Goal: Task Accomplishment & Management: Manage account settings

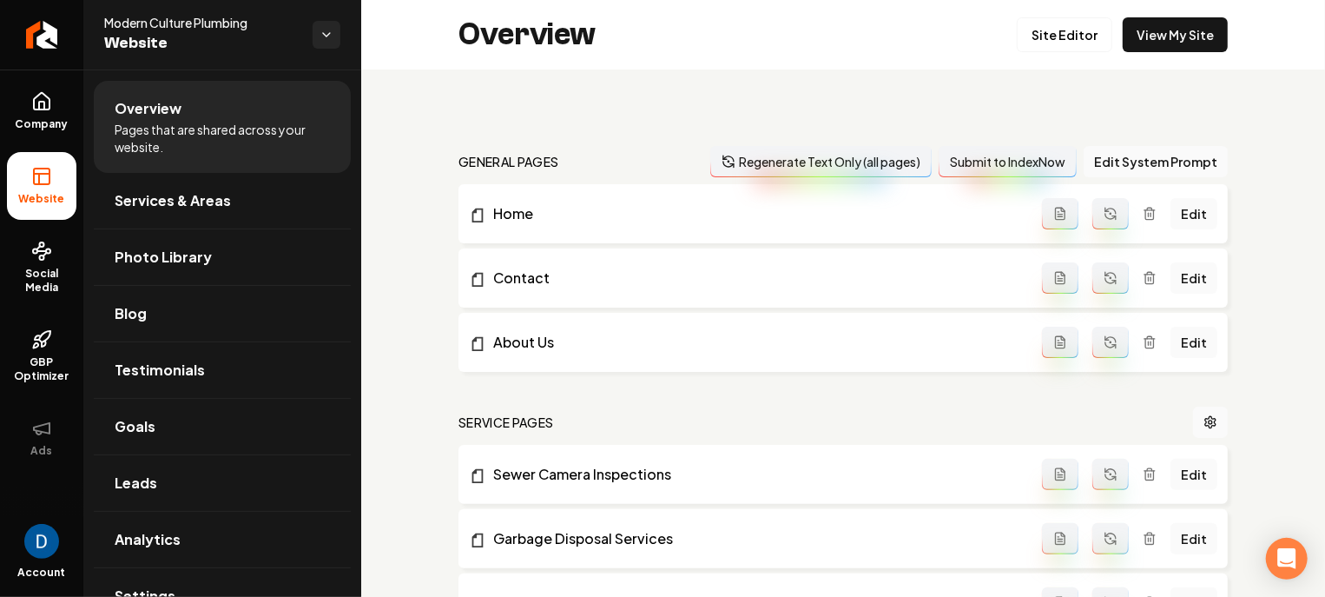
click at [179, 14] on span "Modern Culture Plumbing" at bounding box center [201, 22] width 195 height 17
copy span "Modern Culture Plumbing"
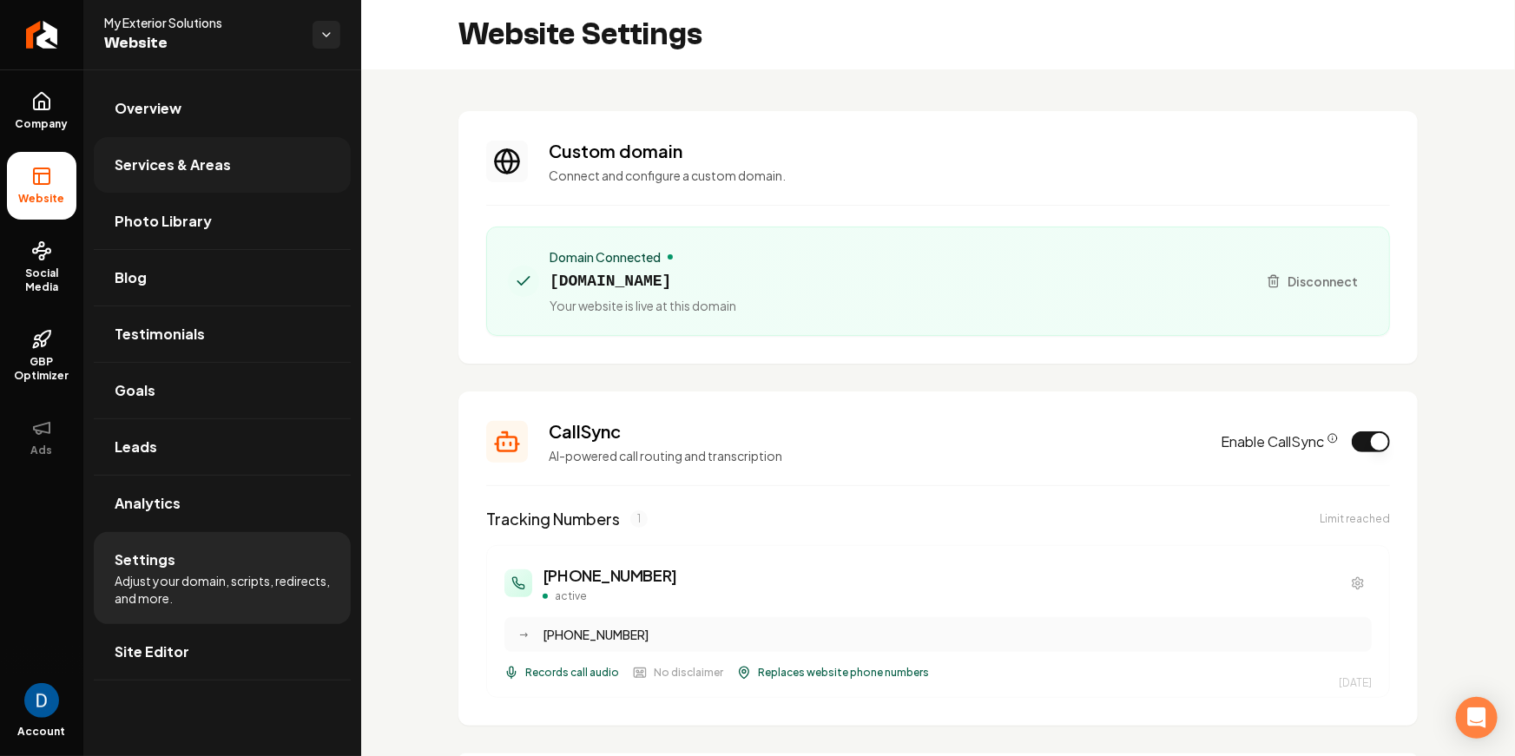
scroll to position [156, 0]
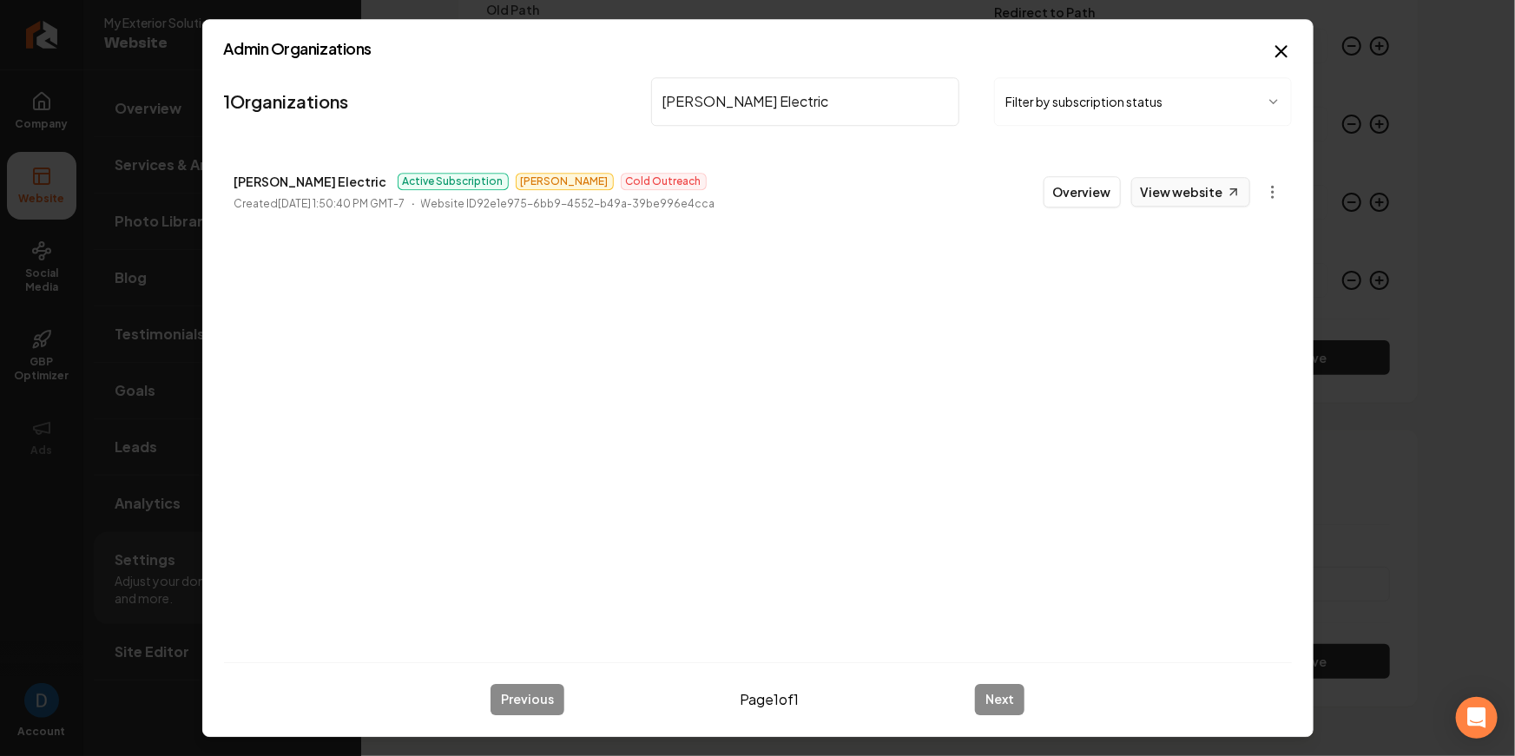
type input "Bolton Electric"
click at [1241, 192] on link "View website" at bounding box center [1191, 192] width 119 height 30
click at [750, 103] on input "Bolton Electric" at bounding box center [805, 101] width 309 height 49
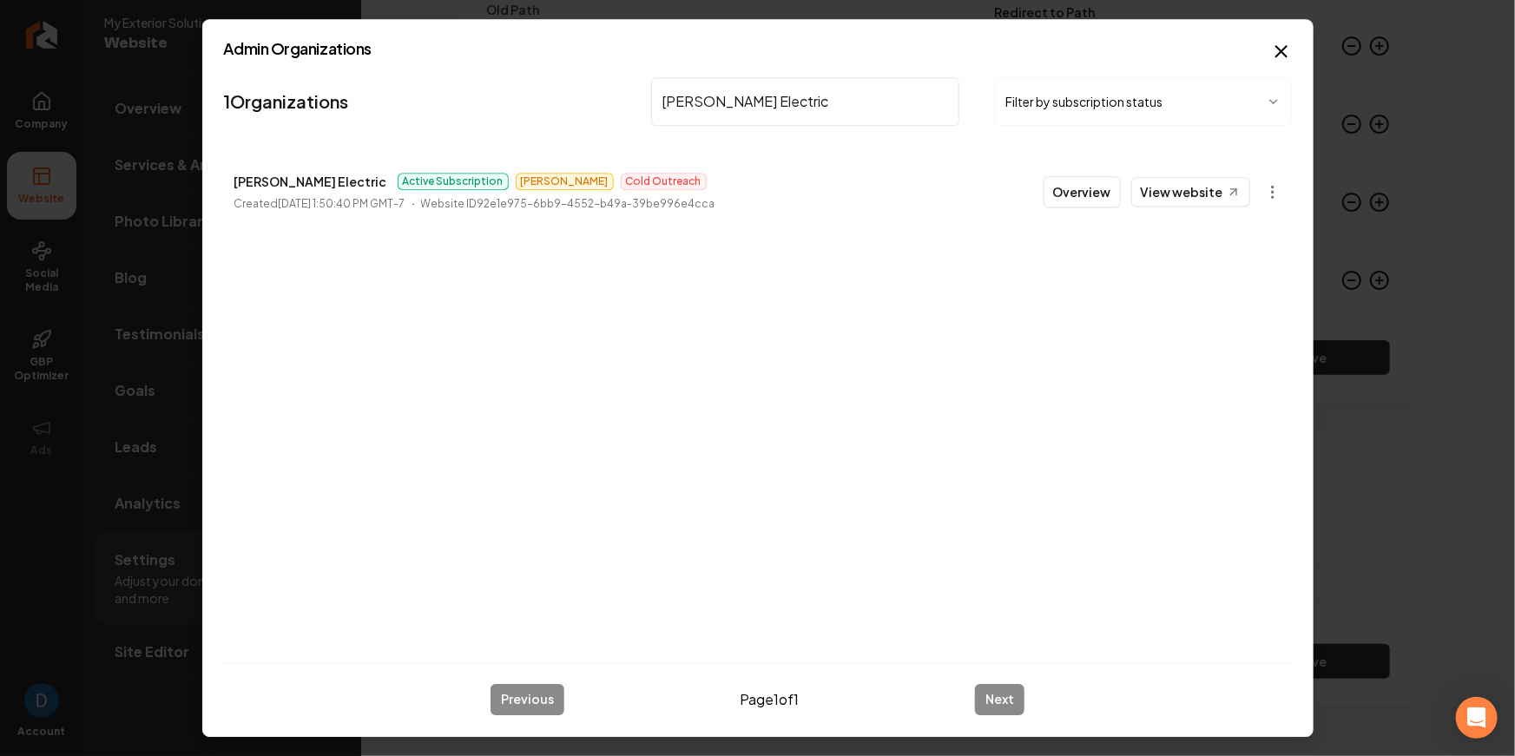
click at [1270, 56] on h2 "Admin Organizations" at bounding box center [758, 49] width 1068 height 16
click at [1282, 48] on icon "button" at bounding box center [1281, 51] width 21 height 21
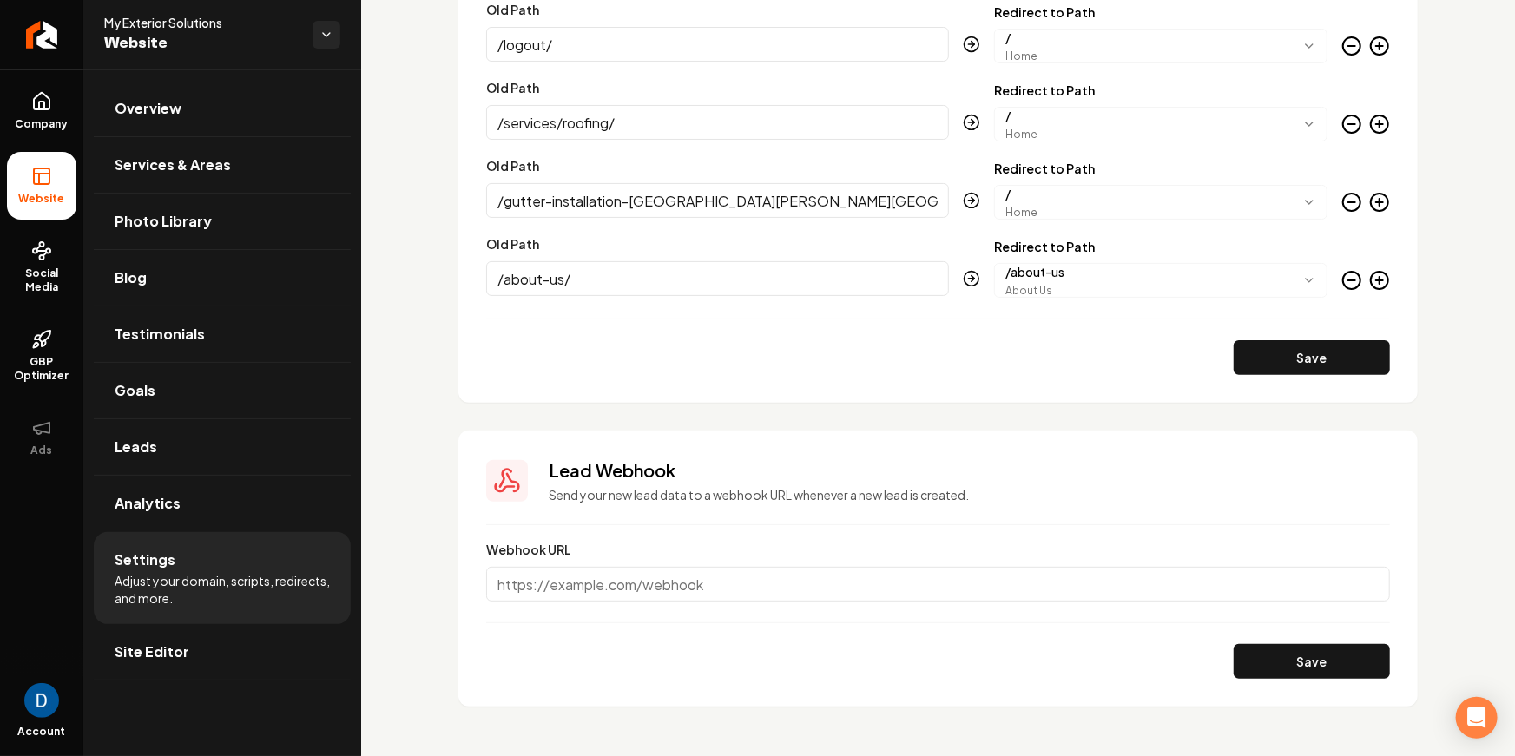
click at [1380, 282] on icon "Main content area" at bounding box center [1380, 280] width 0 height 7
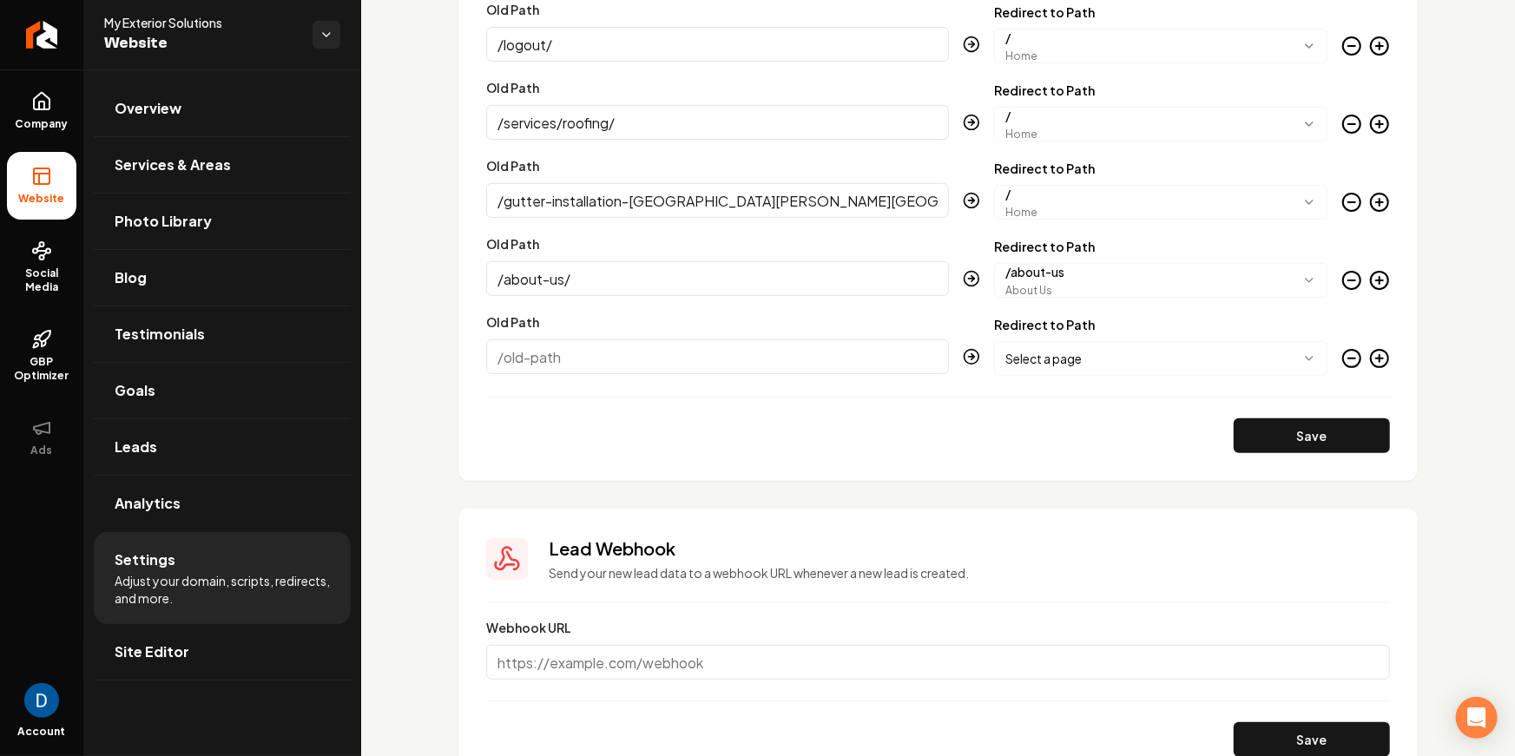
click at [565, 354] on input "Old Path" at bounding box center [717, 357] width 463 height 35
click at [618, 361] on input "Old Path" at bounding box center [717, 357] width 463 height 35
paste input "https://myexteriorsolutions.com/account/"
click at [544, 359] on input "https://myexteriorsolutions.com/account/" at bounding box center [717, 357] width 463 height 35
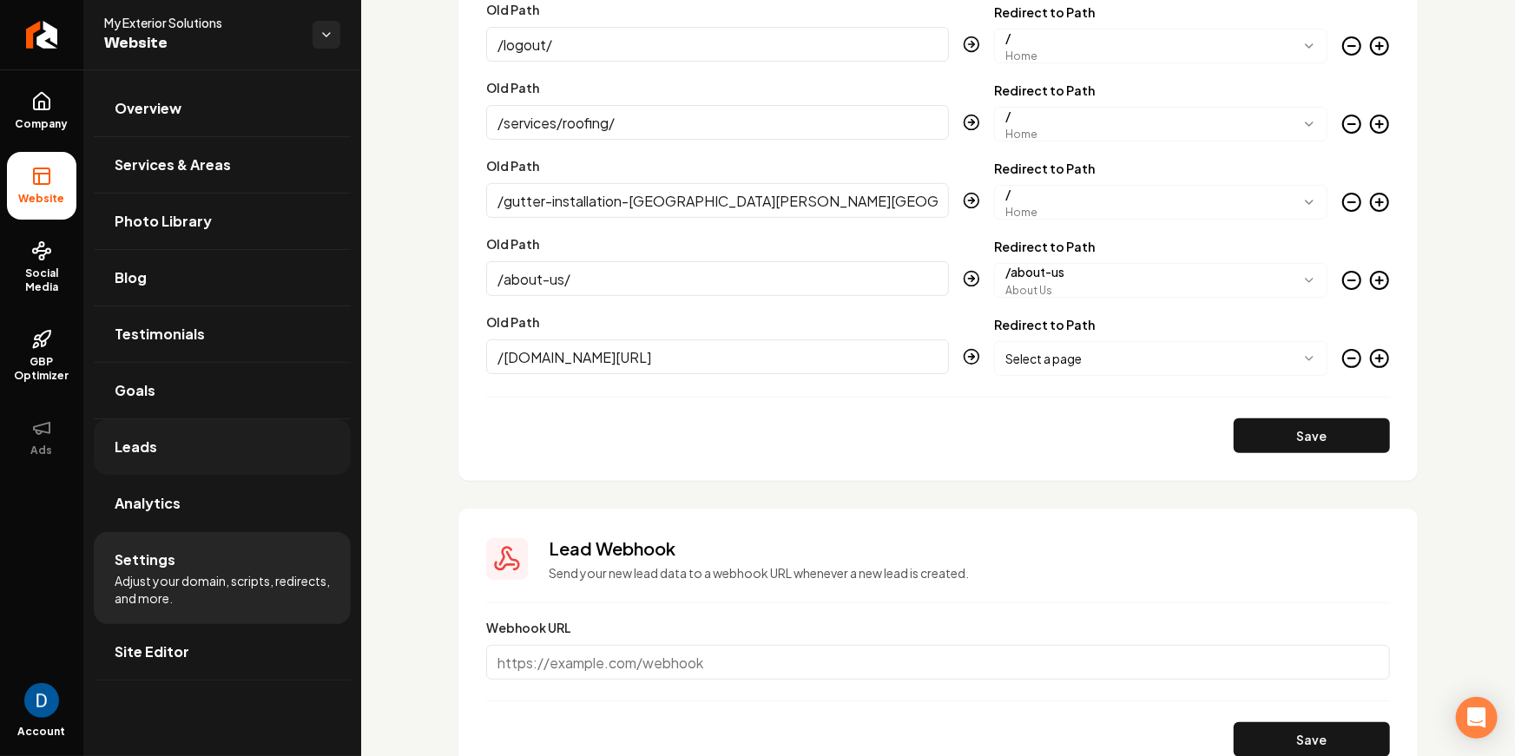
type input "/myexteriorsolutions.com/account/"
click at [1105, 353] on body "Company Website Social Media GBP Optimizer Ads Account My Exterior Solutions We…" at bounding box center [757, 378] width 1515 height 756
click at [1345, 448] on button "Save" at bounding box center [1312, 436] width 156 height 35
click at [1258, 422] on button "Save" at bounding box center [1312, 436] width 156 height 35
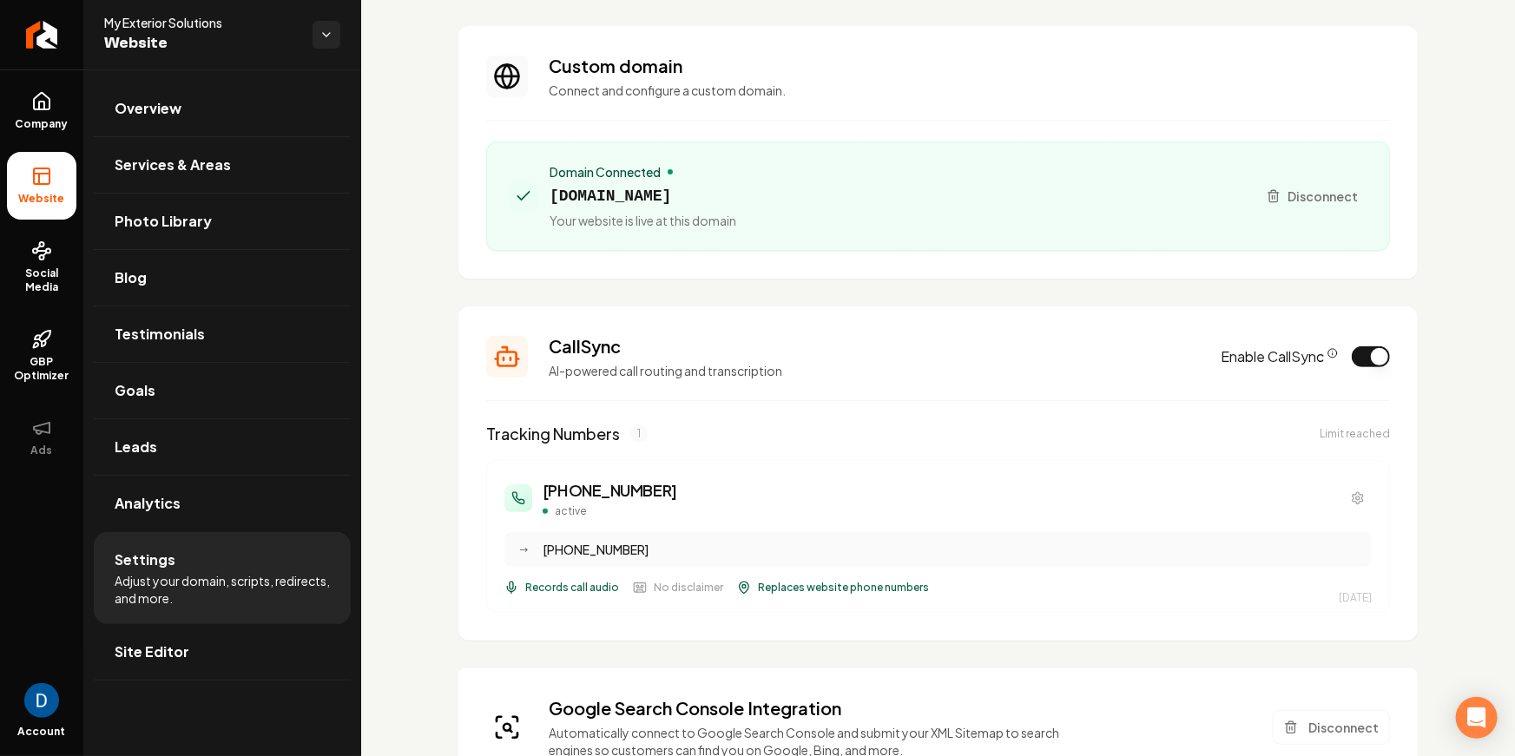
scroll to position [0, 0]
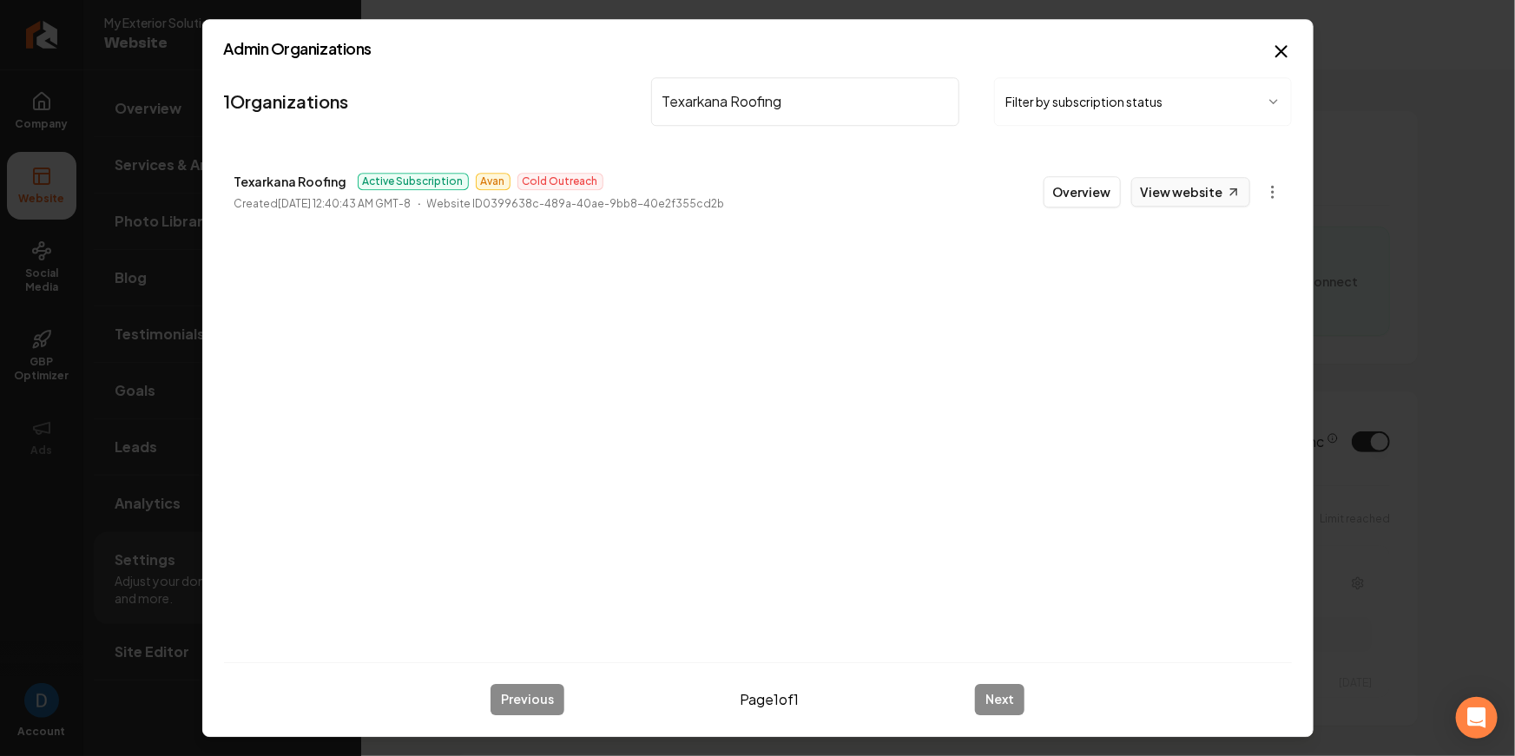
type input "Texarkana Roofing"
click at [1182, 186] on link "View website" at bounding box center [1191, 192] width 119 height 30
click at [1073, 185] on button "Overview" at bounding box center [1082, 191] width 77 height 31
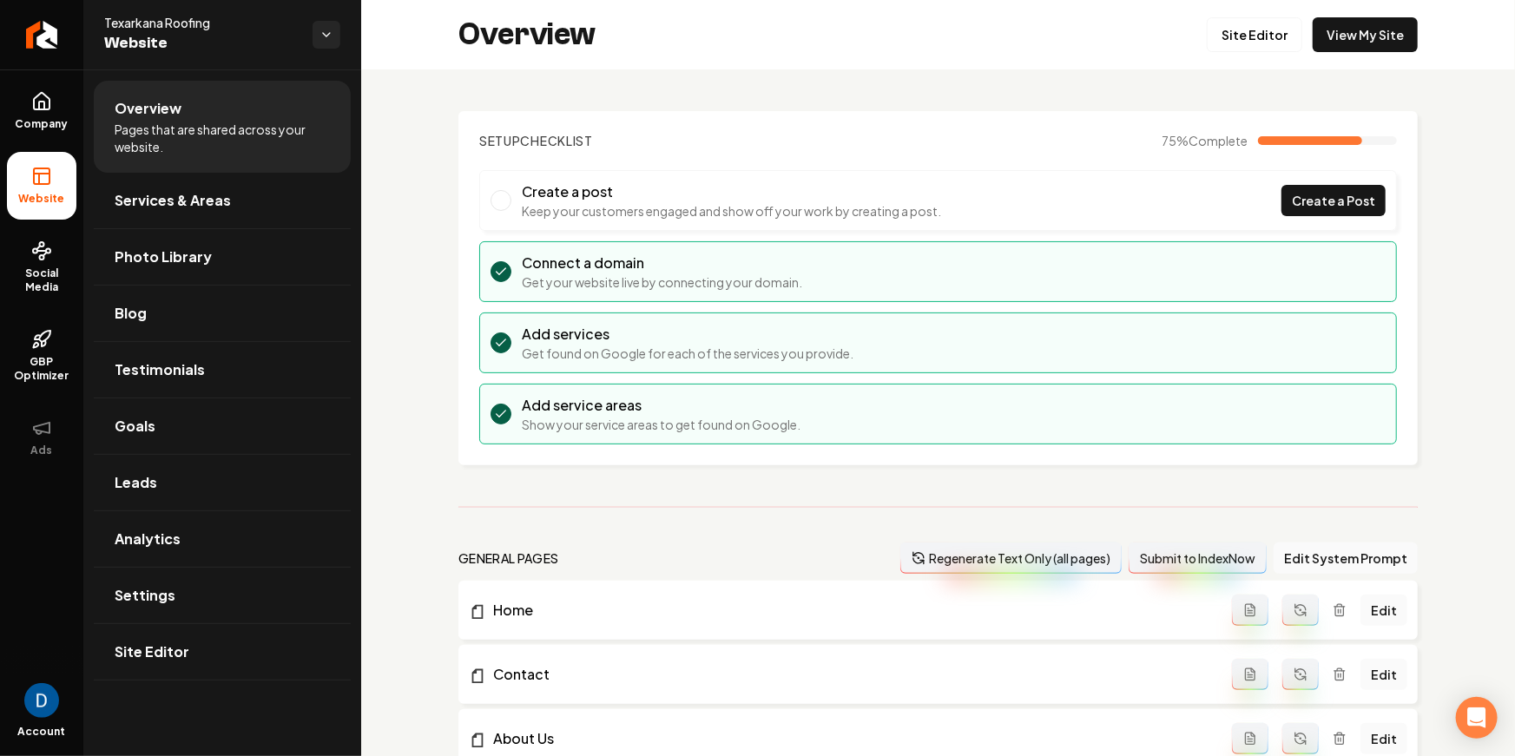
click at [175, 30] on span "Texarkana Roofing" at bounding box center [201, 22] width 195 height 17
click at [179, 25] on span "Texarkana Roofing" at bounding box center [201, 22] width 195 height 17
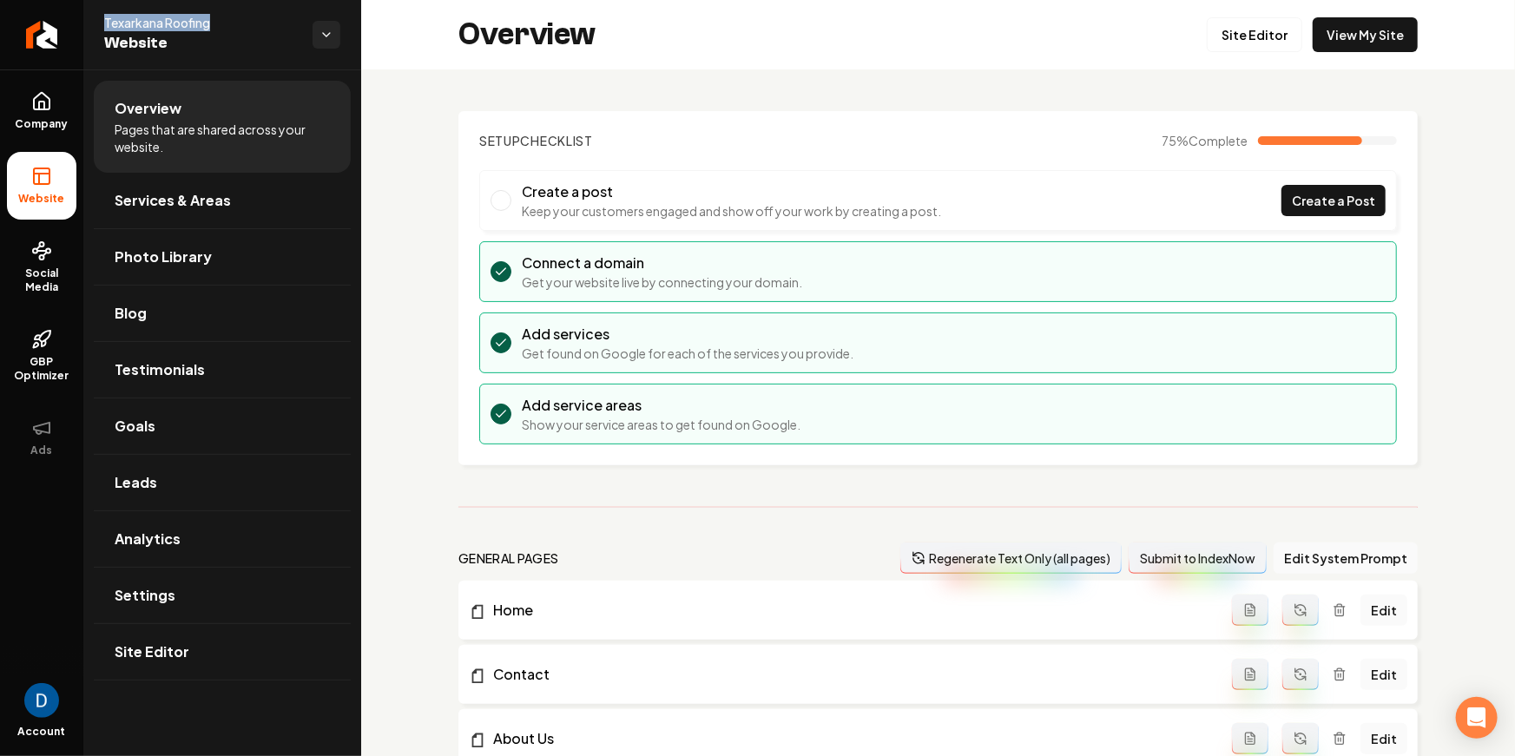
copy span "Texarkana Roofing"
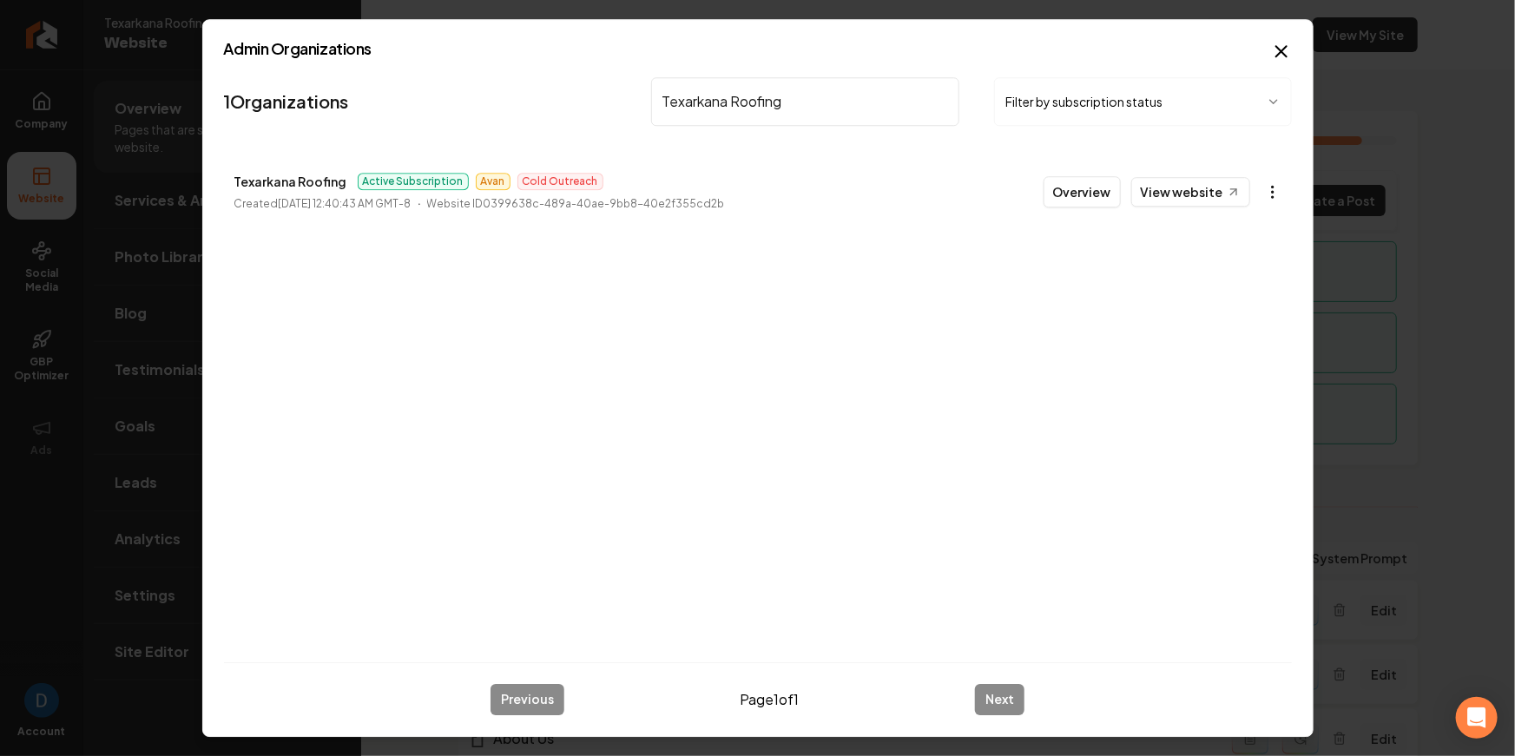
type input "Texarkana Roofing"
click at [1275, 188] on body "Company Website Social Media GBP Optimizer Ads Account Texarkana Roofing Websit…" at bounding box center [757, 378] width 1515 height 756
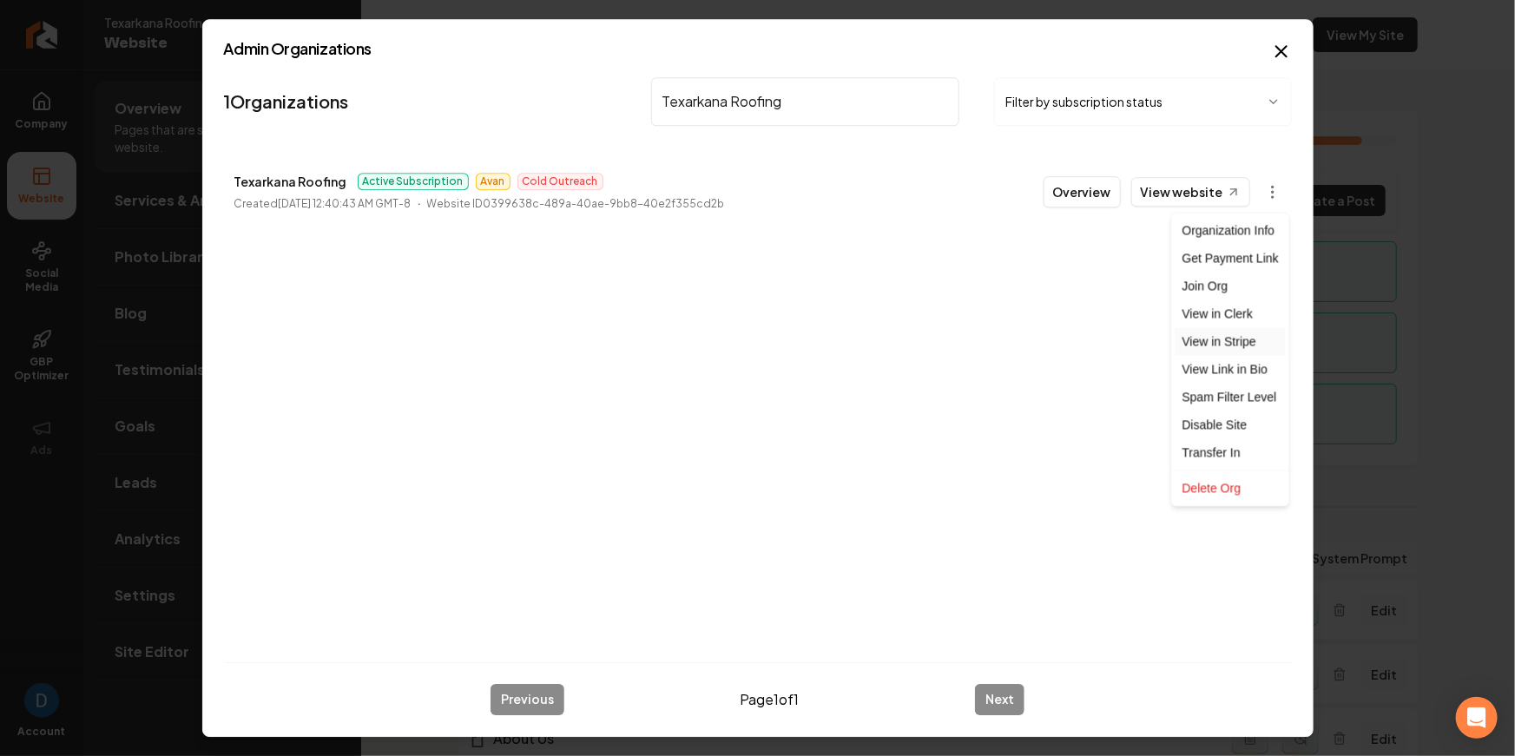
click at [1235, 340] on link "View in Stripe" at bounding box center [1231, 342] width 110 height 28
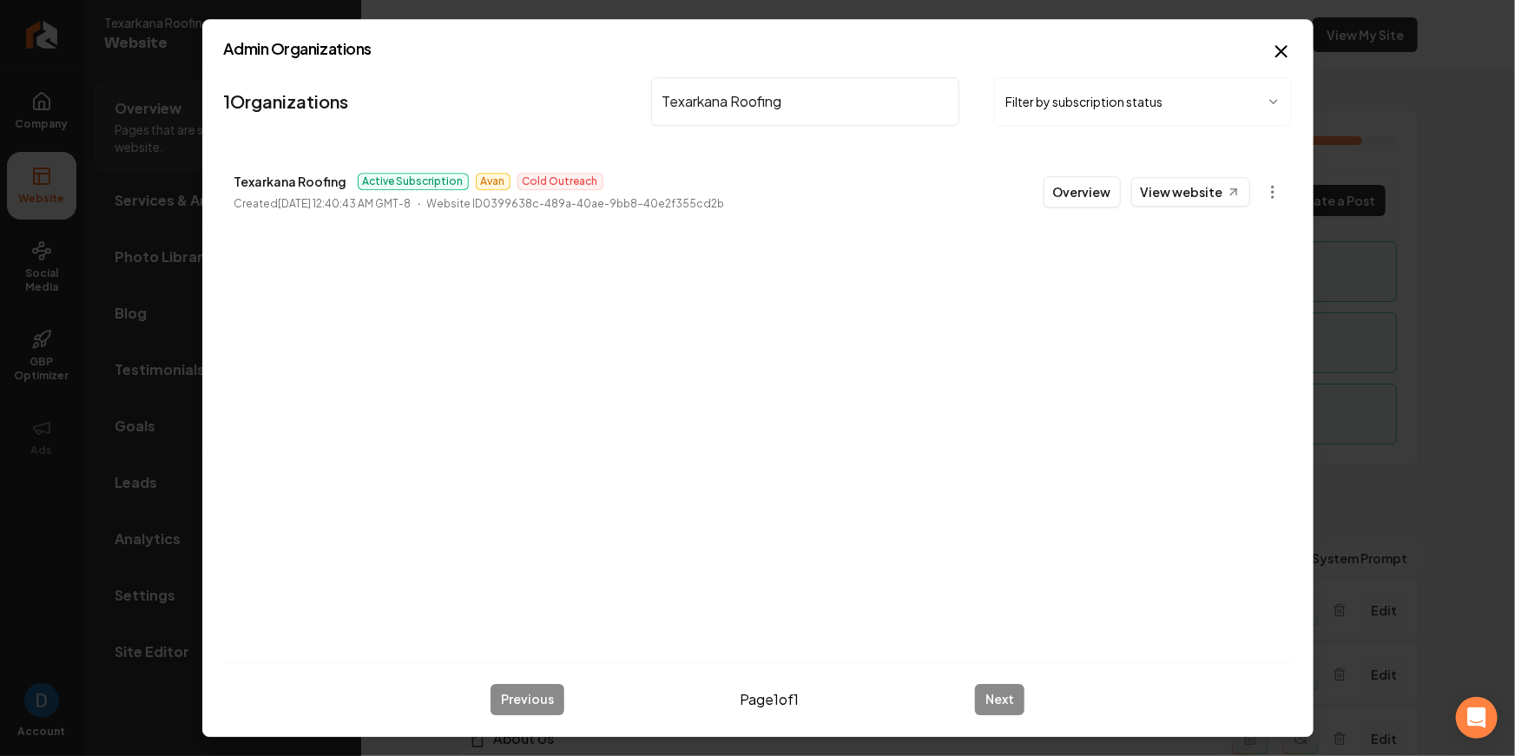
click at [1284, 54] on icon "button" at bounding box center [1282, 51] width 10 height 10
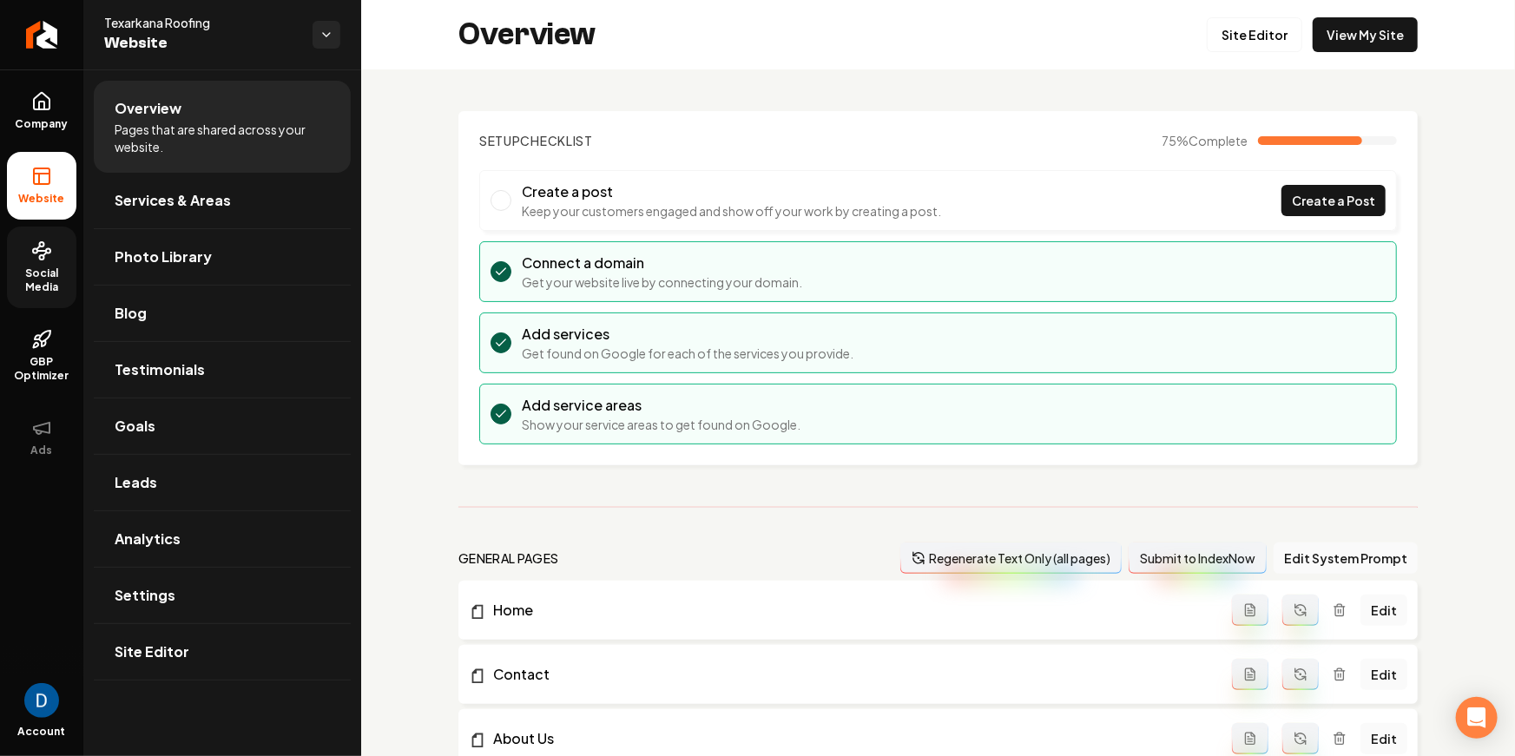
click at [38, 293] on span "Social Media" at bounding box center [41, 281] width 69 height 28
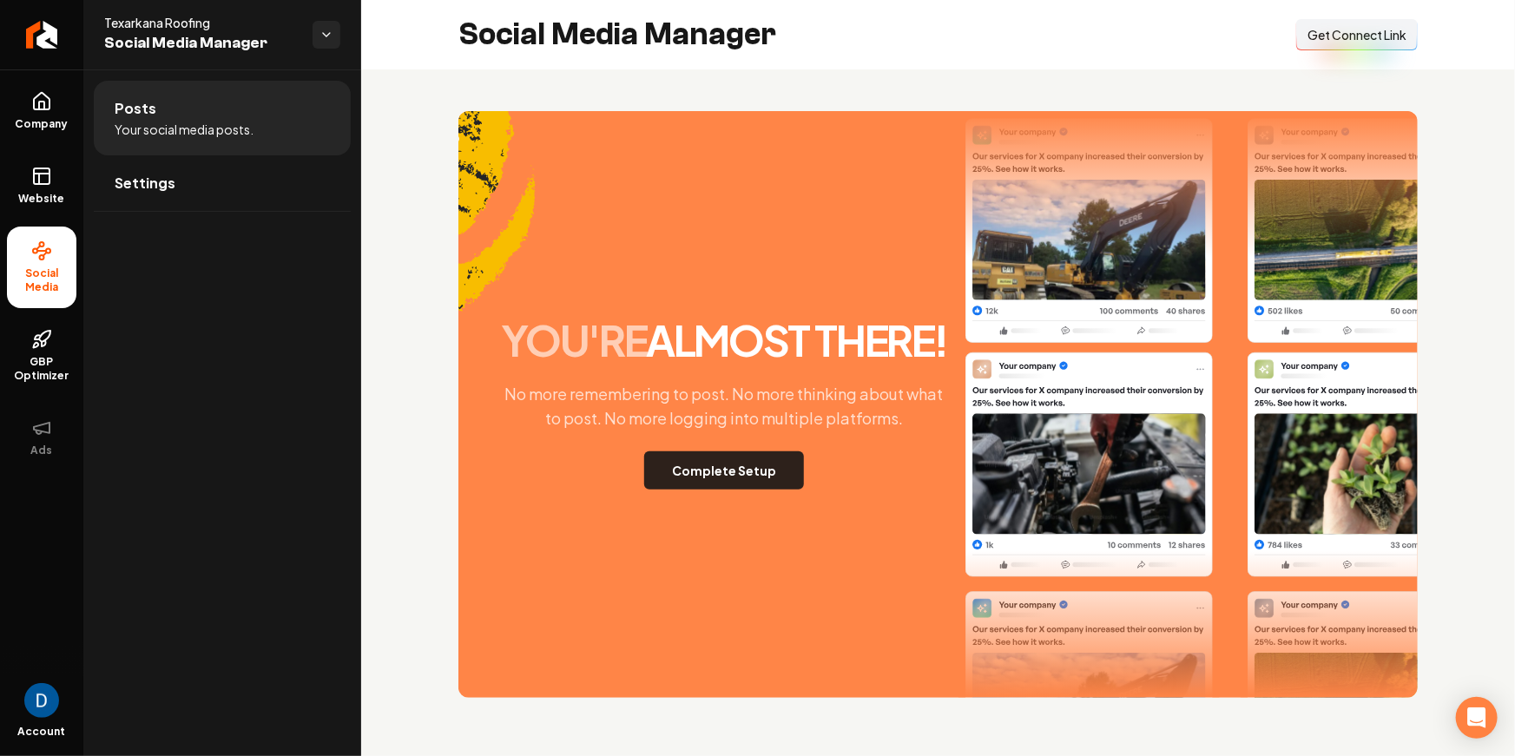
click at [720, 458] on button "Complete Setup" at bounding box center [724, 471] width 160 height 38
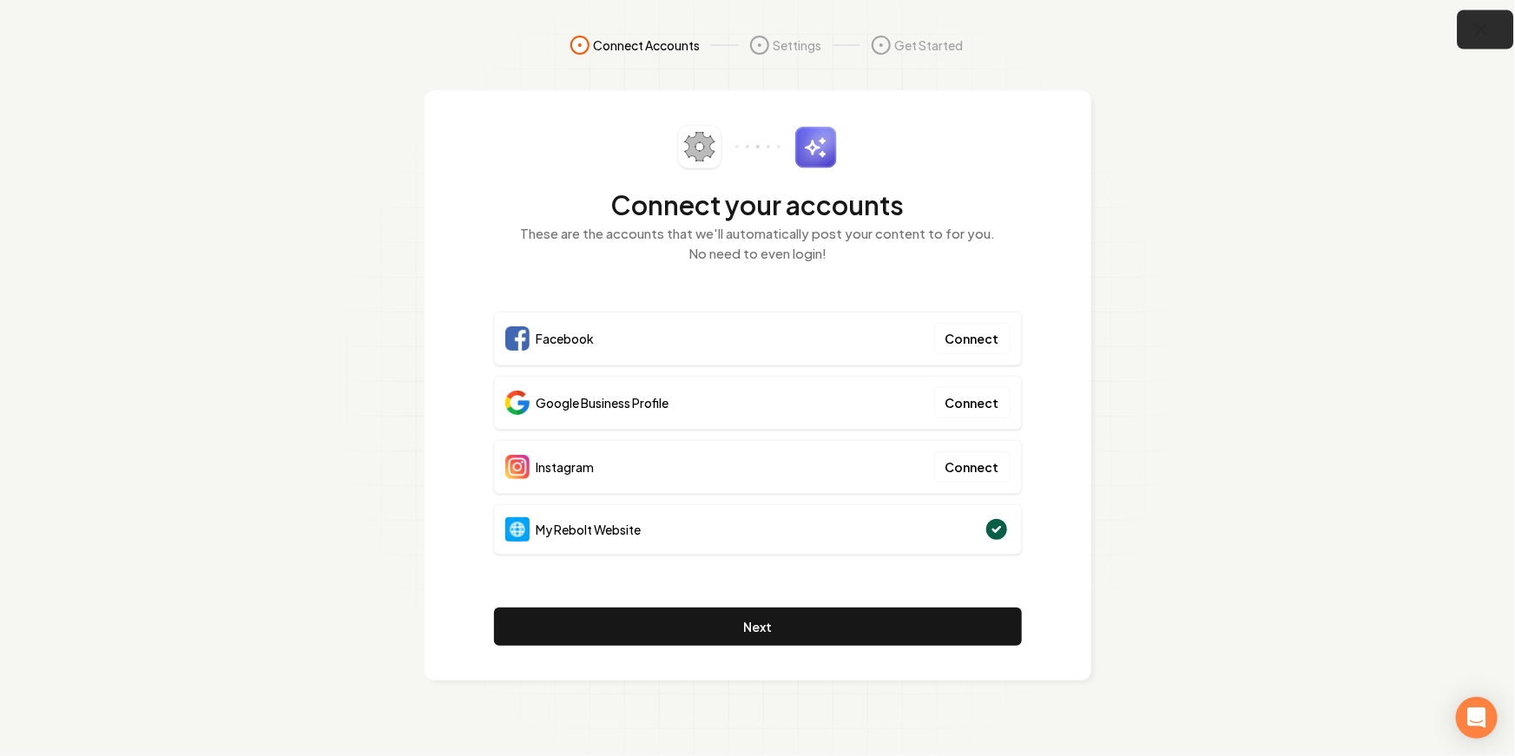
click at [1502, 18] on button "button" at bounding box center [1486, 29] width 56 height 39
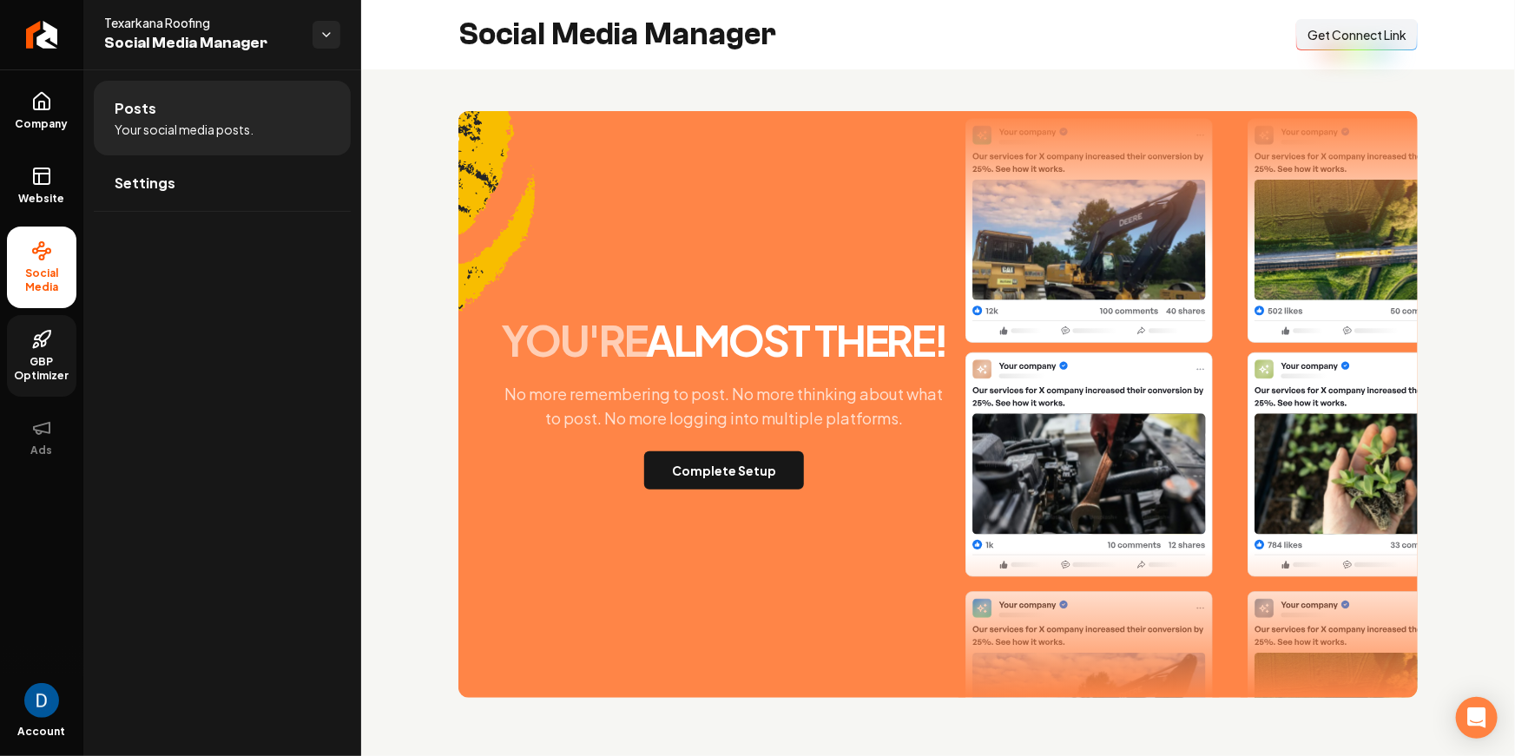
click at [54, 345] on link "GBP Optimizer" at bounding box center [41, 356] width 69 height 82
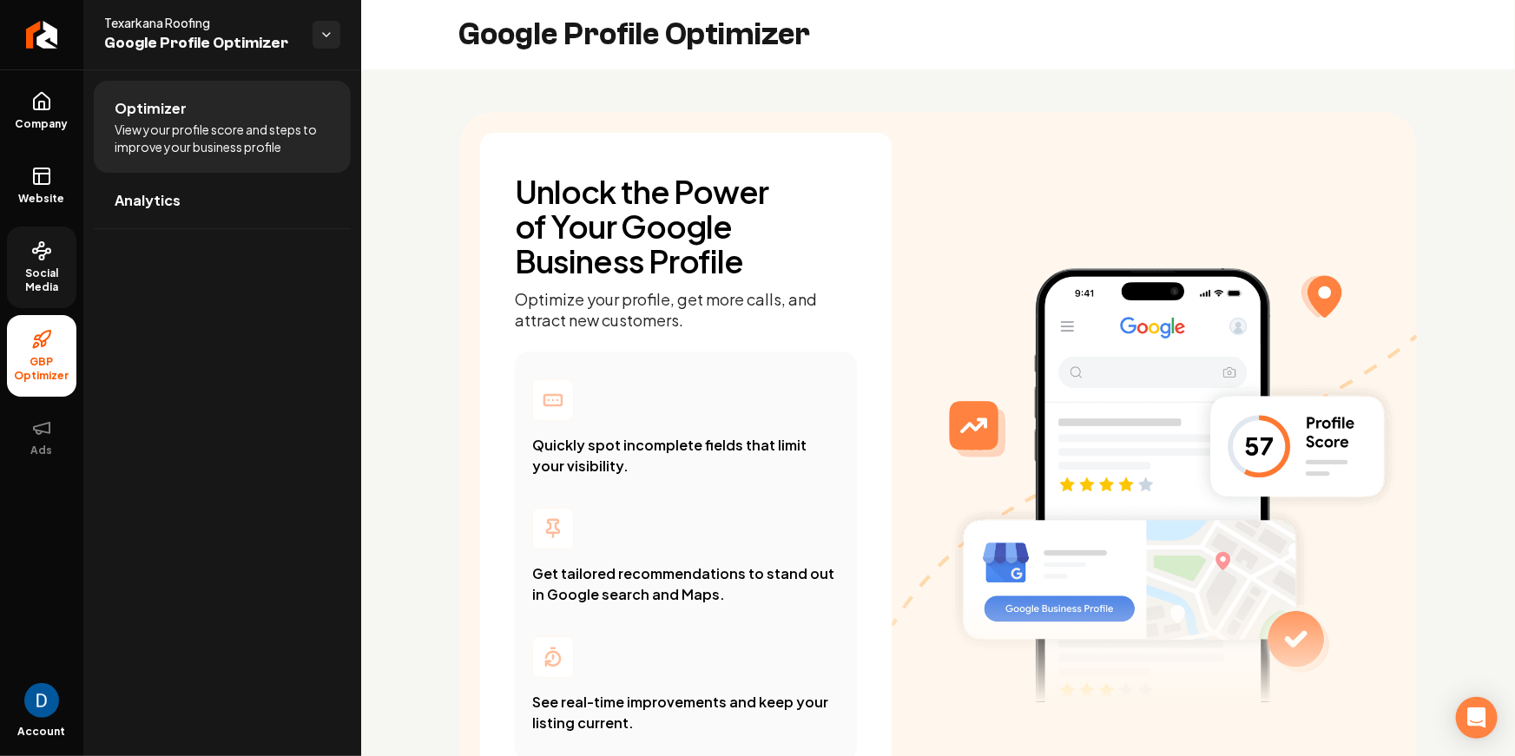
click at [31, 269] on span "Social Media" at bounding box center [41, 281] width 69 height 28
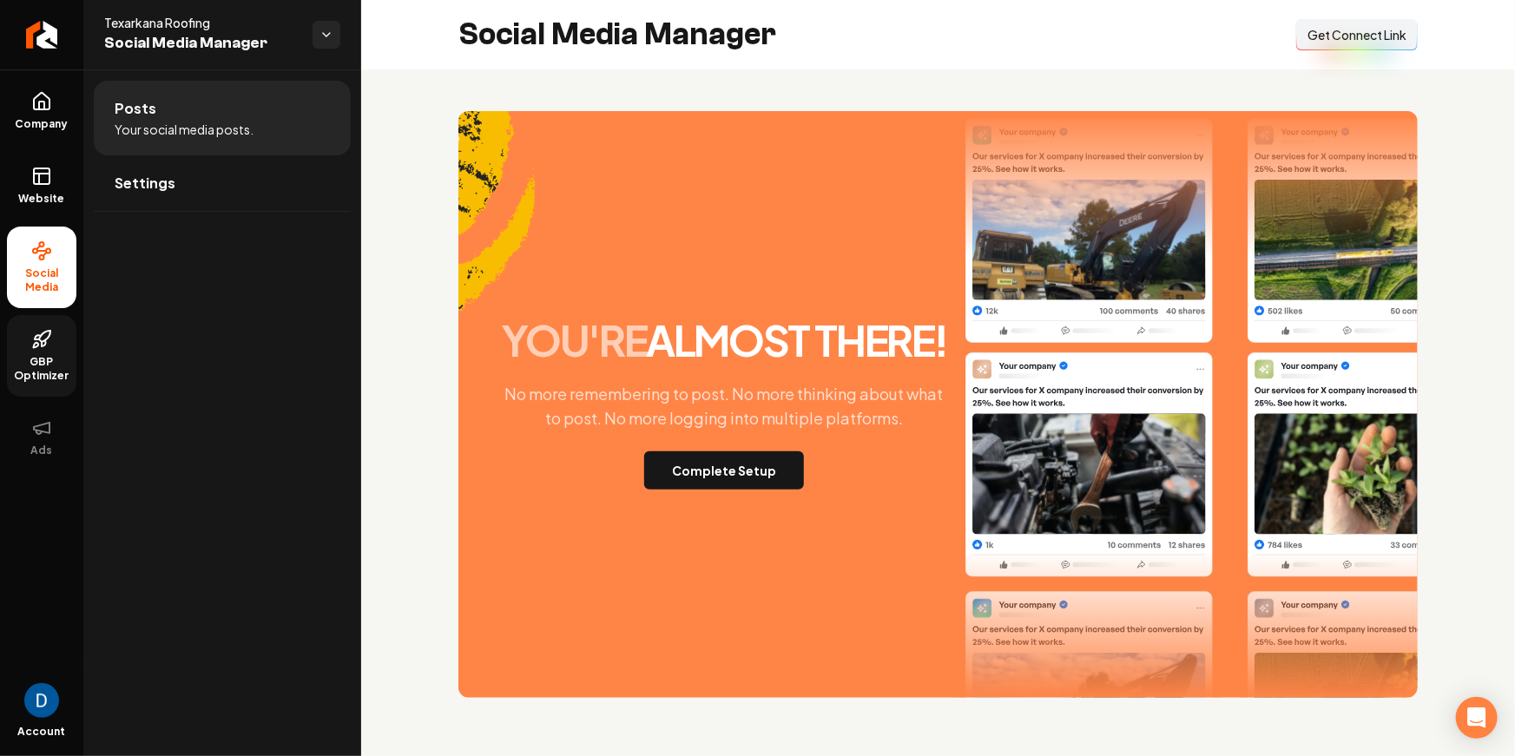
click at [56, 340] on link "GBP Optimizer" at bounding box center [41, 356] width 69 height 82
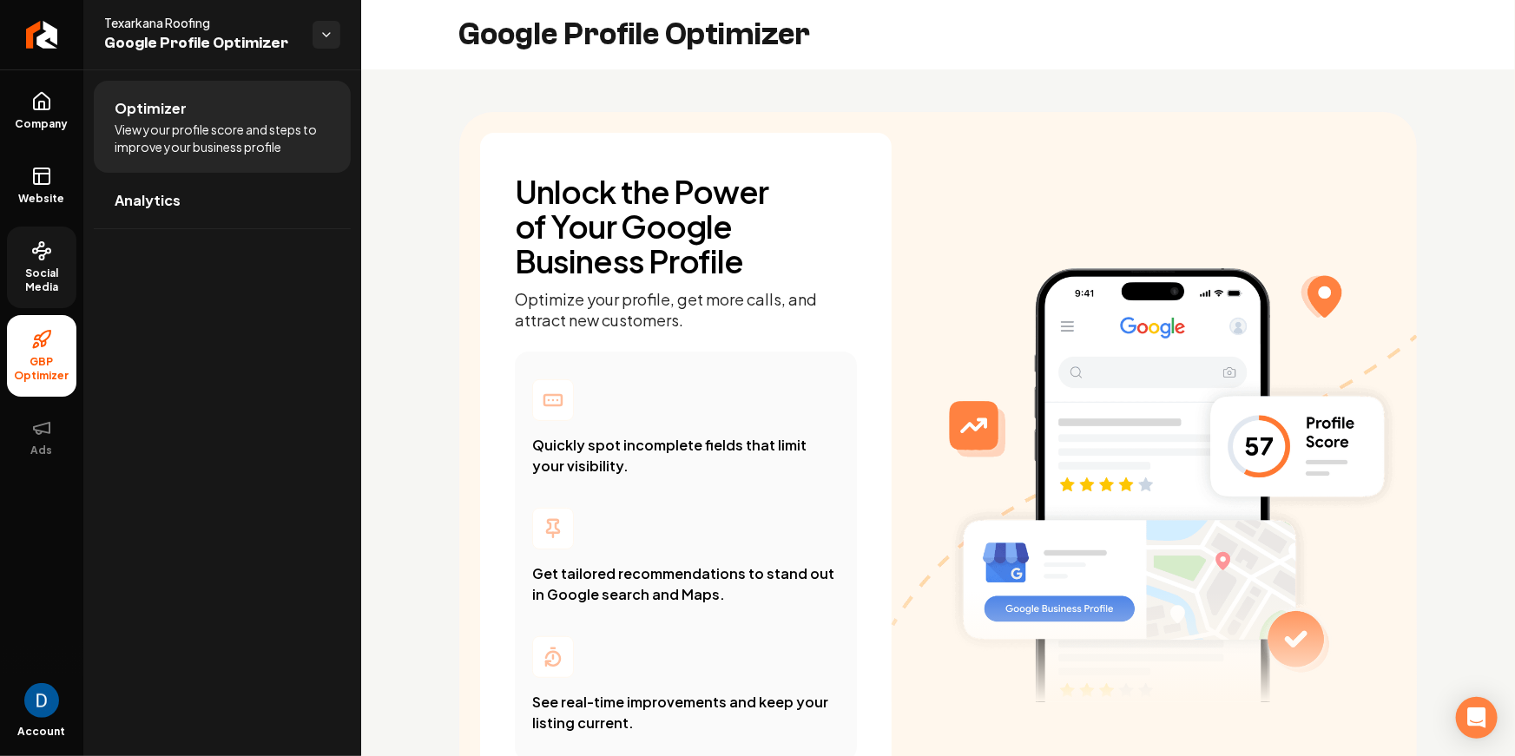
click at [162, 32] on span "Google Profile Optimizer" at bounding box center [201, 43] width 195 height 24
click at [164, 23] on span "Texarkana Roofing" at bounding box center [201, 22] width 195 height 17
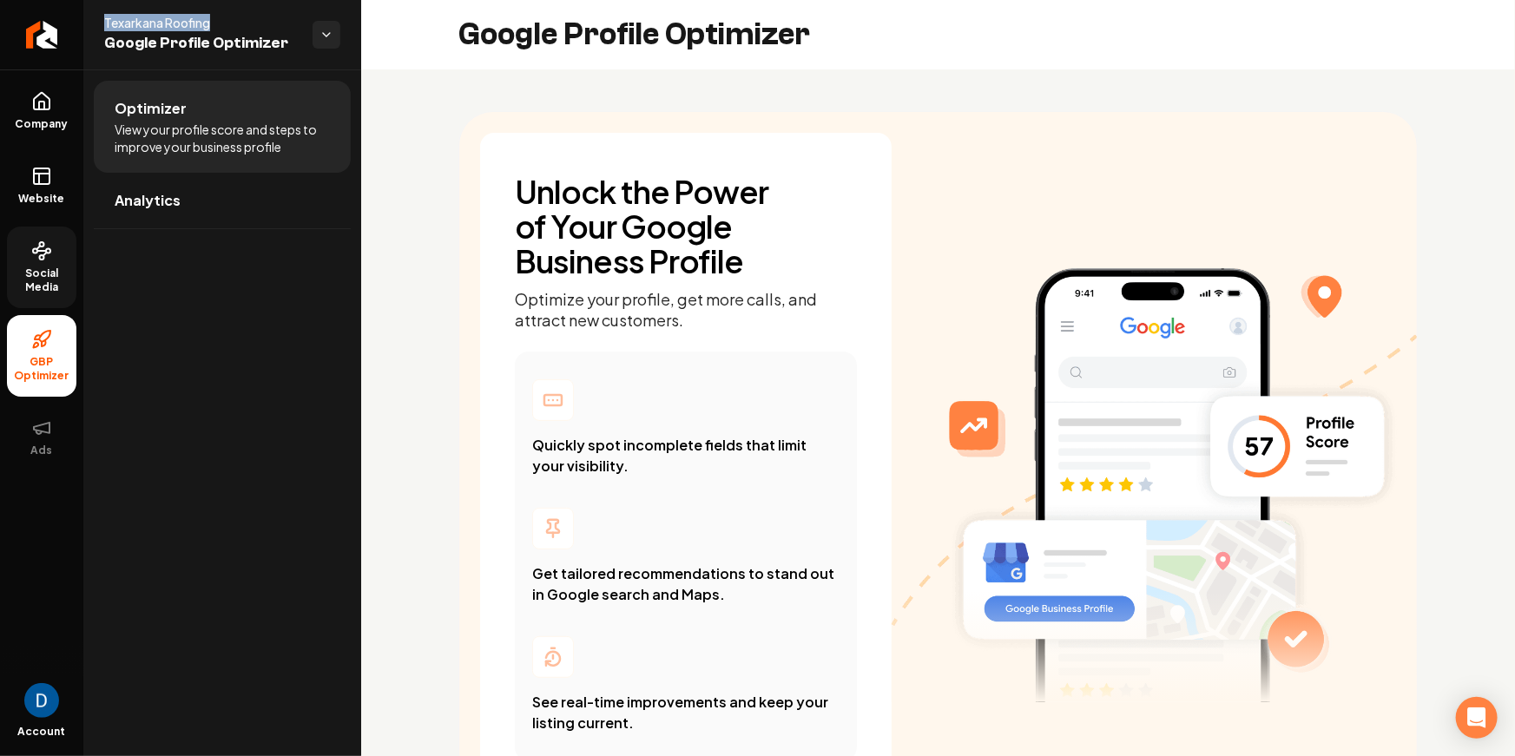
copy span "Texarkana Roofing"
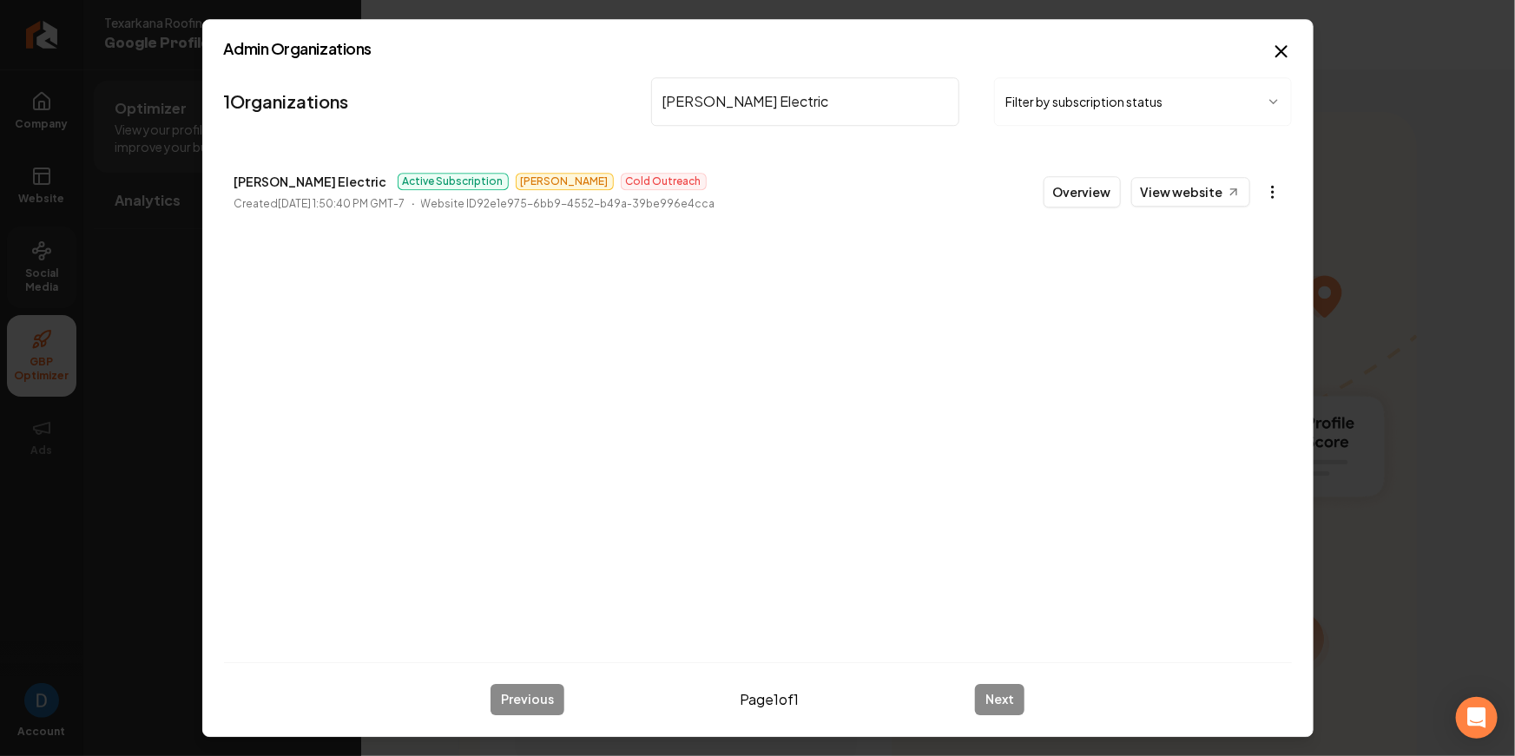
click at [1273, 195] on body "Company Website Social Media GBP Optimizer Ads Account Texarkana Roofing Google…" at bounding box center [757, 378] width 1515 height 756
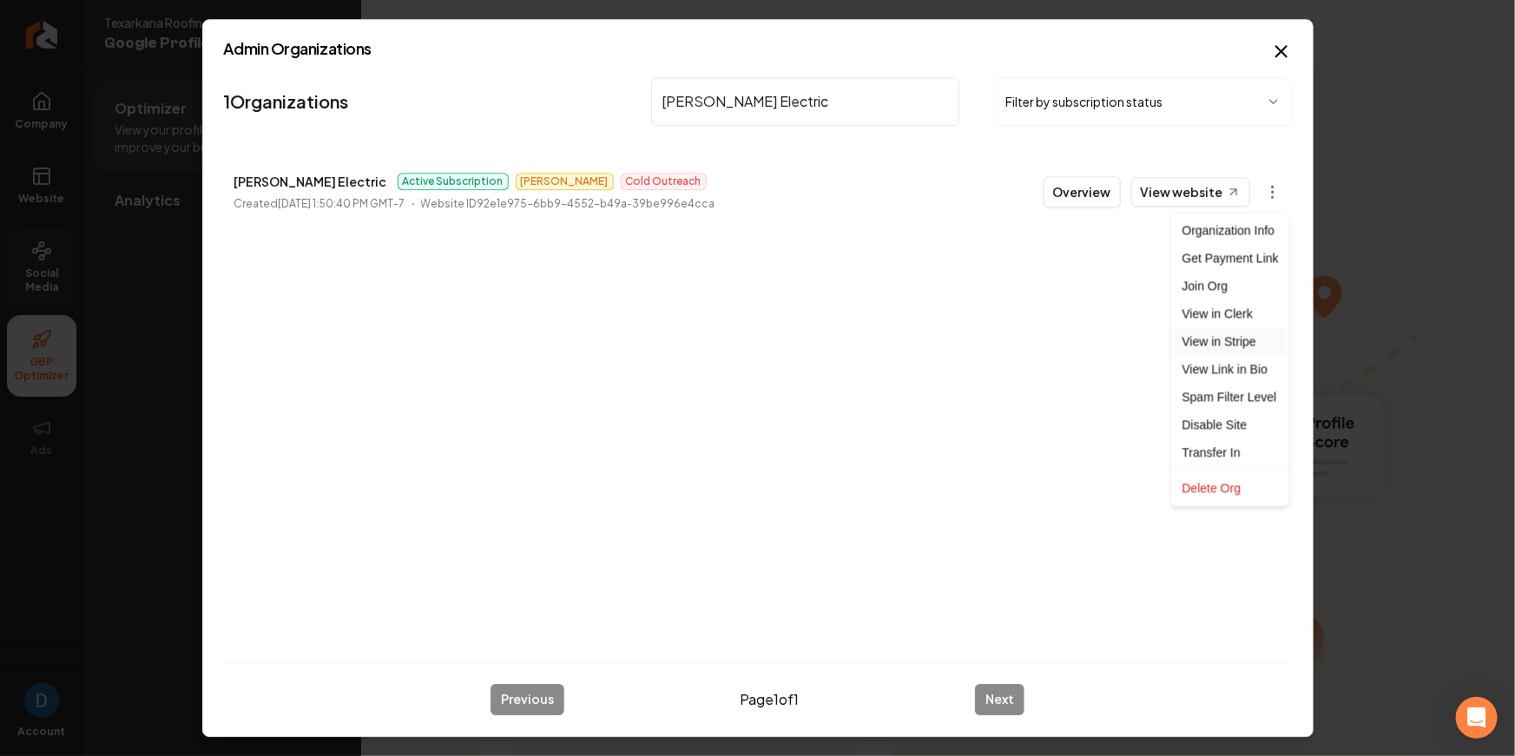
click at [1224, 340] on link "View in Stripe" at bounding box center [1231, 342] width 110 height 28
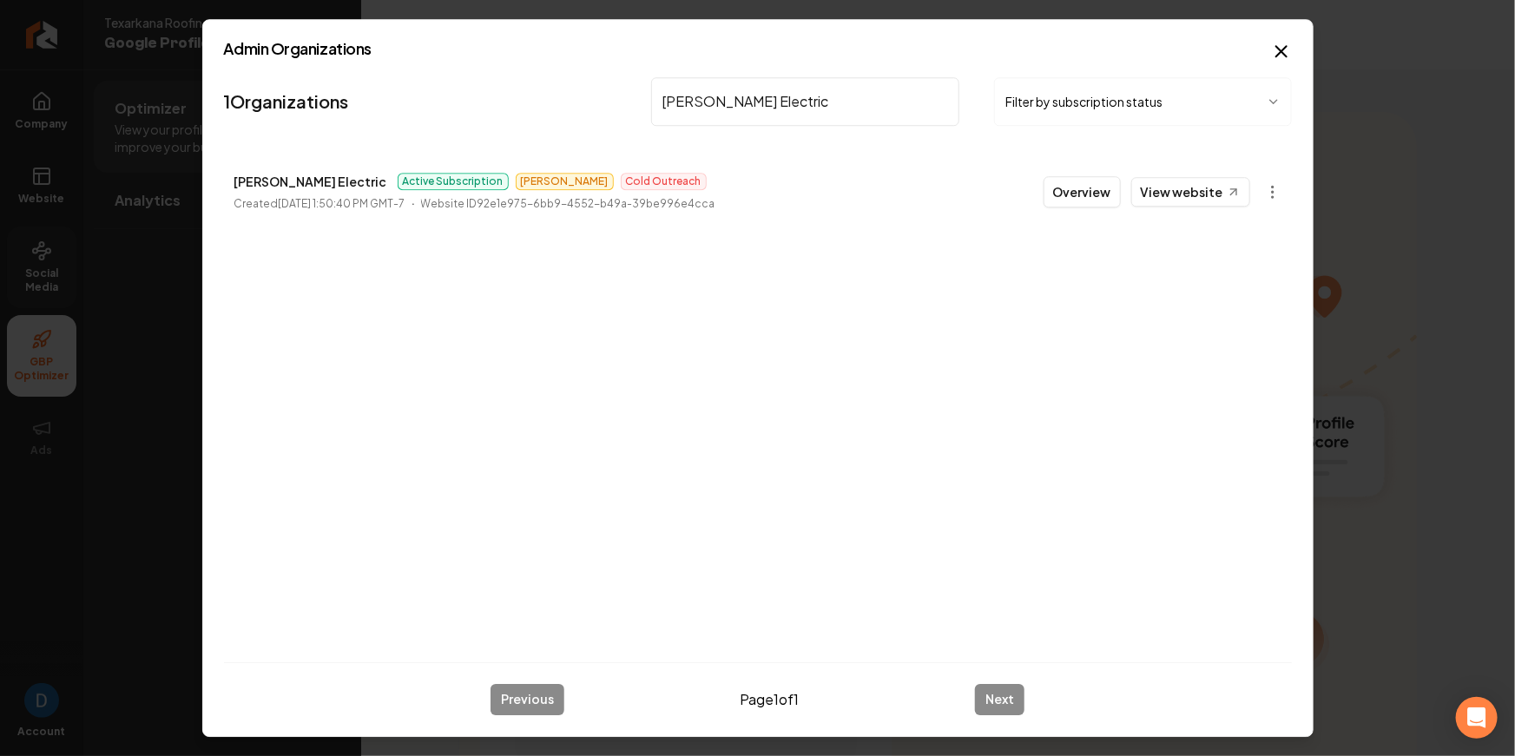
click at [745, 100] on input "Bolton Electric" at bounding box center [805, 101] width 309 height 49
paste input "scales gargage door"
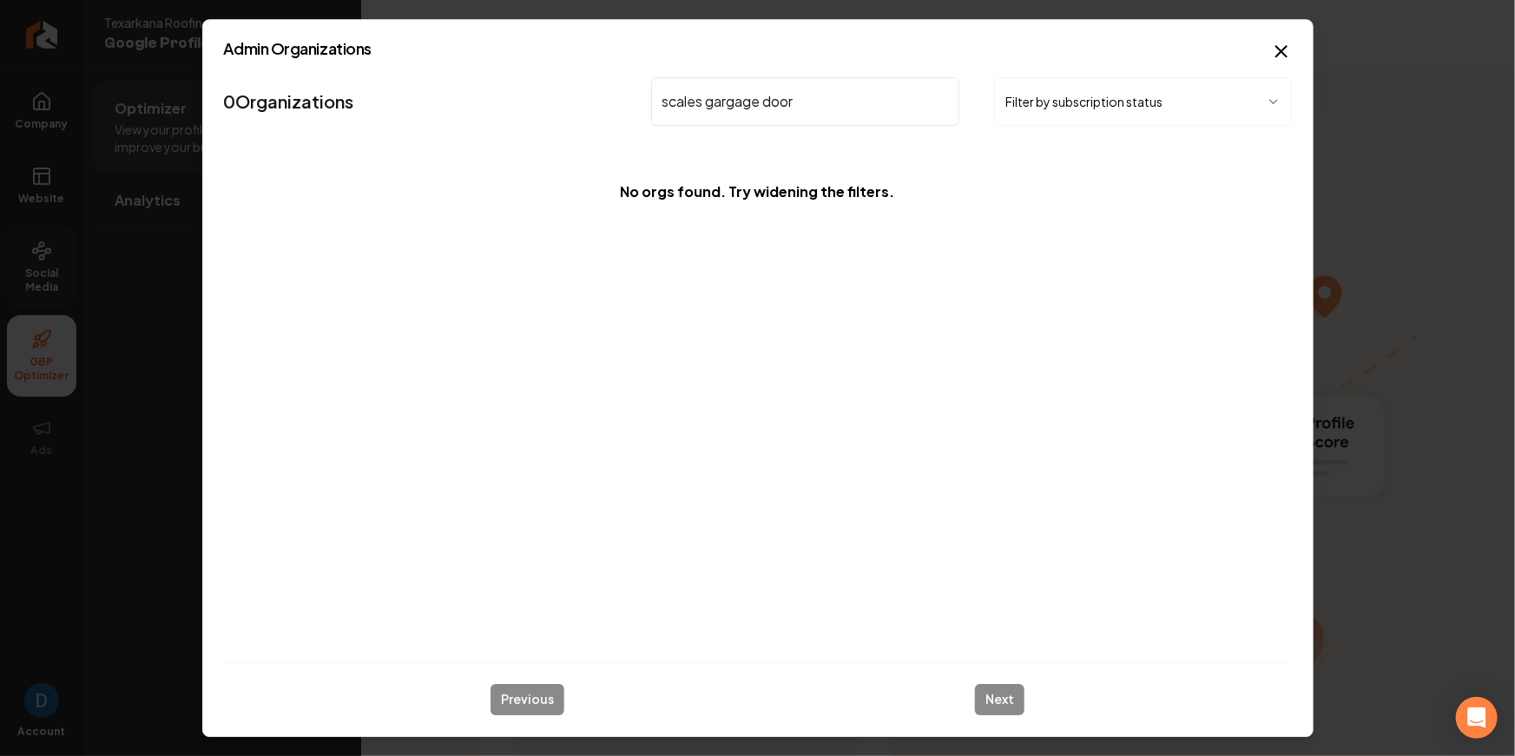
click at [714, 111] on input "scales gargage door" at bounding box center [805, 101] width 309 height 49
type input "s"
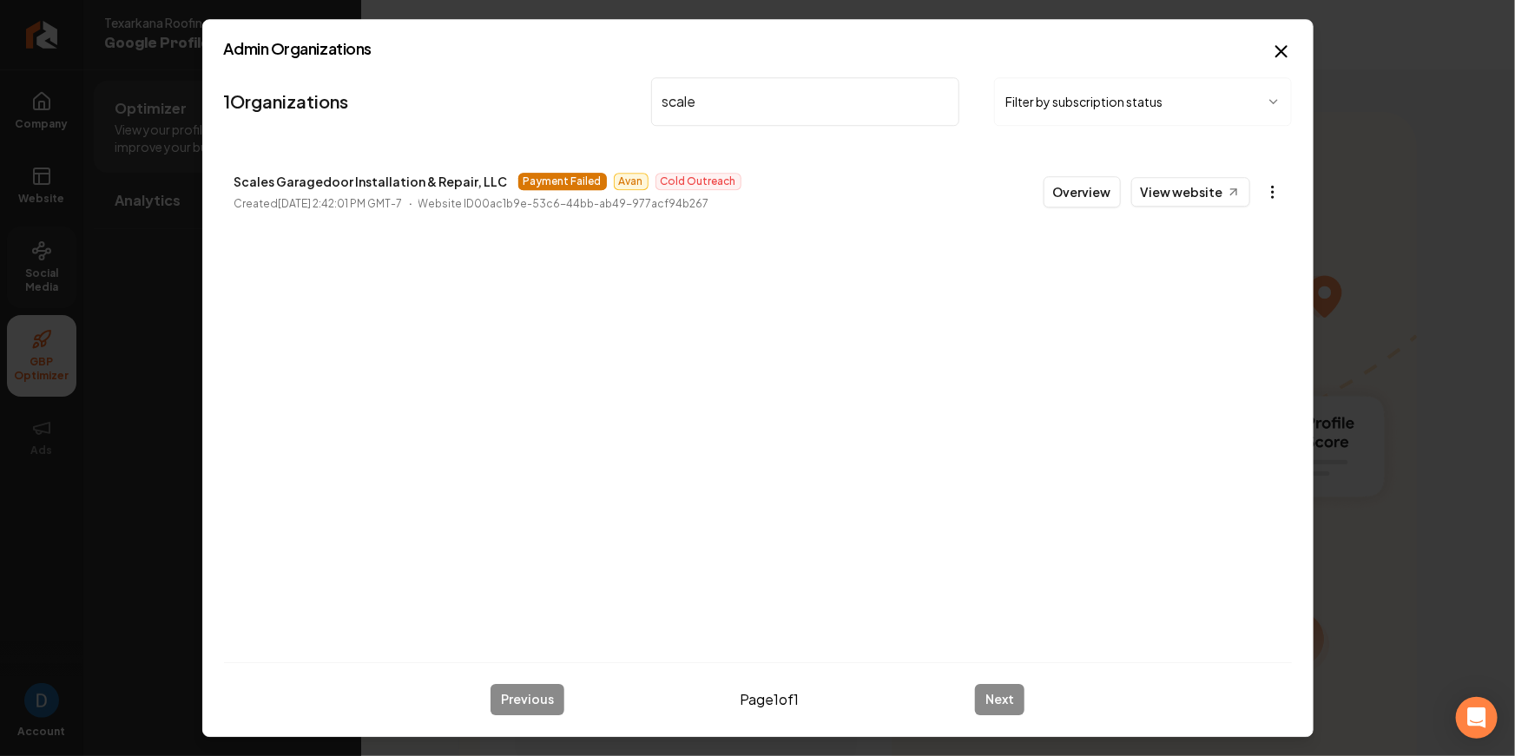
type input "scale"
click at [1267, 187] on body "Company Website Social Media GBP Optimizer Ads Account Texarkana Roofing Google…" at bounding box center [757, 378] width 1515 height 756
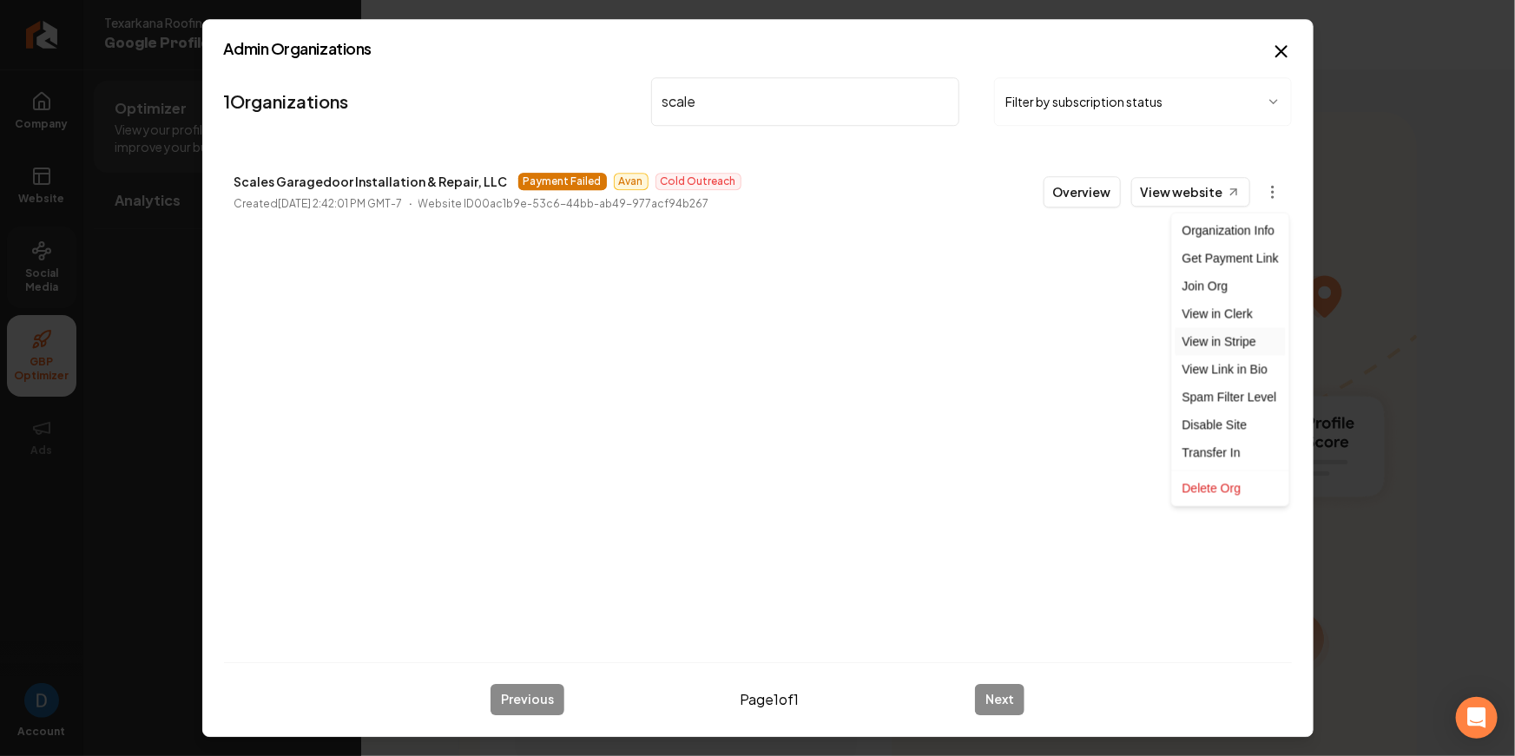
click at [1211, 347] on link "View in Stripe" at bounding box center [1231, 342] width 110 height 28
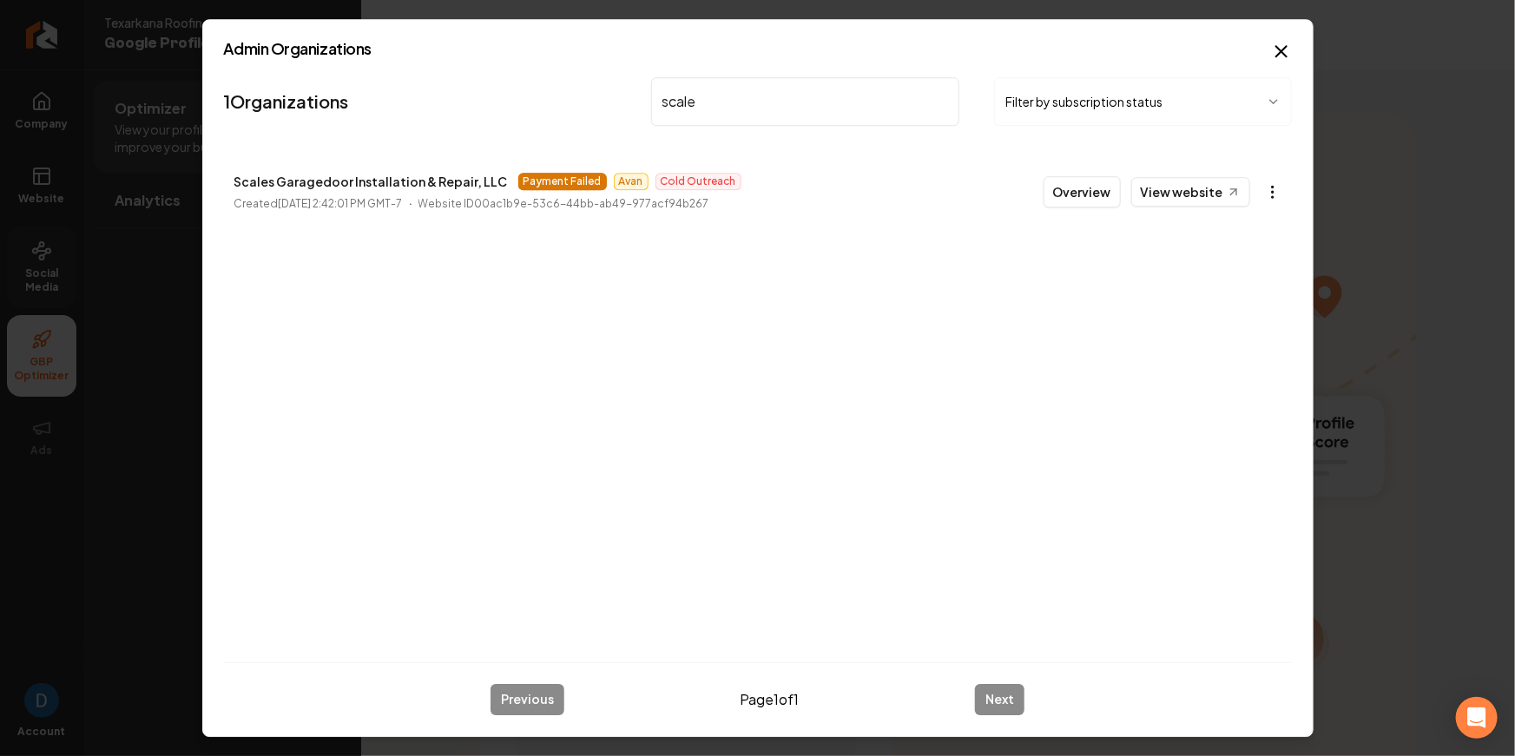
click at [1272, 189] on body "Company Website Social Media GBP Optimizer Ads Account Texarkana Roofing Google…" at bounding box center [757, 378] width 1515 height 756
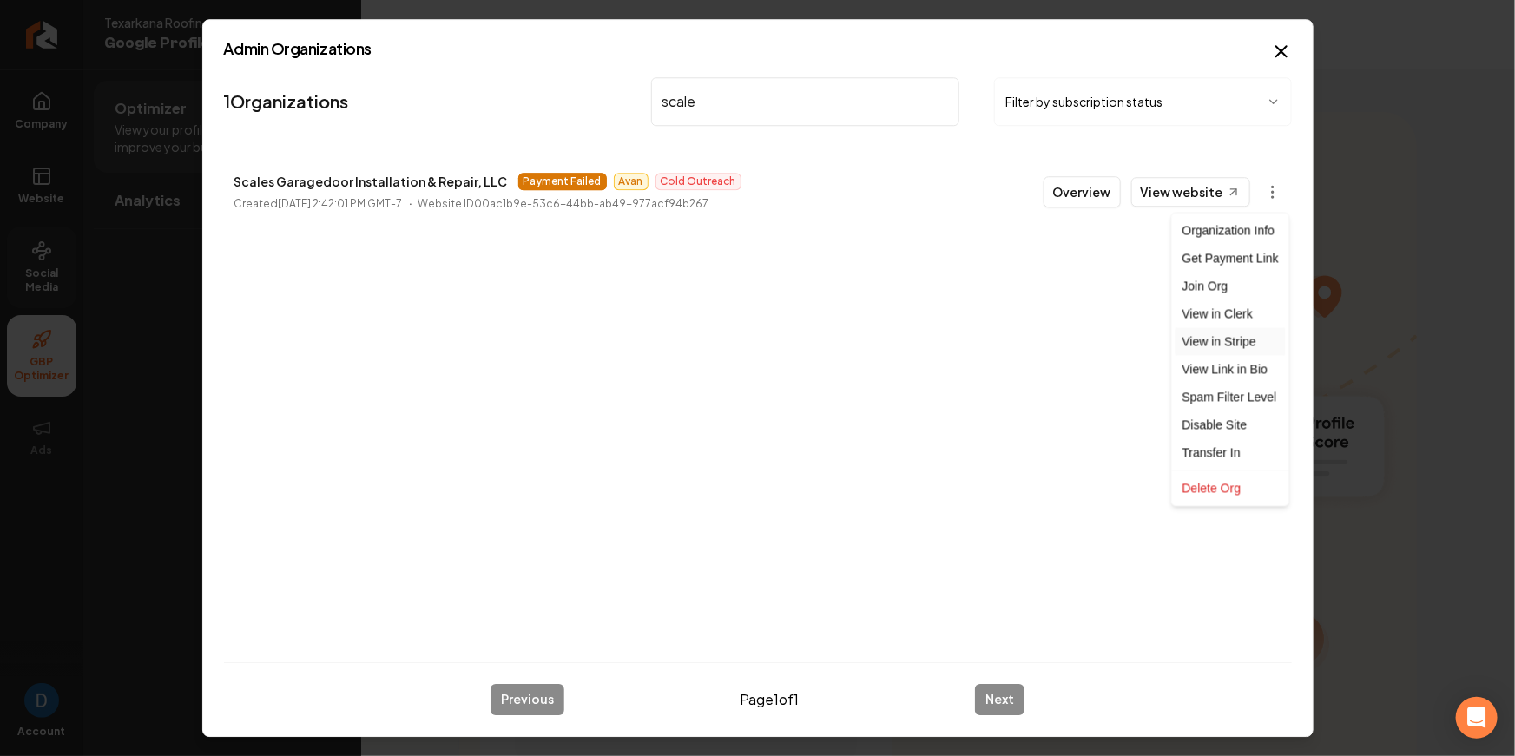
click at [1230, 334] on link "View in Stripe" at bounding box center [1231, 342] width 110 height 28
click at [1274, 186] on body "Company Website Social Media GBP Optimizer Ads Account Texarkana Roofing Google…" at bounding box center [757, 378] width 1515 height 756
click at [1248, 255] on div "Get Payment Link" at bounding box center [1231, 259] width 110 height 28
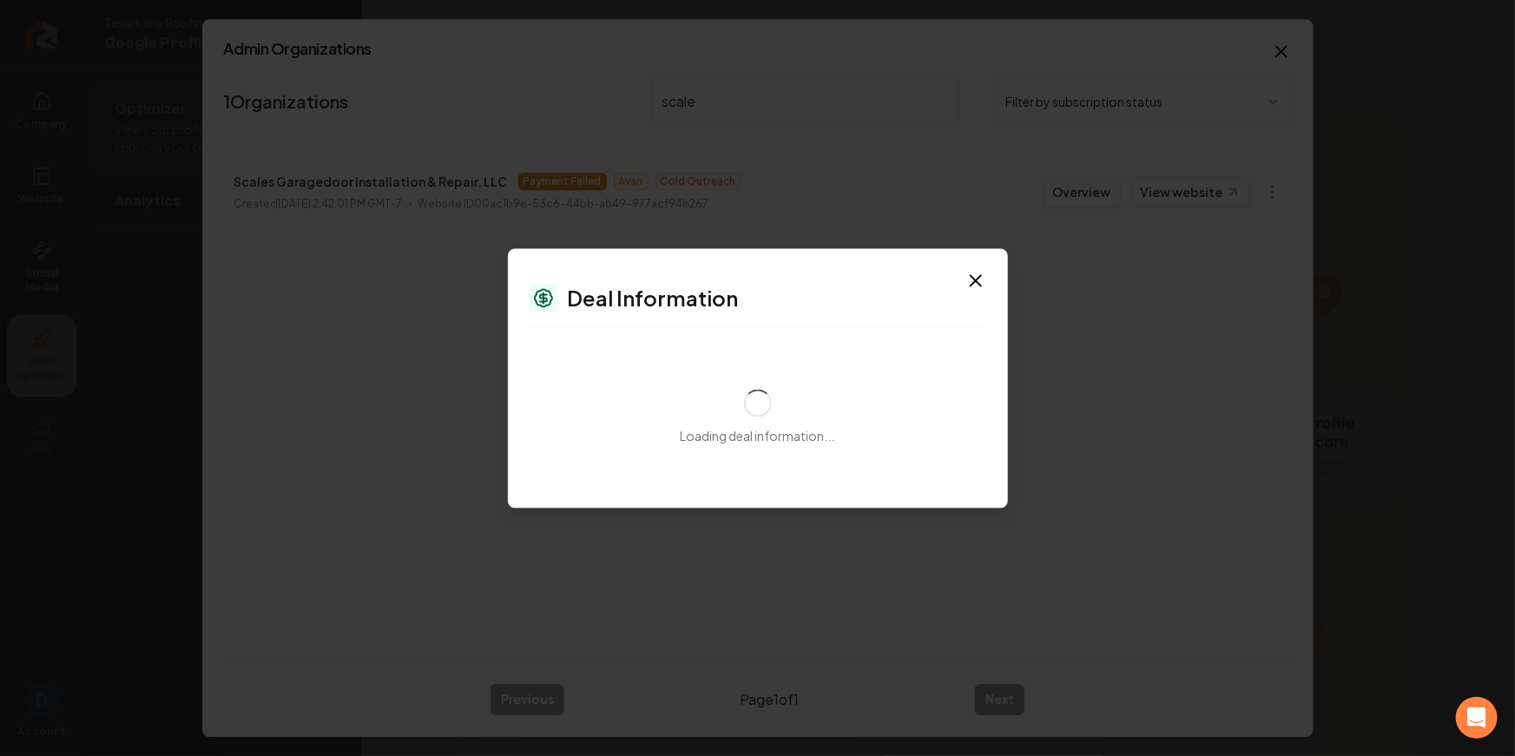
select select "**********"
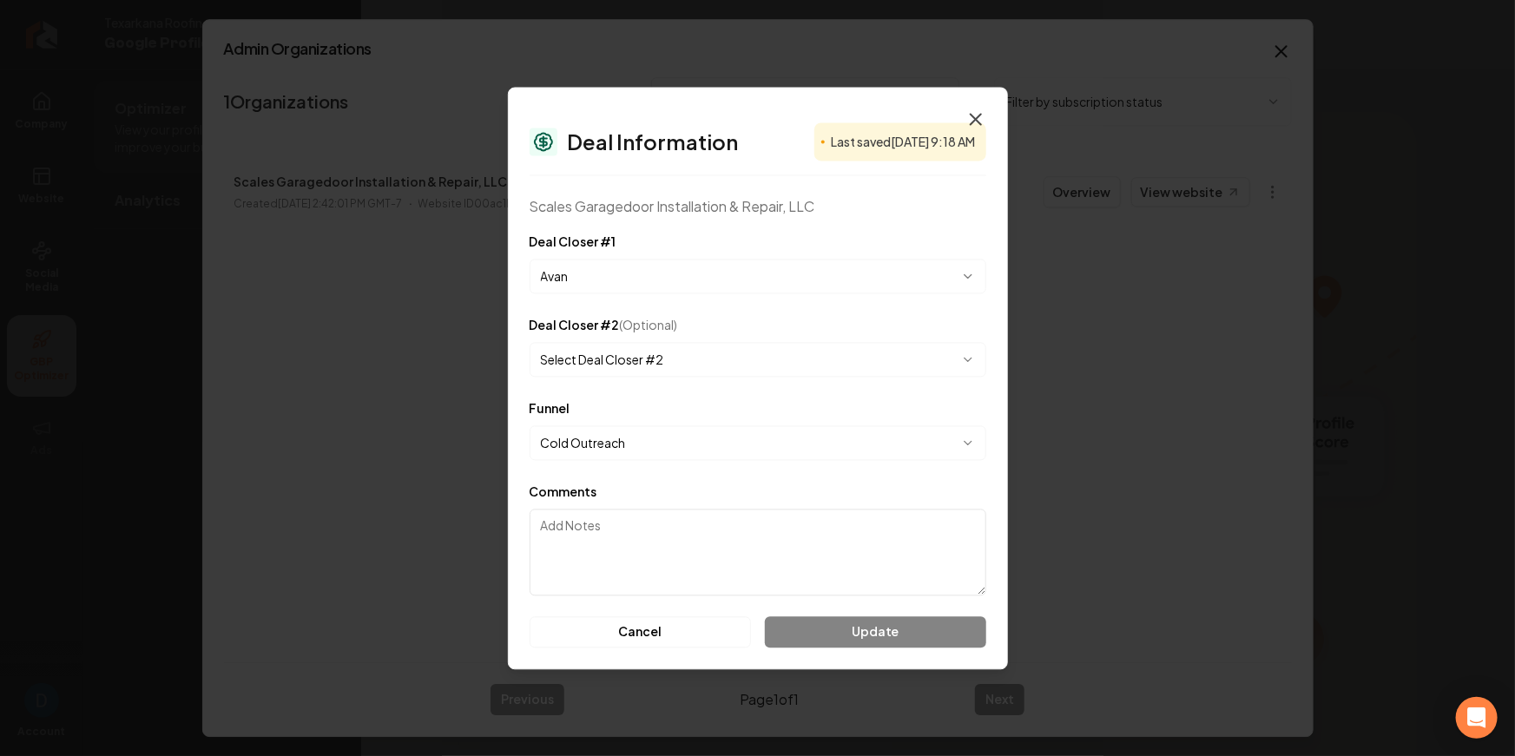
click at [978, 121] on icon "button" at bounding box center [976, 119] width 10 height 10
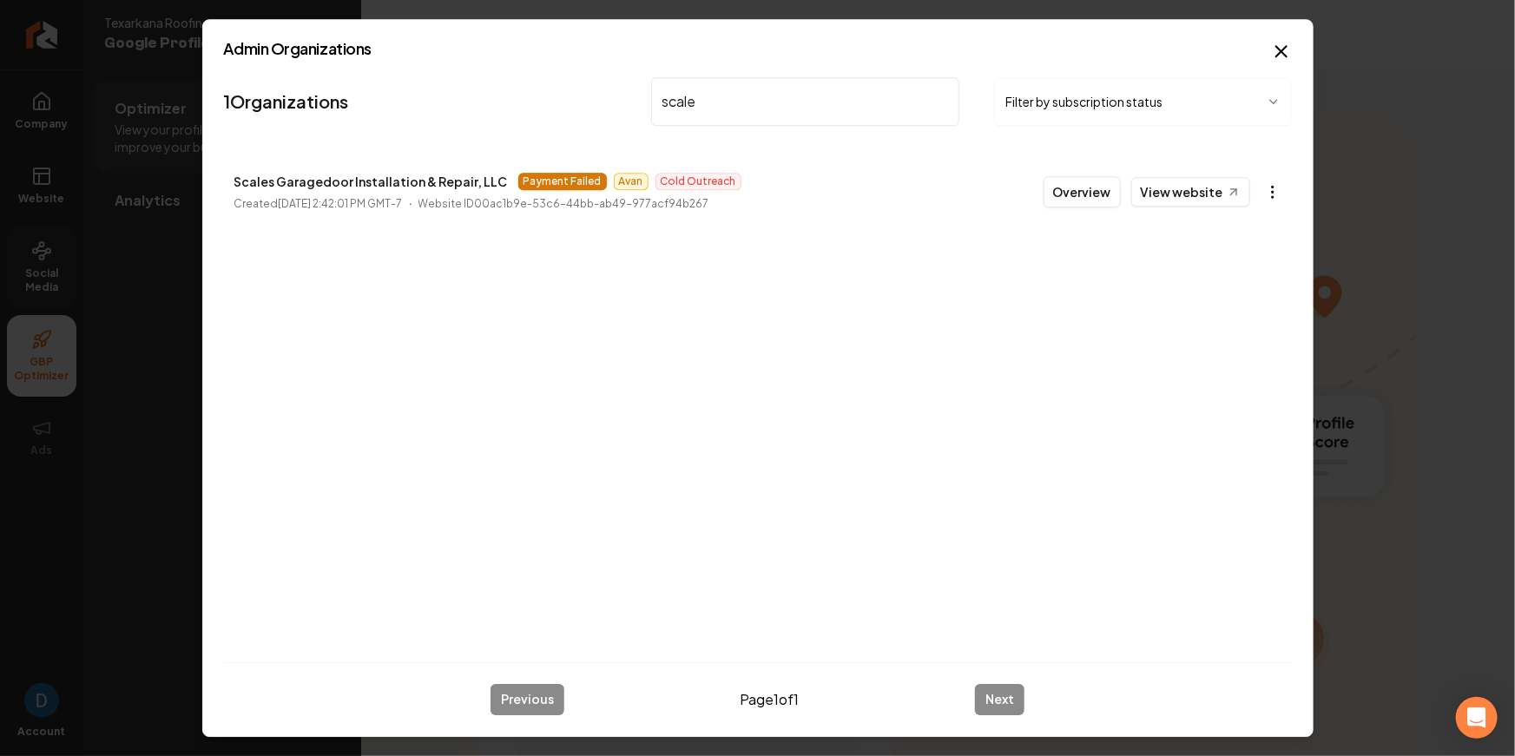
click at [1272, 193] on body "Company Website Social Media GBP Optimizer Ads Account Texarkana Roofing Google…" at bounding box center [757, 378] width 1515 height 756
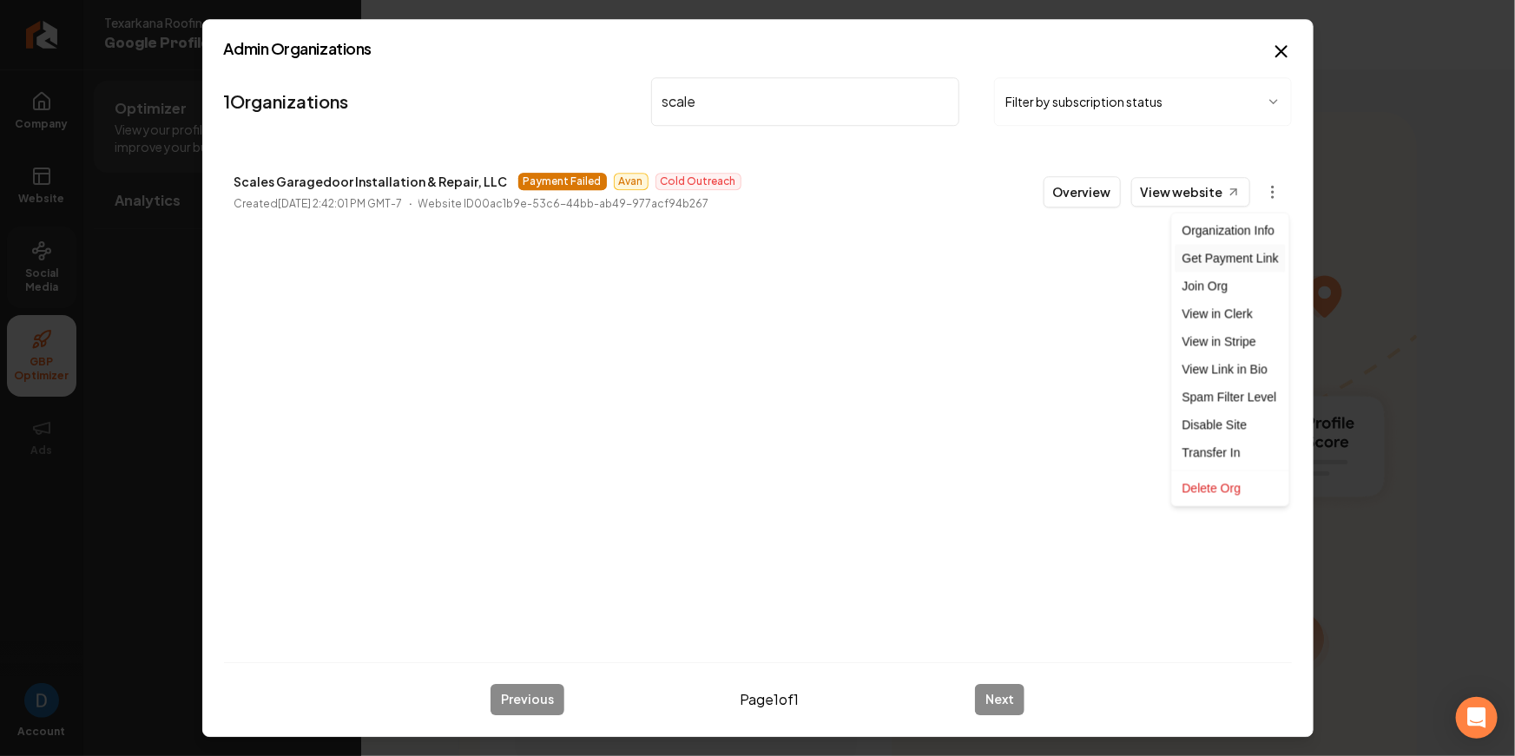
click at [1242, 254] on div "Get Payment Link" at bounding box center [1231, 259] width 110 height 28
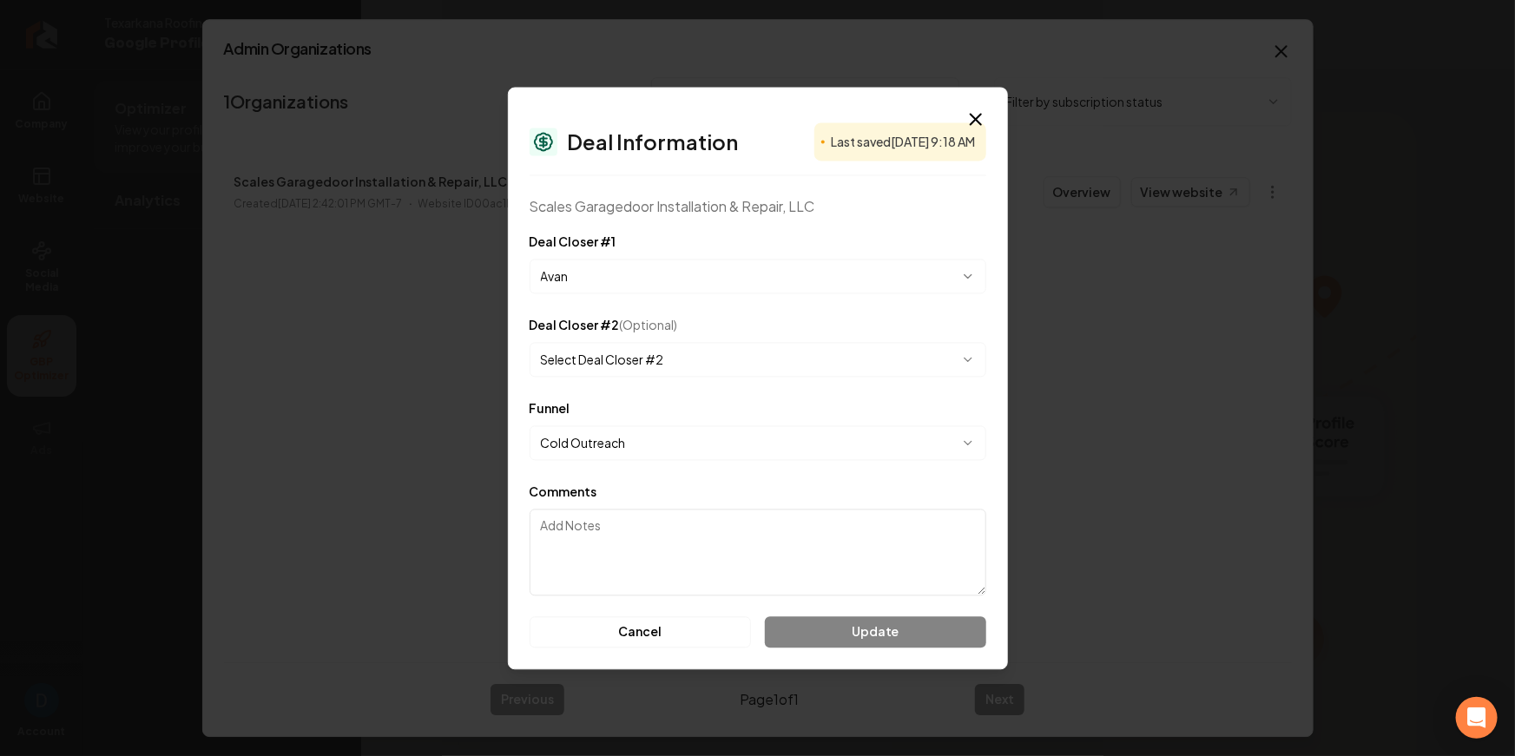
click at [669, 520] on textarea "Comments" at bounding box center [758, 552] width 457 height 87
click at [748, 593] on textarea "Comments" at bounding box center [758, 552] width 457 height 87
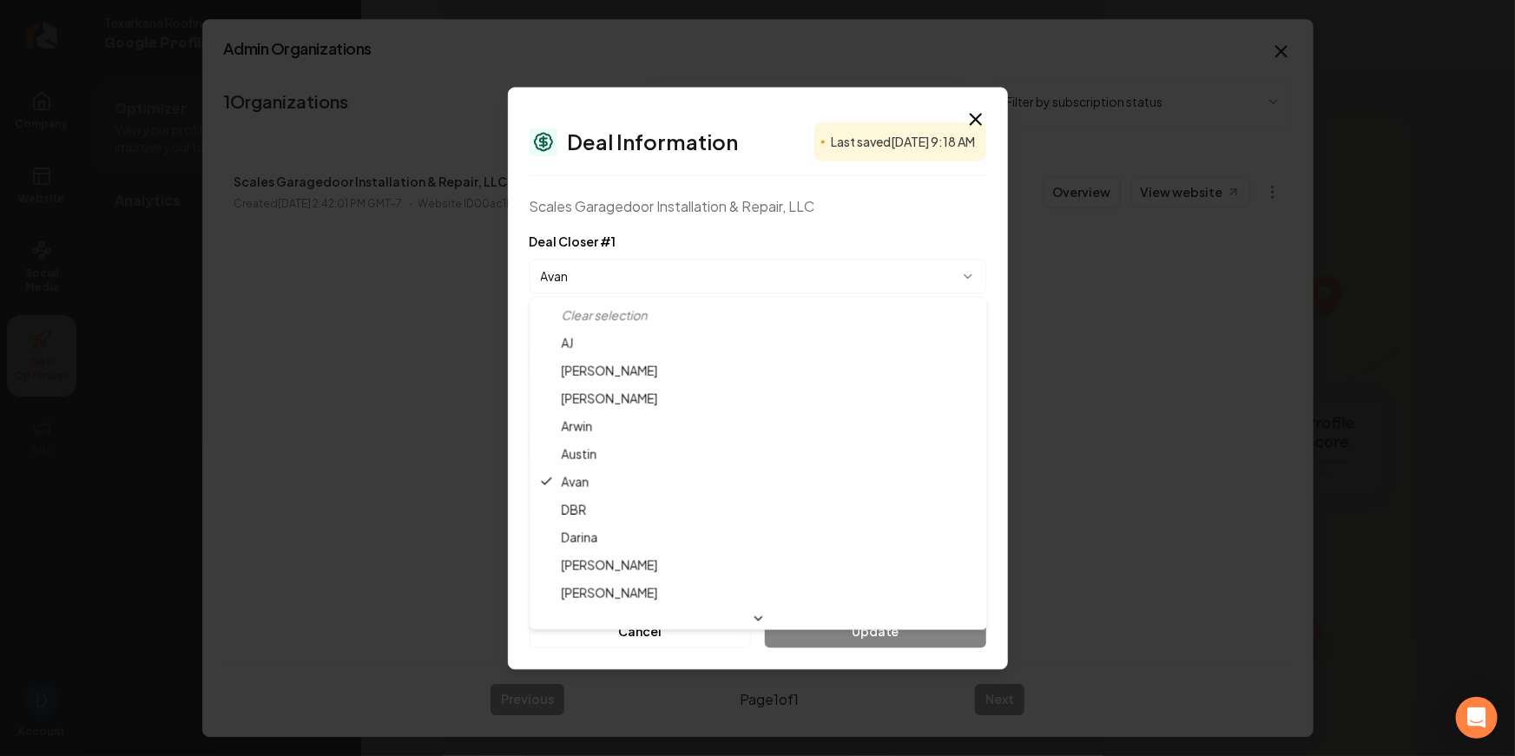
click at [800, 281] on body "Company Website Social Media GBP Optimizer Ads Account Texarkana Roofing Google…" at bounding box center [757, 378] width 1515 height 756
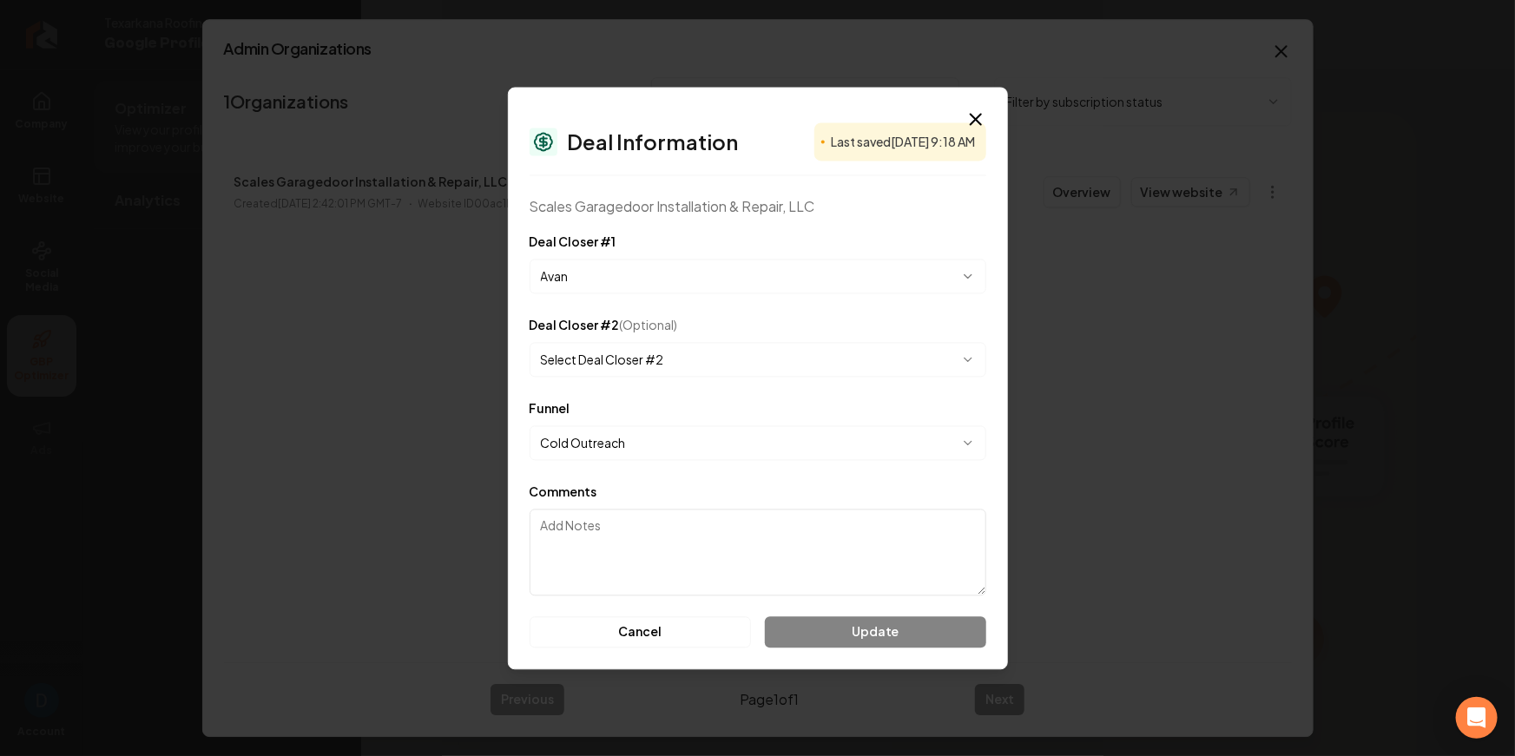
click at [696, 355] on body "Company Website Social Media GBP Optimizer Ads Account Texarkana Roofing Google…" at bounding box center [757, 378] width 1515 height 756
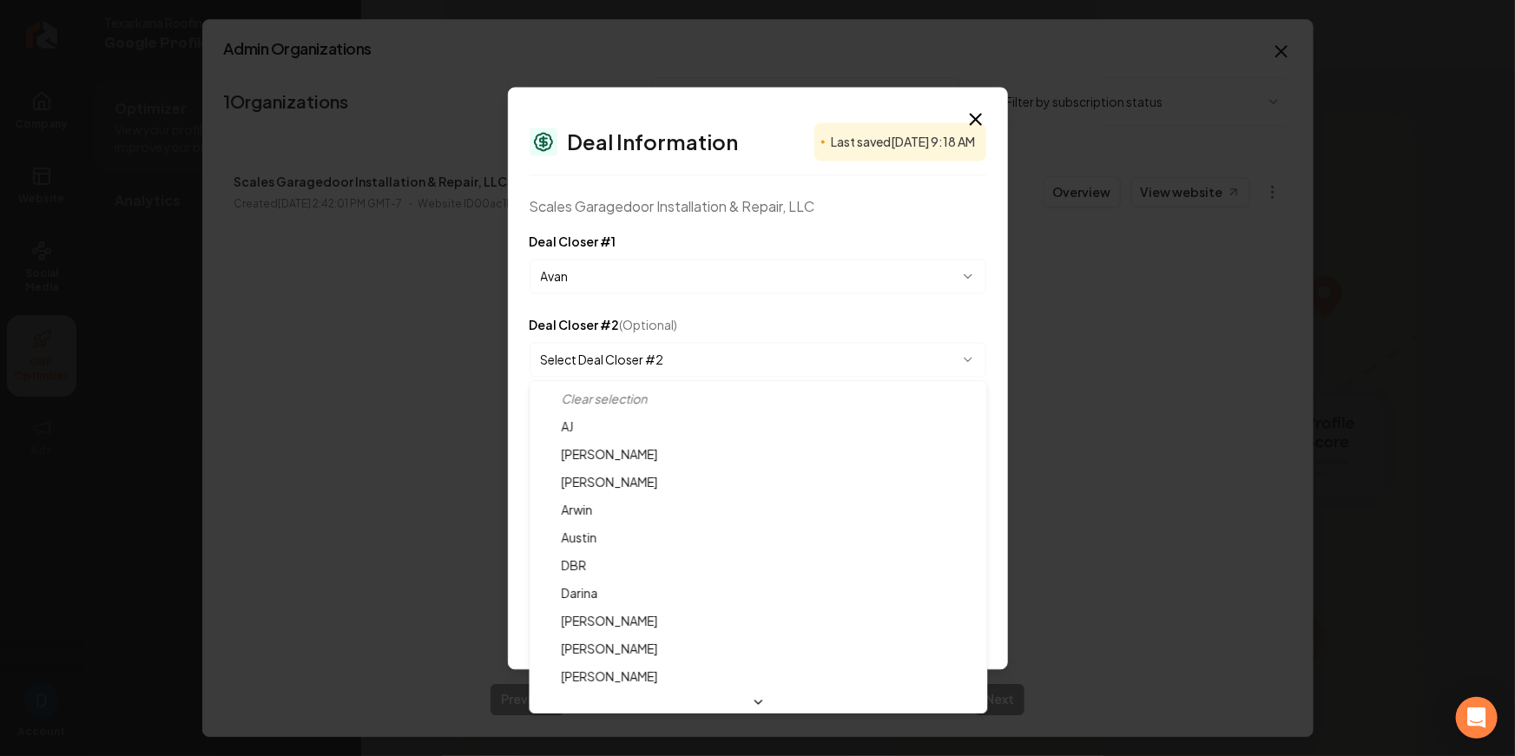
select select "**********"
click at [688, 373] on body "Company Website Social Media GBP Optimizer Ads Account Texarkana Roofing Google…" at bounding box center [757, 378] width 1515 height 756
select select
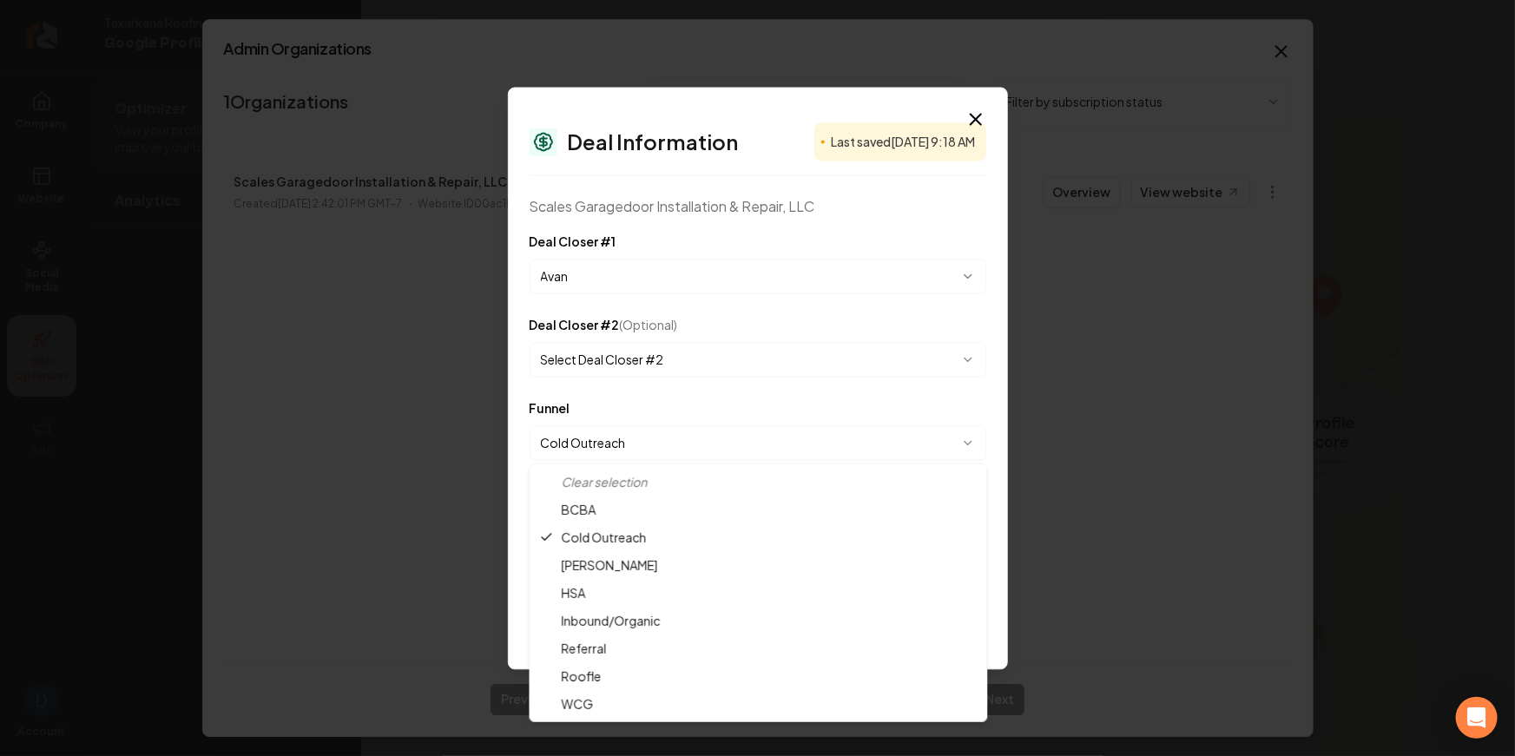
click at [709, 452] on body "Company Website Social Media GBP Optimizer Ads Account Texarkana Roofing Google…" at bounding box center [757, 378] width 1515 height 756
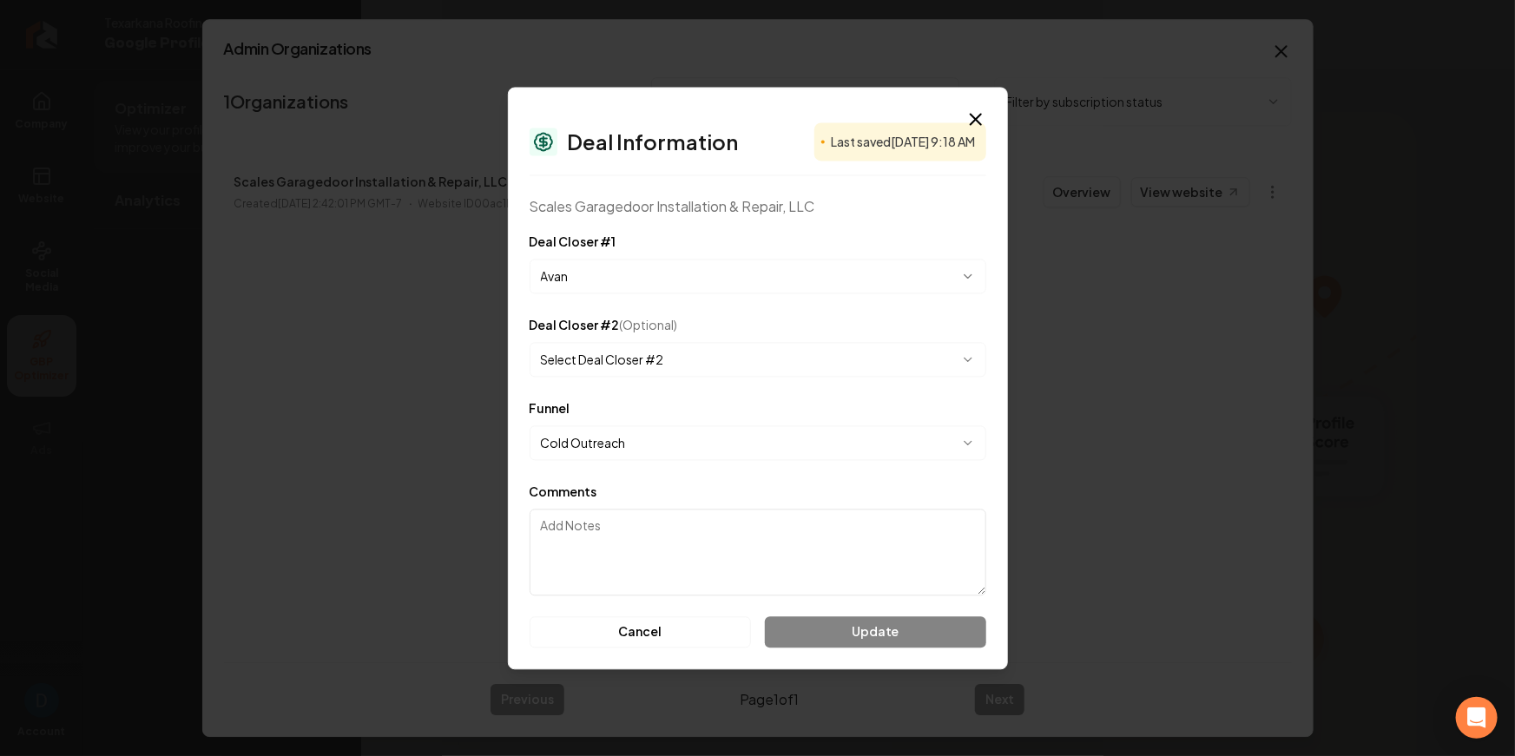
click at [609, 549] on textarea "Comments" at bounding box center [758, 552] width 457 height 87
type textarea "d"
type textarea "New sub"
click at [981, 111] on icon "button" at bounding box center [976, 119] width 21 height 21
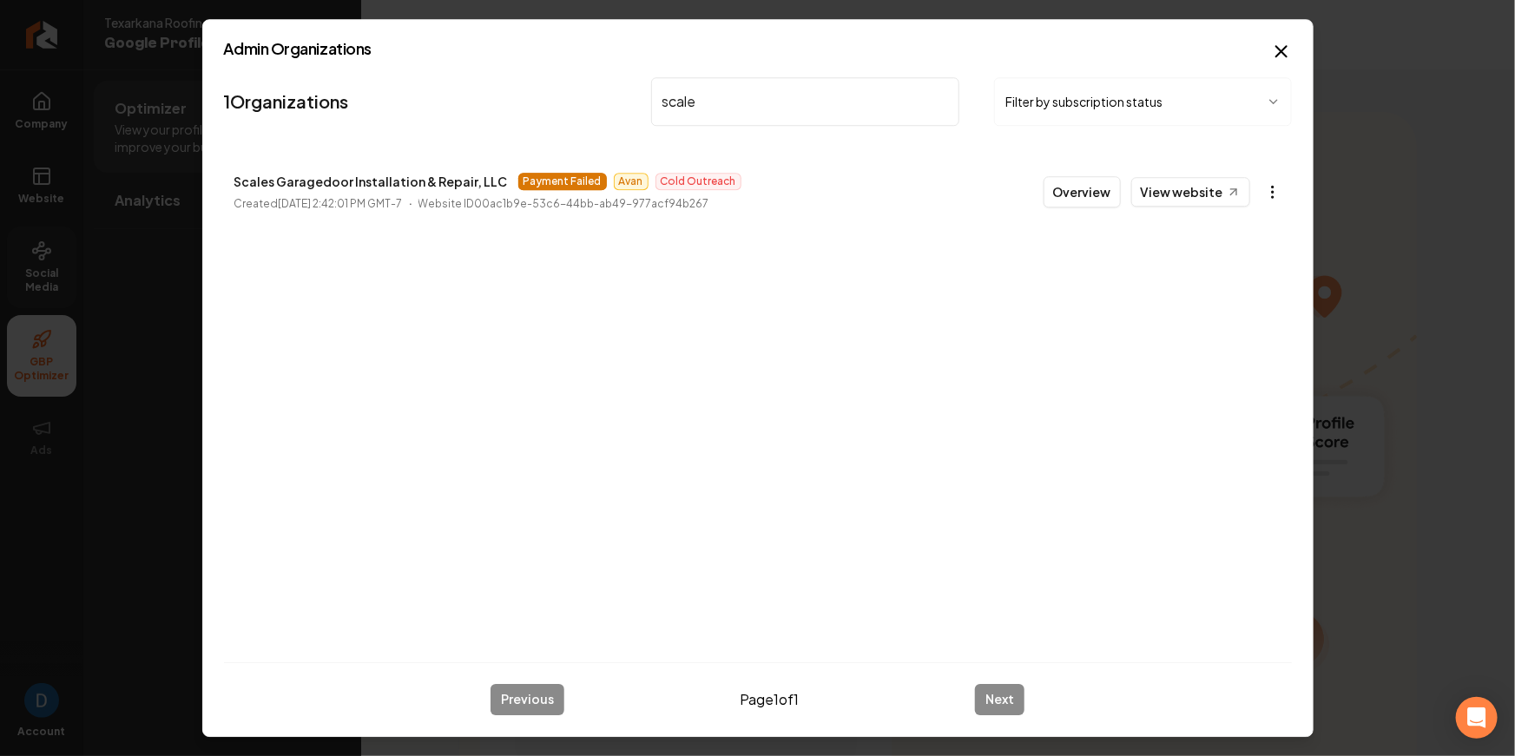
click at [1270, 187] on body "Company Website Social Media GBP Optimizer Ads Account Texarkana Roofing Google…" at bounding box center [757, 378] width 1515 height 756
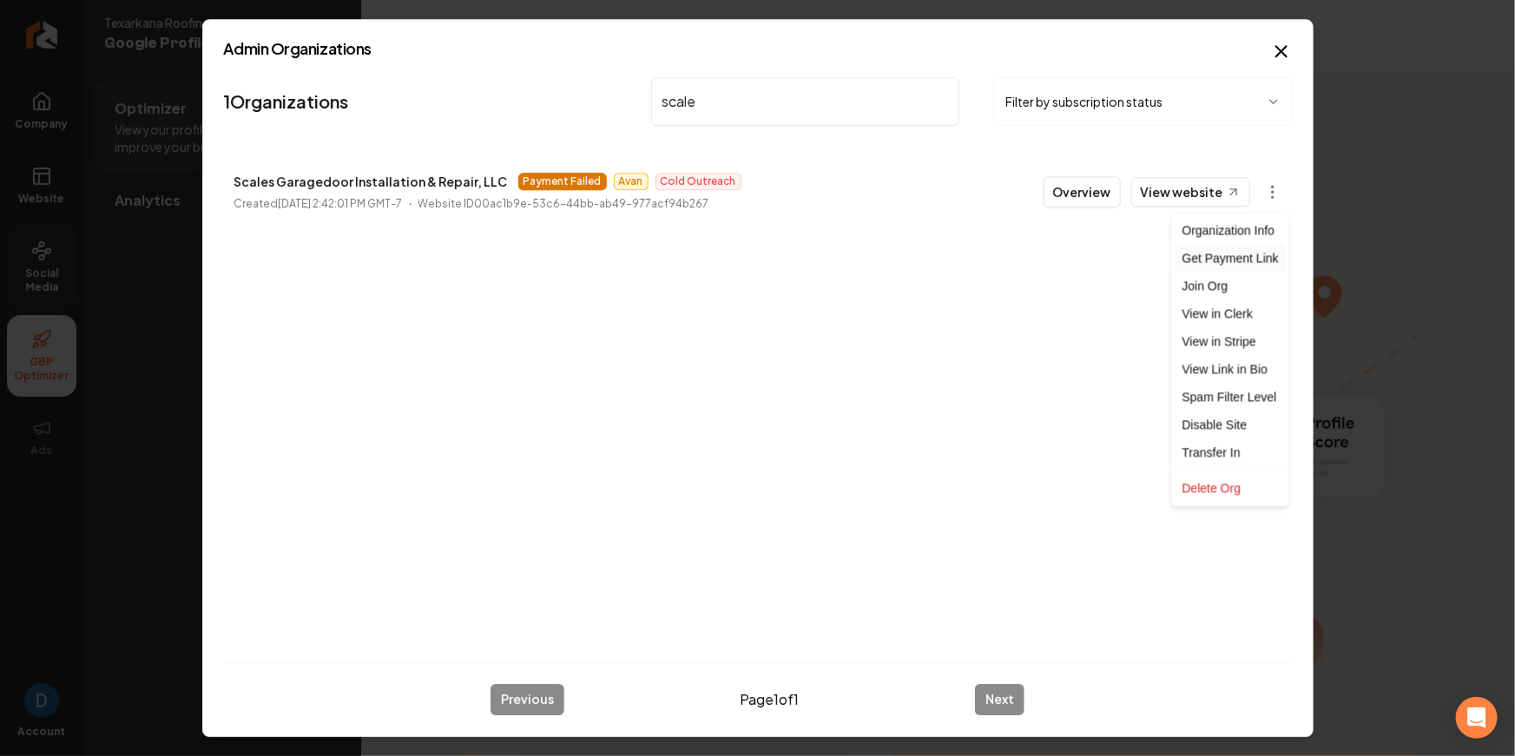
click at [1249, 264] on div "Get Payment Link" at bounding box center [1231, 259] width 110 height 28
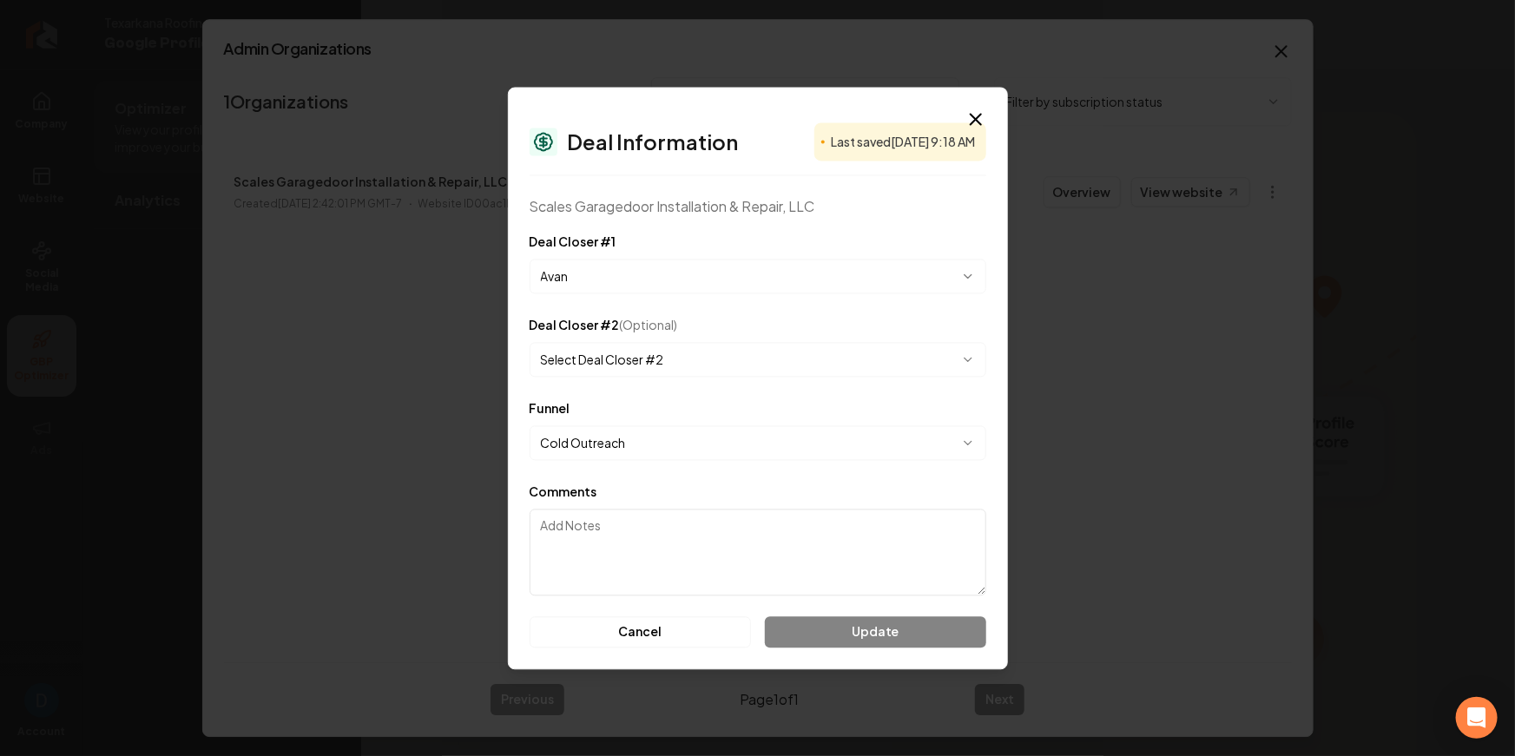
click at [626, 522] on textarea "Comments" at bounding box center [758, 552] width 457 height 87
click at [977, 114] on icon "button" at bounding box center [976, 119] width 21 height 21
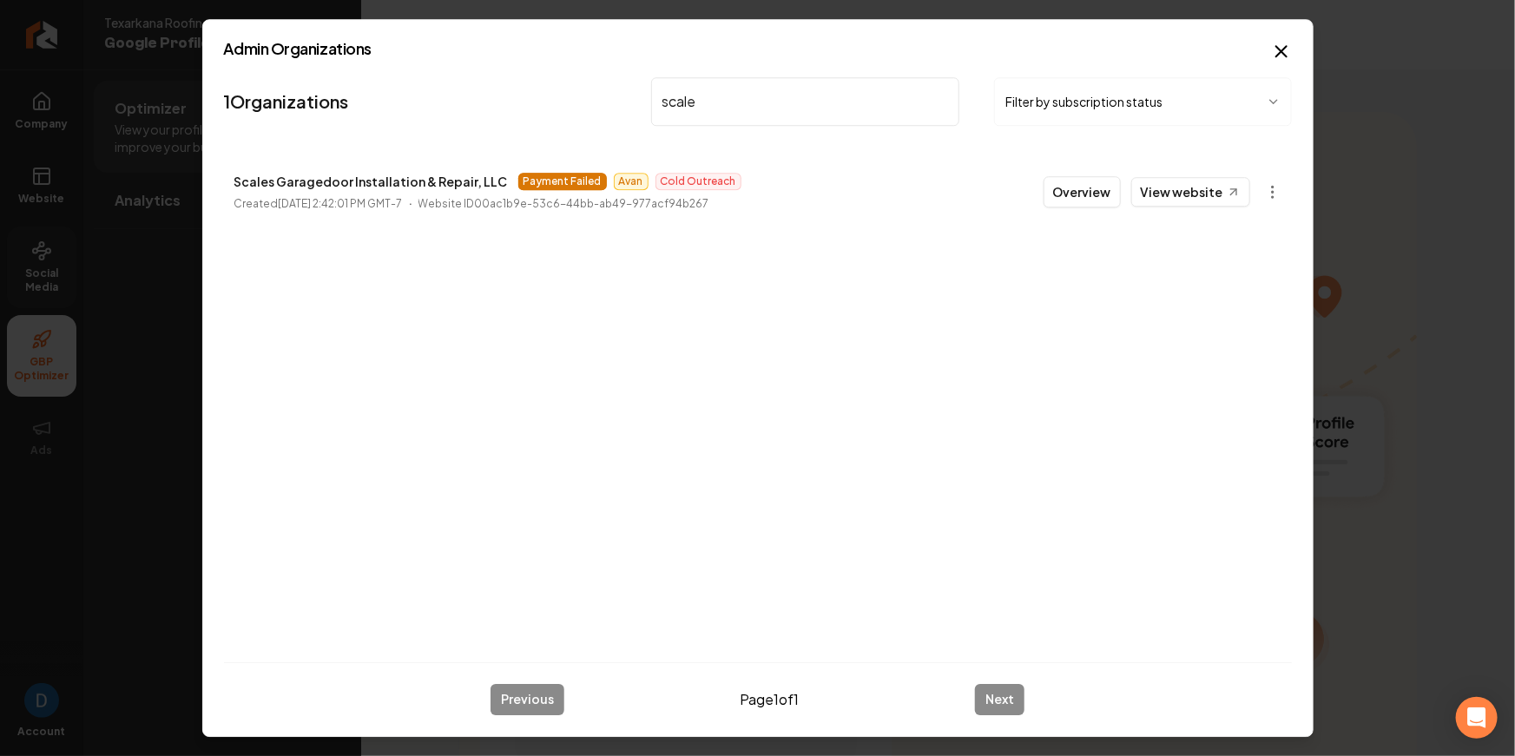
click at [536, 183] on span "Payment Failed" at bounding box center [562, 181] width 89 height 17
drag, startPoint x: 921, startPoint y: 238, endPoint x: 985, endPoint y: 218, distance: 67.3
click at [921, 238] on div "1 Organizations scale Filter by subscription status Scales Garagedoor Installat…" at bounding box center [758, 359] width 1068 height 578
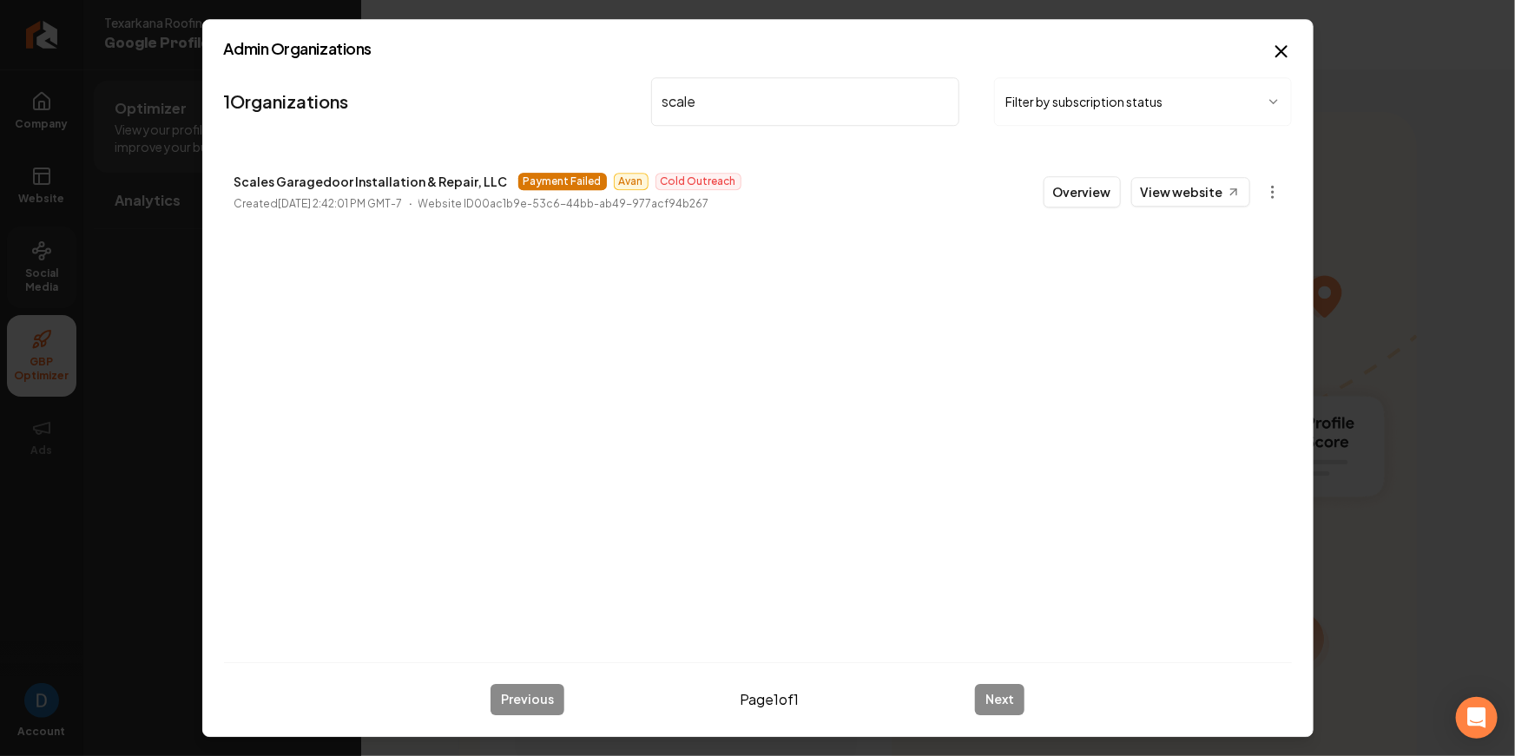
click at [1276, 194] on body "Company Website Social Media GBP Optimizer Ads Account Texarkana Roofing Google…" at bounding box center [757, 378] width 1515 height 756
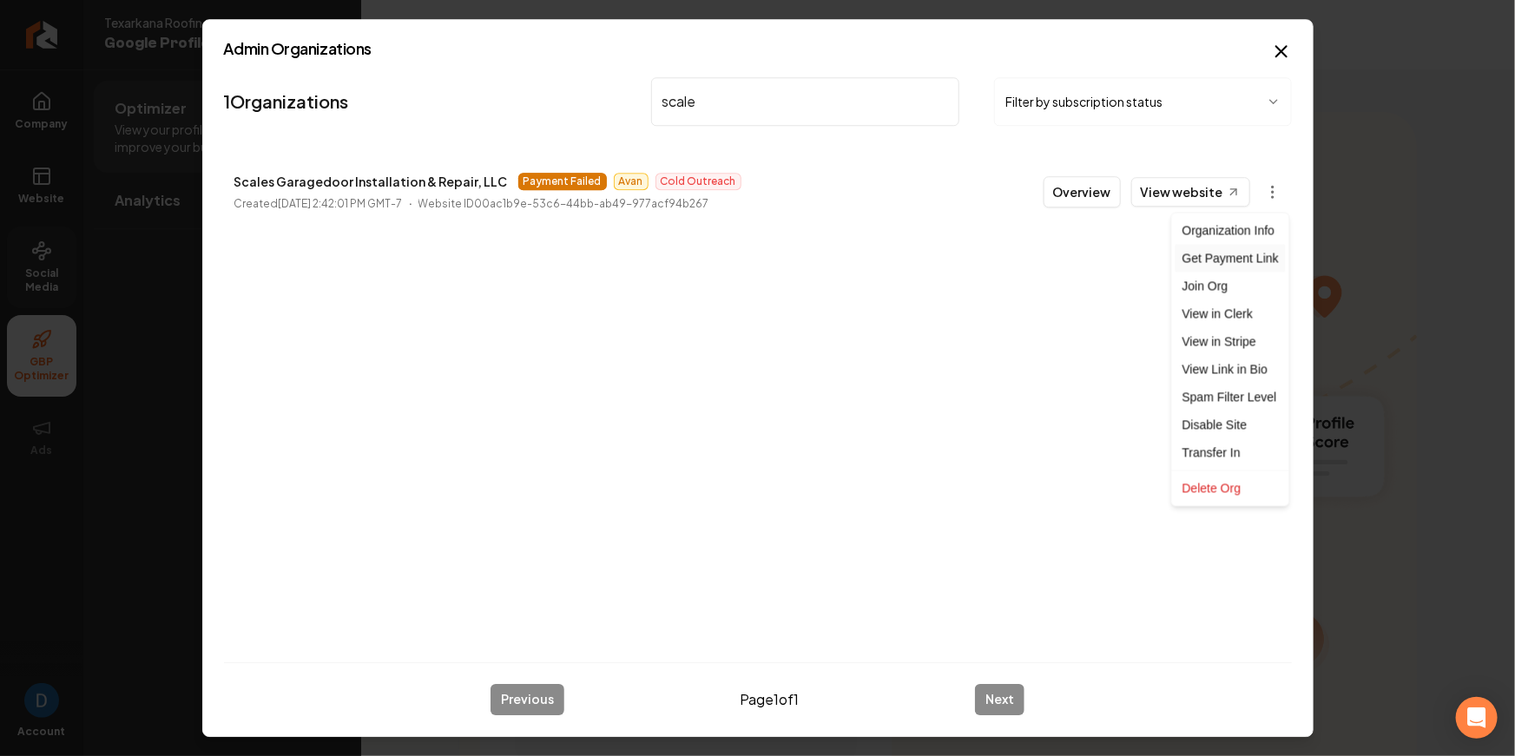
click at [1230, 261] on div "Get Payment Link" at bounding box center [1231, 259] width 110 height 28
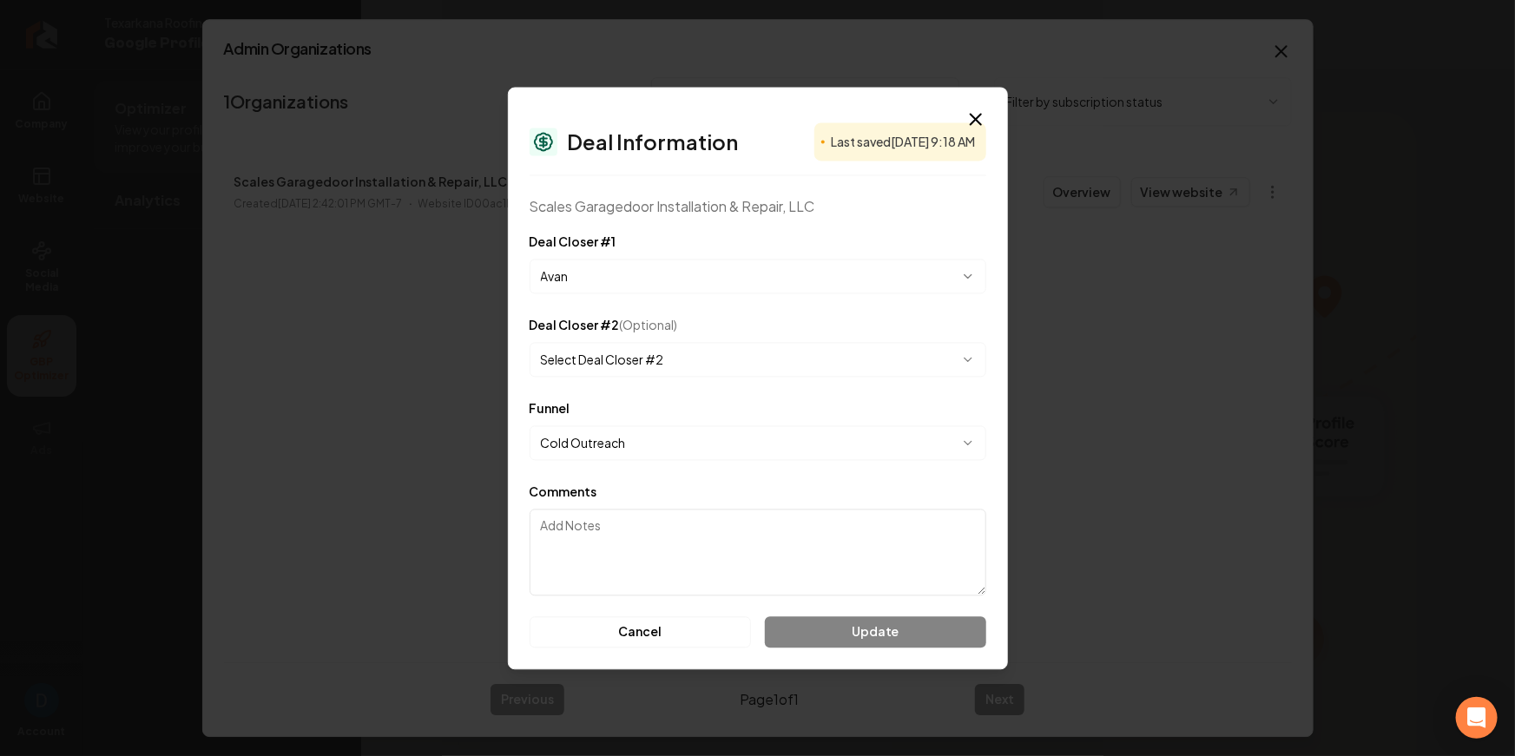
click at [589, 526] on textarea "Comments" at bounding box center [758, 552] width 457 height 87
click at [978, 122] on icon "button" at bounding box center [976, 119] width 10 height 10
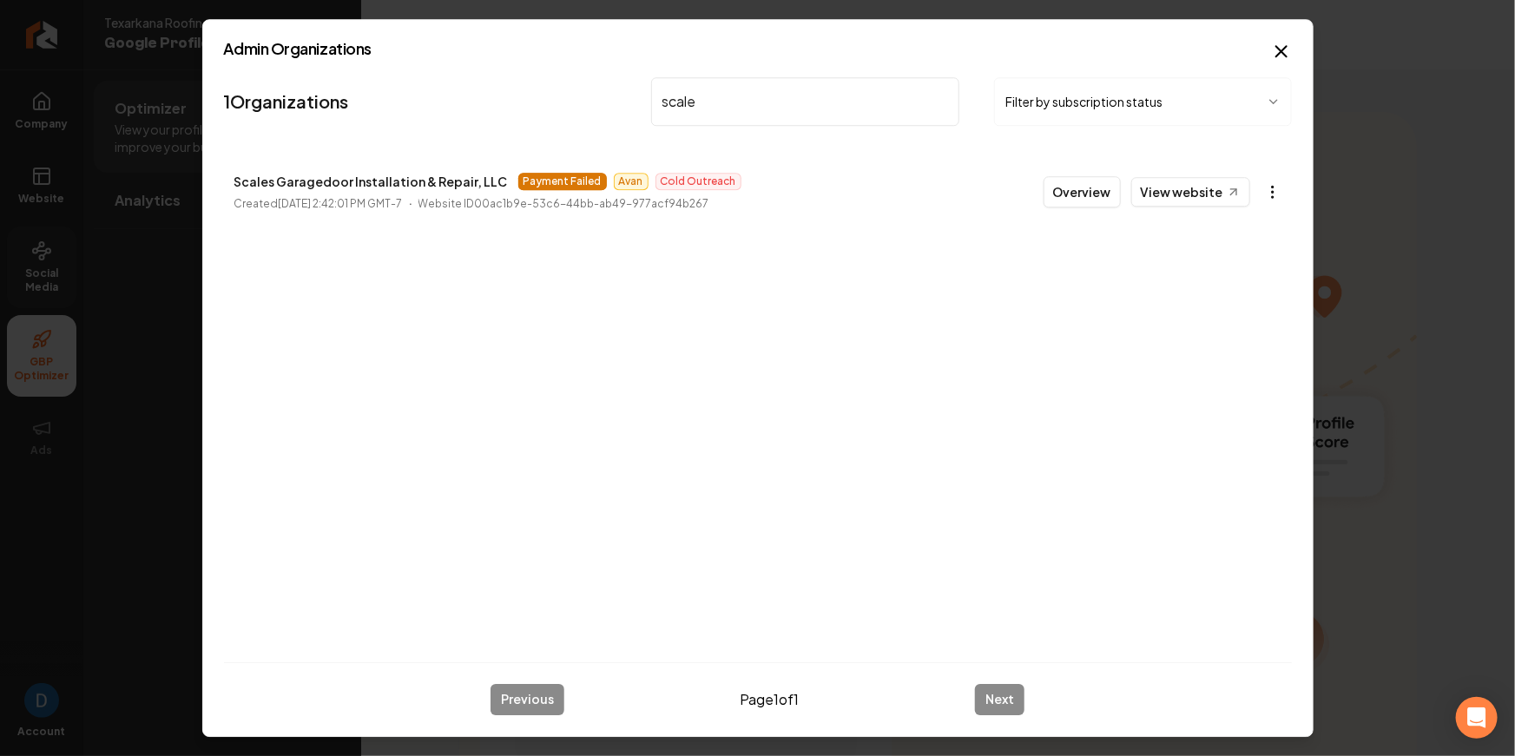
click at [1275, 193] on body "Company Website Social Media GBP Optimizer Ads Account Texarkana Roofing Google…" at bounding box center [757, 378] width 1515 height 756
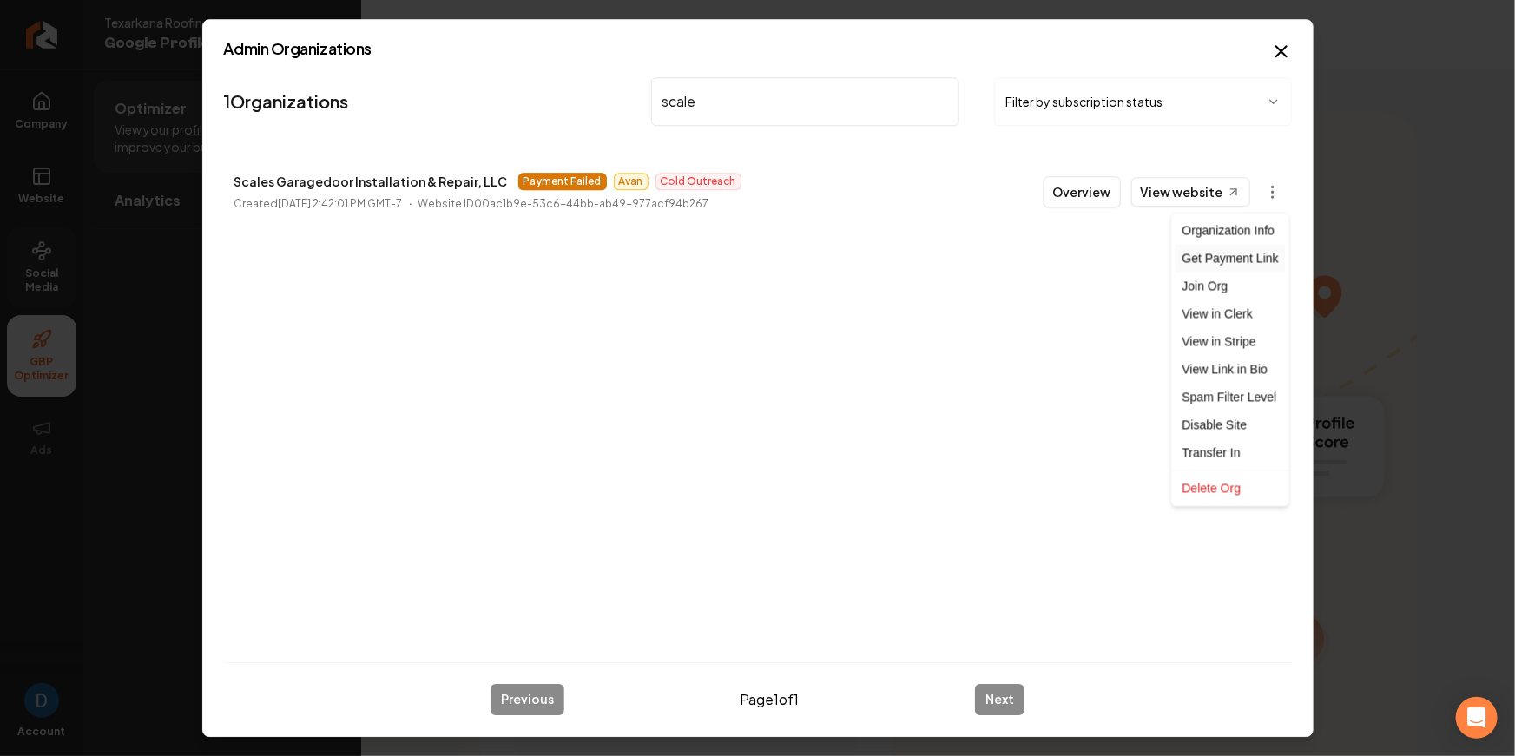
click at [1240, 257] on div "Get Payment Link" at bounding box center [1231, 259] width 110 height 28
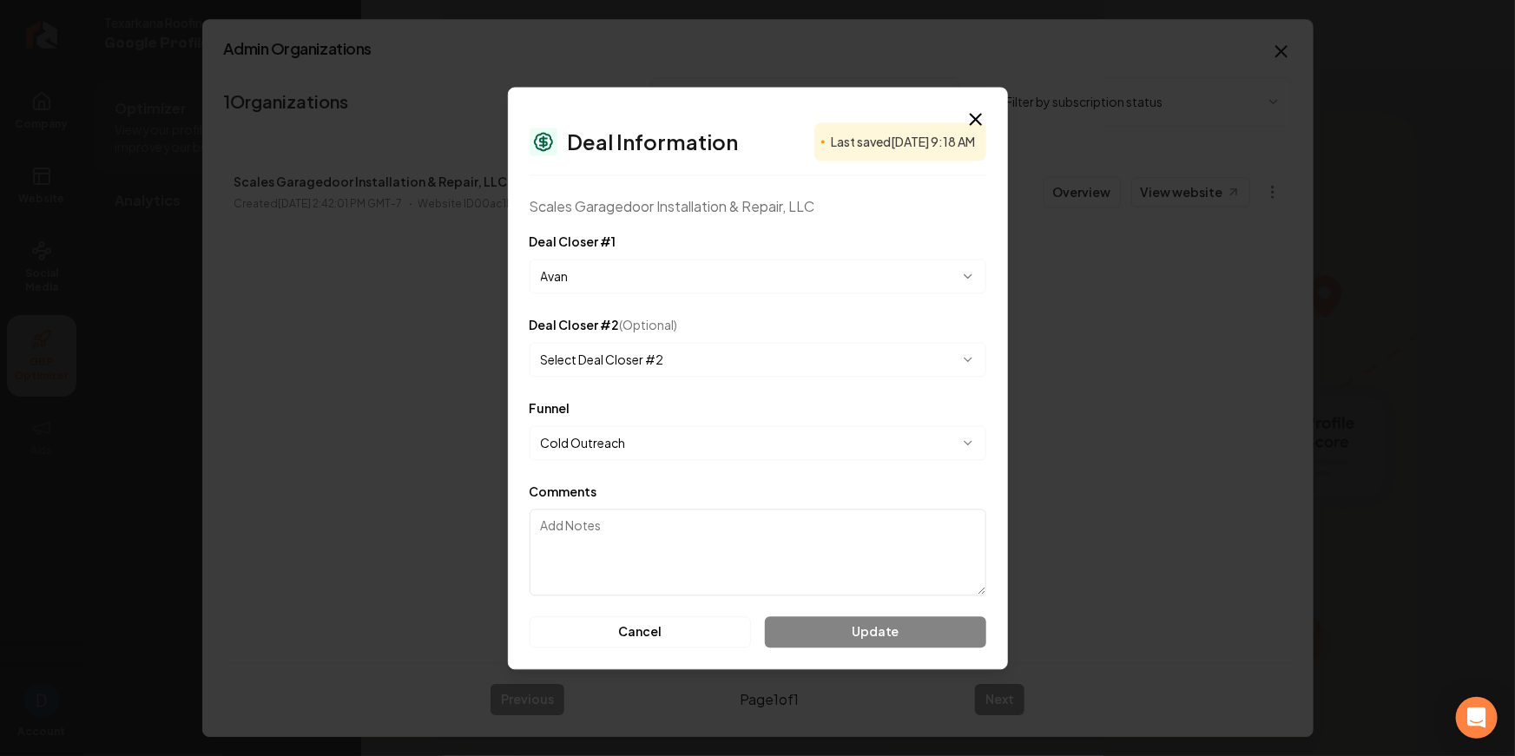
click at [867, 623] on div "Cancel Update" at bounding box center [758, 632] width 457 height 31
click at [610, 524] on textarea "Comments" at bounding box center [758, 552] width 457 height 87
type textarea "New sub"
click at [652, 363] on body "Company Website Social Media GBP Optimizer Ads Account Texarkana Roofing Google…" at bounding box center [757, 378] width 1515 height 756
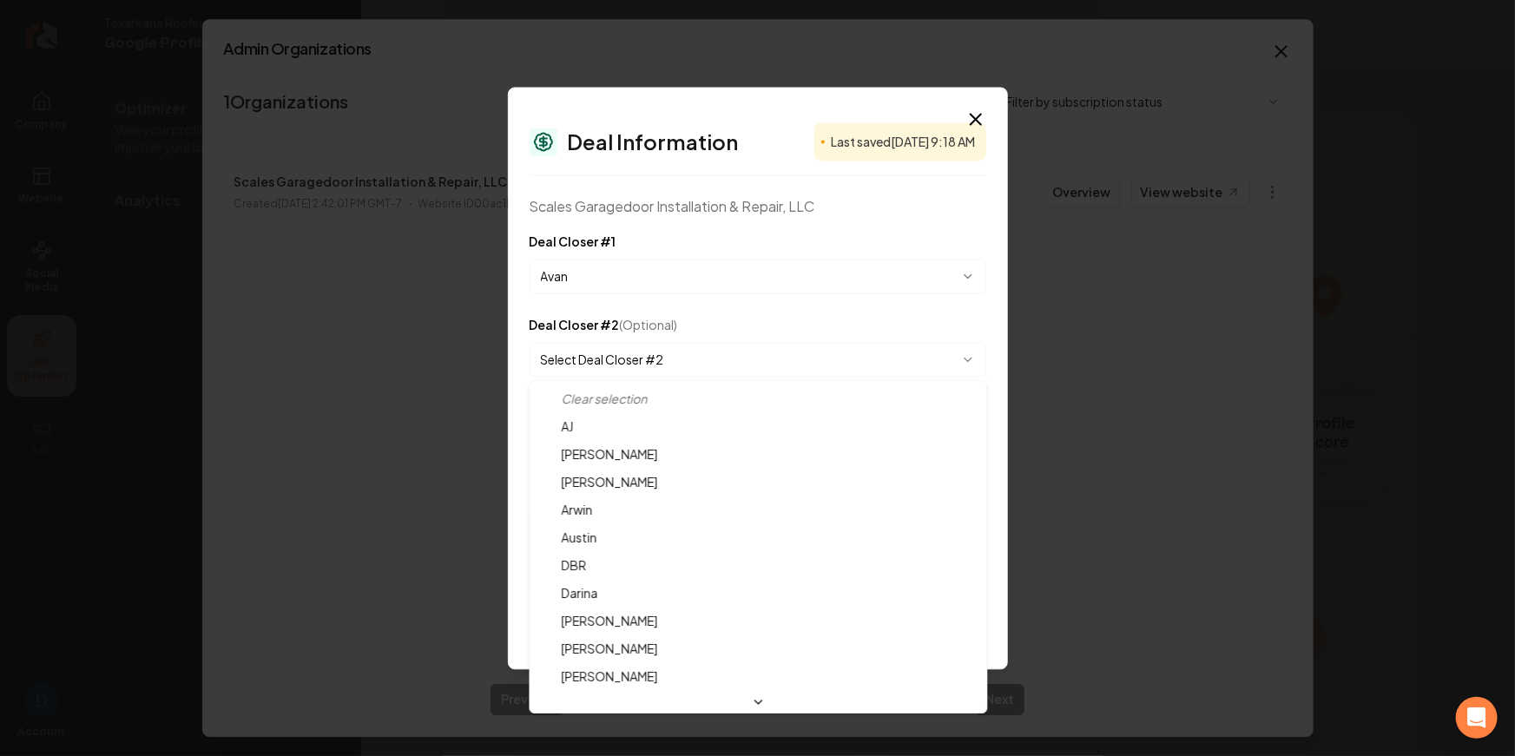
select select "**********"
click at [753, 366] on body "Company Website Social Media GBP Optimizer Ads Account Texarkana Roofing Google…" at bounding box center [757, 378] width 1515 height 756
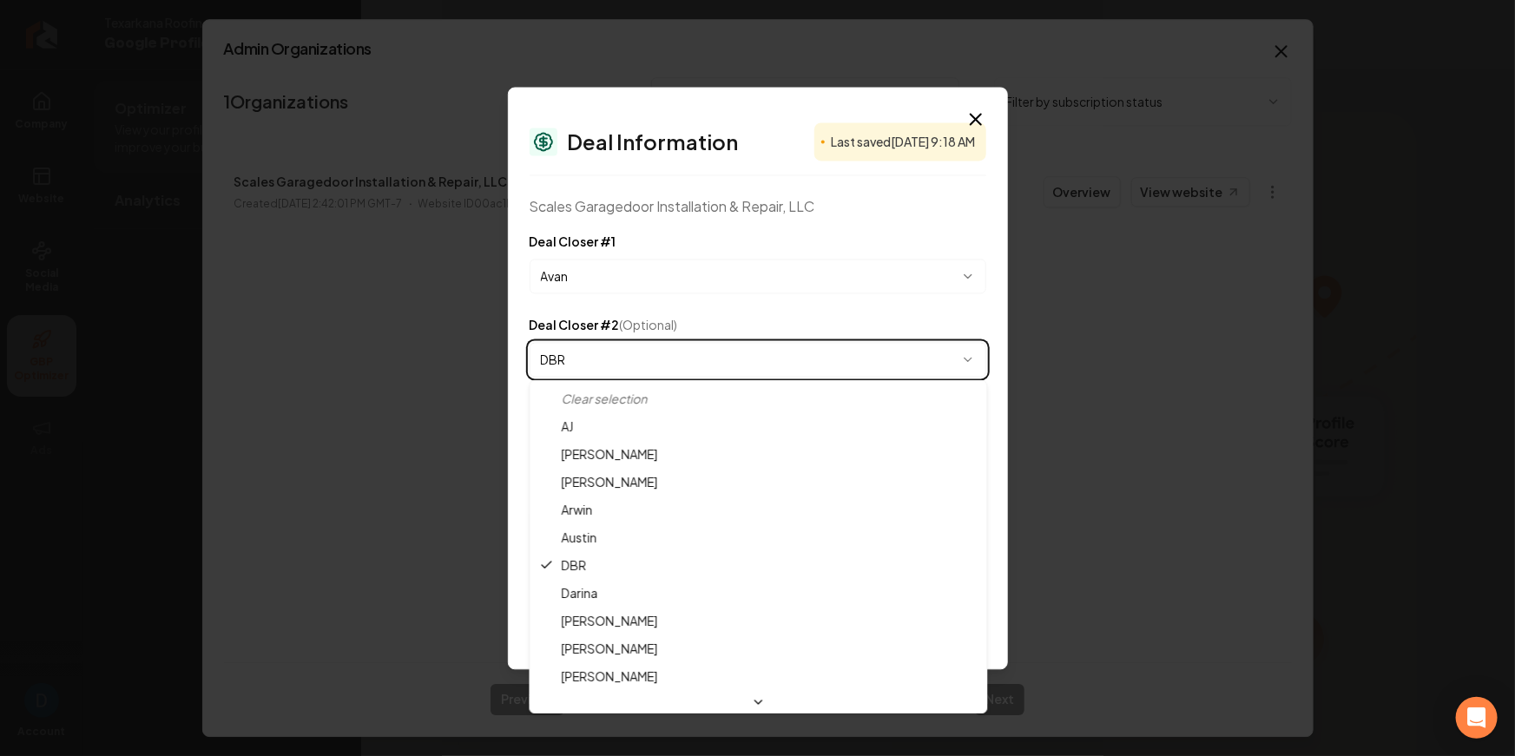
click at [753, 366] on body "Company Website Social Media GBP Optimizer Ads Account Texarkana Roofing Google…" at bounding box center [757, 378] width 1515 height 756
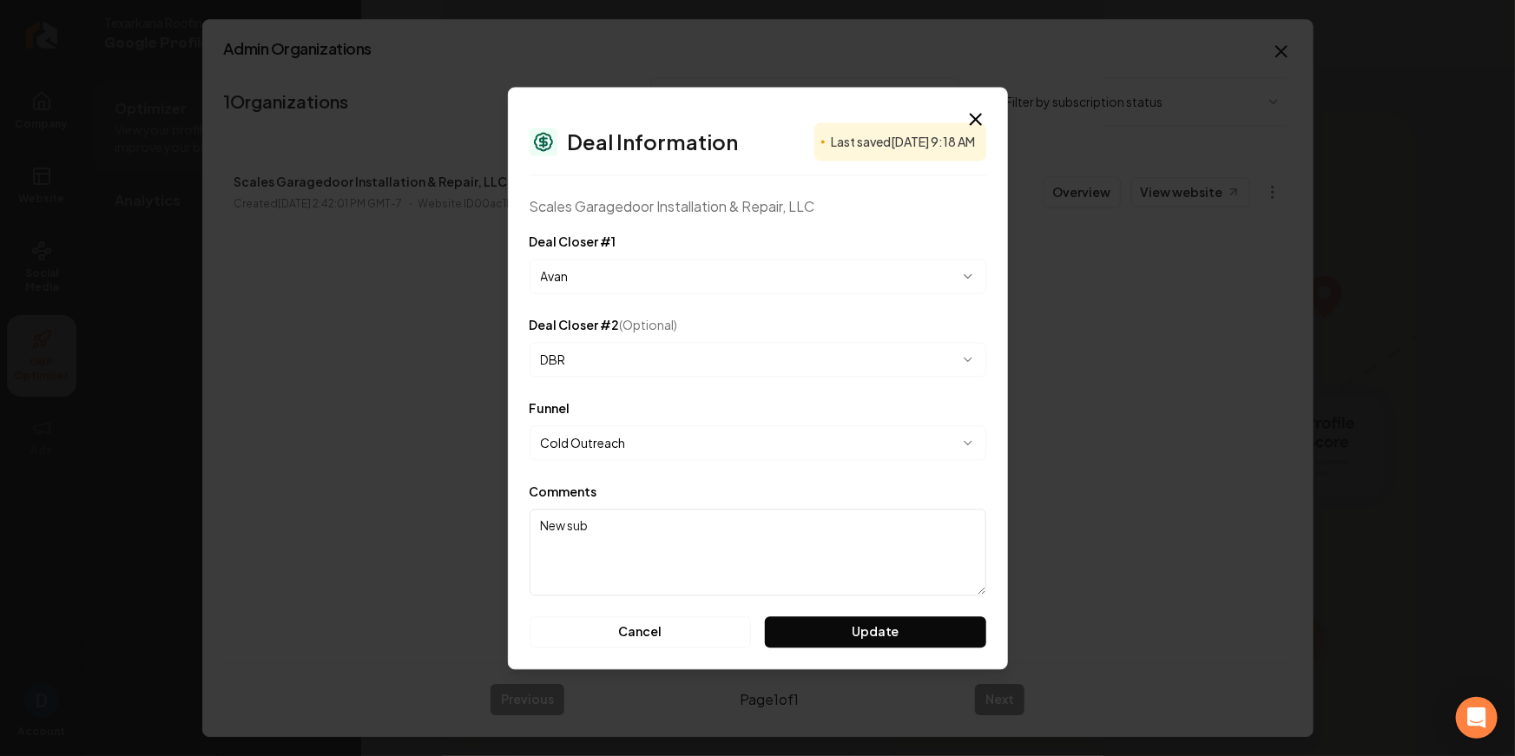
click at [626, 498] on div "Comments New sub" at bounding box center [758, 538] width 457 height 115
click at [931, 650] on div "**********" at bounding box center [758, 378] width 500 height 583
click at [925, 624] on button "Update" at bounding box center [875, 632] width 221 height 31
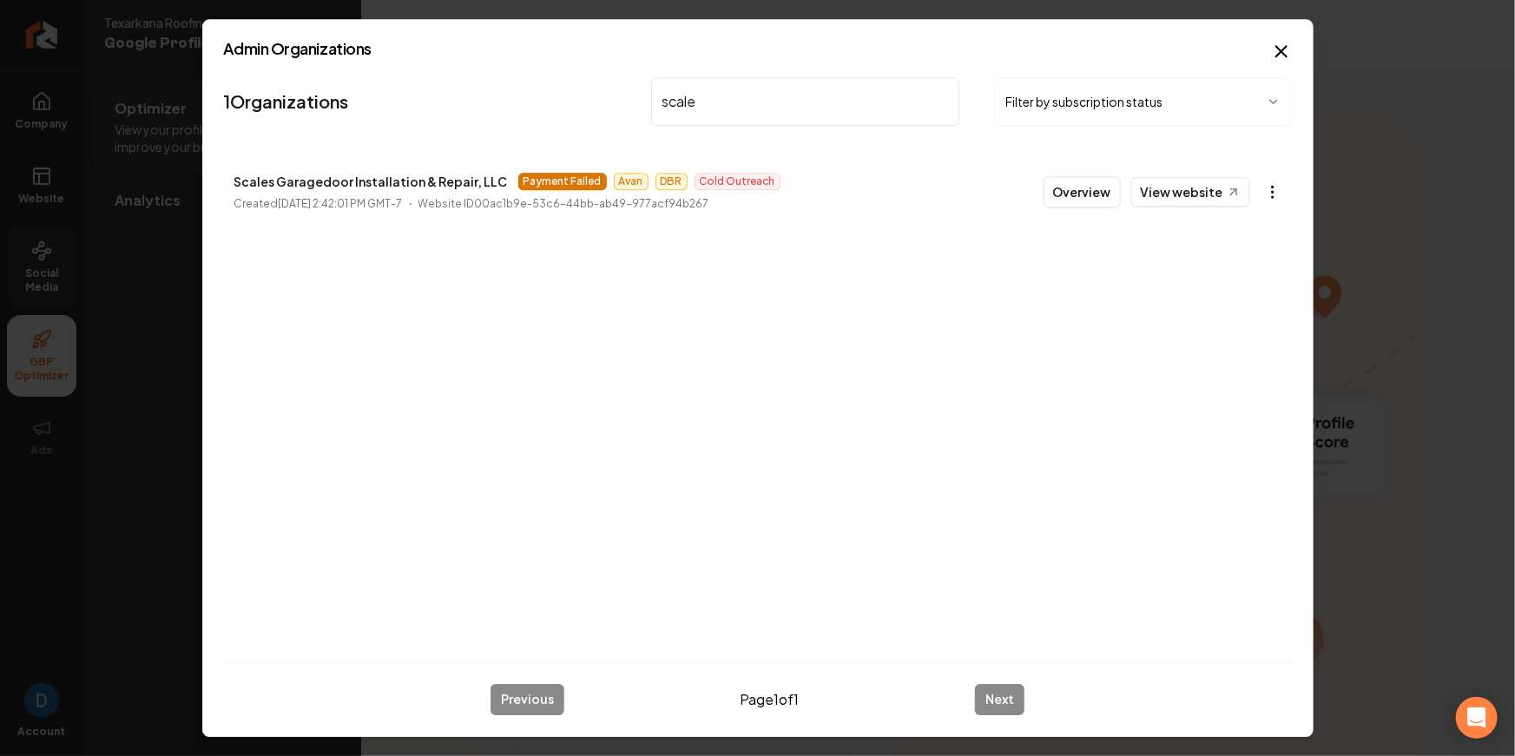
click at [1270, 183] on body "Company Website Social Media GBP Optimizer Ads Account Texarkana Roofing Google…" at bounding box center [757, 378] width 1515 height 756
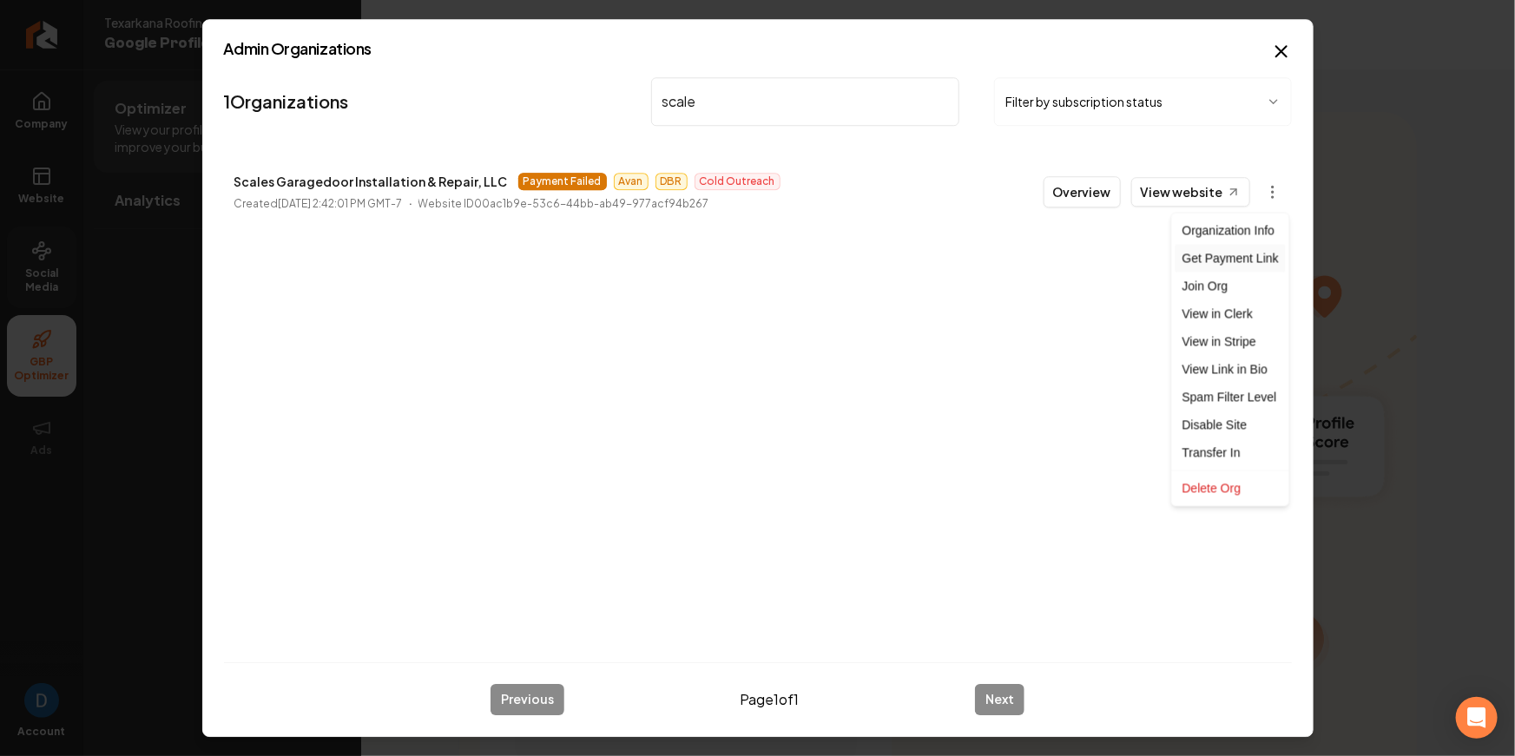
click at [1231, 261] on div "Get Payment Link" at bounding box center [1231, 259] width 110 height 28
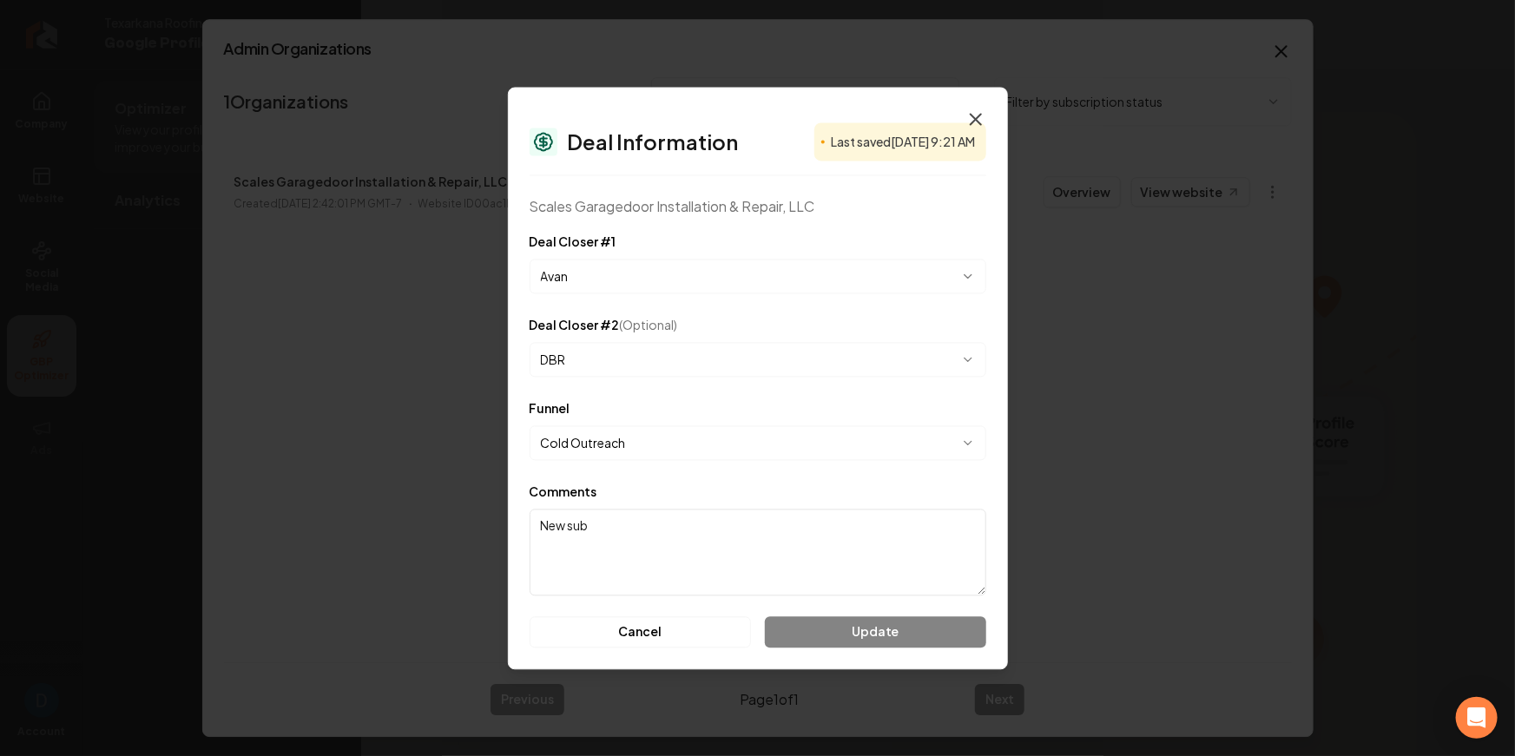
click at [974, 116] on icon "button" at bounding box center [976, 119] width 10 height 10
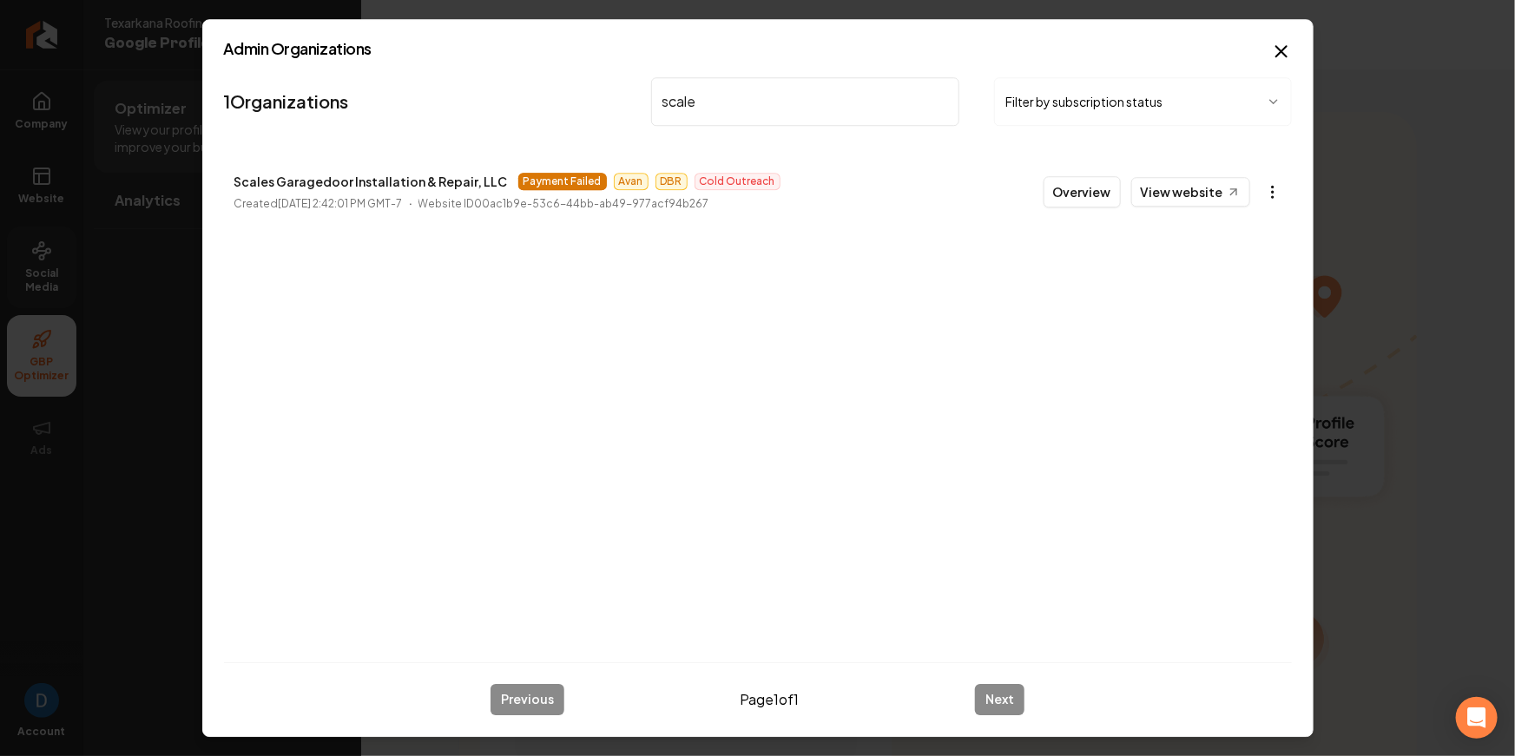
click at [1276, 195] on body "Company Website Social Media GBP Optimizer Ads Account Texarkana Roofing Google…" at bounding box center [757, 378] width 1515 height 756
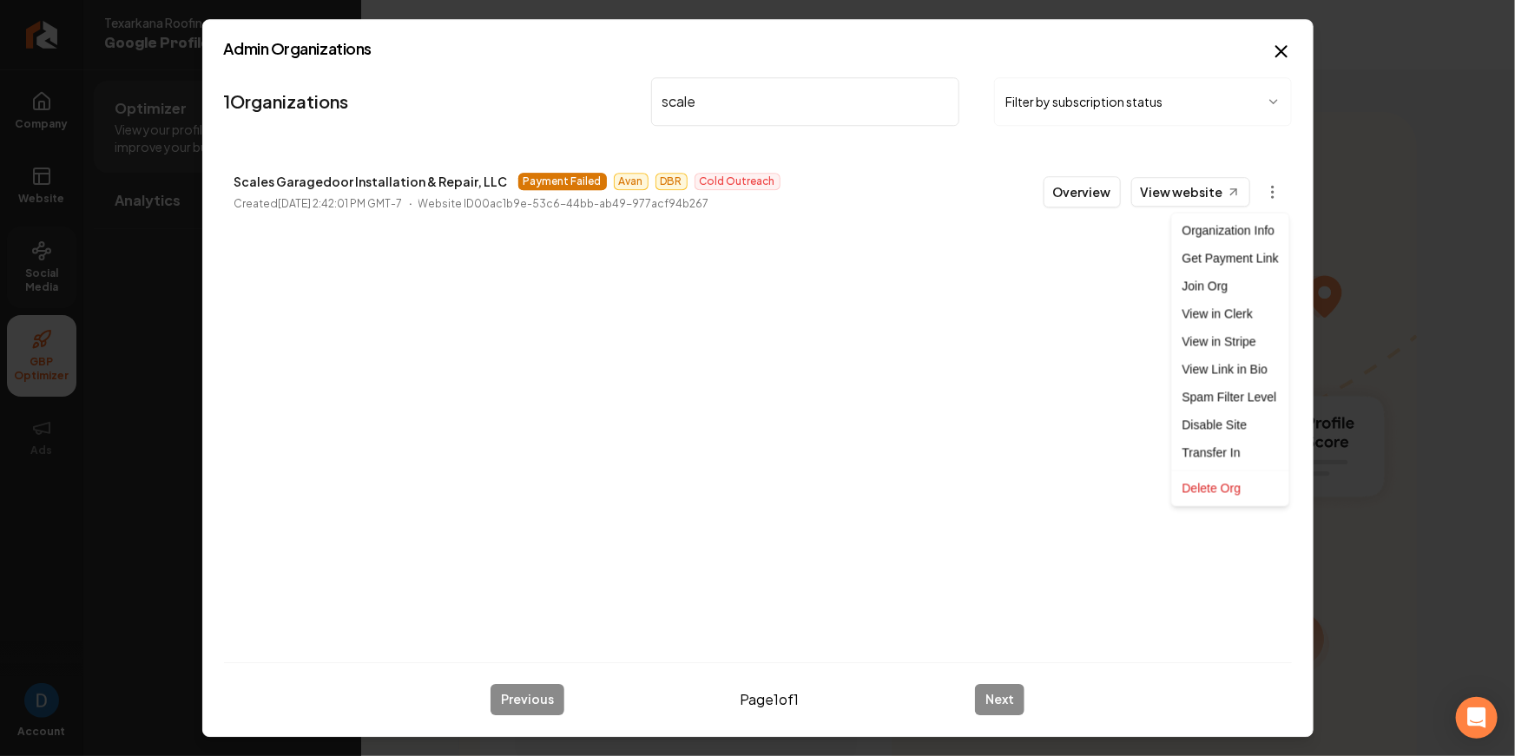
click at [411, 181] on div at bounding box center [757, 378] width 1515 height 756
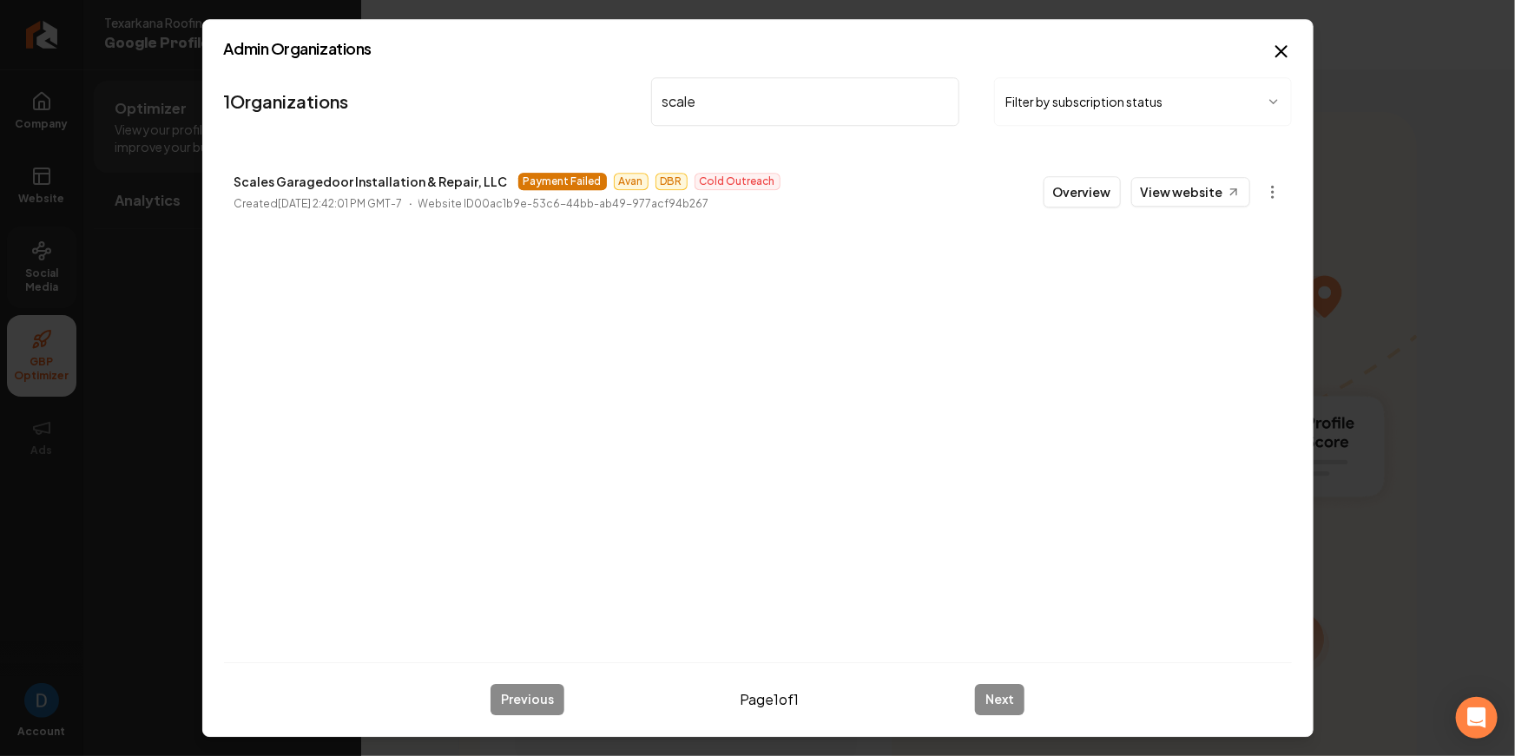
click at [411, 181] on body "Company Website Social Media GBP Optimizer Ads Account Texarkana Roofing Google…" at bounding box center [757, 378] width 1515 height 756
click at [411, 181] on p "Scales Garagedoor Installation & Repair, LLC" at bounding box center [371, 181] width 274 height 21
copy p "Scales Garagedoor Installation & Repair, LLC"
click at [1218, 185] on link "View website" at bounding box center [1191, 192] width 119 height 30
click at [1284, 44] on icon "button" at bounding box center [1281, 51] width 21 height 21
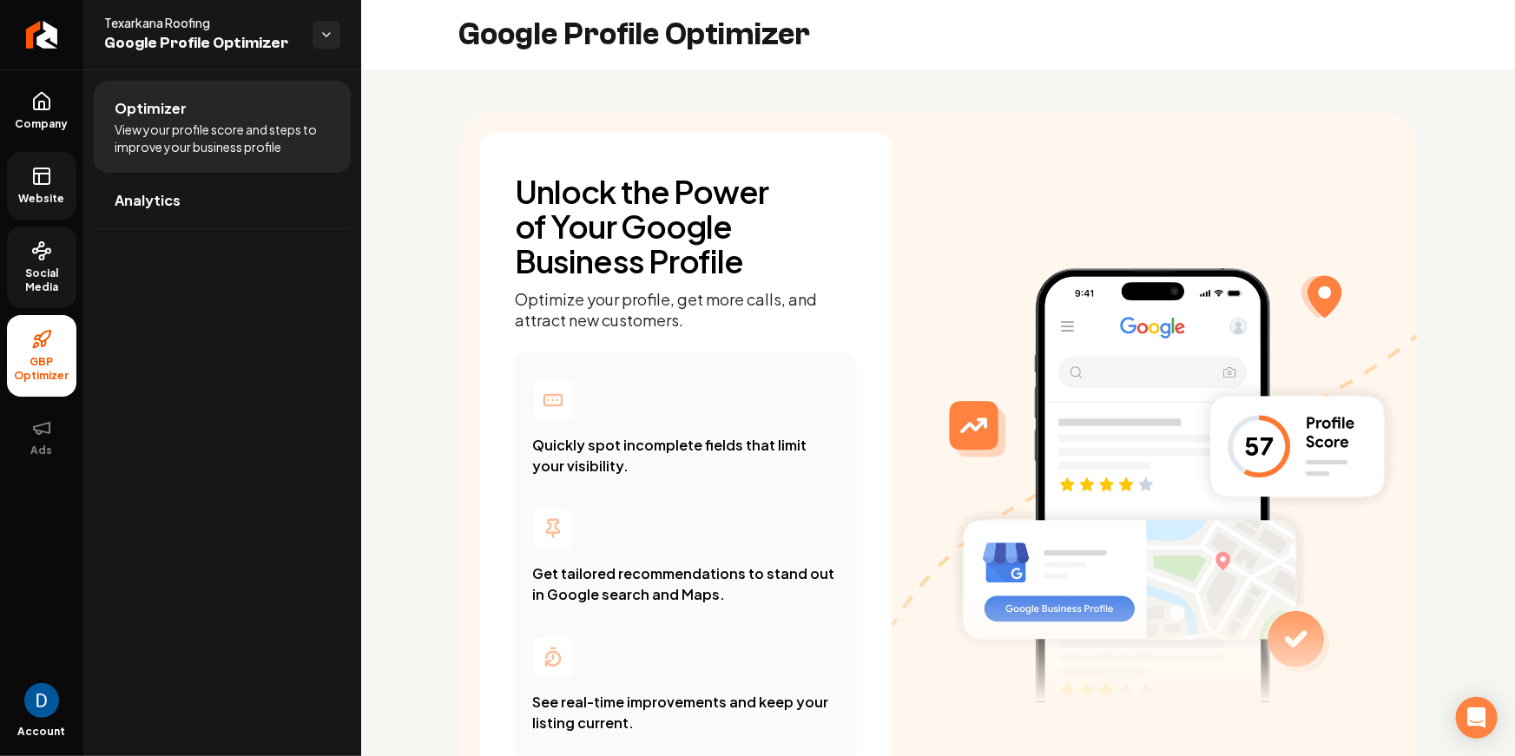
click at [44, 168] on rect at bounding box center [42, 176] width 16 height 16
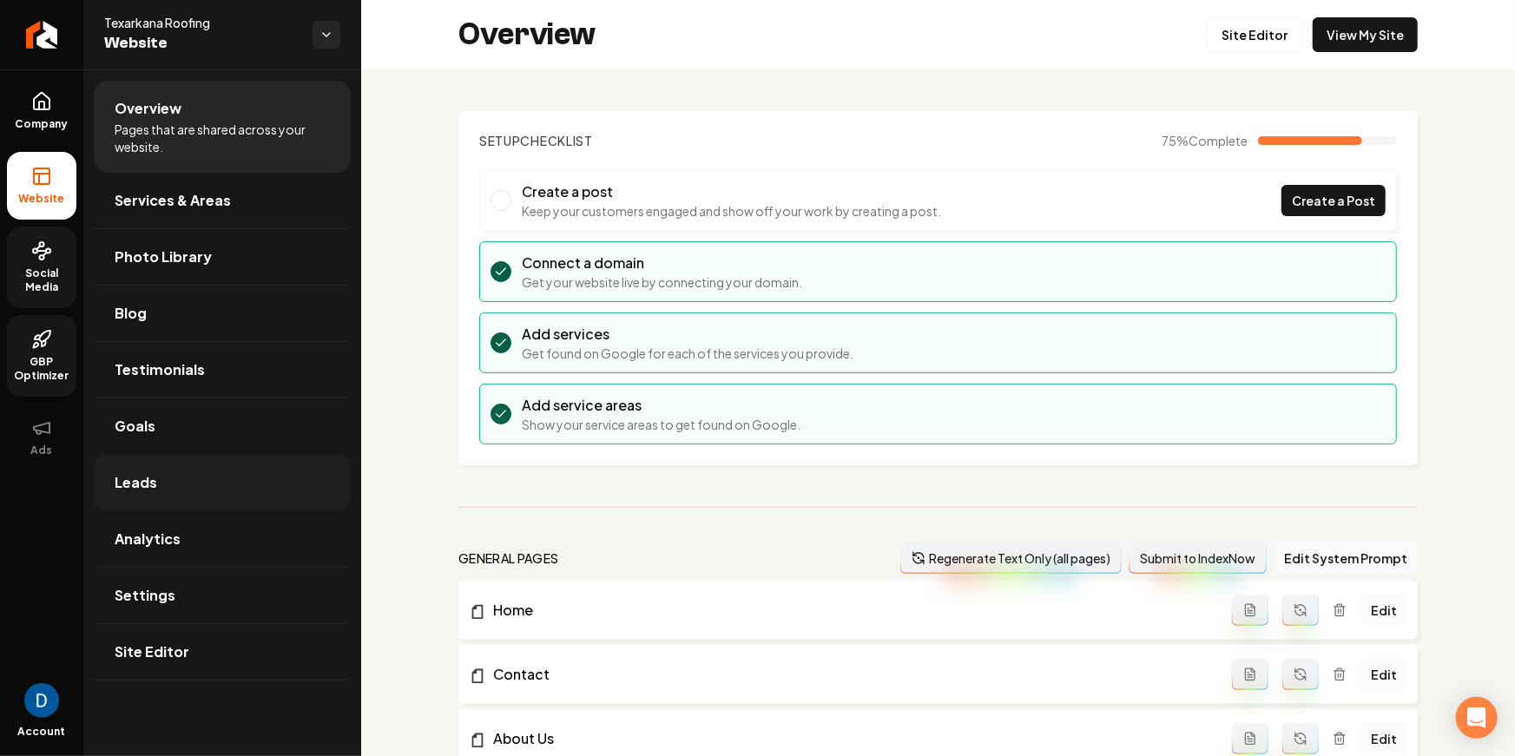
click at [207, 469] on link "Leads" at bounding box center [222, 483] width 257 height 56
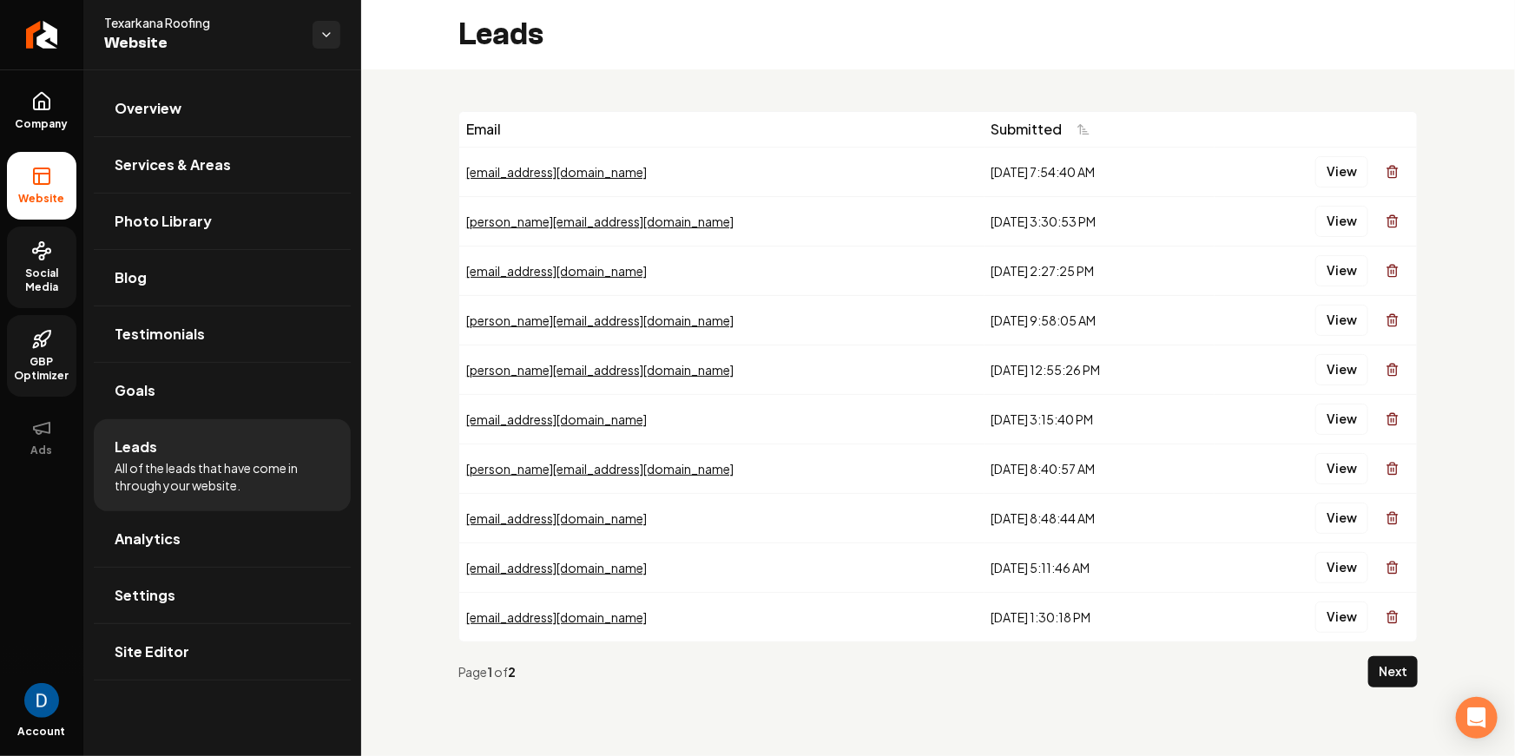
click at [402, 142] on div "Email Submitted mjacobsen@bobrowmanagement.com 9/26/2025, 7:54:40 AM View larry…" at bounding box center [938, 406] width 1154 height 674
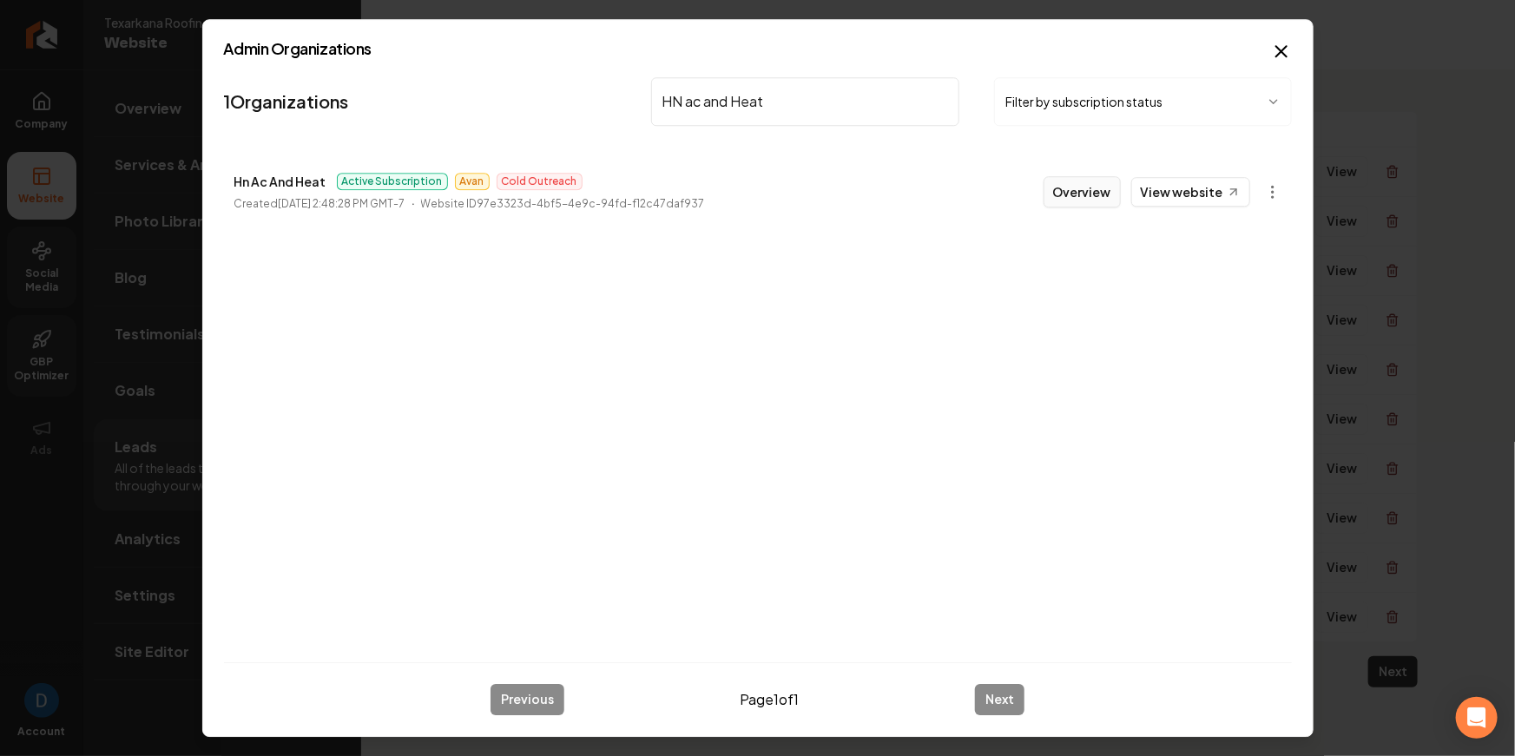
type input "HN ac and Heat"
click at [1088, 181] on button "Overview" at bounding box center [1082, 191] width 77 height 31
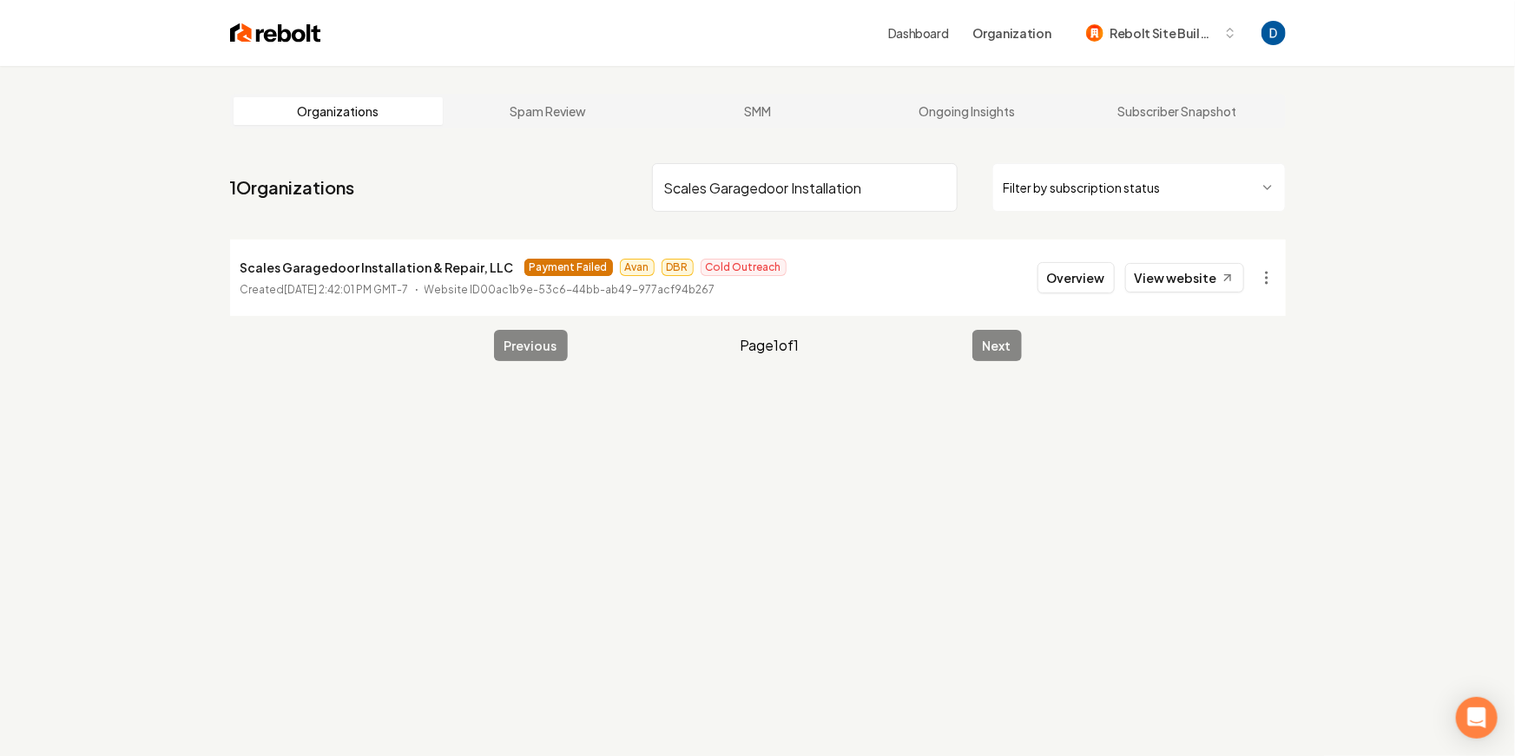
type input "Scales Garagedoor Installation"
type input "Scales"
type input "Long Haul Compliance"
click at [1264, 274] on html "Dashboard Organization Rebolt Site Builder Organizations Spam Review SMM Ongoin…" at bounding box center [757, 378] width 1515 height 756
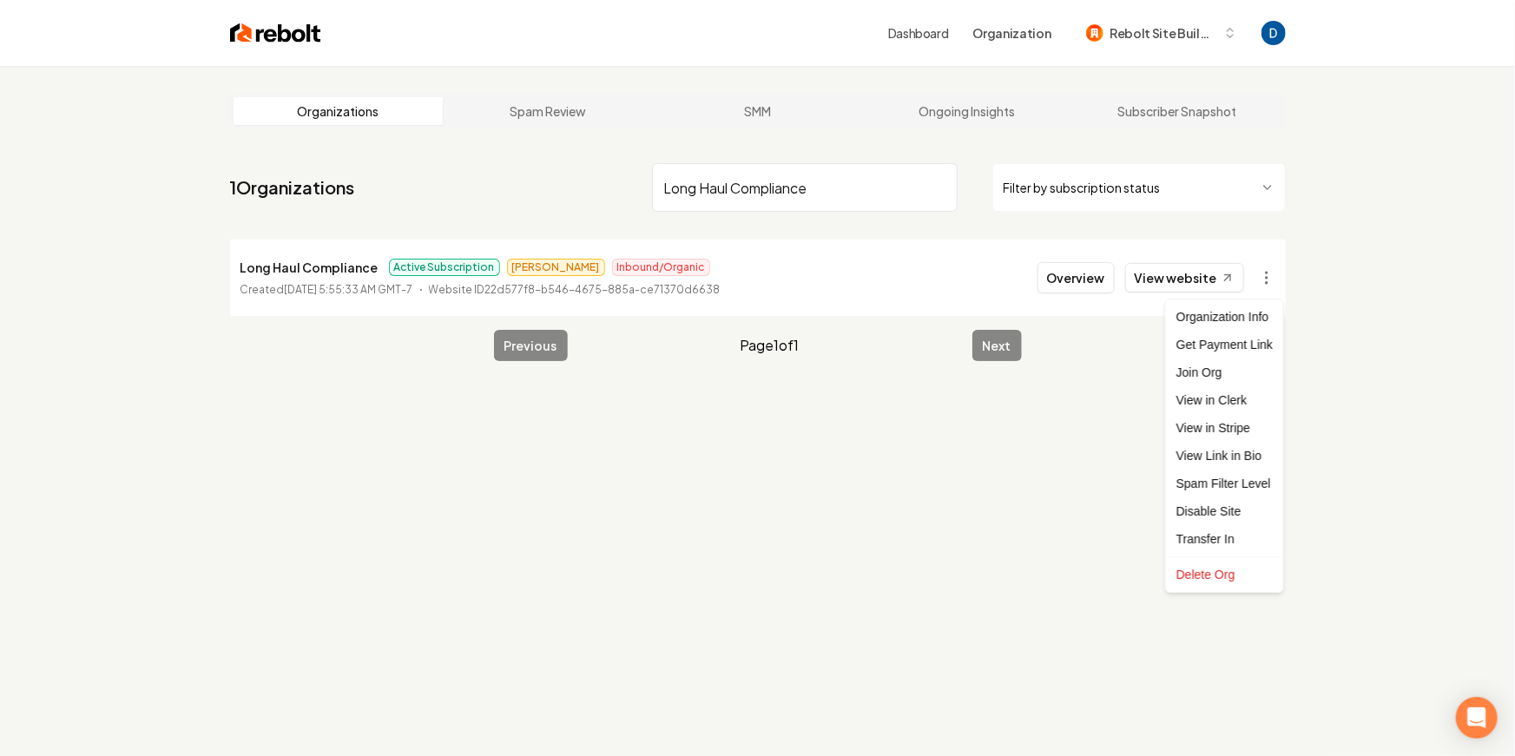
click at [533, 221] on html "Dashboard Organization Rebolt Site Builder Organizations Spam Review SMM Ongoin…" at bounding box center [757, 378] width 1515 height 756
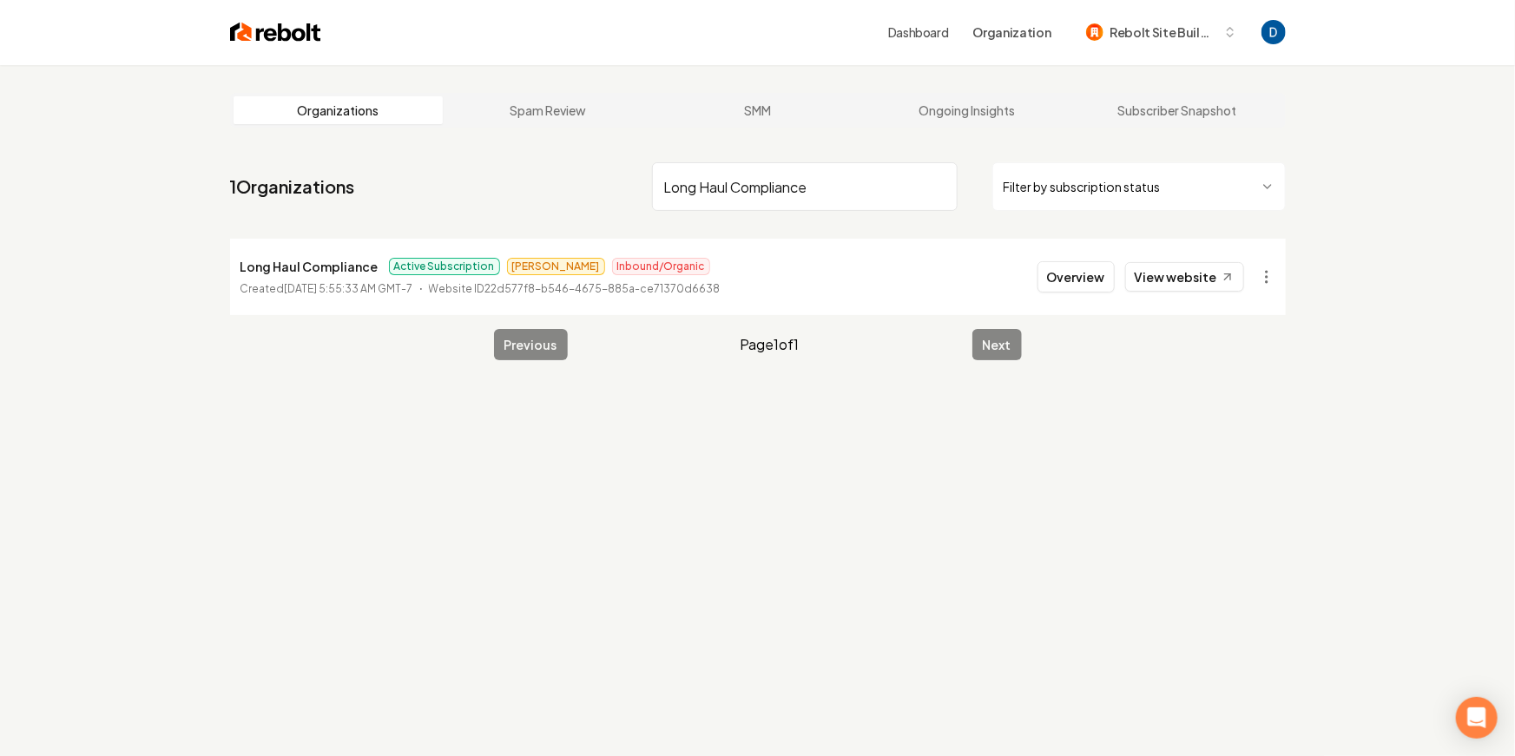
scroll to position [2, 0]
click at [584, 198] on nav "1 Organizations Long Haul Compliance Filter by subscription status" at bounding box center [758, 193] width 1056 height 76
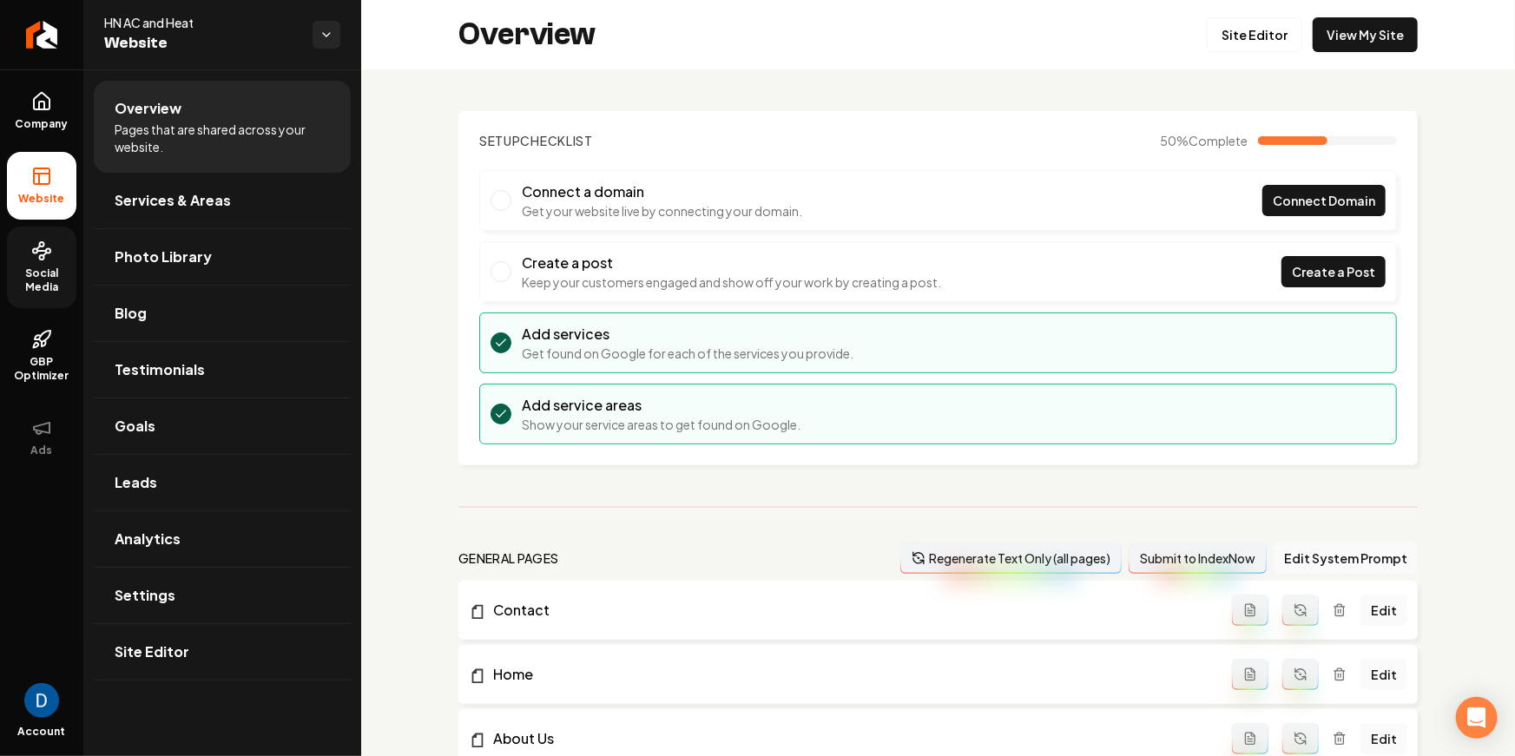
click at [47, 266] on link "Social Media" at bounding box center [41, 268] width 69 height 82
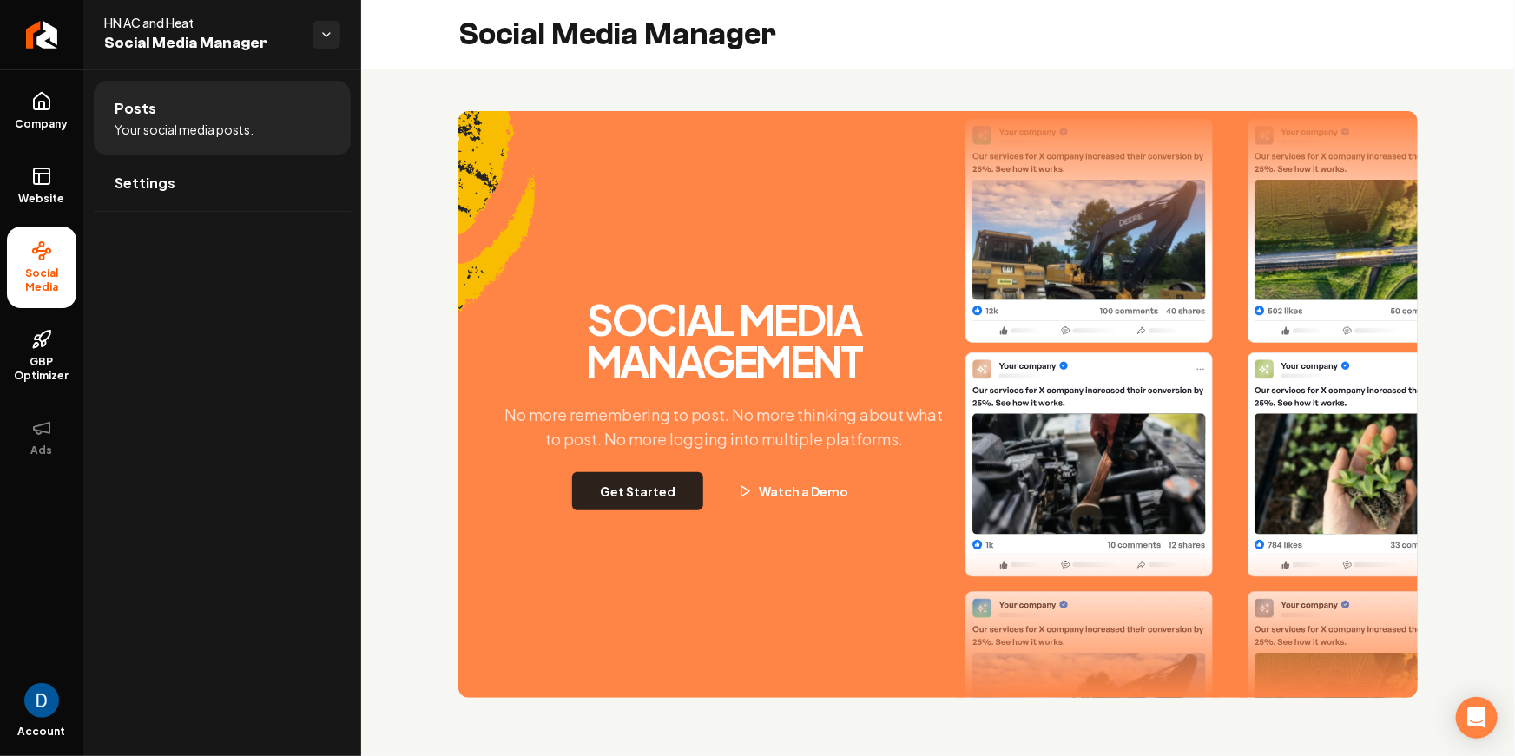
click at [646, 485] on button "Get Started" at bounding box center [637, 491] width 131 height 38
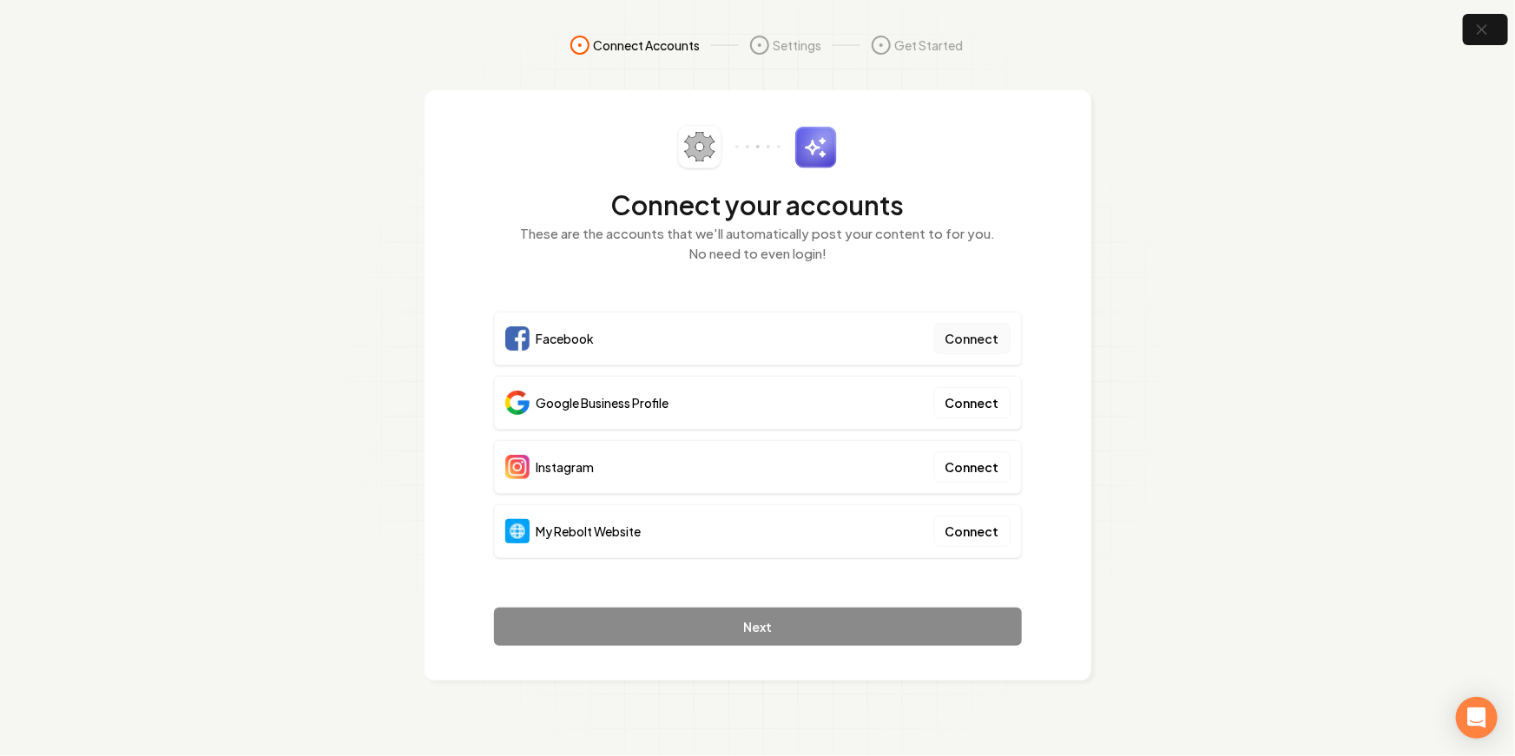
click at [960, 330] on button "Connect" at bounding box center [972, 338] width 76 height 31
click at [1486, 48] on button "button" at bounding box center [1486, 29] width 56 height 39
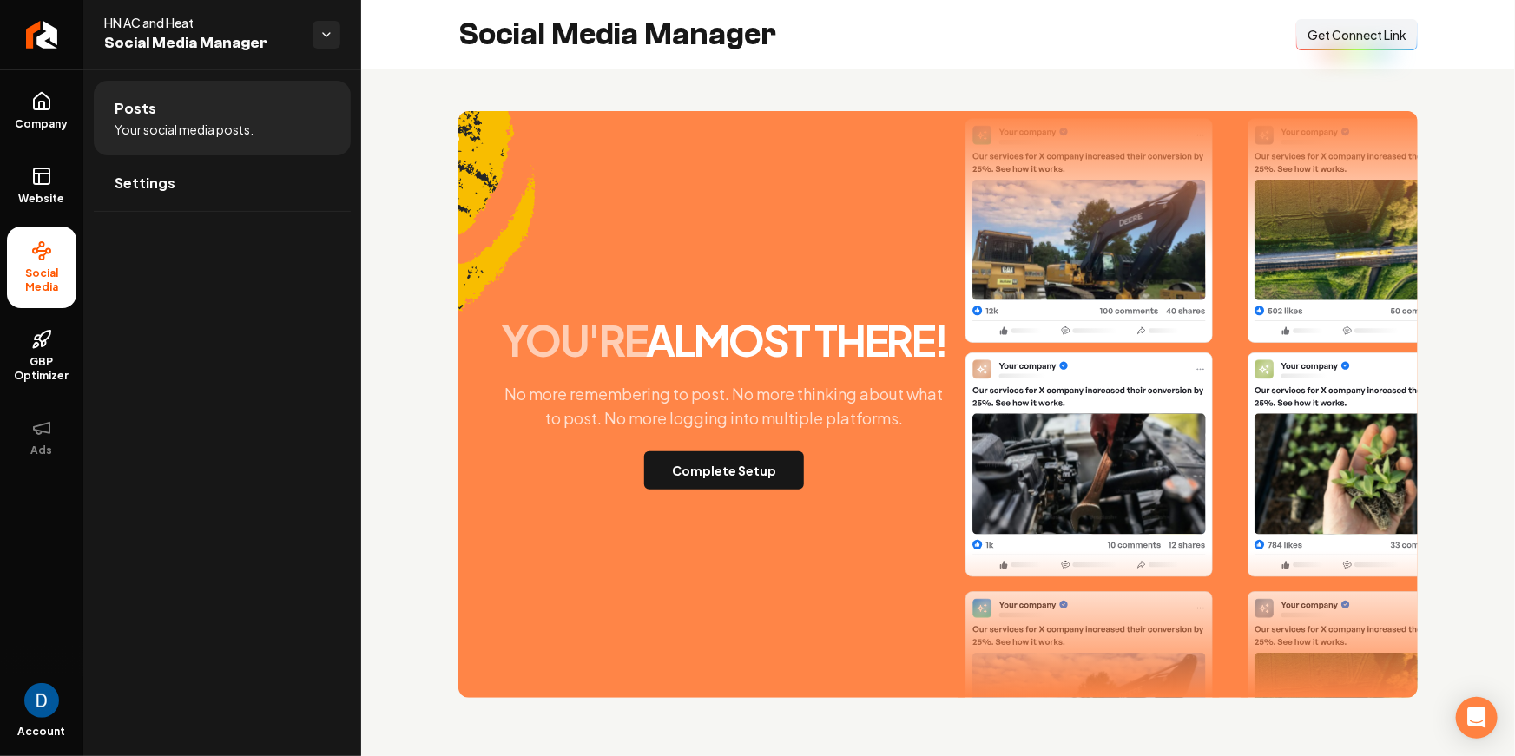
click at [179, 33] on span "Social Media Manager" at bounding box center [201, 43] width 195 height 24
click at [178, 23] on span "HN AC and Heat" at bounding box center [201, 22] width 195 height 17
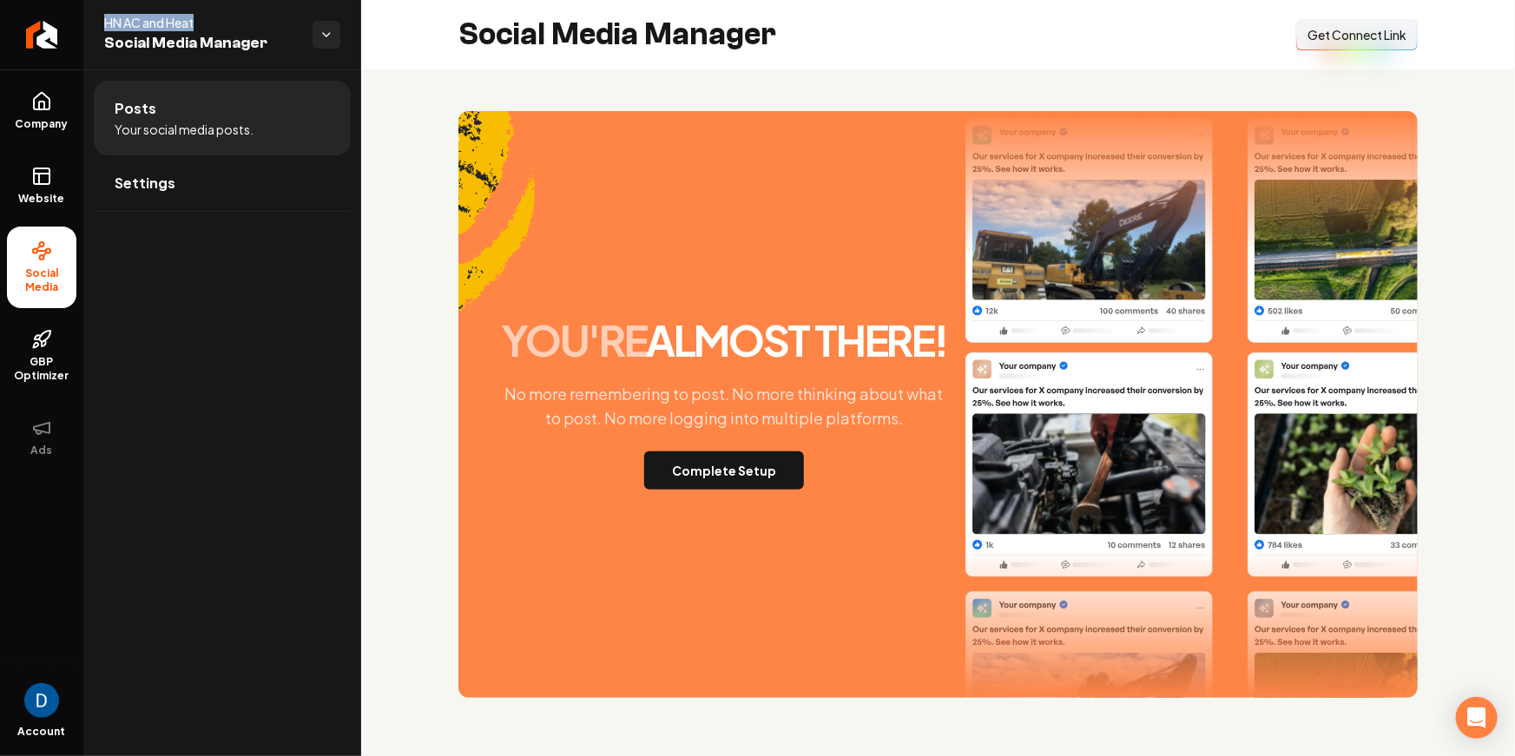
copy span "HN AC and Heat"
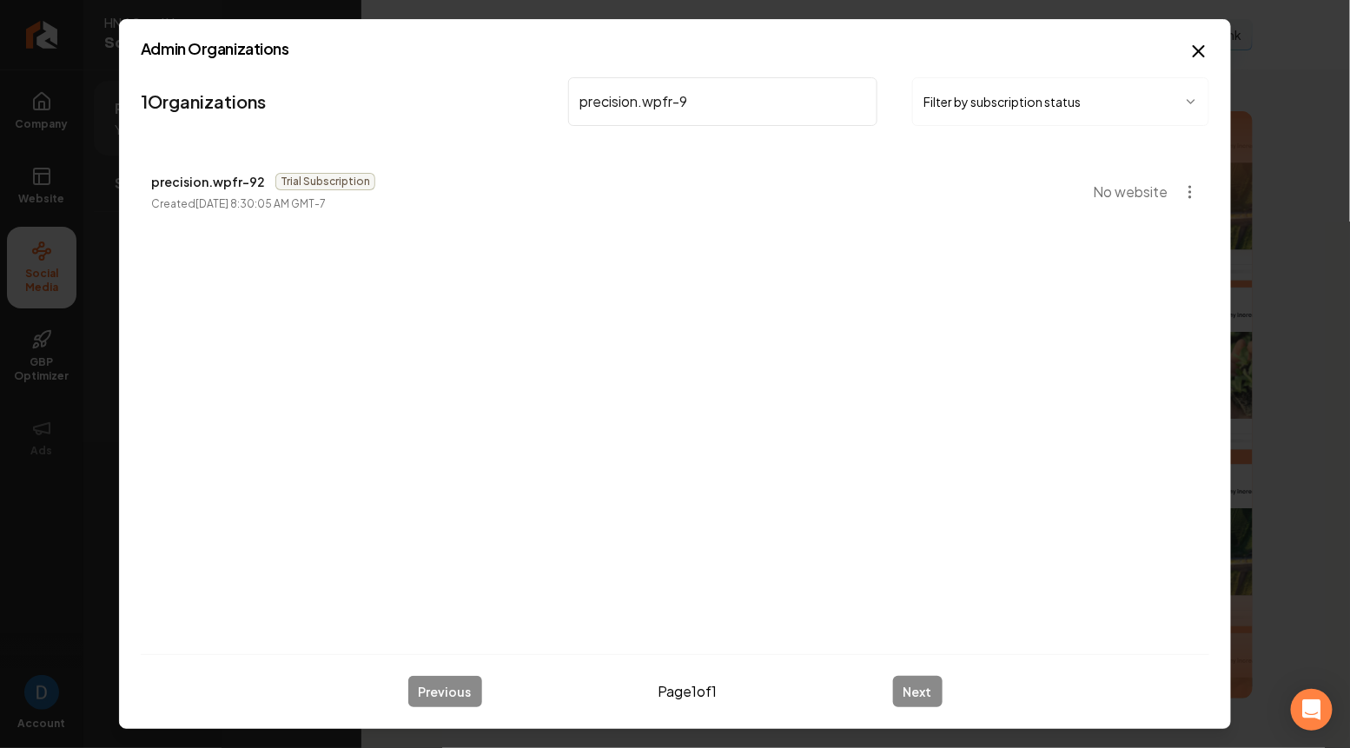
click at [643, 104] on input "precision.wpfr-9" at bounding box center [722, 101] width 309 height 49
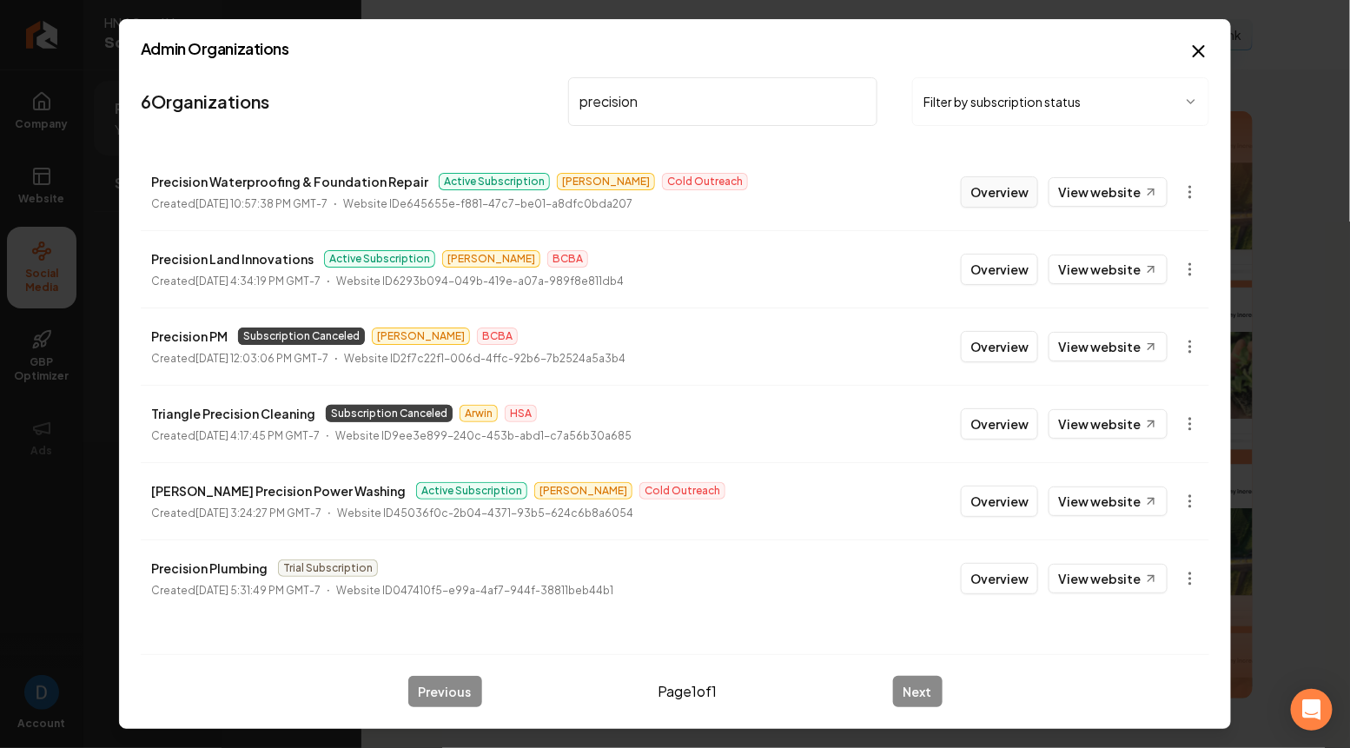
type input "precision"
click at [998, 168] on li "Precision Waterproofing & Foundation Repair Active Subscription Omar Cold Outre…" at bounding box center [675, 192] width 1068 height 76
click at [994, 184] on button "Overview" at bounding box center [998, 191] width 77 height 31
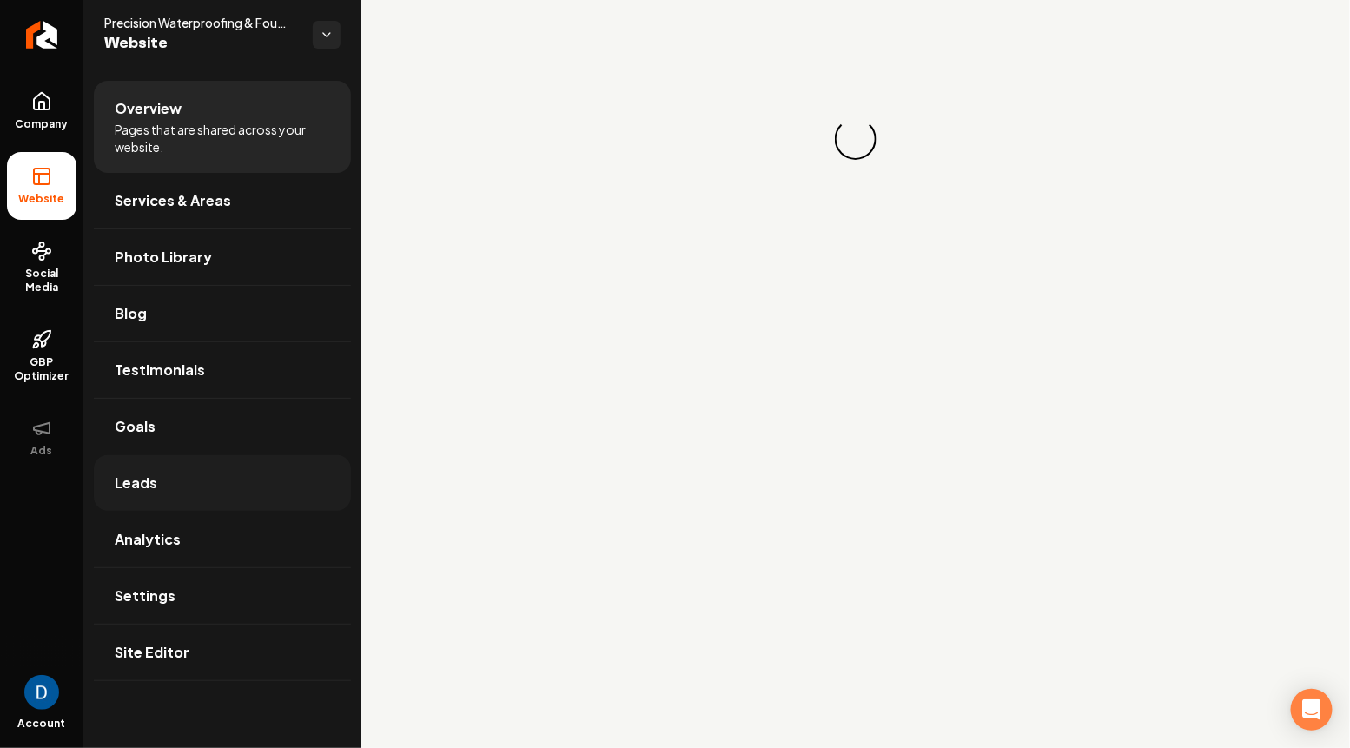
click at [162, 473] on link "Leads" at bounding box center [222, 483] width 257 height 56
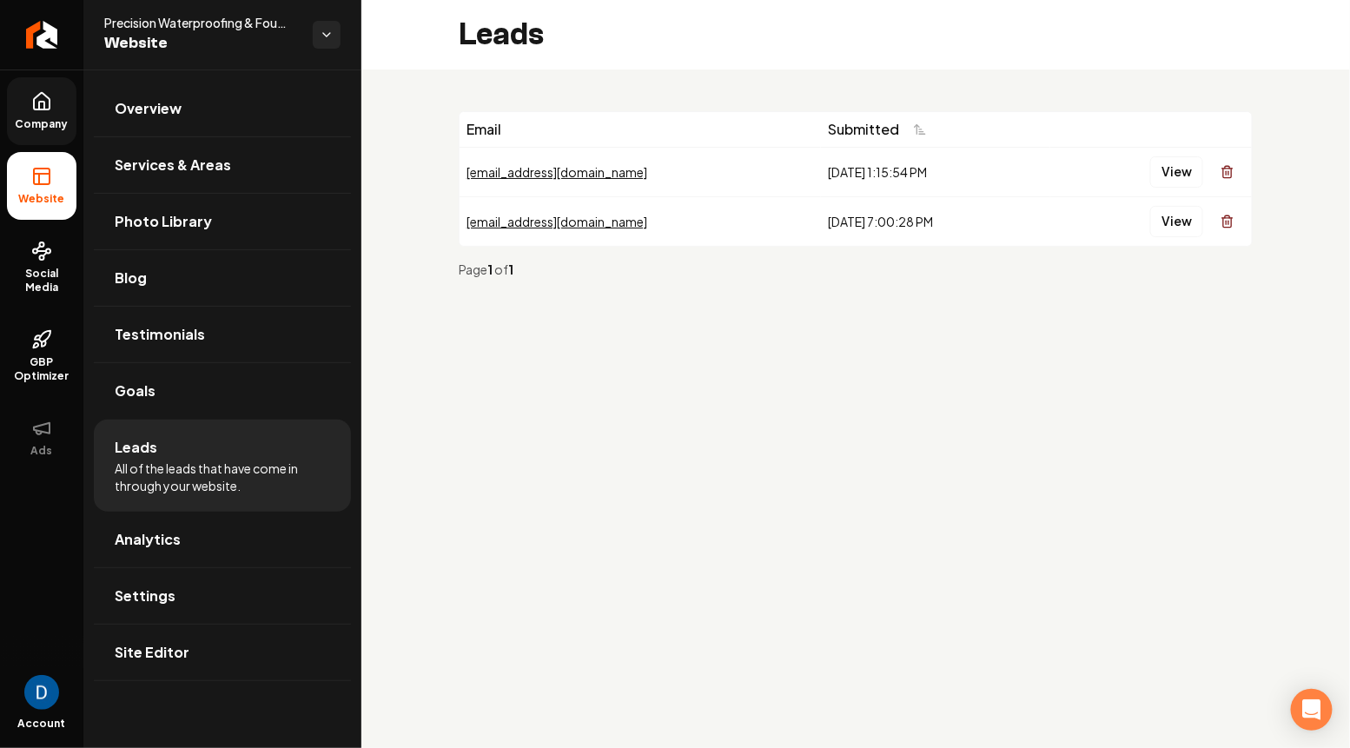
click at [48, 77] on link "Company" at bounding box center [41, 111] width 69 height 68
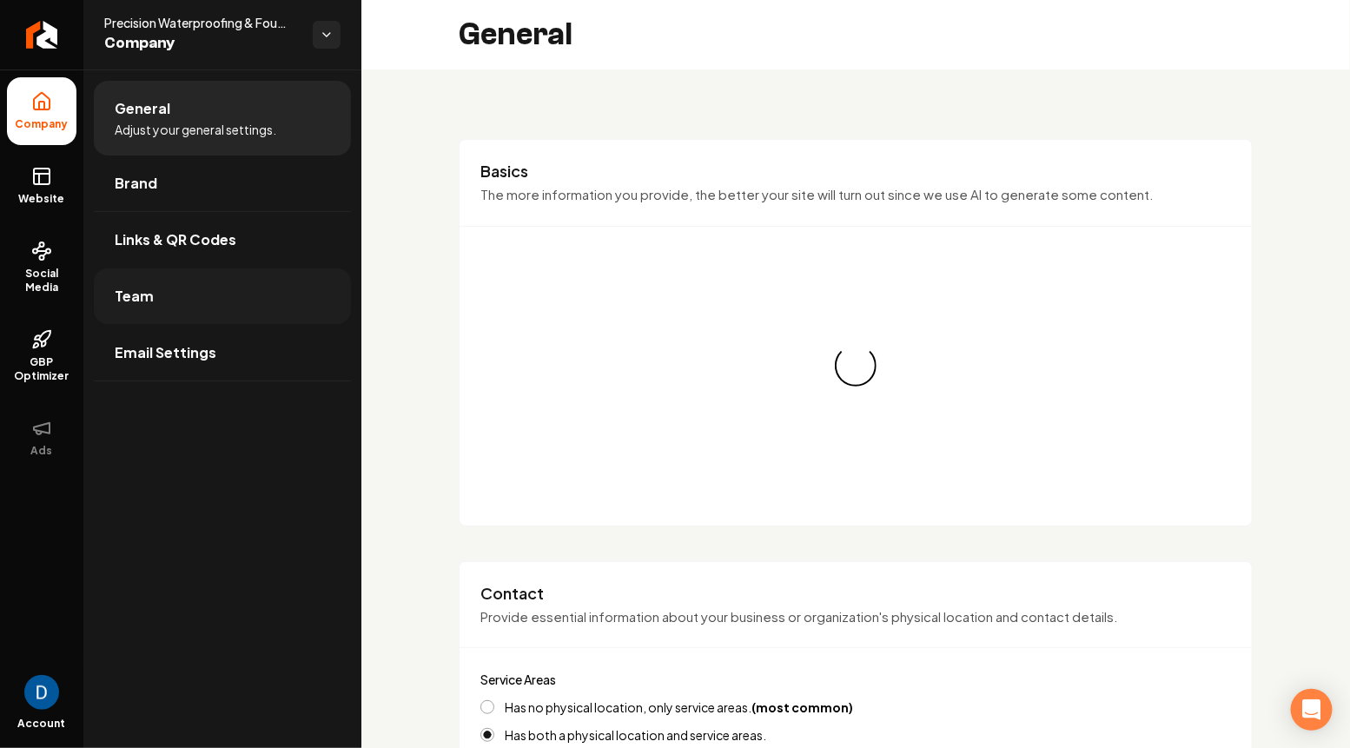
click at [216, 323] on li "Team" at bounding box center [222, 296] width 257 height 56
click at [216, 296] on link "Team" at bounding box center [222, 296] width 257 height 56
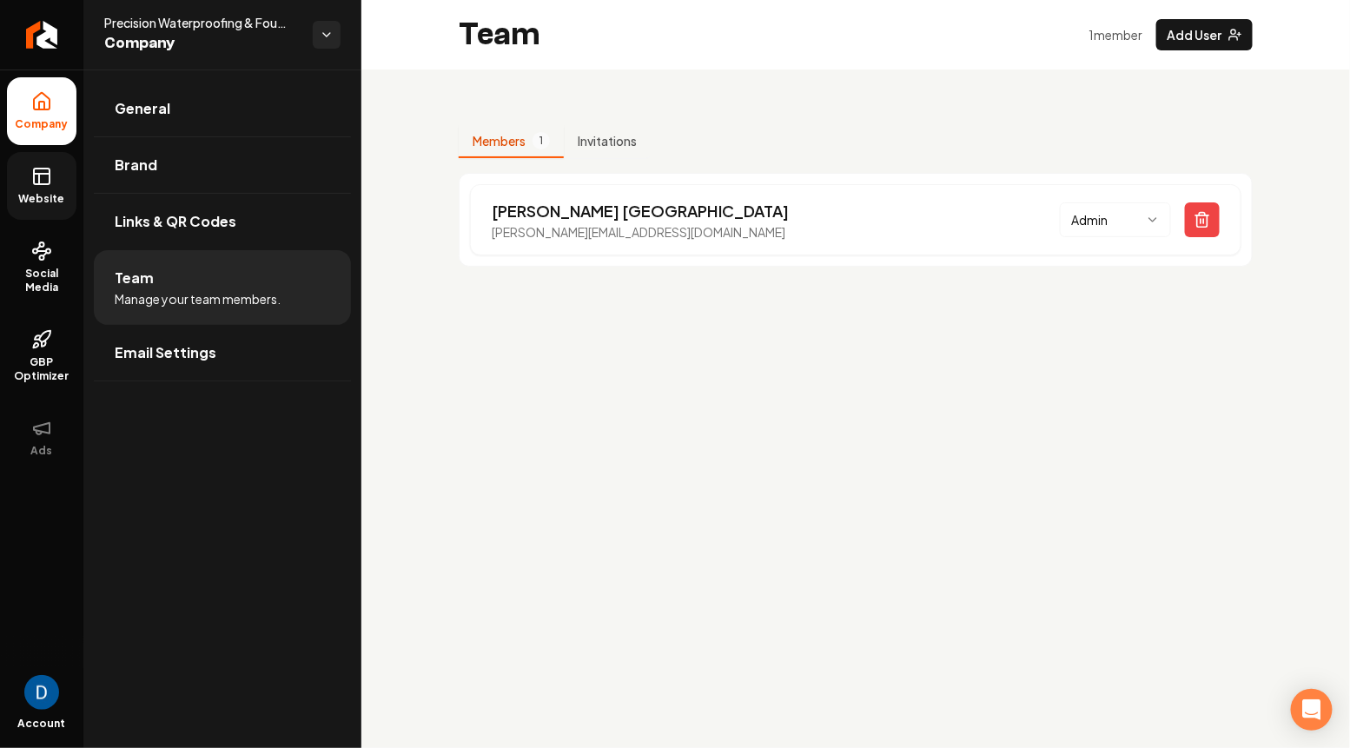
click at [49, 193] on span "Website" at bounding box center [42, 199] width 60 height 14
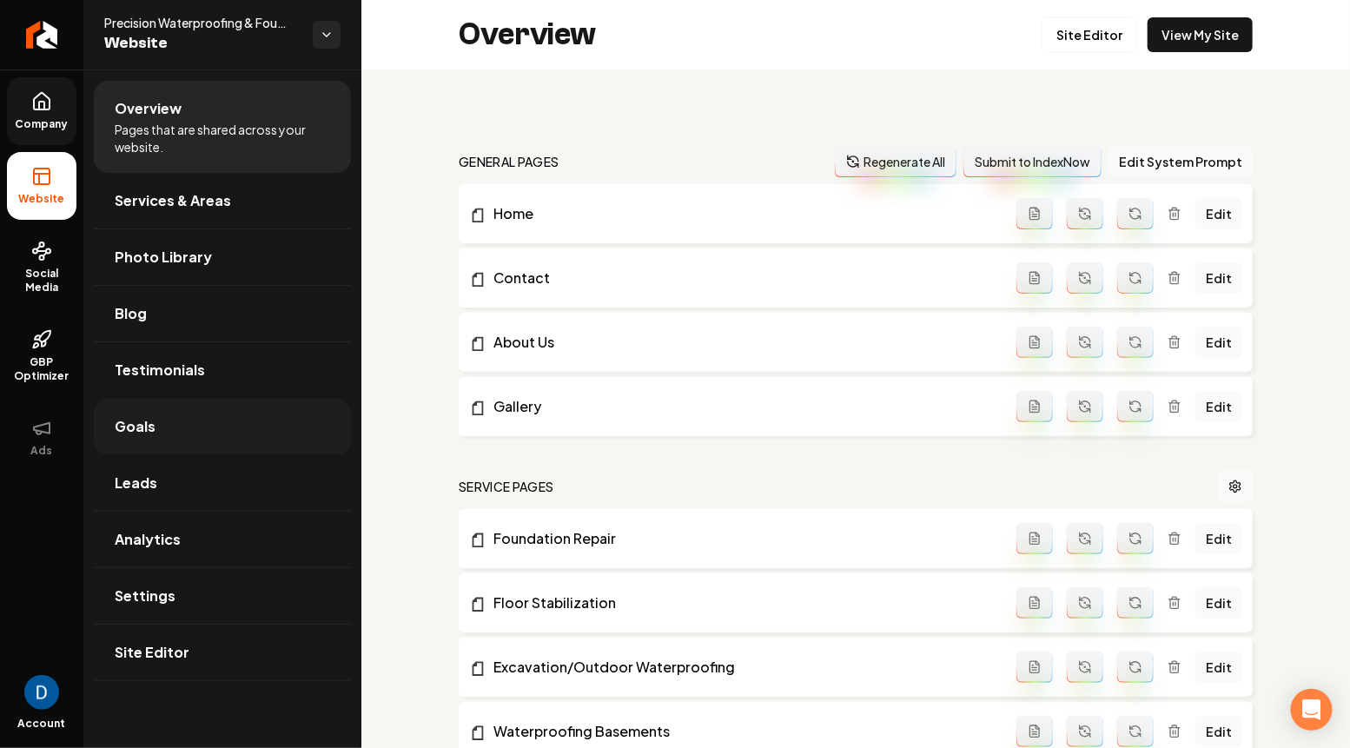
click at [182, 420] on link "Goals" at bounding box center [222, 427] width 257 height 56
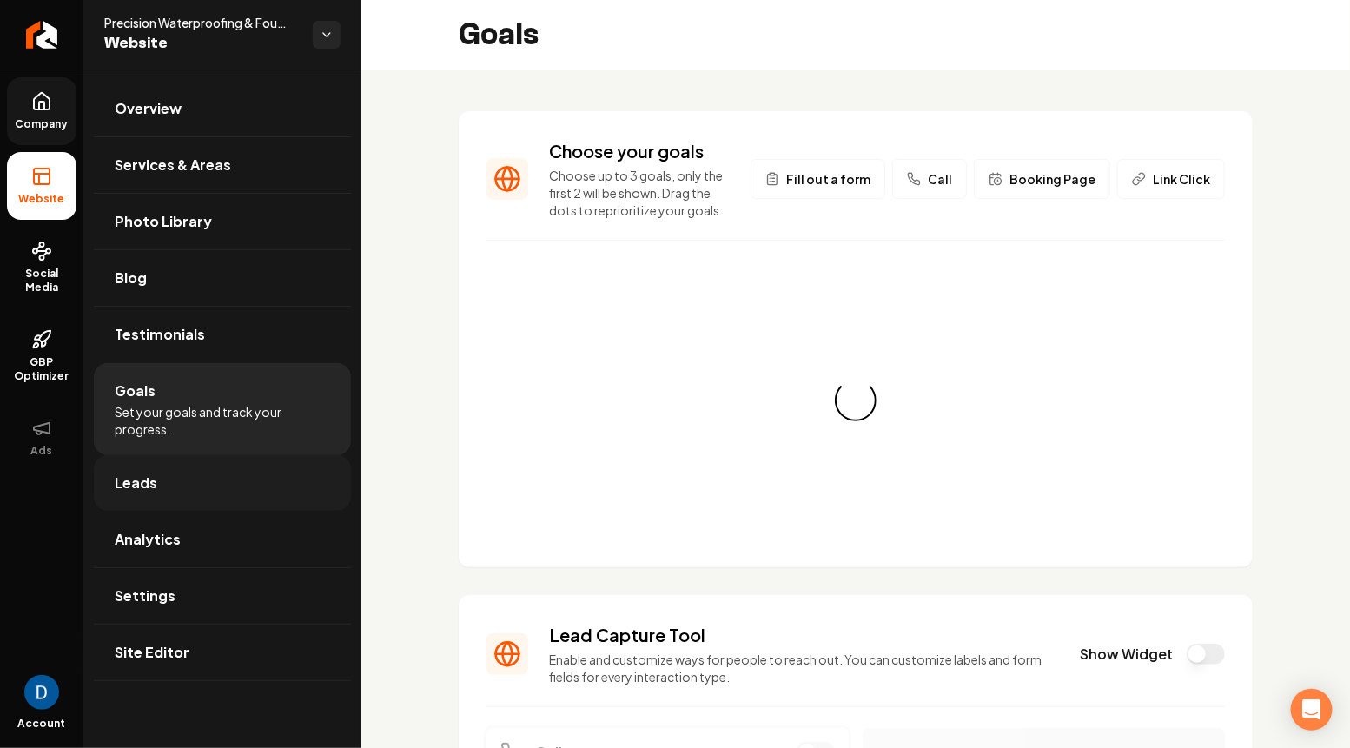
click at [179, 468] on link "Leads" at bounding box center [222, 483] width 257 height 56
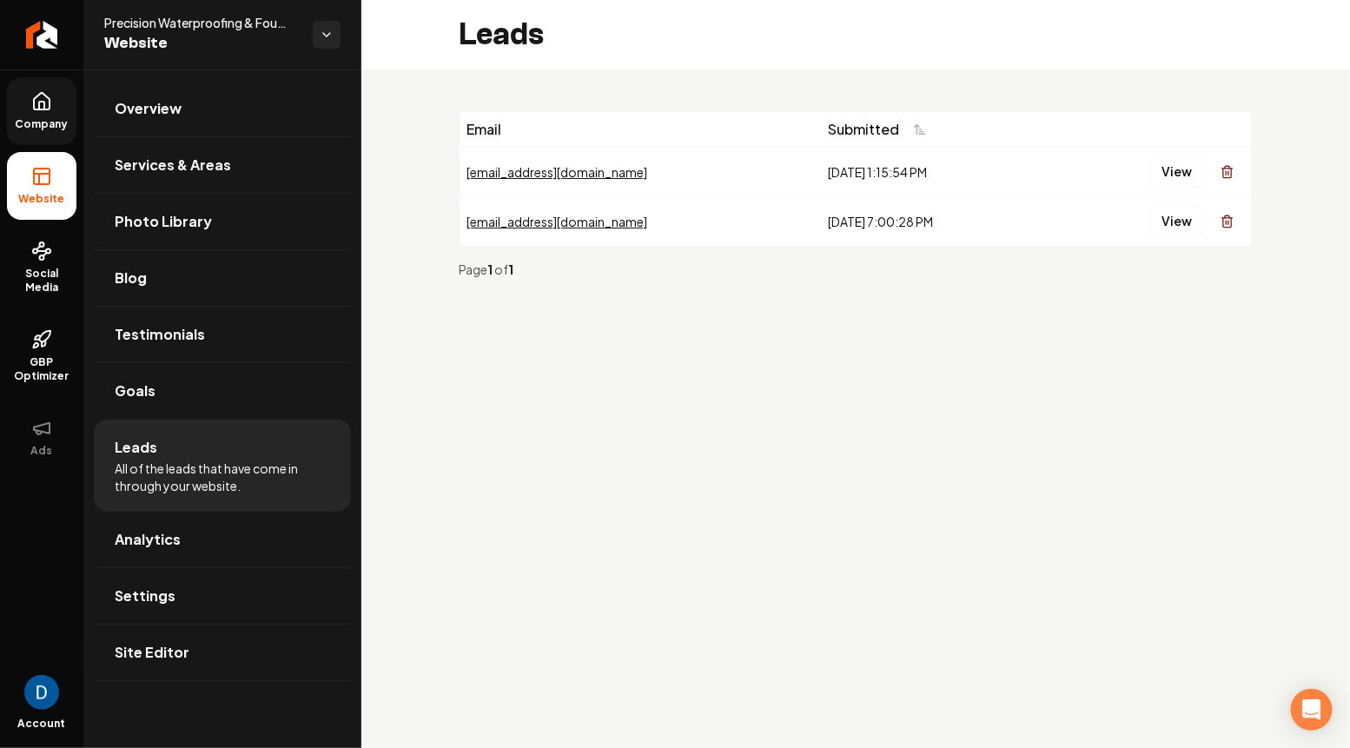
click at [485, 404] on main "Leads Email Submitted [EMAIL_ADDRESS][DOMAIN_NAME] [DATE] 1:15:54 PM View [EMAI…" at bounding box center [855, 374] width 988 height 748
click at [31, 115] on link "Company" at bounding box center [41, 111] width 69 height 68
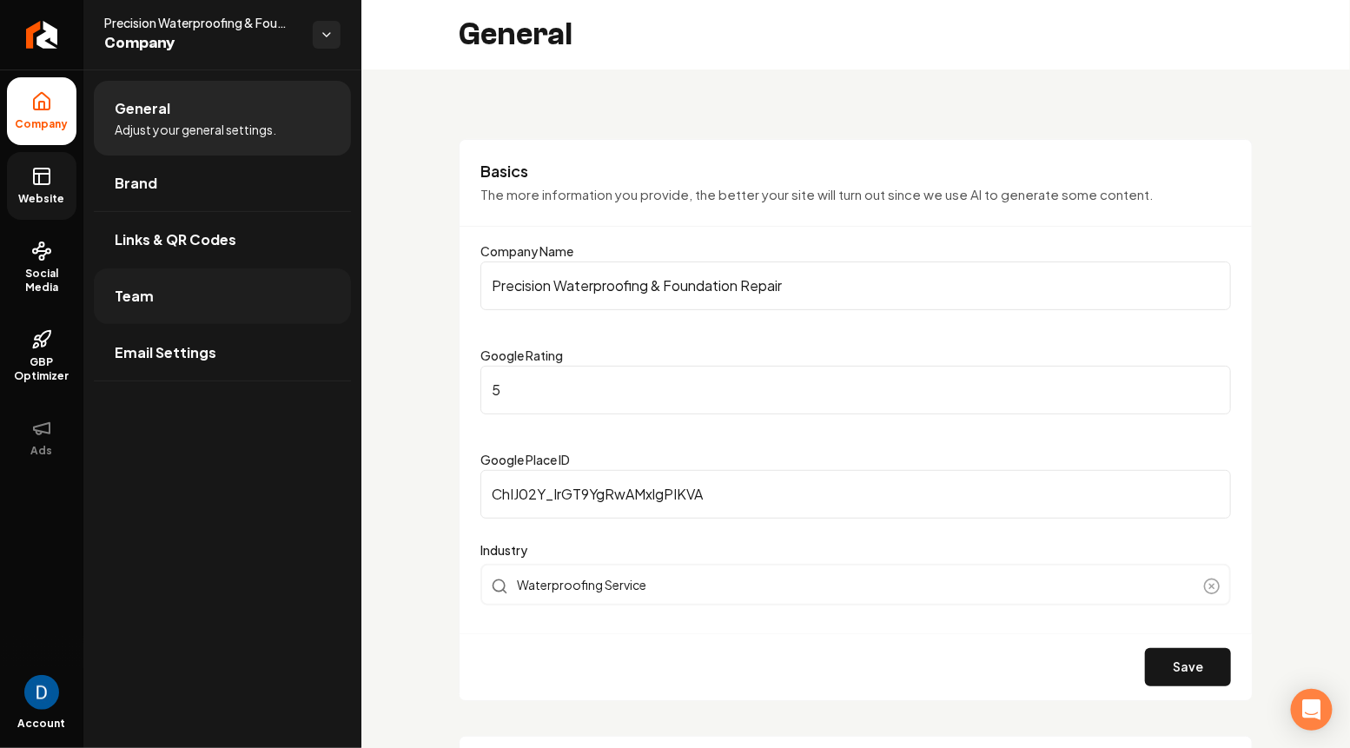
click at [214, 300] on link "Team" at bounding box center [222, 296] width 257 height 56
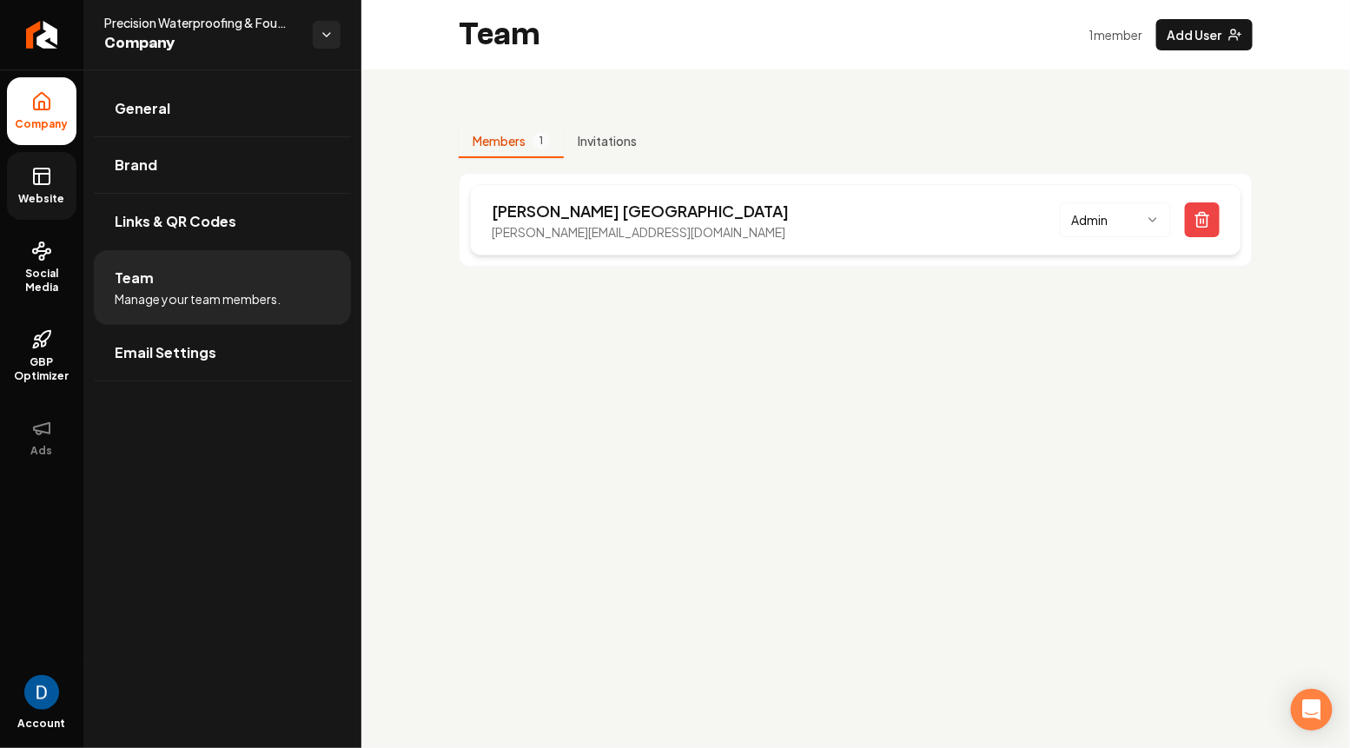
click at [529, 223] on p "[PERSON_NAME][EMAIL_ADDRESS][DOMAIN_NAME]" at bounding box center [640, 231] width 297 height 17
click at [1181, 26] on button "Add User" at bounding box center [1204, 34] width 96 height 31
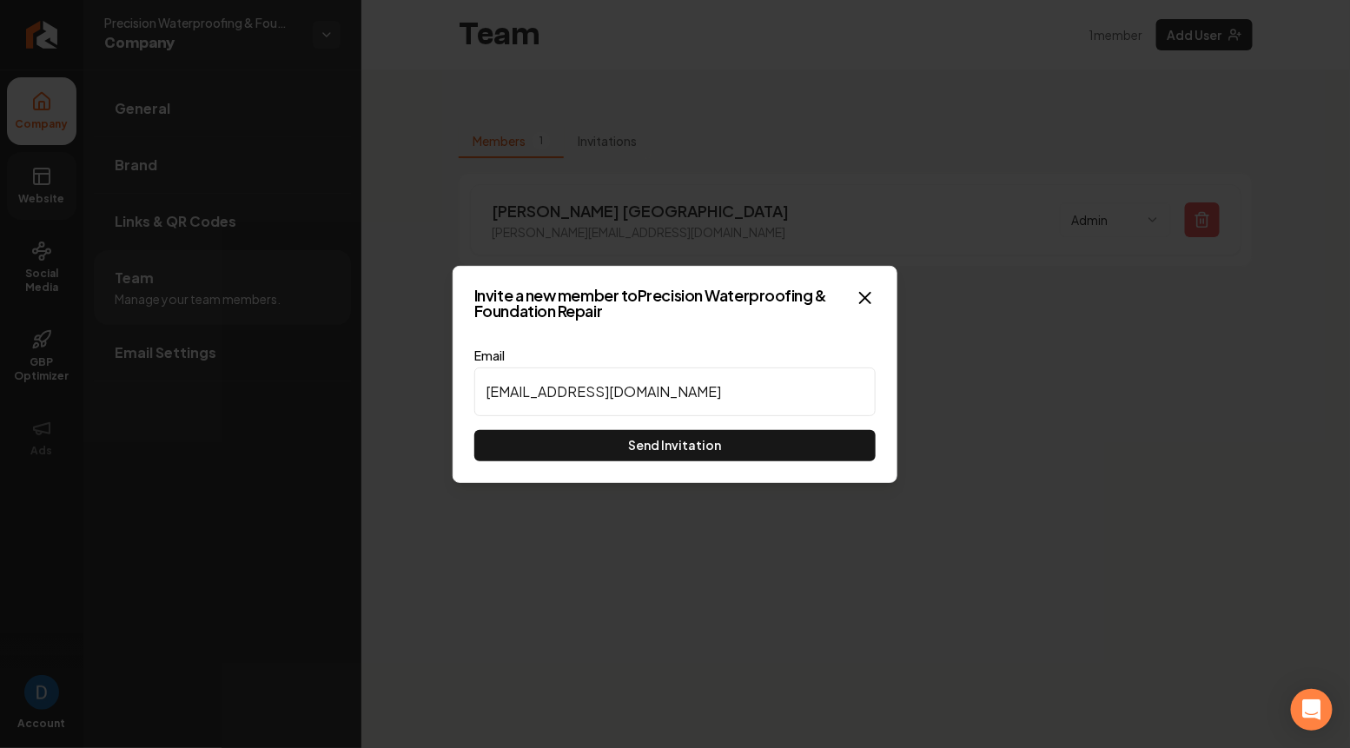
type input "[EMAIL_ADDRESS][DOMAIN_NAME]"
click at [628, 464] on div "Invite a new member to Precision Waterproofing & Foundation Repair Email [EMAIL…" at bounding box center [674, 374] width 445 height 217
click at [628, 461] on div "Invite a new member to Precision Waterproofing & Foundation Repair Email [EMAIL…" at bounding box center [674, 374] width 445 height 217
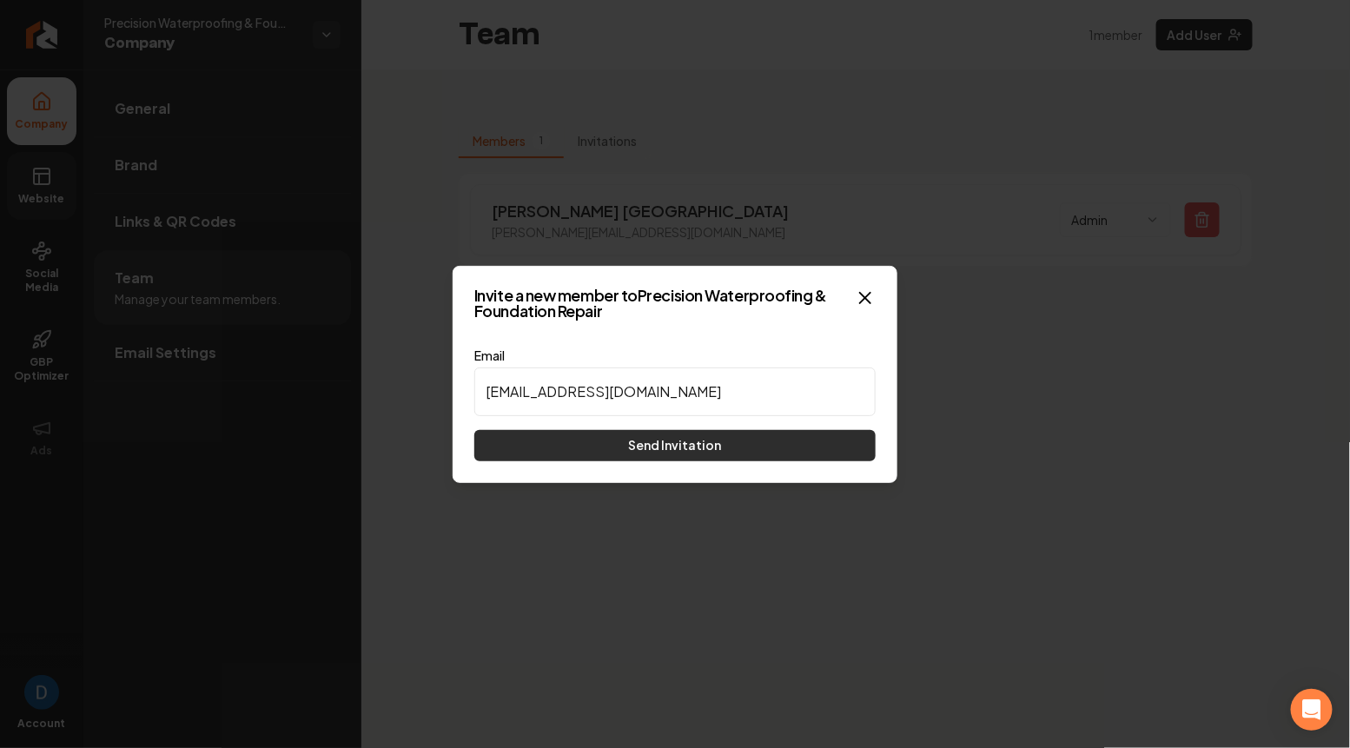
click at [631, 445] on button "Send Invitation" at bounding box center [674, 445] width 401 height 31
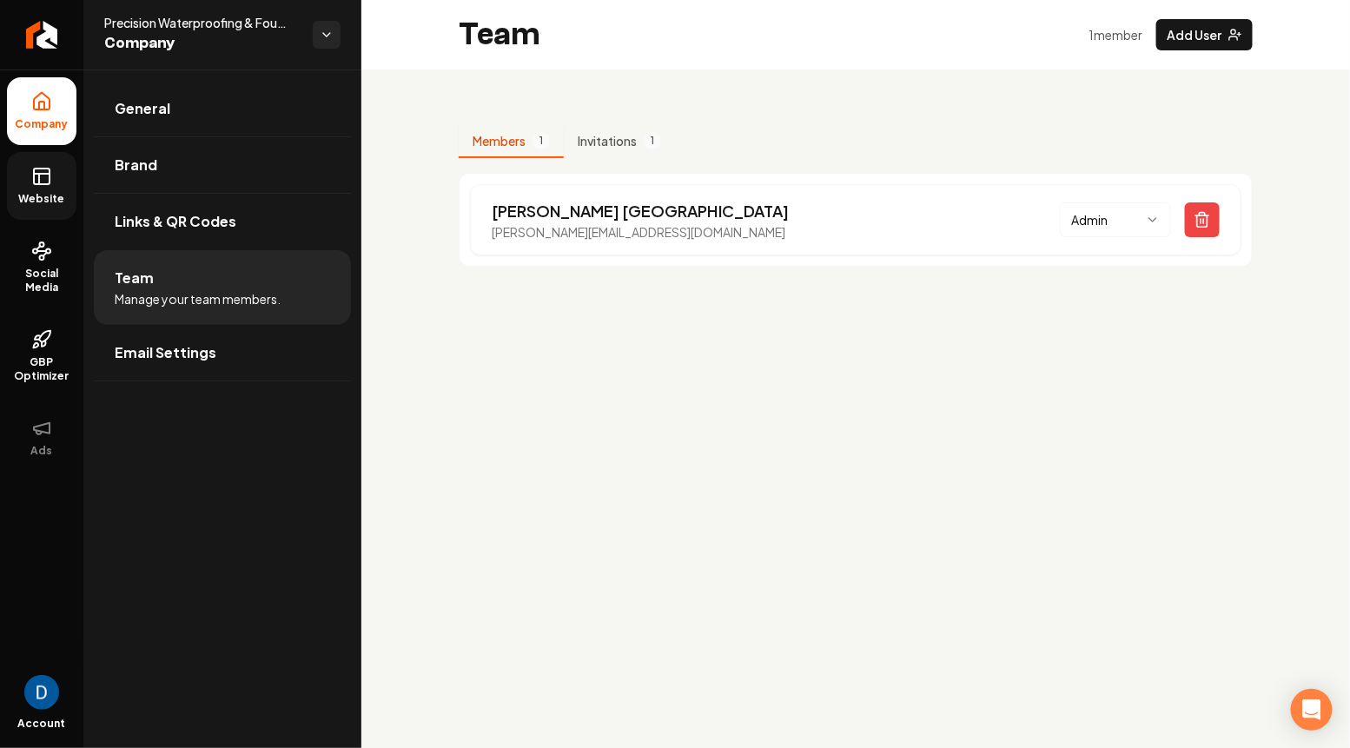
click at [47, 186] on icon at bounding box center [41, 176] width 21 height 21
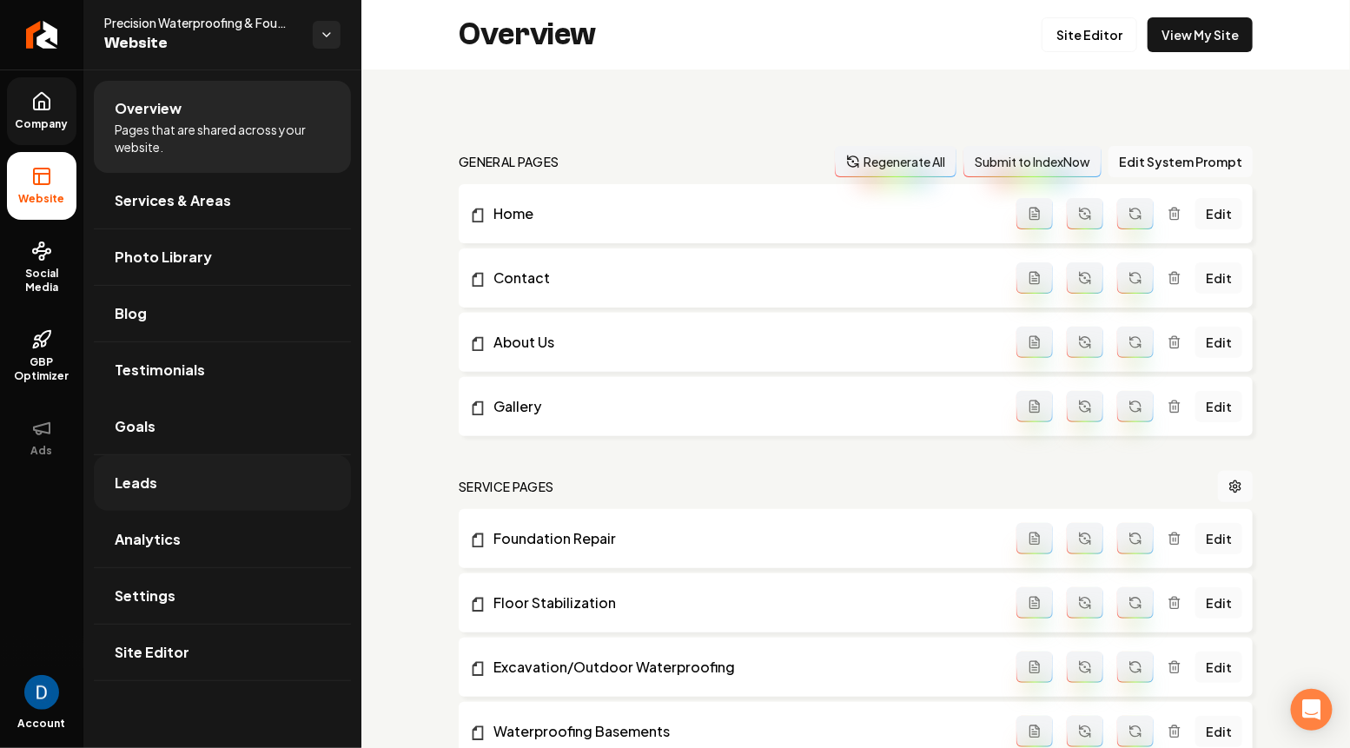
click at [175, 476] on link "Leads" at bounding box center [222, 483] width 257 height 56
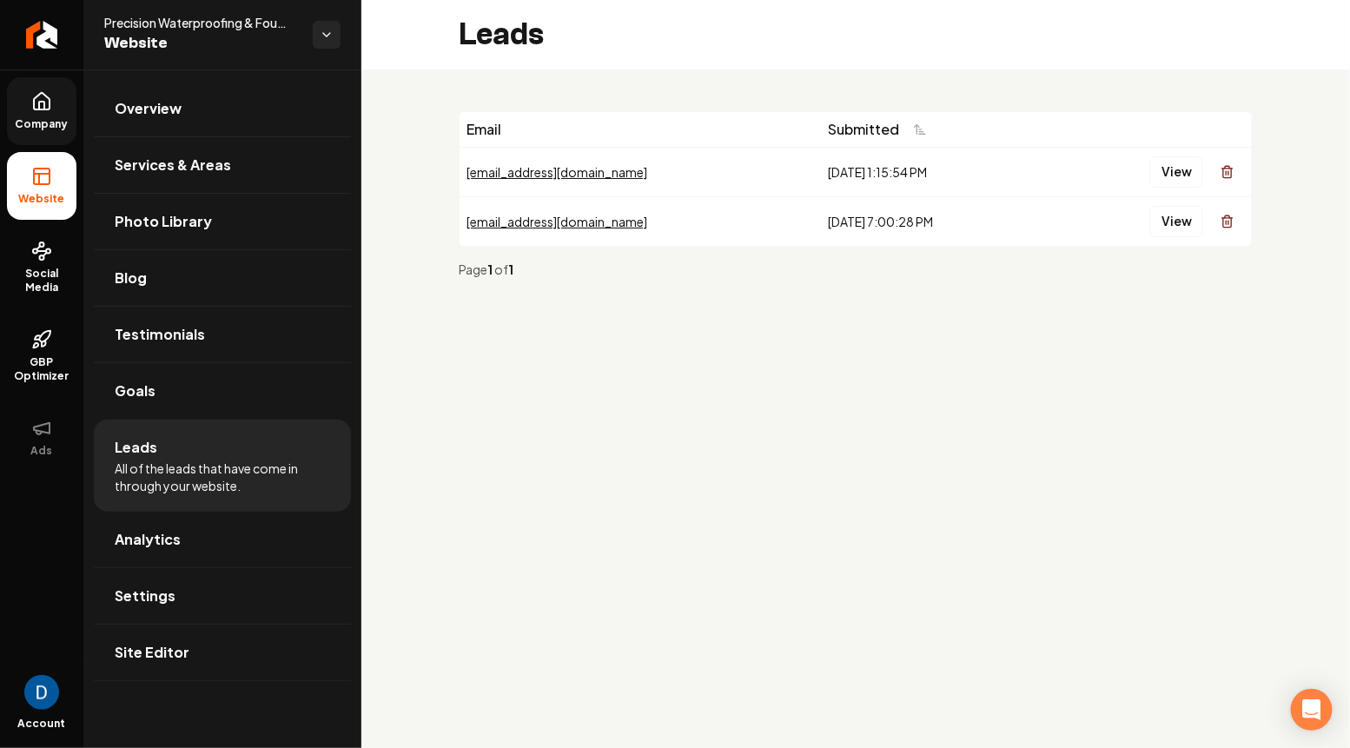
click at [247, 21] on span "Precision Waterproofing & Foundation Repair" at bounding box center [201, 22] width 195 height 17
click at [204, 20] on span "Precision Waterproofing & Foundation Repair" at bounding box center [201, 22] width 195 height 17
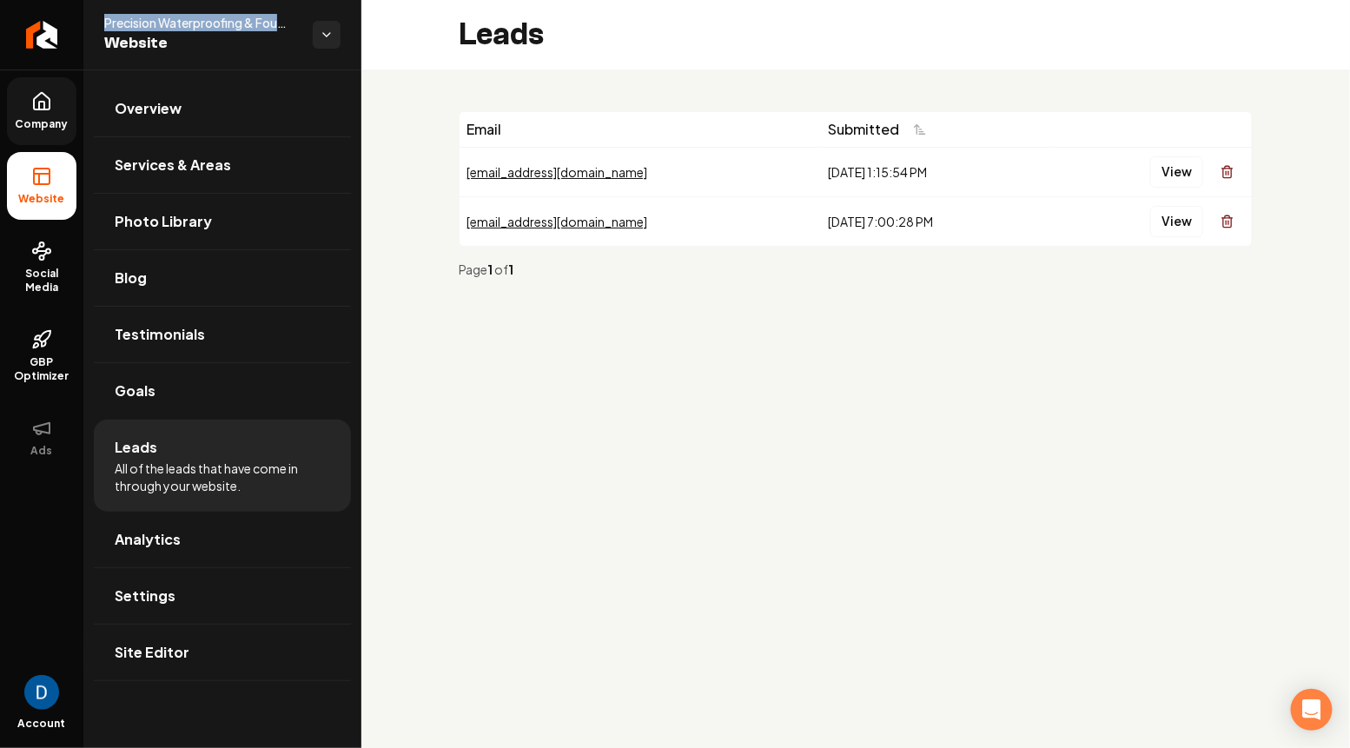
click at [204, 20] on span "Precision Waterproofing & Foundation Repair" at bounding box center [201, 22] width 195 height 17
copy span "Precision Waterproofing & Foundation Repair"
click at [41, 128] on span "Company" at bounding box center [42, 124] width 67 height 14
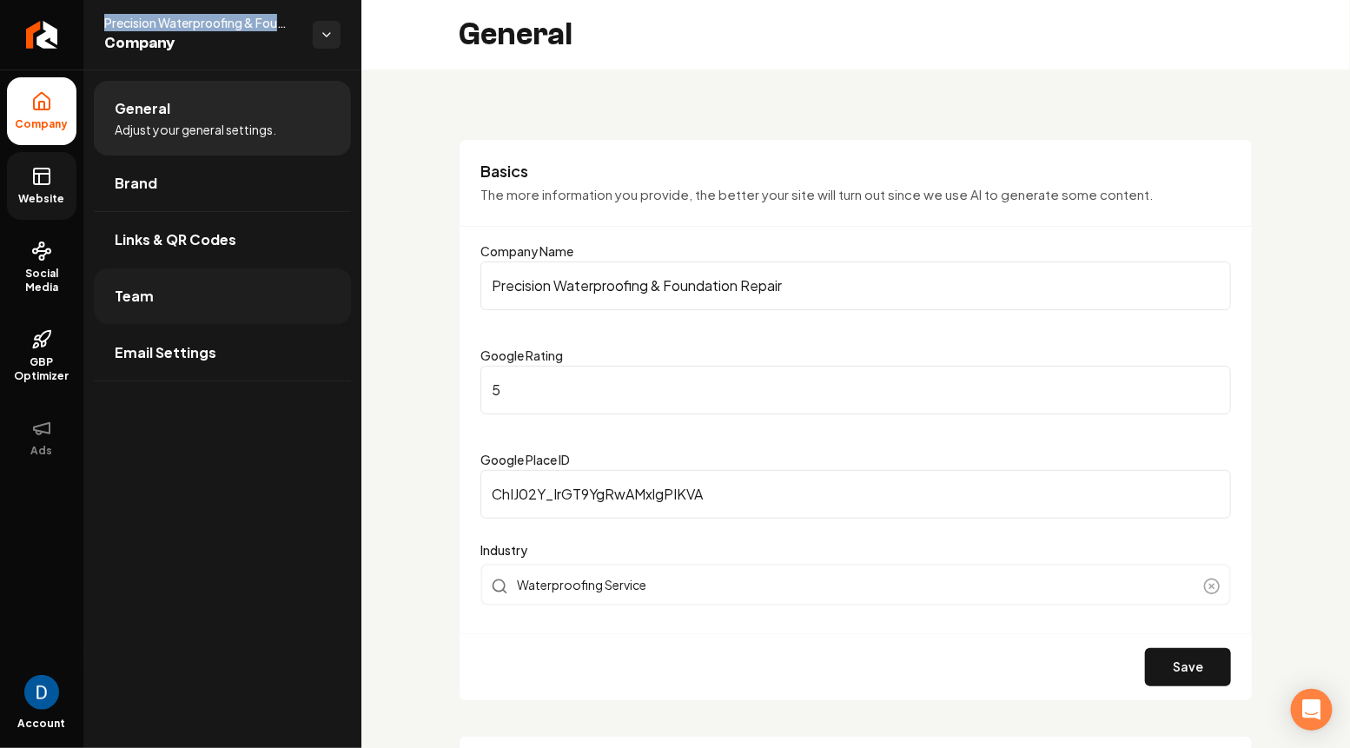
click at [146, 307] on link "Team" at bounding box center [222, 296] width 257 height 56
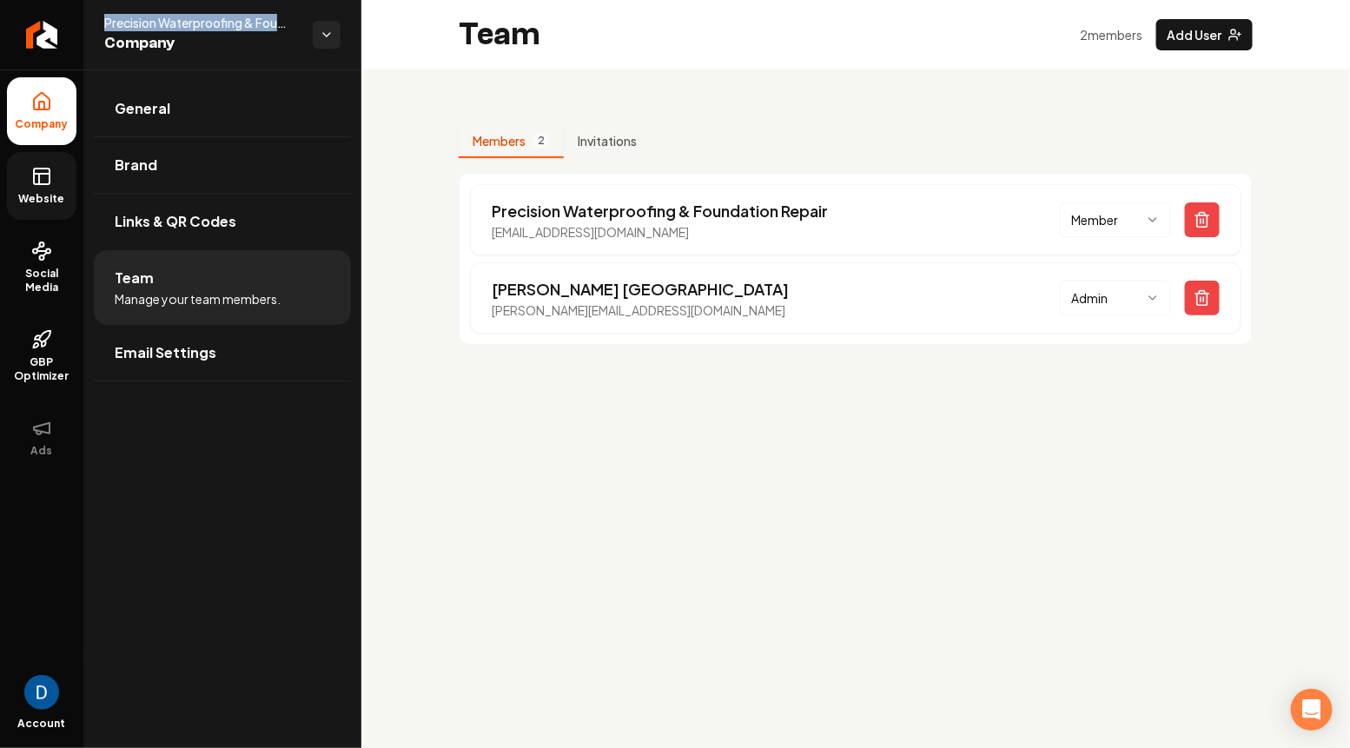
click at [171, 20] on span "Precision Waterproofing & Foundation Repair" at bounding box center [201, 22] width 195 height 17
click at [185, 24] on span "Precision Waterproofing & Foundation Repair" at bounding box center [201, 22] width 195 height 17
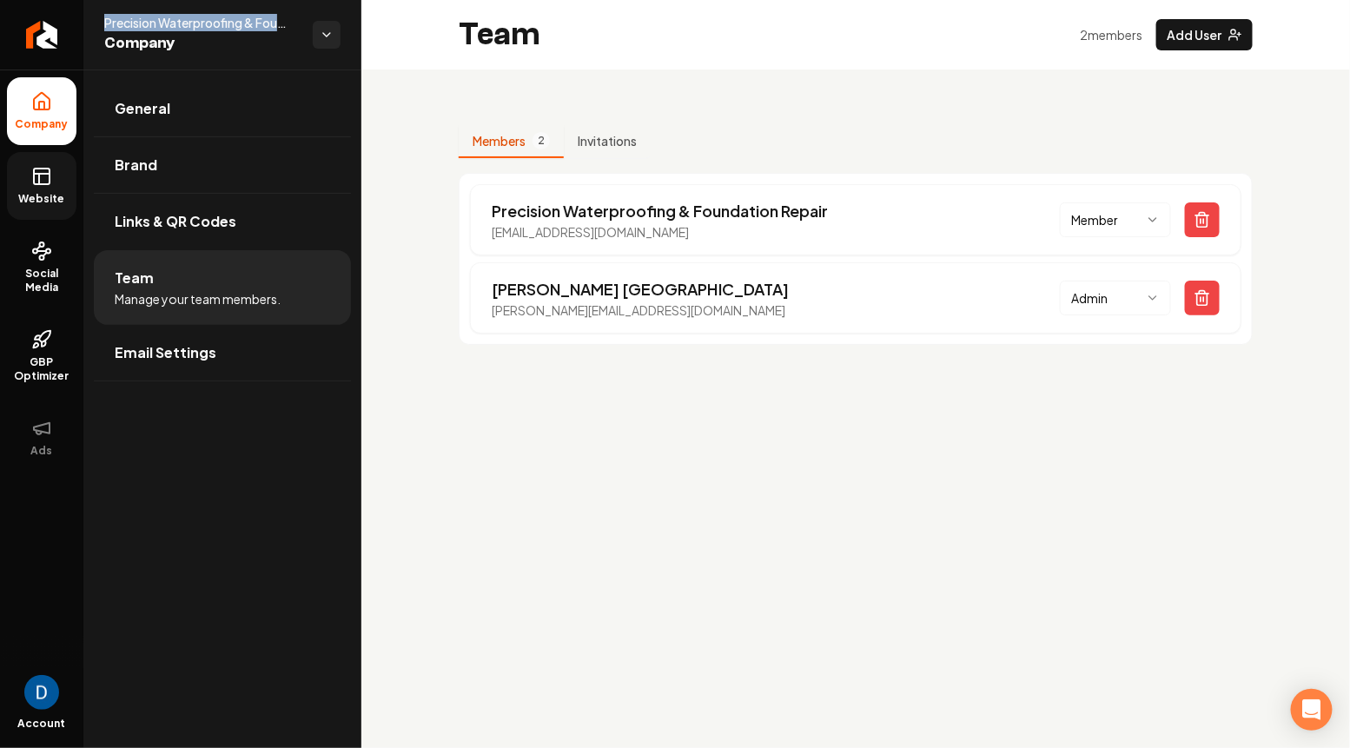
click at [185, 24] on span "Precision Waterproofing & Foundation Repair" at bounding box center [201, 22] width 195 height 17
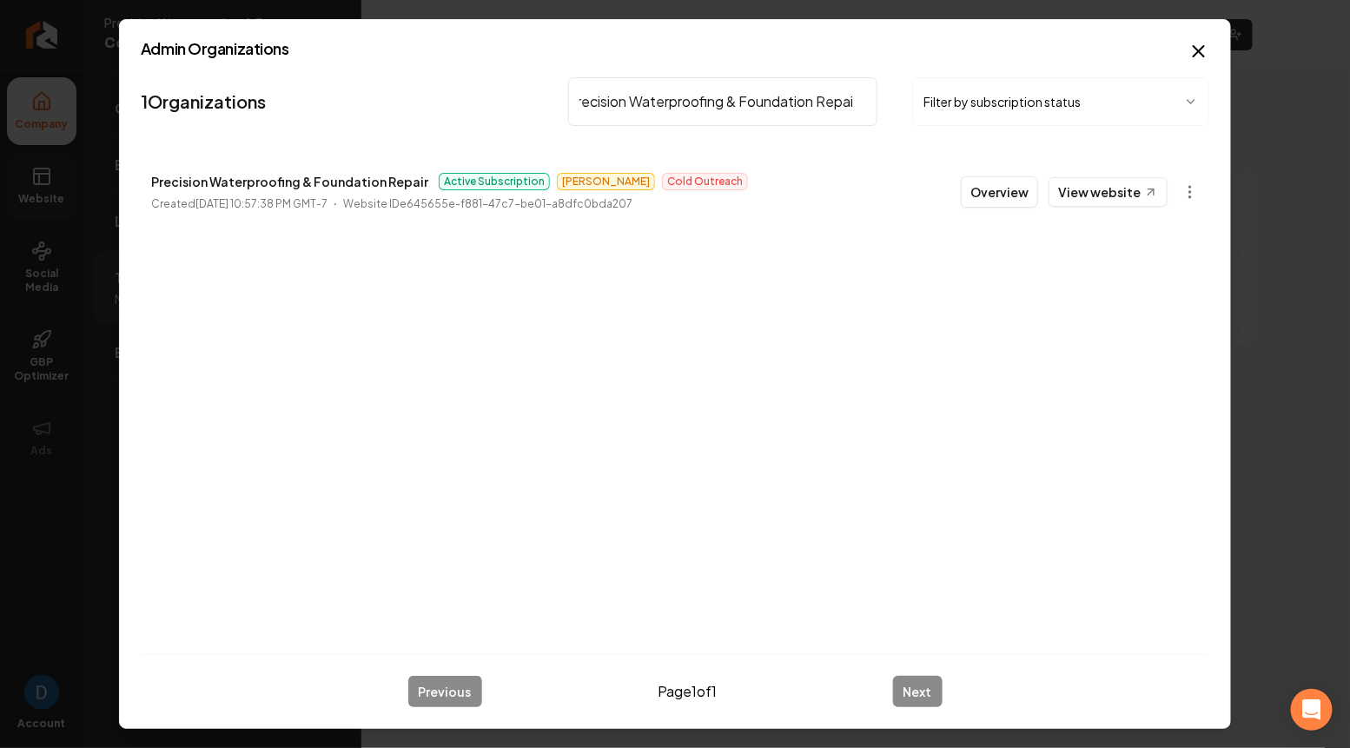
scroll to position [0, 15]
type input "Precision Waterproofing & Foundation Repai"
click at [241, 176] on p "Precision Waterproofing & Foundation Repair" at bounding box center [289, 181] width 277 height 21
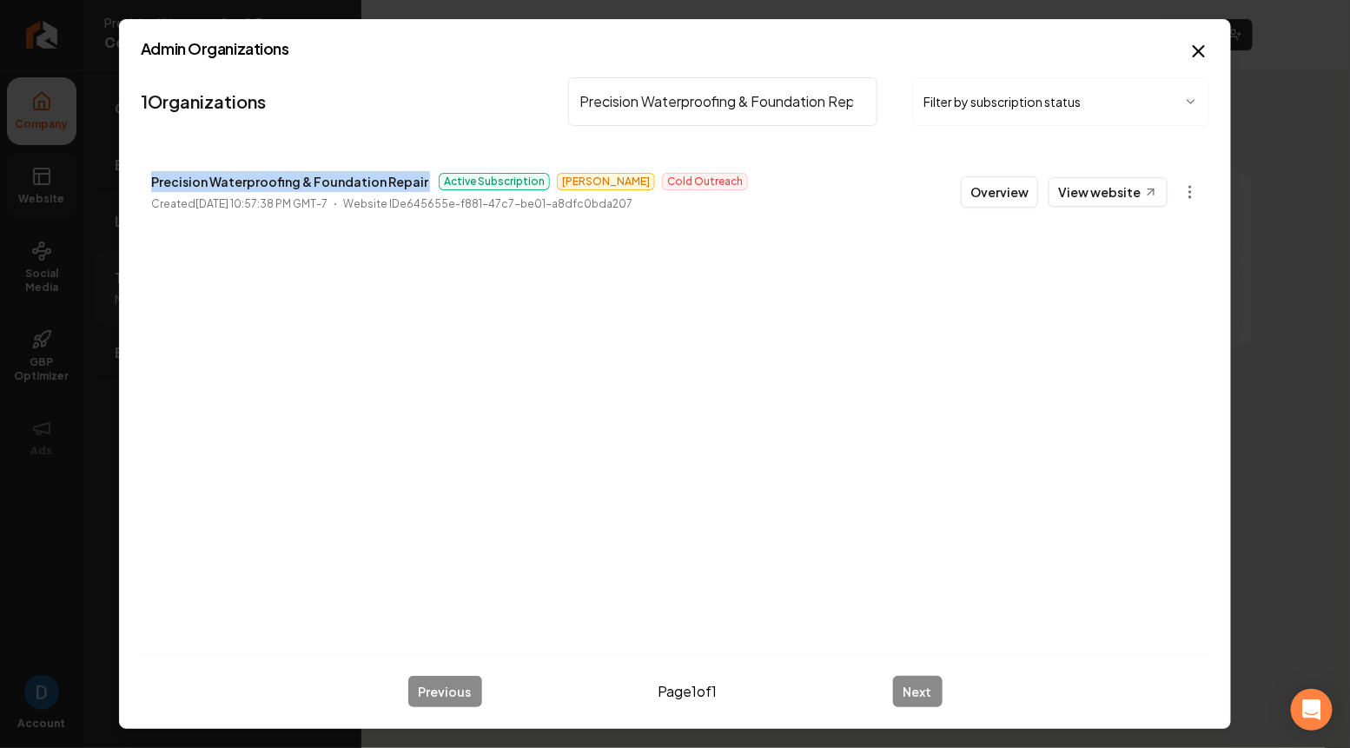
click at [241, 176] on p "Precision Waterproofing & Foundation Repair" at bounding box center [289, 181] width 277 height 21
click at [678, 102] on input "Precision Waterproofing & Foundation Repai" at bounding box center [722, 101] width 309 height 49
drag, startPoint x: 577, startPoint y: 103, endPoint x: 735, endPoint y: 102, distance: 157.2
click at [735, 102] on input "Precision Waterproofing & Foundation Repai" at bounding box center [722, 101] width 309 height 49
click at [1199, 49] on icon "button" at bounding box center [1198, 51] width 10 height 10
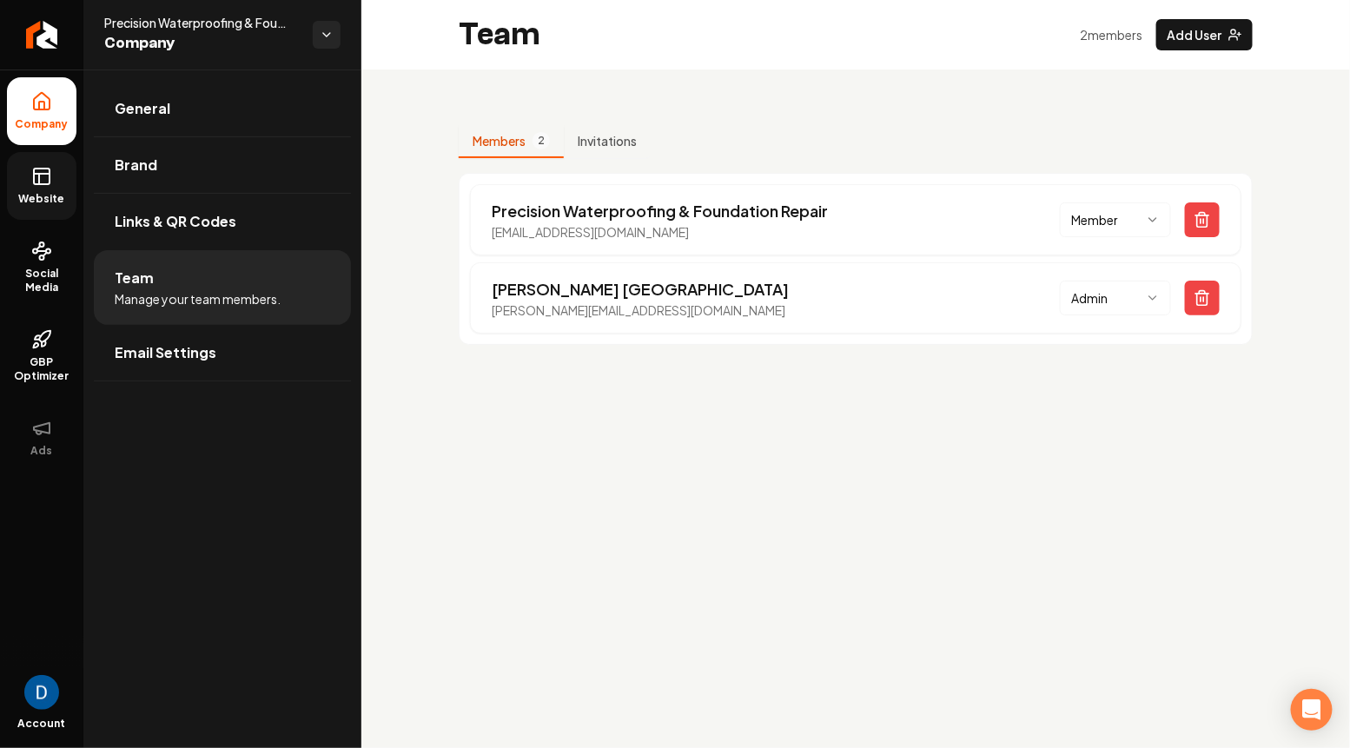
click at [173, 20] on span "Precision Waterproofing & Foundation Repair" at bounding box center [201, 22] width 195 height 17
click at [147, 39] on span "Company" at bounding box center [201, 43] width 195 height 24
click at [180, 28] on span "Precision Waterproofing & Foundation Repair" at bounding box center [201, 22] width 195 height 17
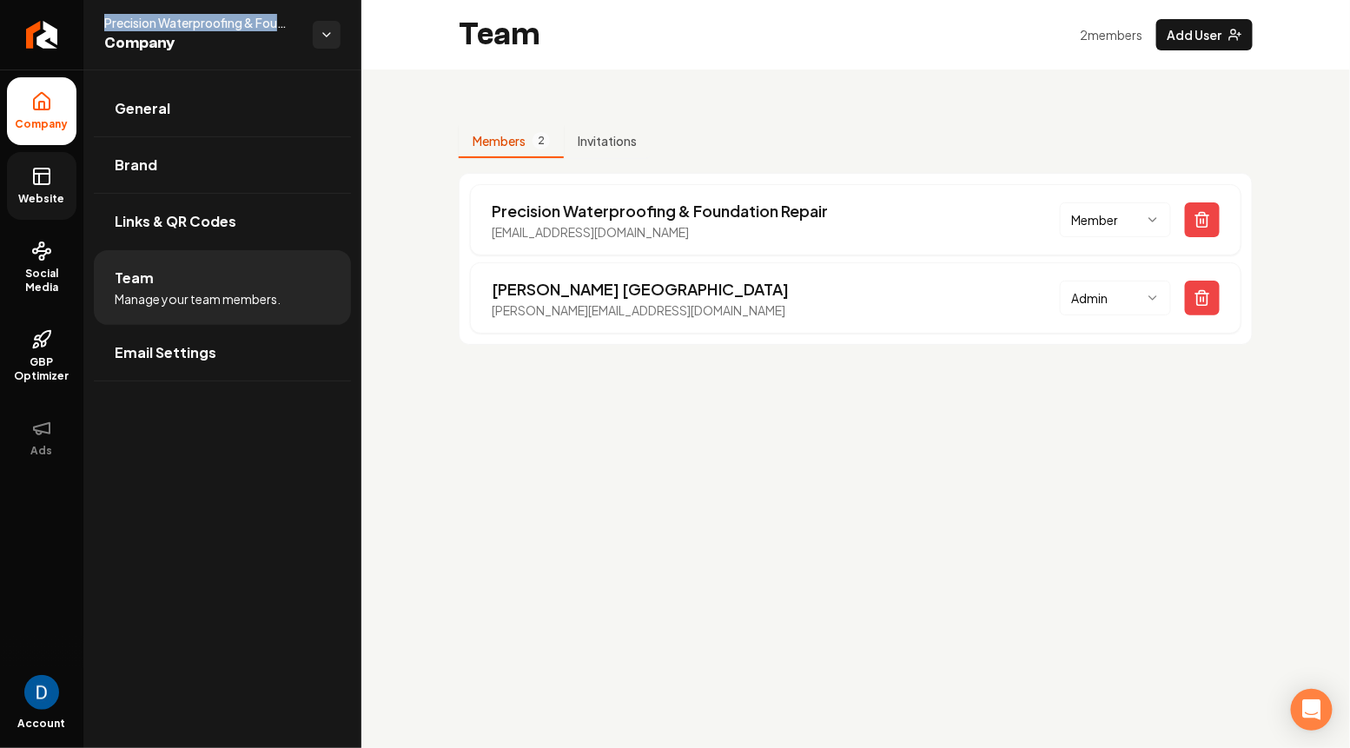
click at [180, 28] on span "Precision Waterproofing & Foundation Repair" at bounding box center [201, 22] width 195 height 17
copy span "Precision Waterproofing & Foundation Repair"
click at [44, 176] on icon at bounding box center [41, 176] width 21 height 21
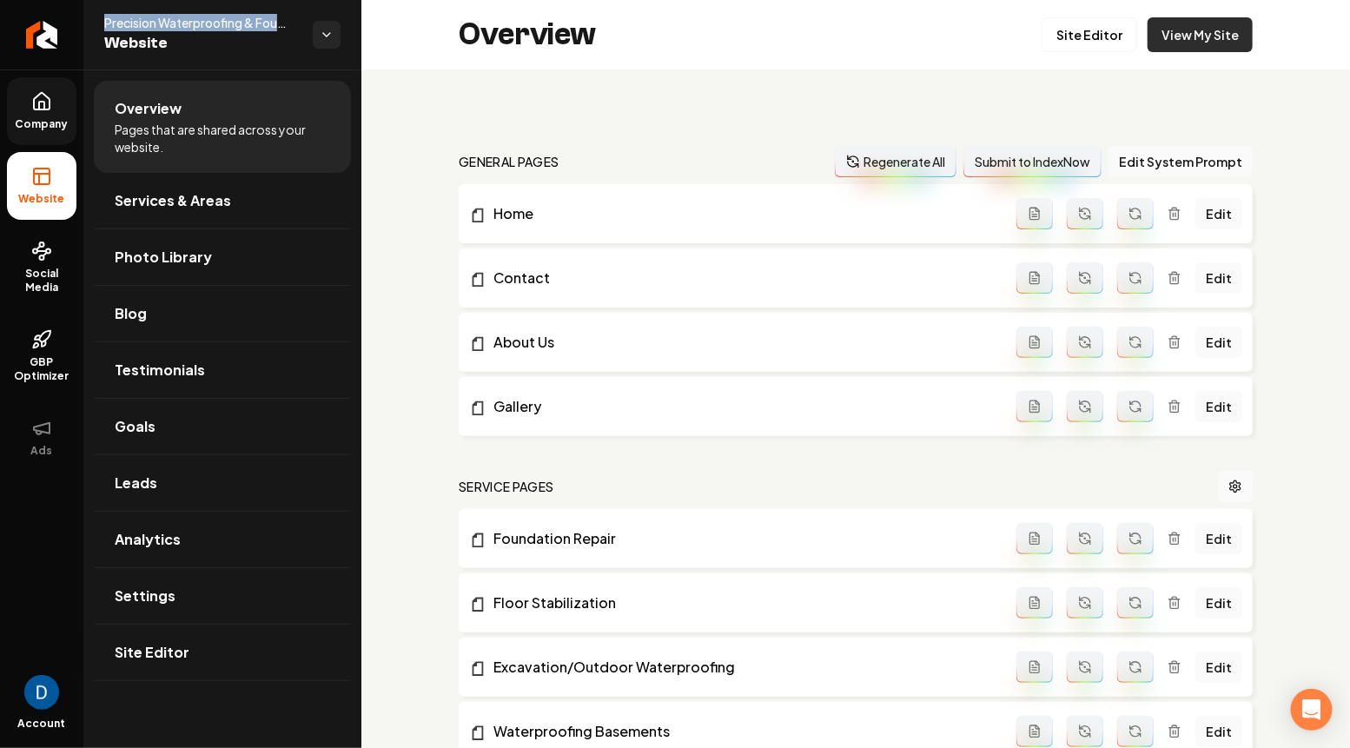
click at [1186, 31] on link "View My Site" at bounding box center [1199, 34] width 105 height 35
click at [36, 143] on link "Company" at bounding box center [41, 111] width 69 height 68
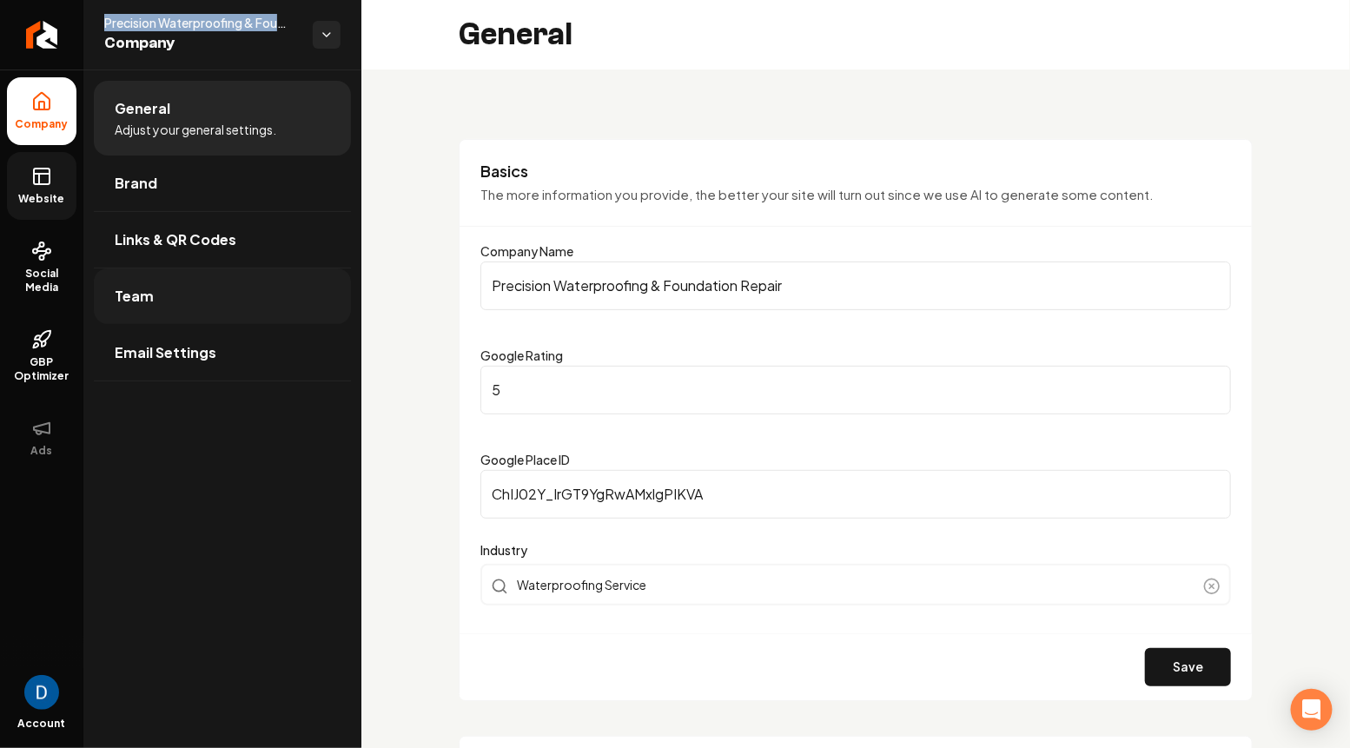
click at [195, 300] on link "Team" at bounding box center [222, 296] width 257 height 56
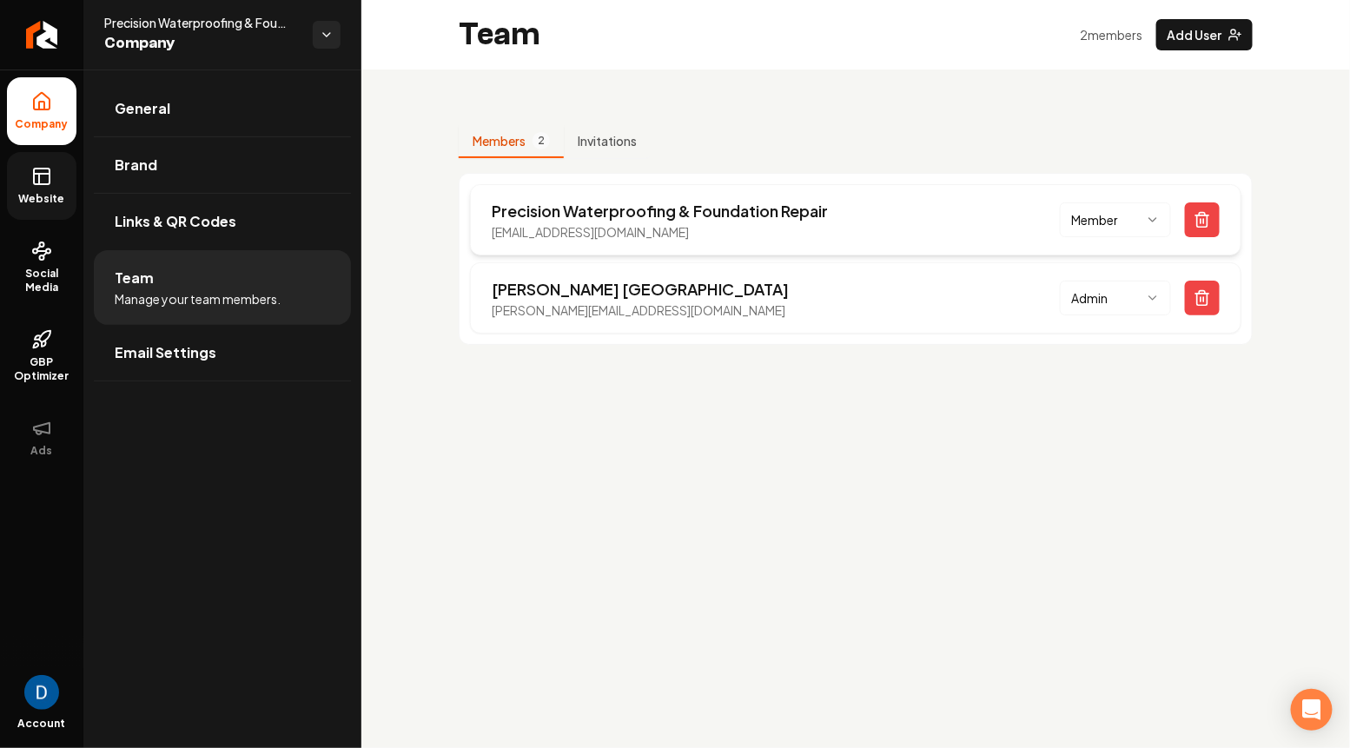
click at [586, 231] on p "[EMAIL_ADDRESS][DOMAIN_NAME]" at bounding box center [660, 231] width 336 height 17
copy p "[EMAIL_ADDRESS][DOMAIN_NAME]"
click at [544, 316] on p "[PERSON_NAME][EMAIL_ADDRESS][DOMAIN_NAME]" at bounding box center [640, 309] width 297 height 17
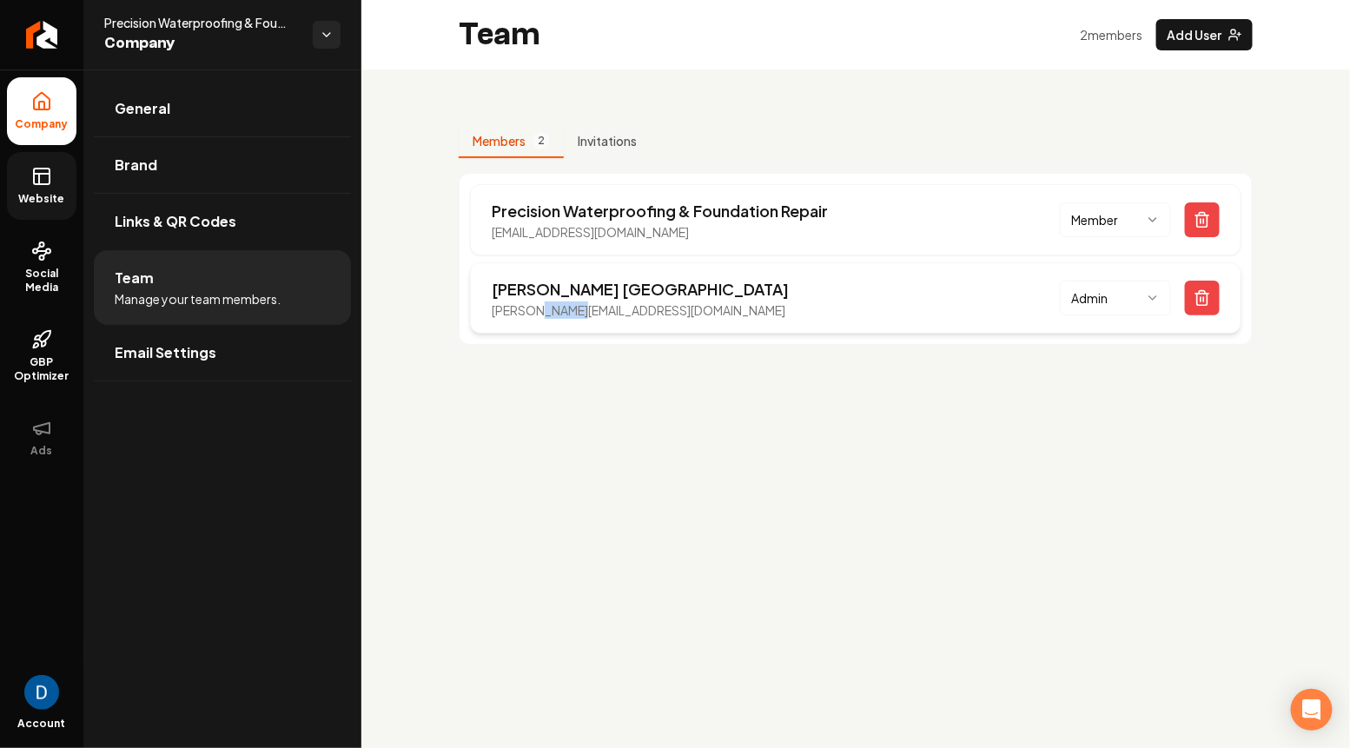
click at [543, 316] on p "[PERSON_NAME][EMAIL_ADDRESS][DOMAIN_NAME]" at bounding box center [640, 309] width 297 height 17
copy p "[PERSON_NAME][EMAIL_ADDRESS][DOMAIN_NAME]"
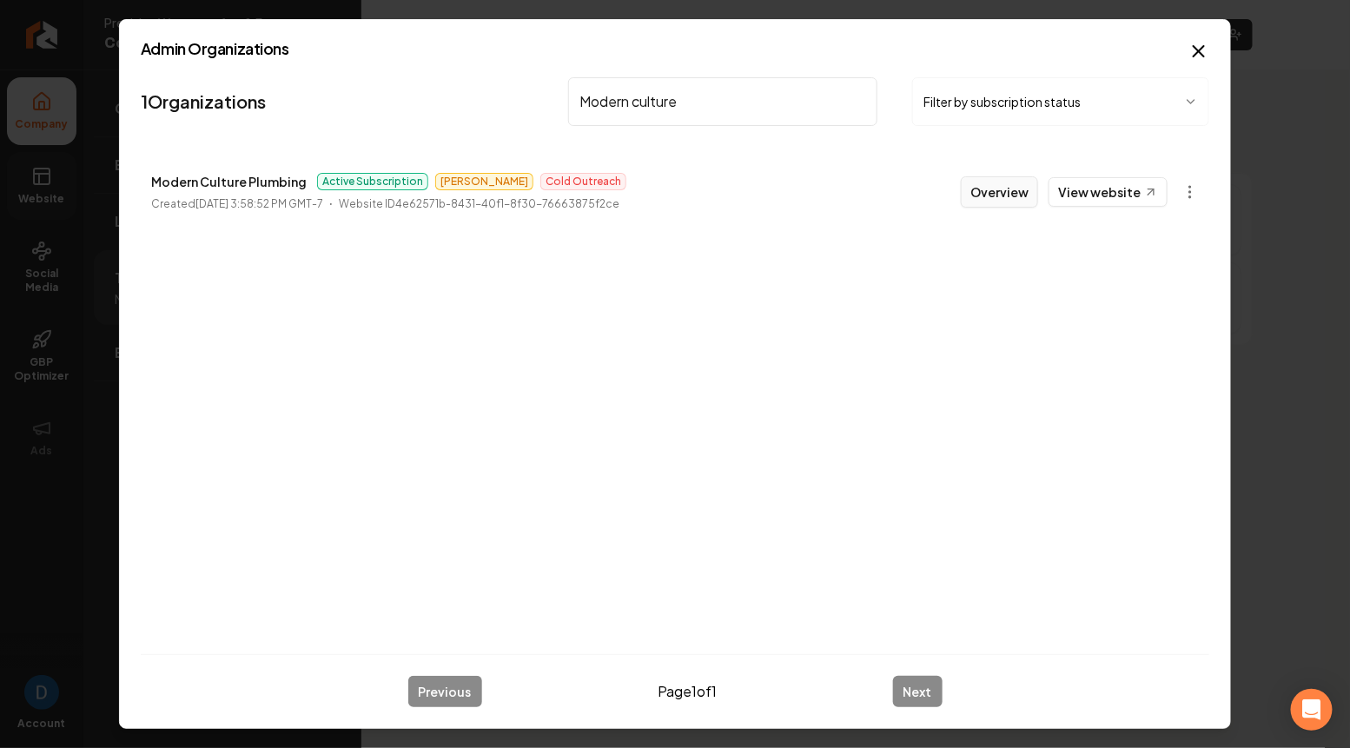
type input "Modern culture"
click at [1000, 197] on button "Overview" at bounding box center [998, 191] width 77 height 31
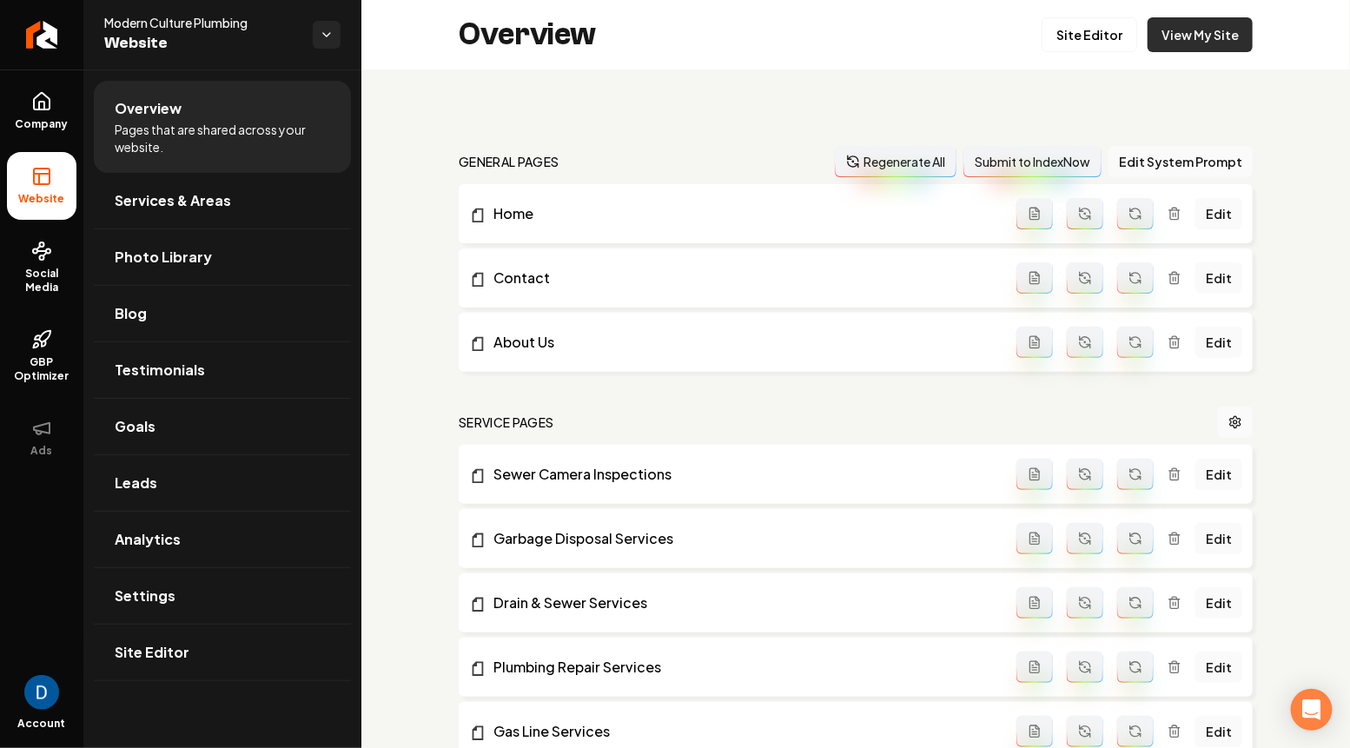
click at [1207, 23] on link "View My Site" at bounding box center [1199, 34] width 105 height 35
click at [49, 119] on span "Company" at bounding box center [42, 124] width 67 height 14
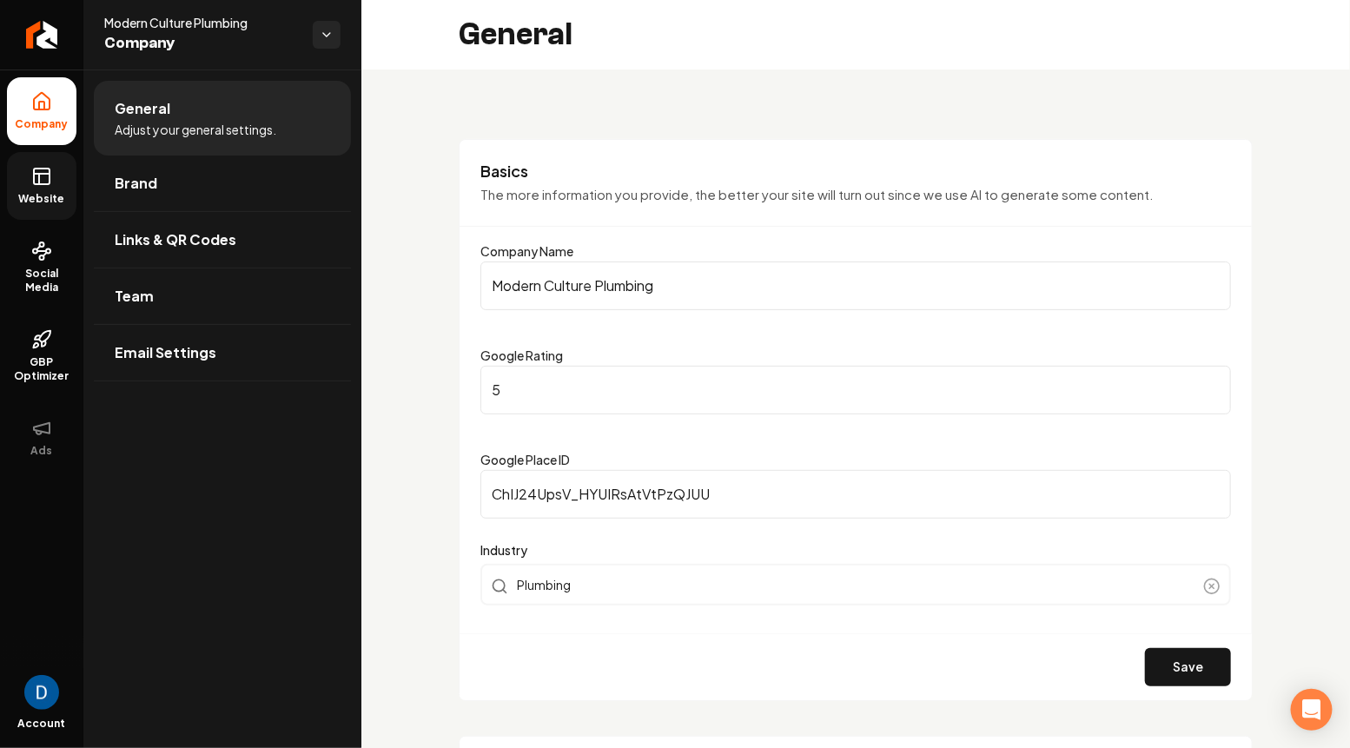
click at [14, 154] on link "Website" at bounding box center [41, 186] width 69 height 68
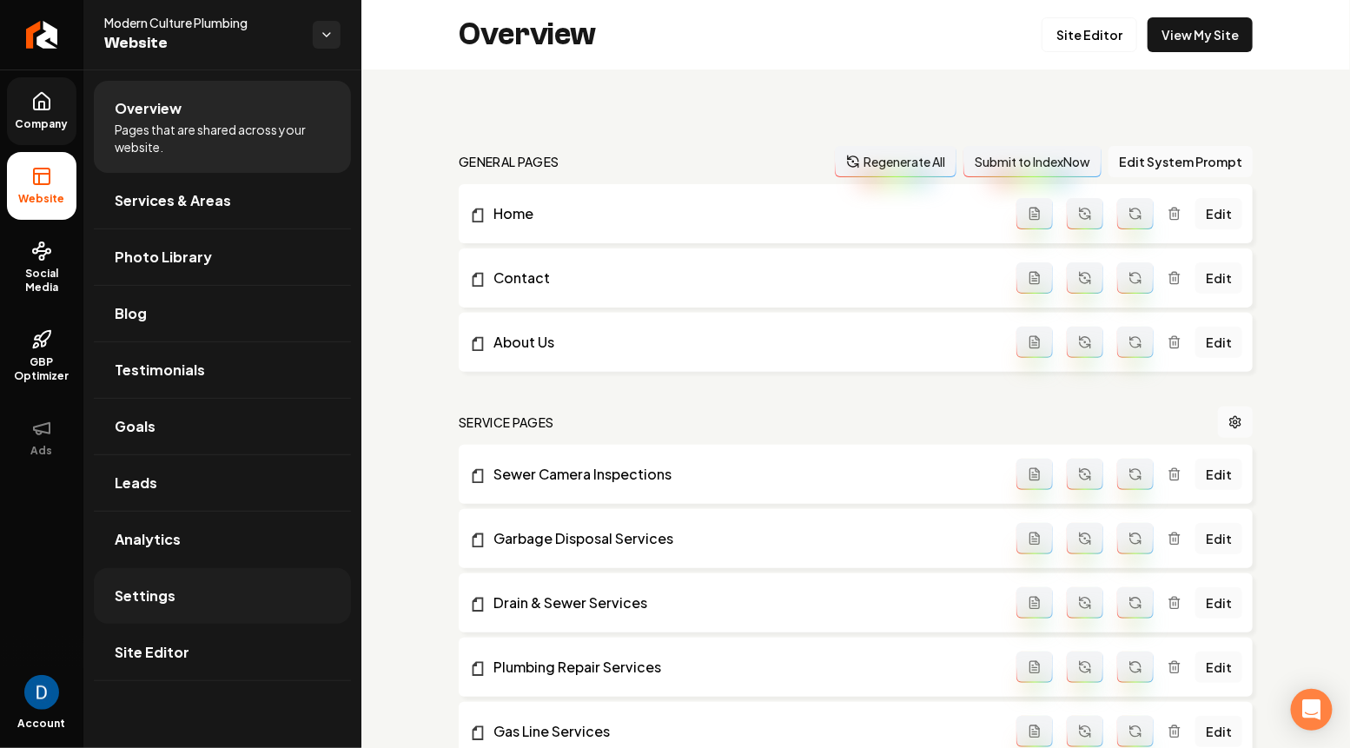
click at [212, 604] on link "Settings" at bounding box center [222, 596] width 257 height 56
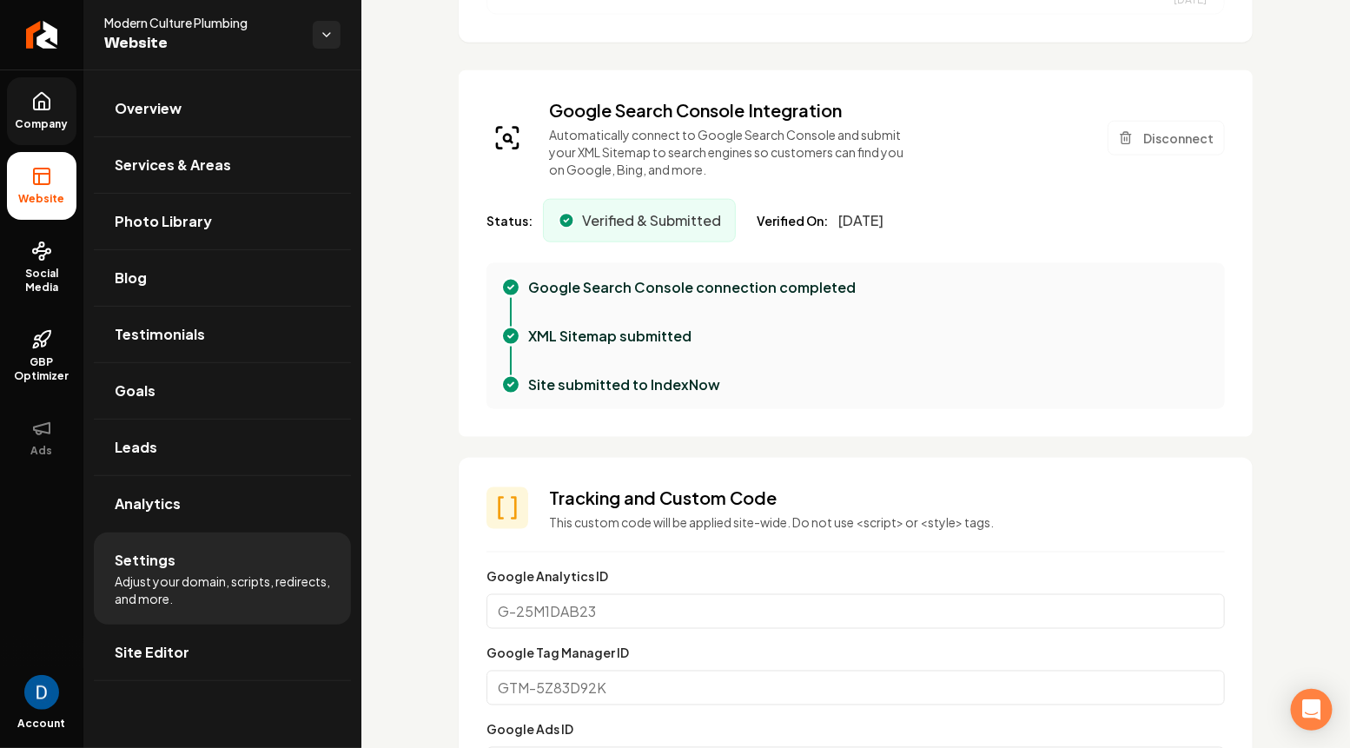
scroll to position [683, 0]
click at [31, 328] on link "GBP Optimizer" at bounding box center [41, 356] width 69 height 82
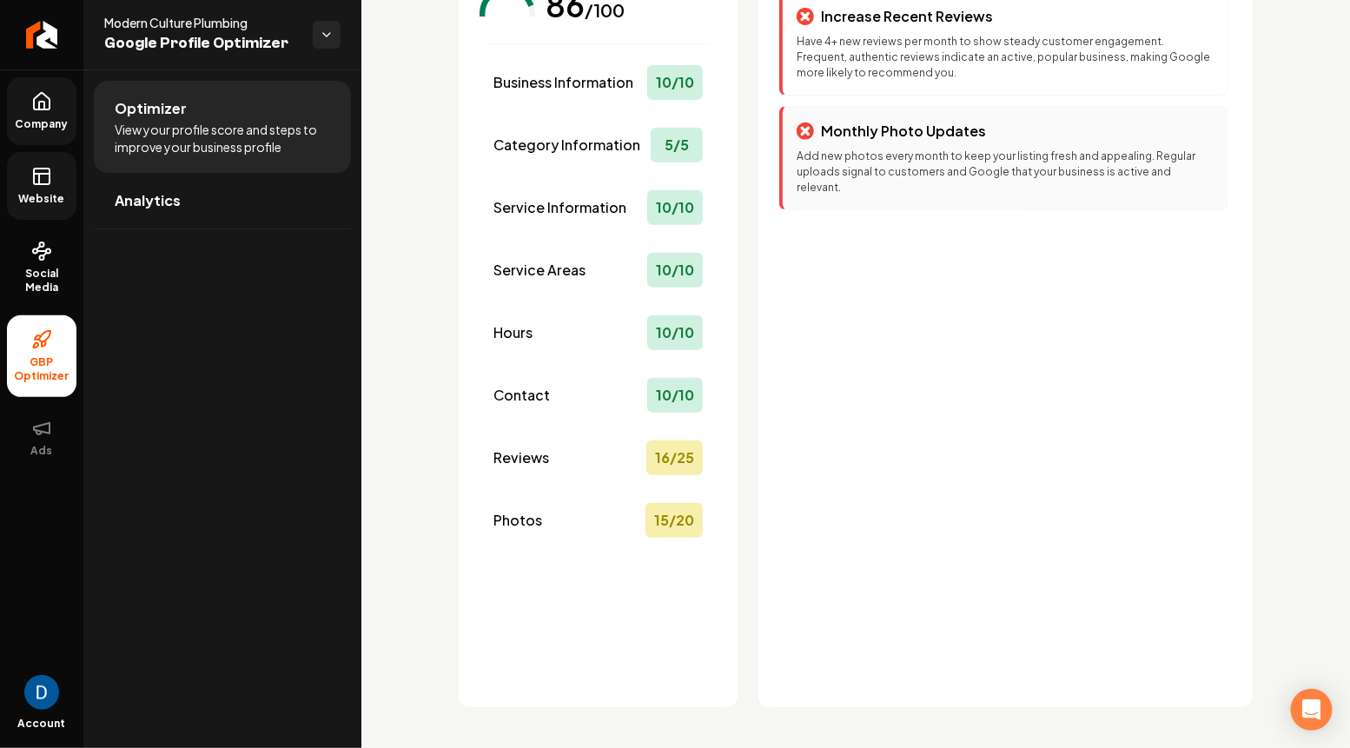
scroll to position [48, 0]
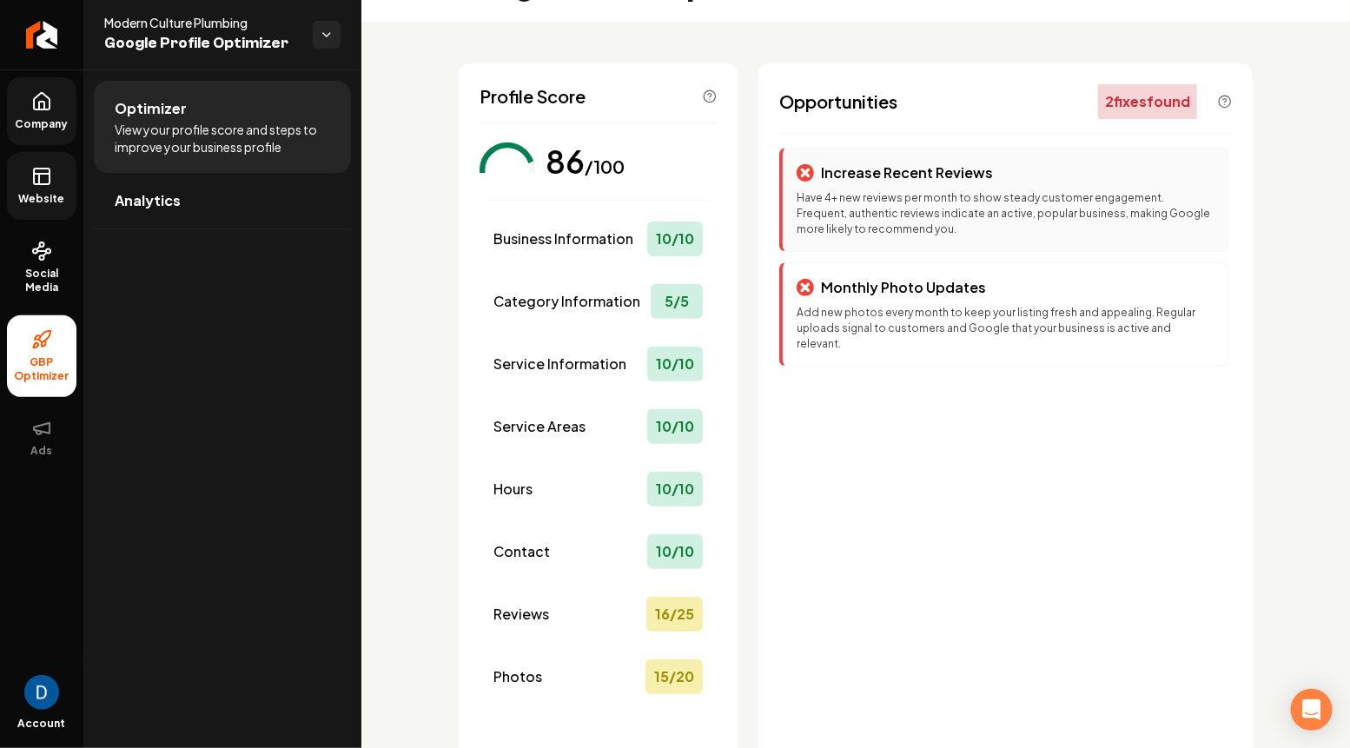
click at [912, 175] on p "Increase Recent Reviews" at bounding box center [907, 172] width 172 height 21
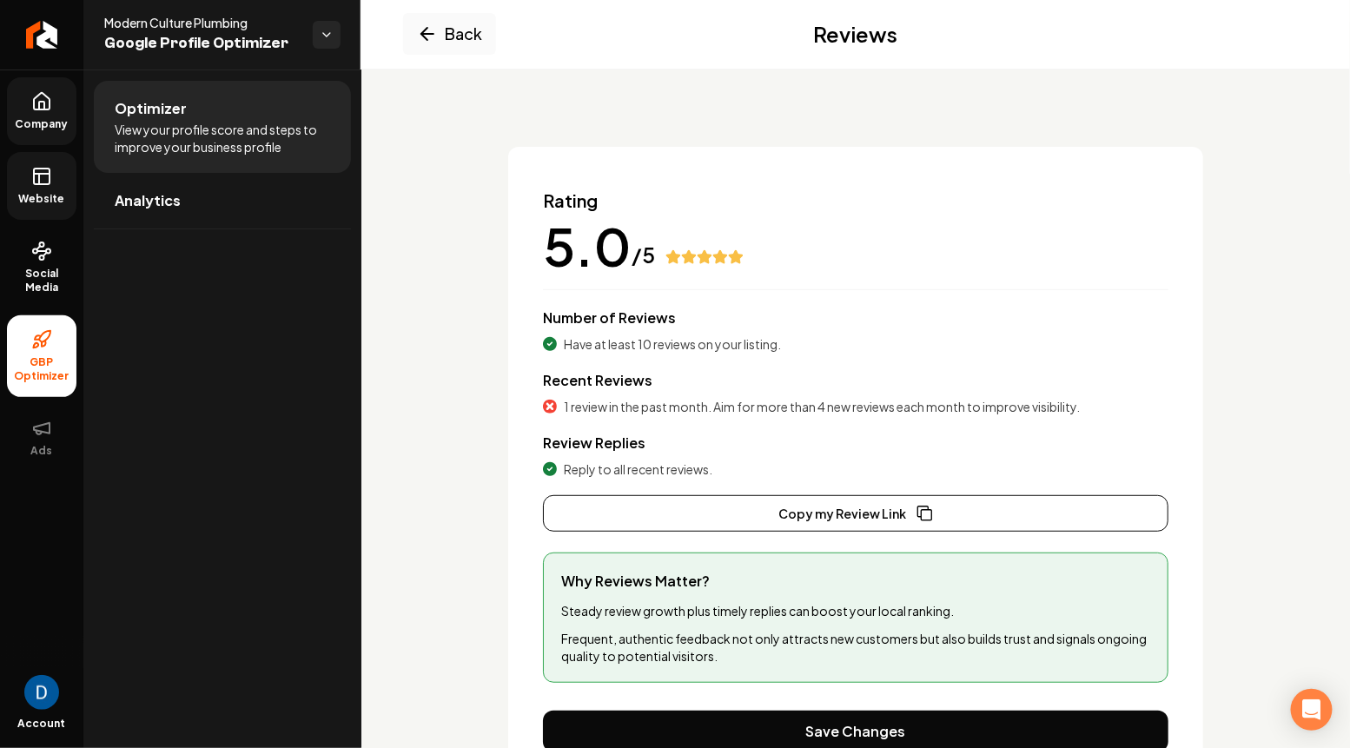
scroll to position [135, 0]
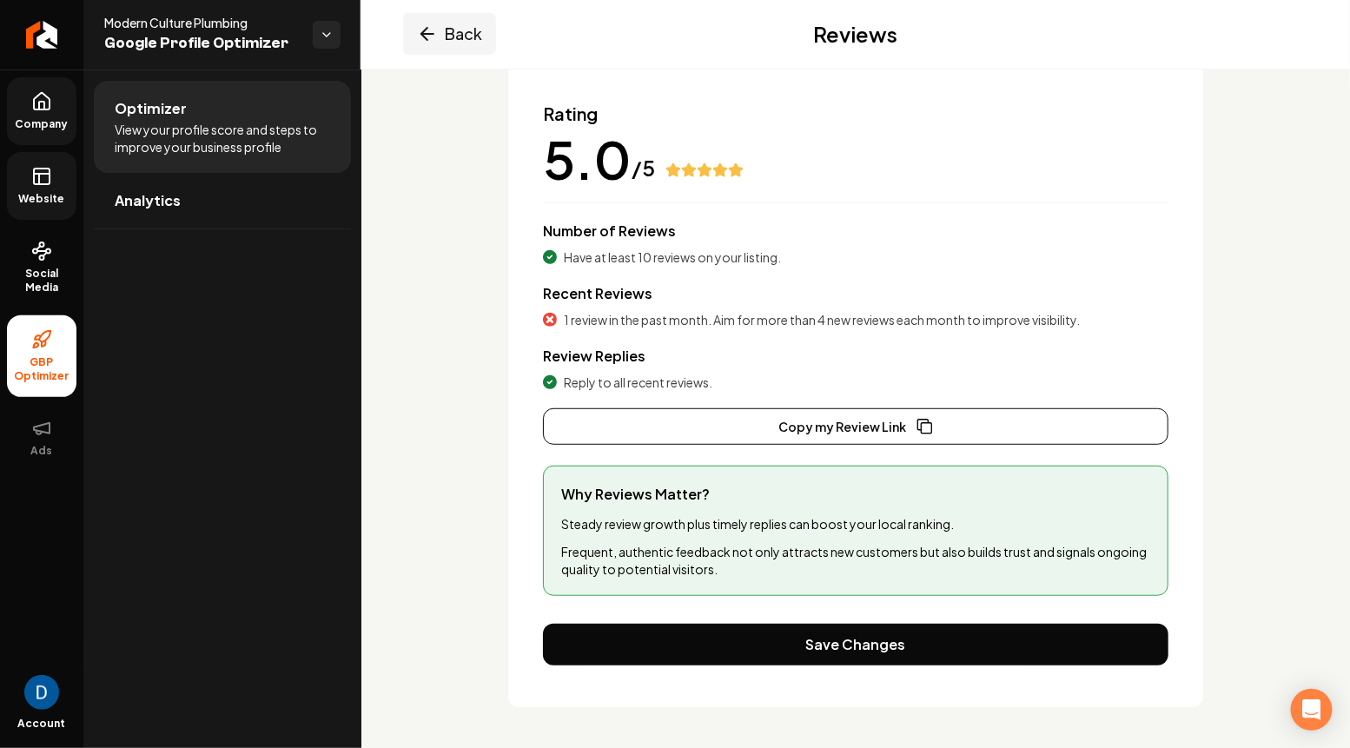
click at [439, 20] on button "Back" at bounding box center [449, 34] width 93 height 42
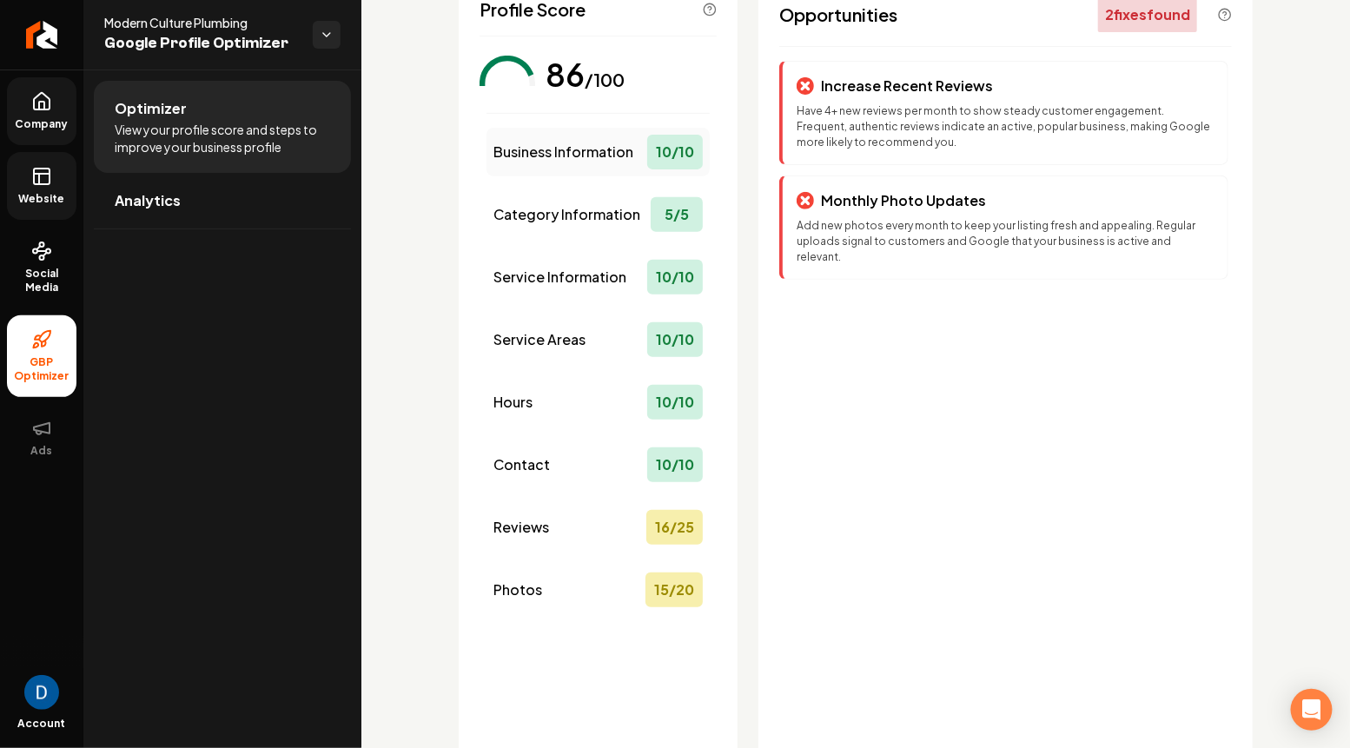
click at [578, 155] on span "Business Information" at bounding box center [563, 152] width 140 height 21
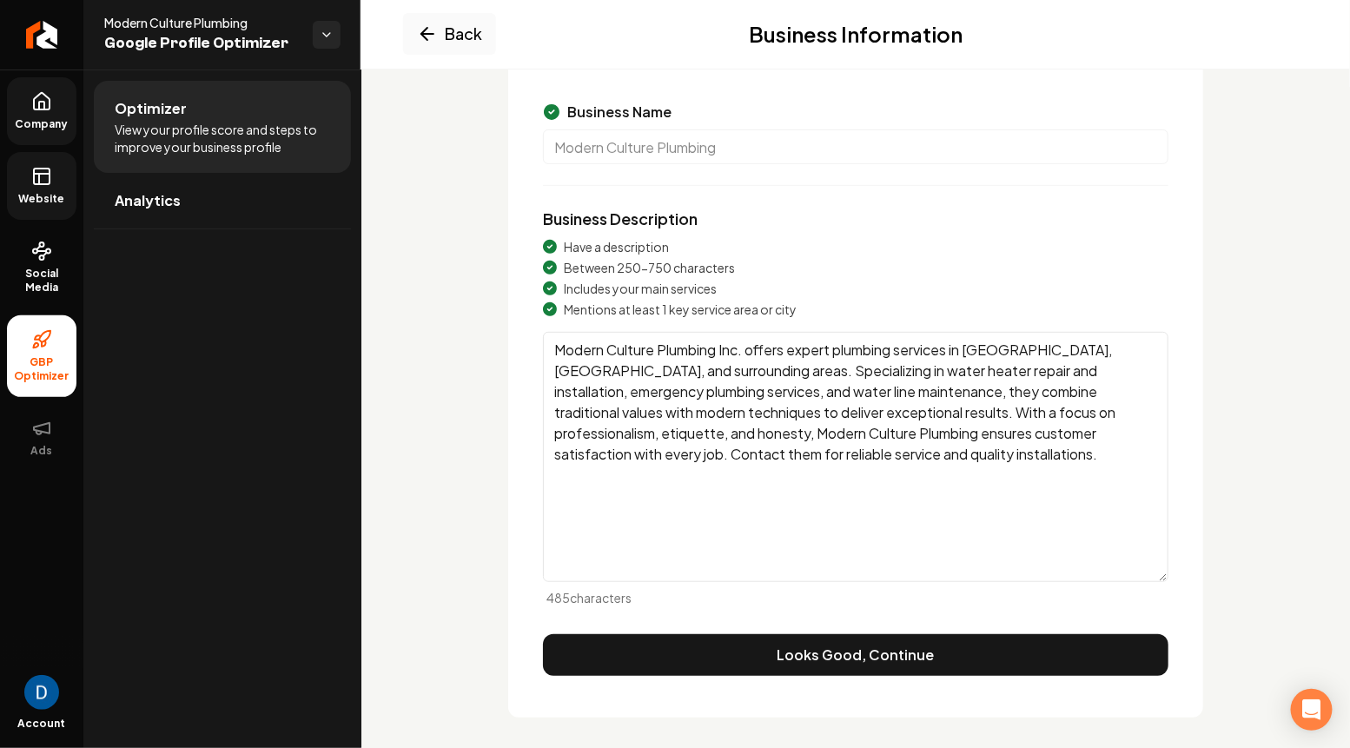
scroll to position [146, 0]
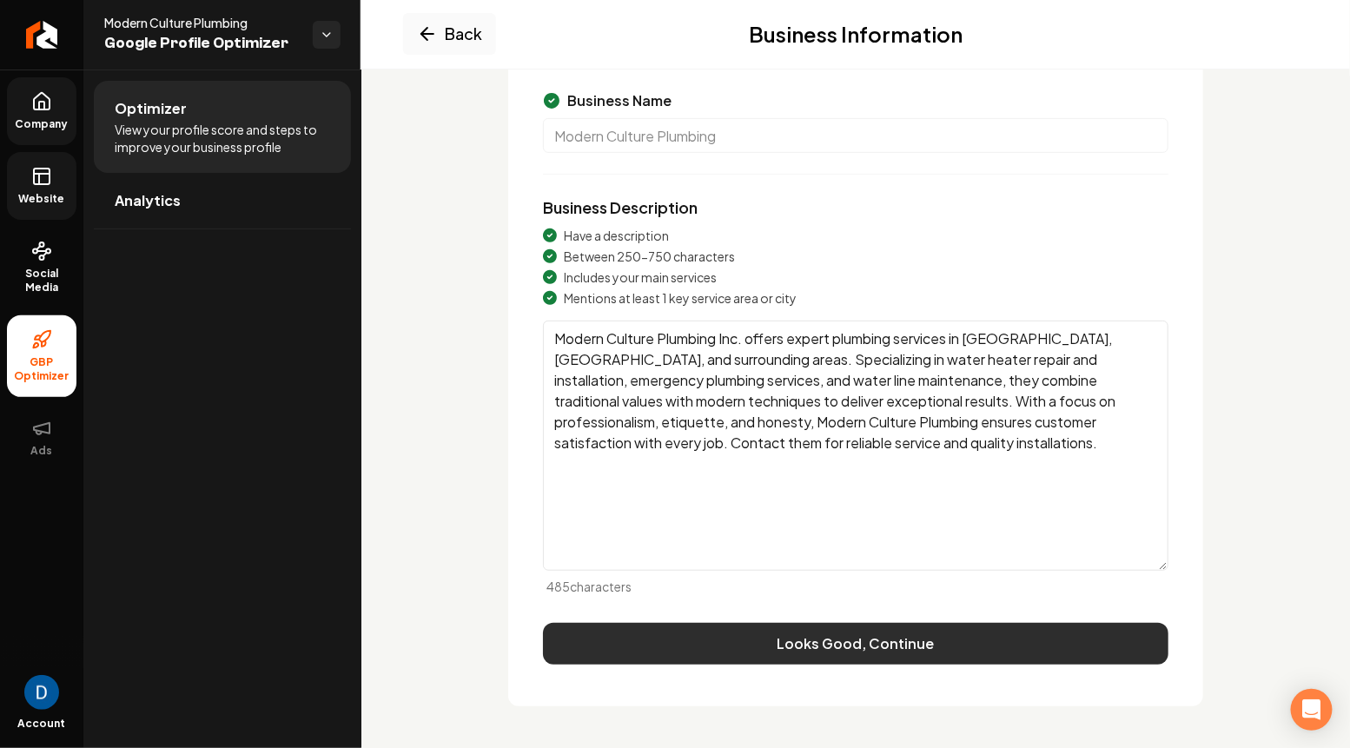
click at [821, 636] on button "Looks Good, Continue" at bounding box center [855, 644] width 625 height 42
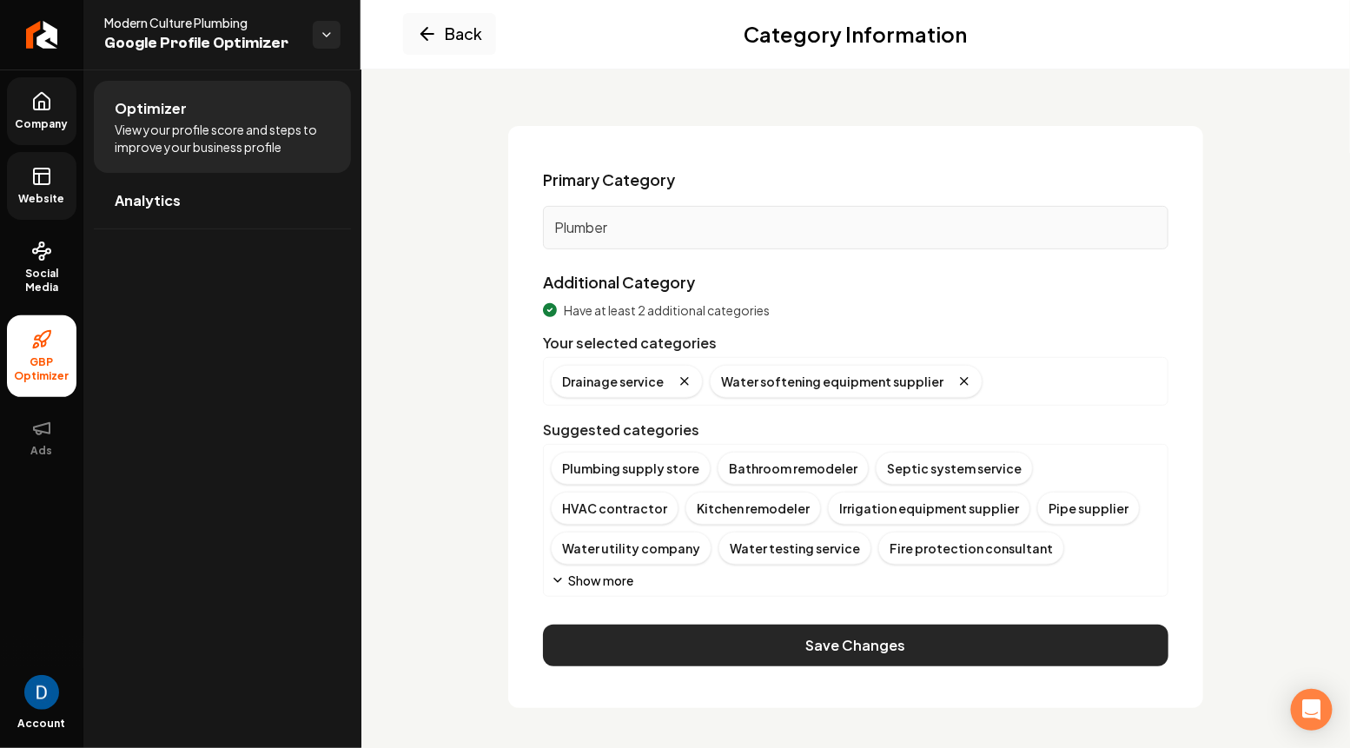
click at [927, 650] on button "Save Changes" at bounding box center [855, 645] width 625 height 42
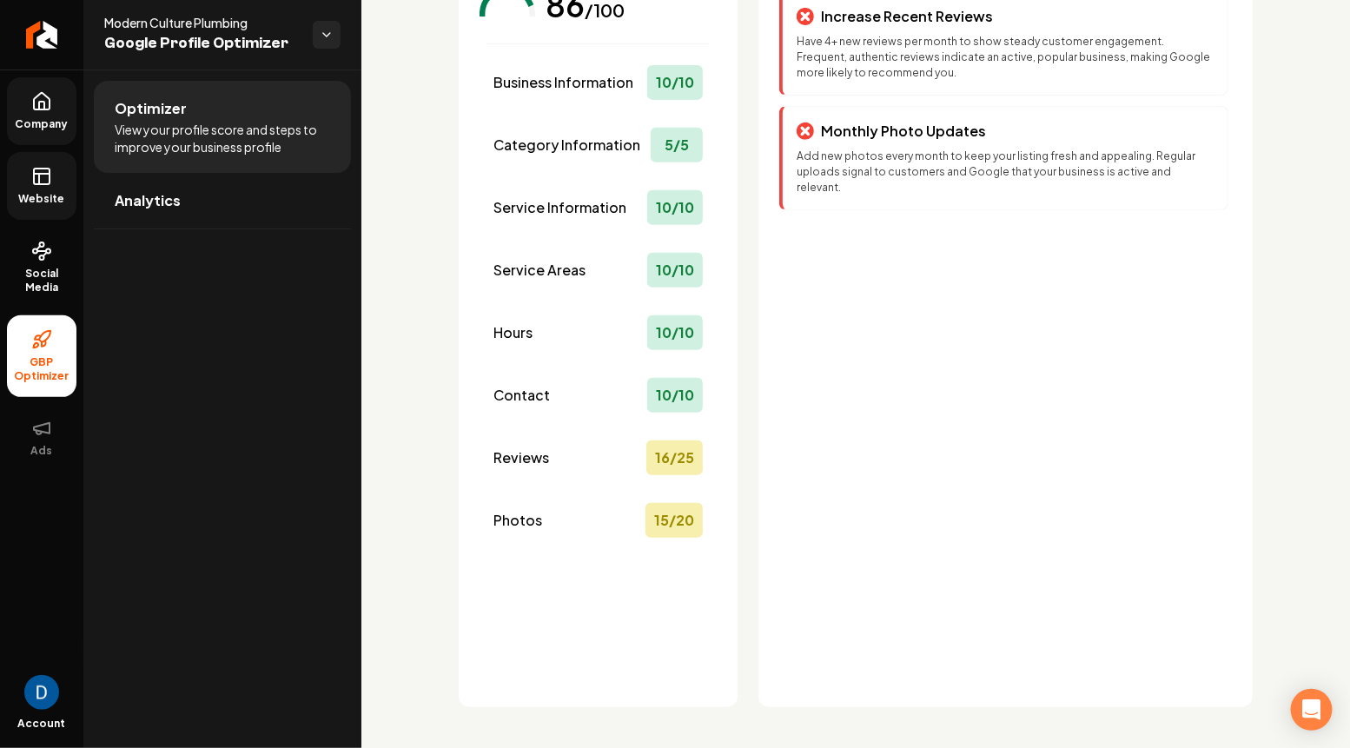
scroll to position [0, 0]
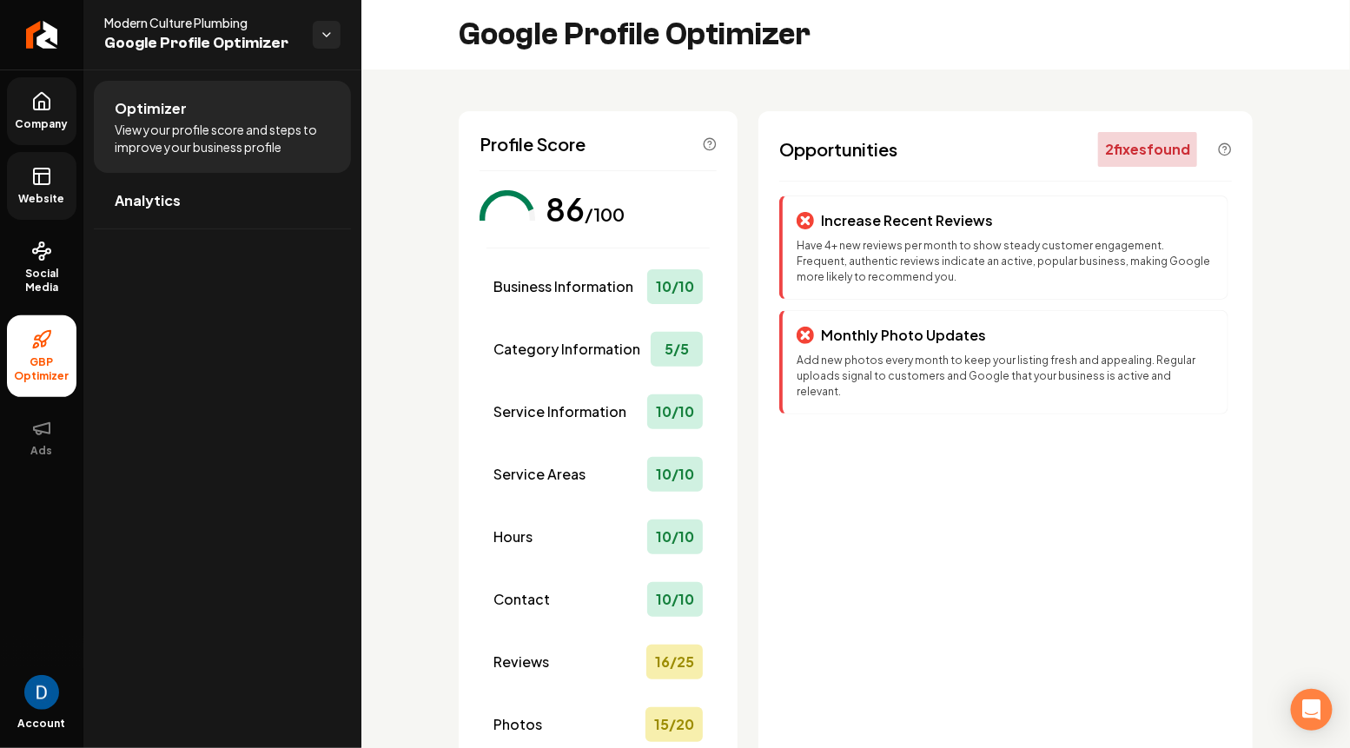
click at [551, 36] on h2 "Google Profile Optimizer" at bounding box center [635, 34] width 352 height 35
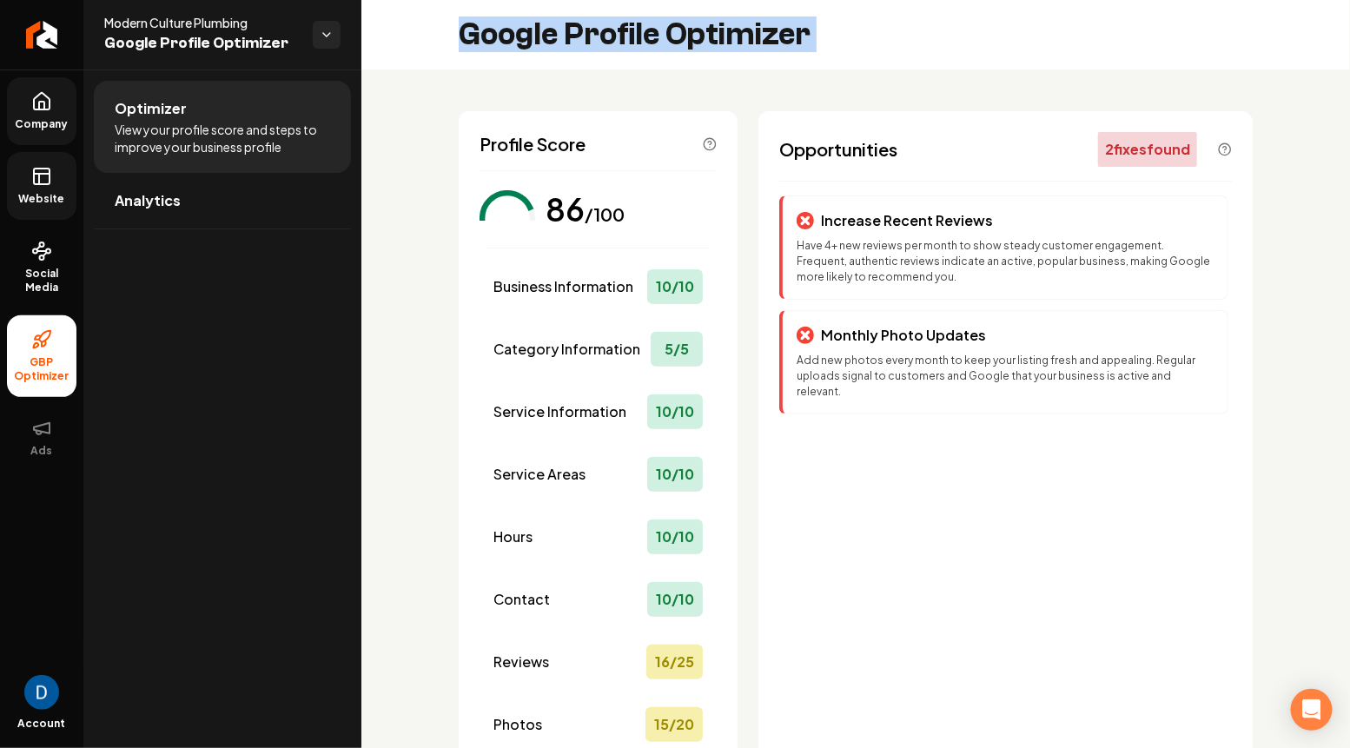
click at [551, 36] on h2 "Google Profile Optimizer" at bounding box center [635, 34] width 352 height 35
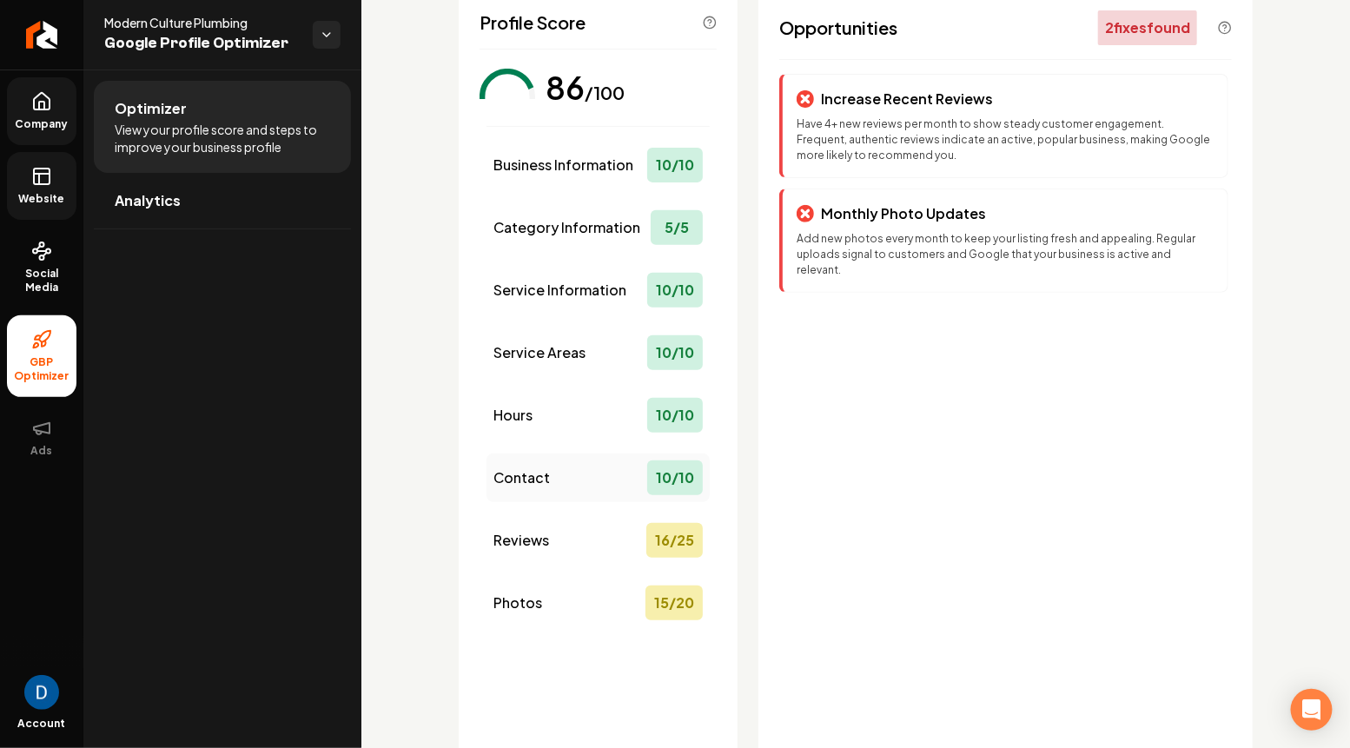
click at [558, 466] on div "Contact 10 / 10" at bounding box center [597, 477] width 223 height 49
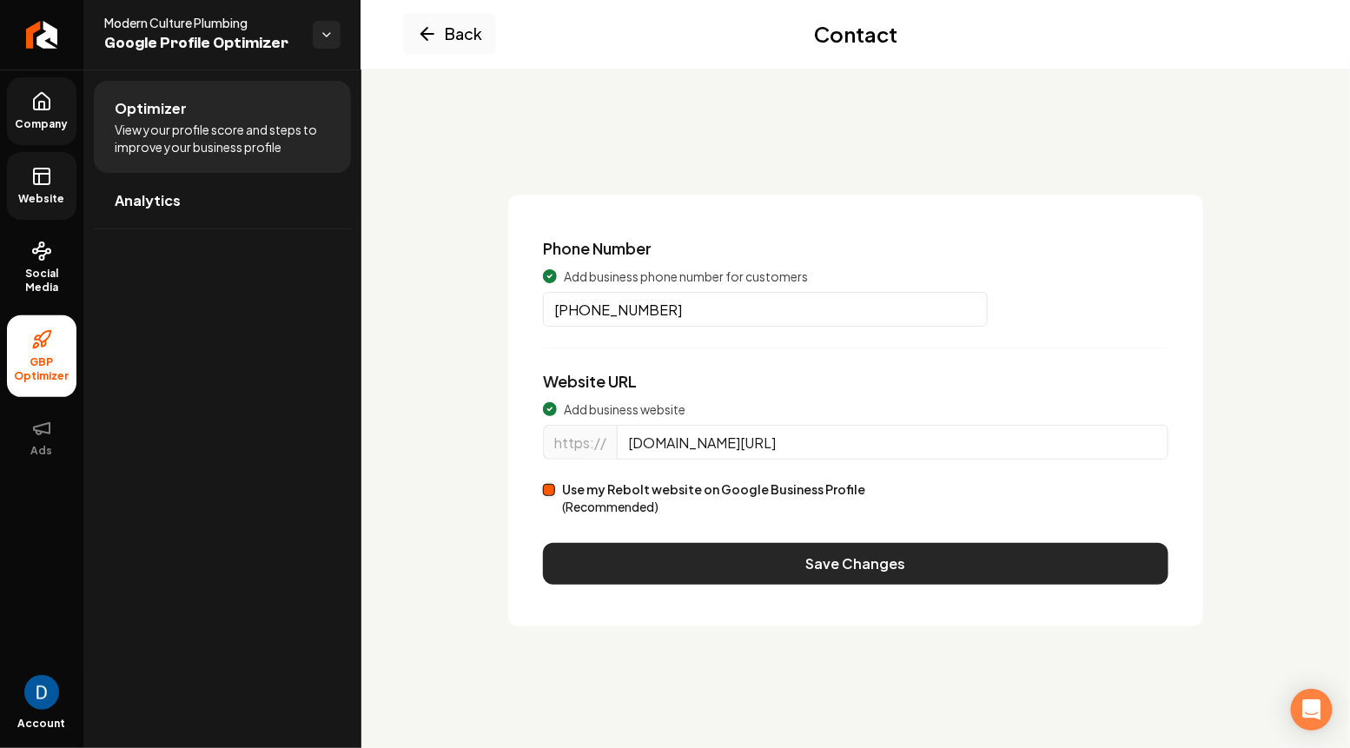
click at [735, 550] on button "Save Changes" at bounding box center [855, 564] width 625 height 42
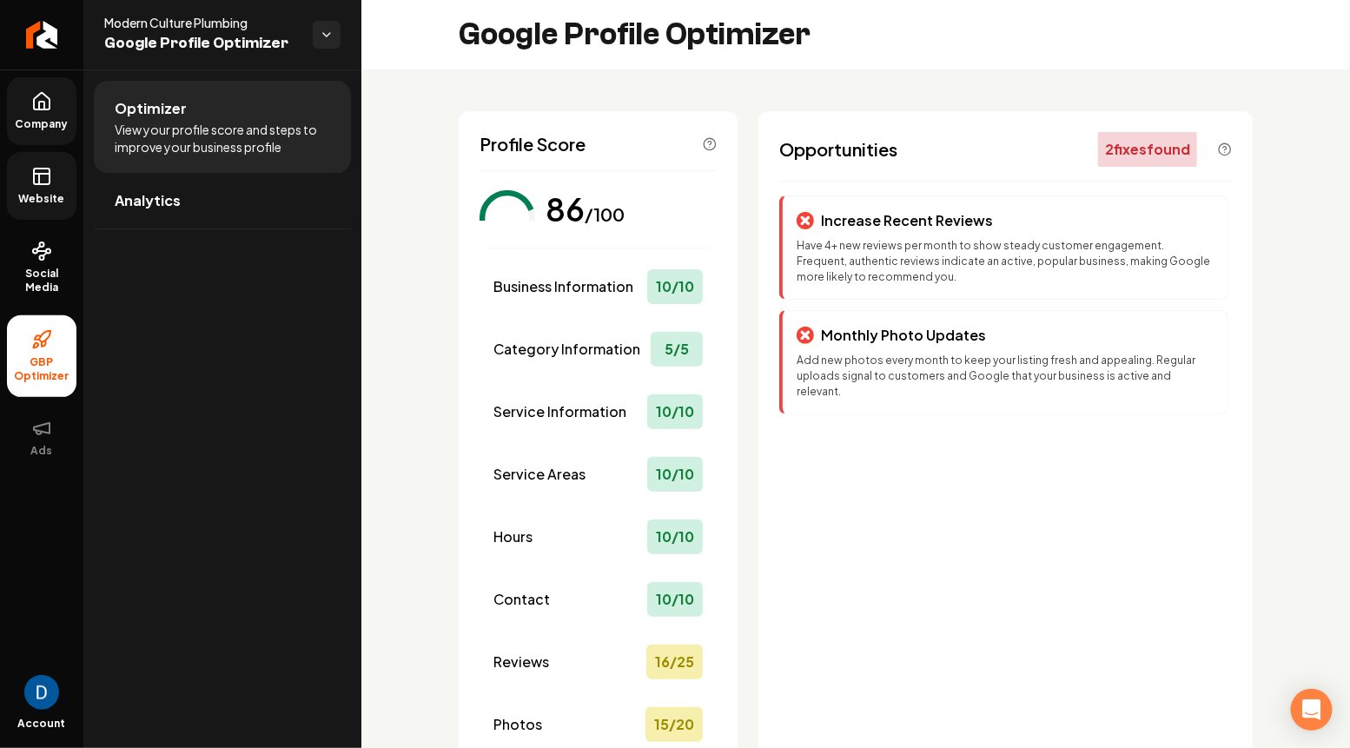
click at [144, 25] on span "Modern Culture Plumbing" at bounding box center [201, 22] width 195 height 17
copy span "Modern Culture Plumbing"
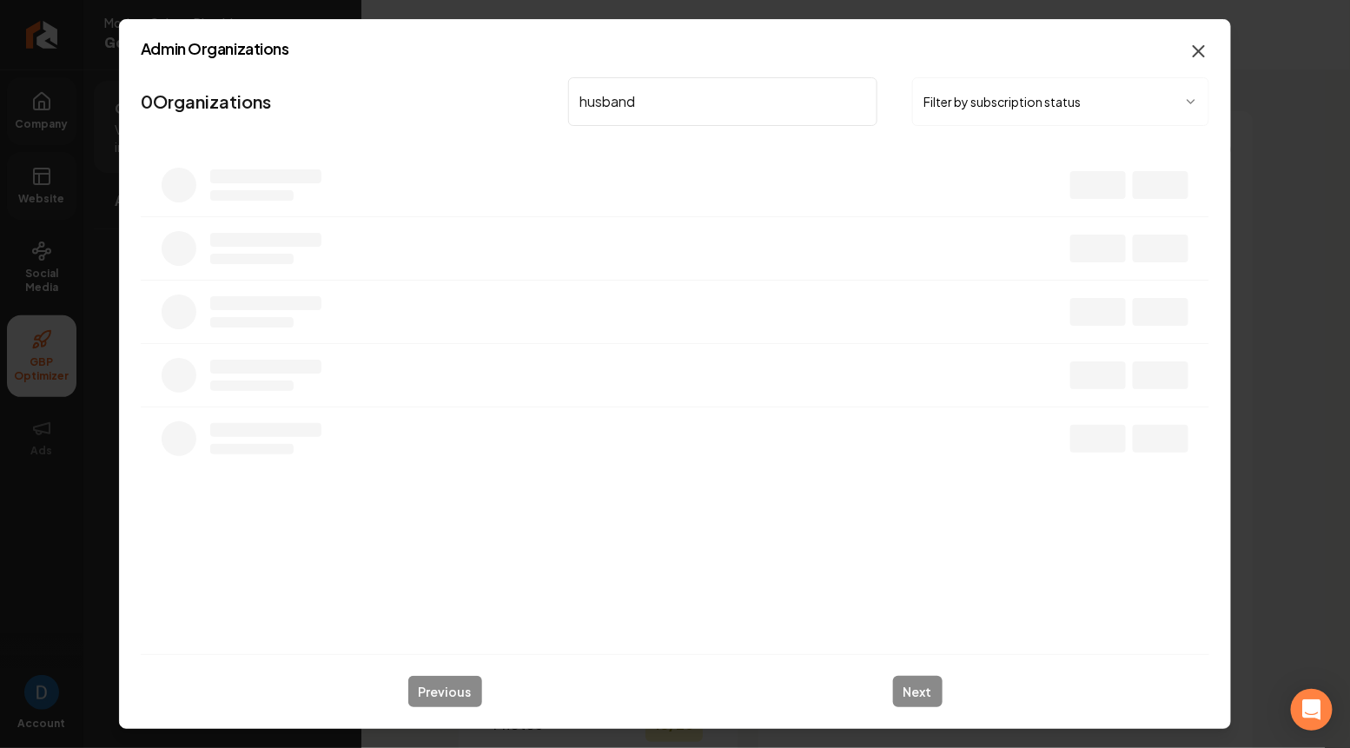
type input "husband"
click at [1188, 47] on icon "button" at bounding box center [1198, 51] width 21 height 21
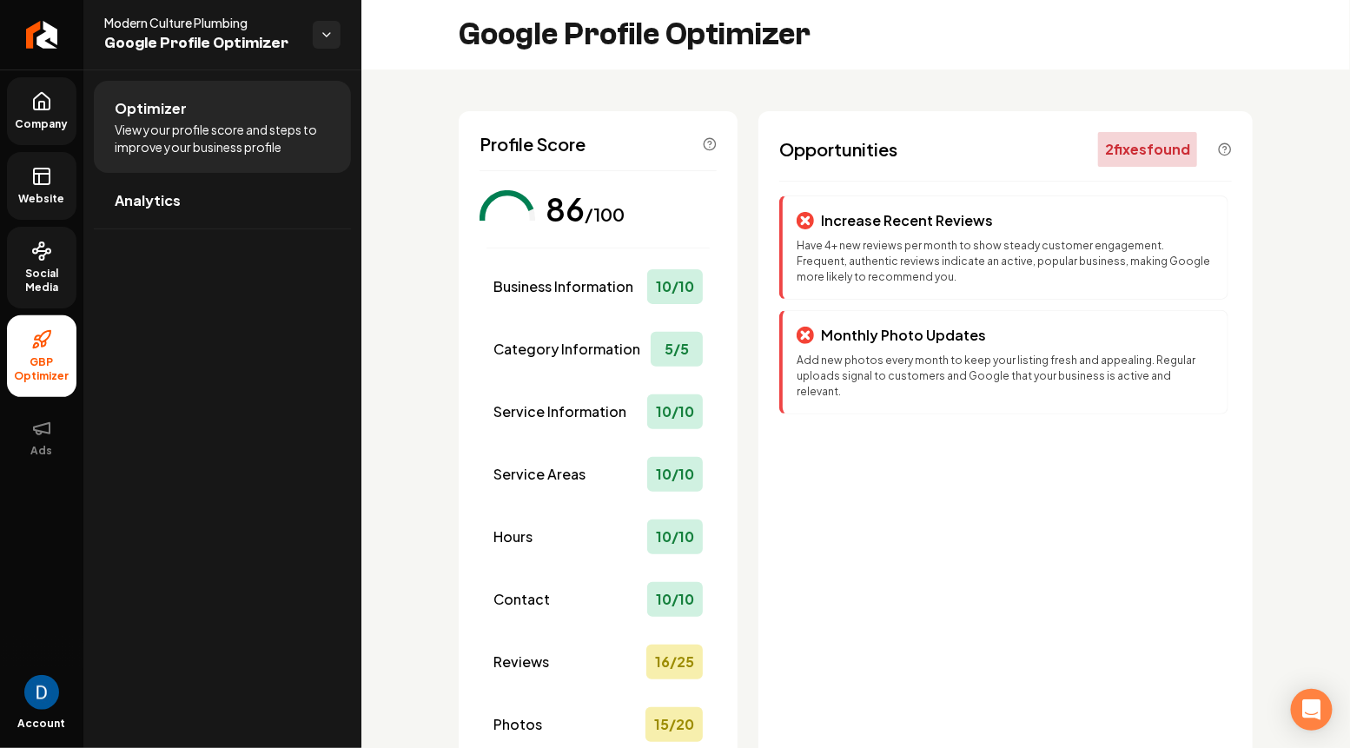
click at [65, 268] on span "Social Media" at bounding box center [41, 281] width 69 height 28
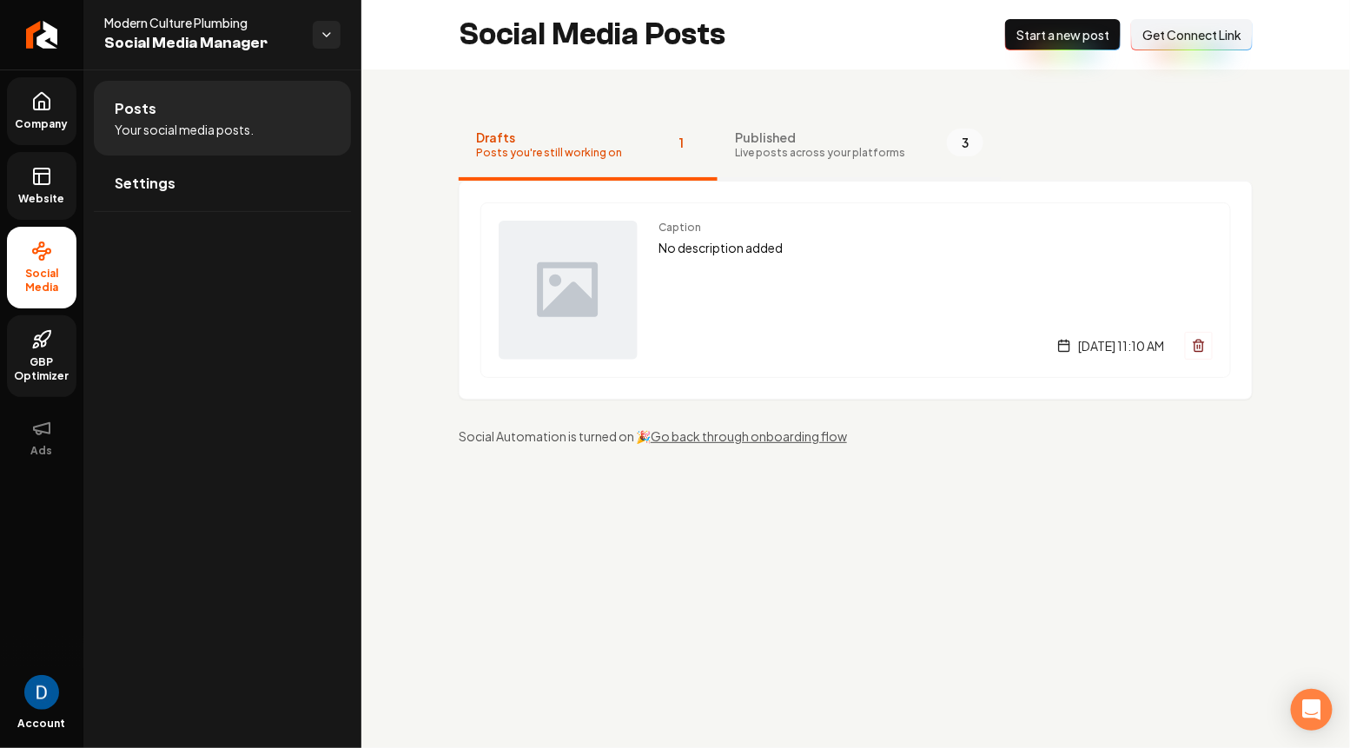
click at [799, 148] on span "Live posts across your platforms" at bounding box center [820, 153] width 170 height 14
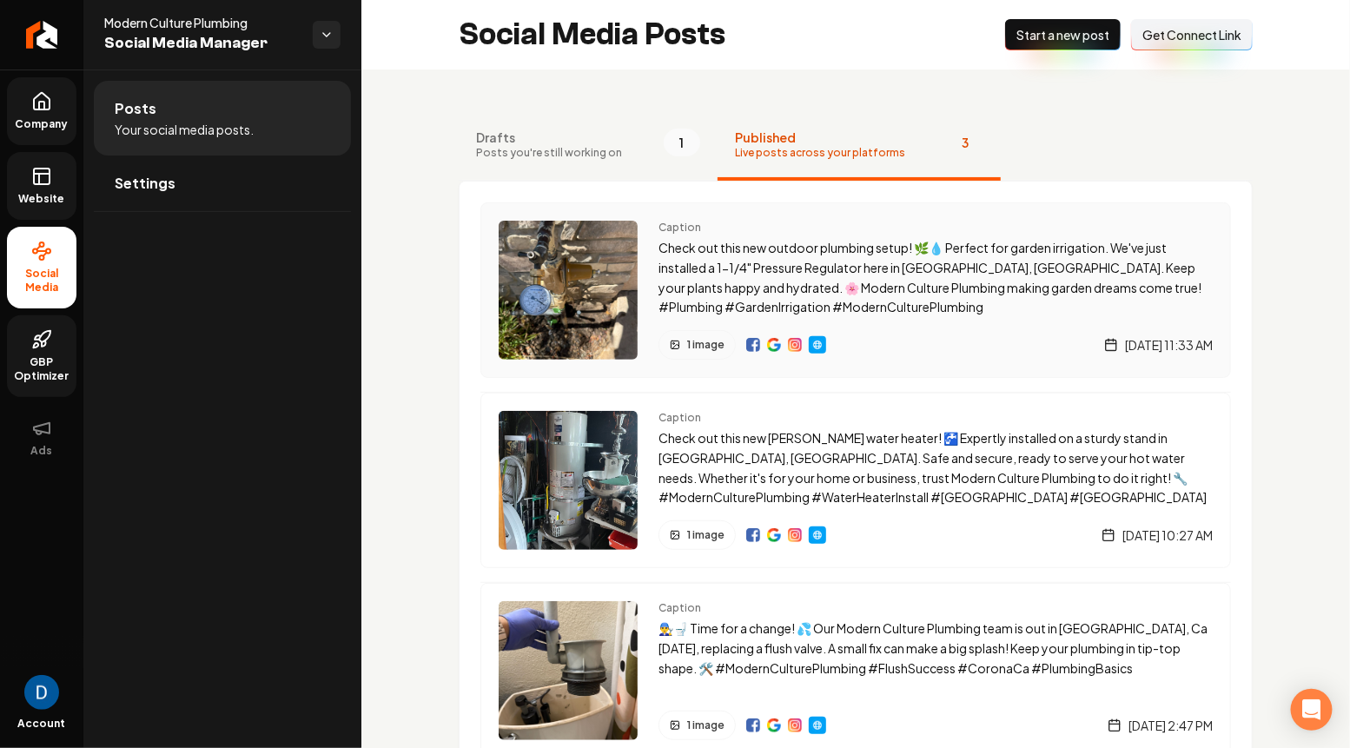
click at [775, 343] on img "Main content area" at bounding box center [774, 345] width 14 height 14
click at [816, 348] on img "Main content area" at bounding box center [817, 345] width 14 height 14
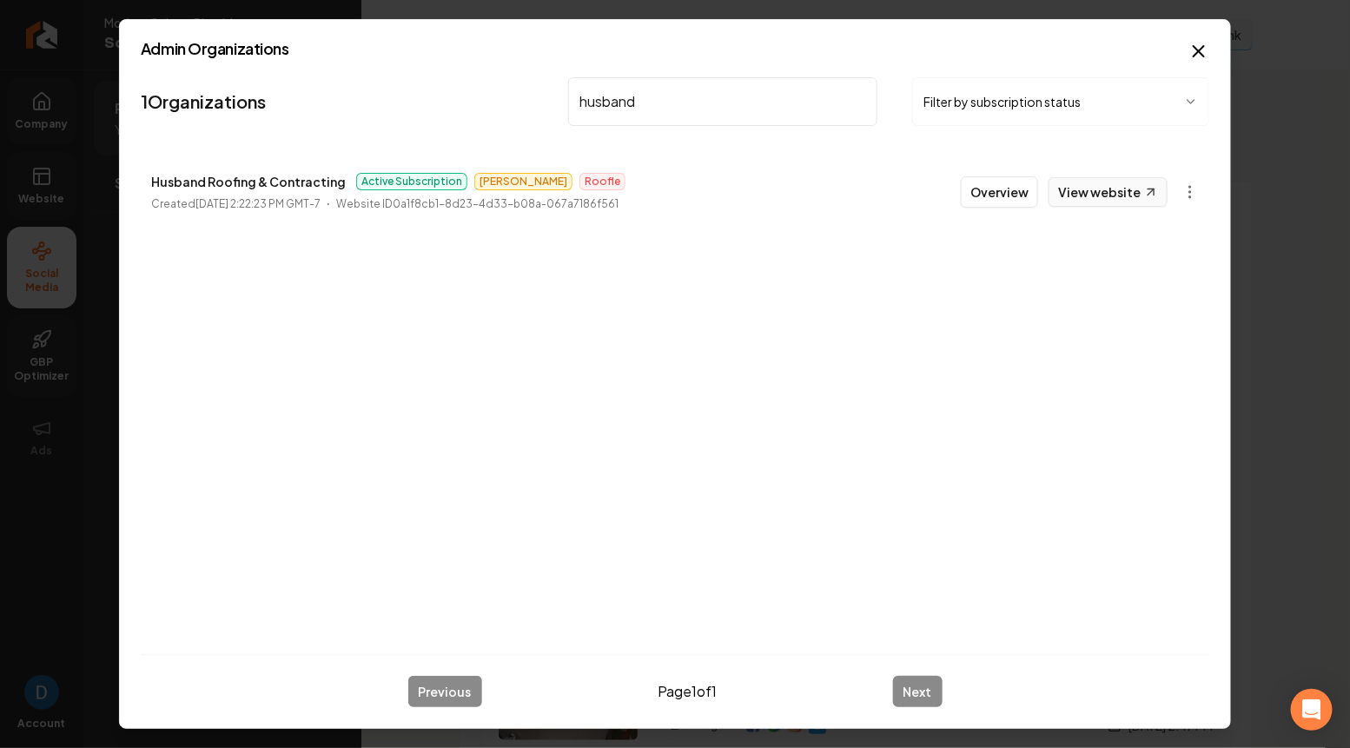
click at [1092, 186] on link "View website" at bounding box center [1107, 192] width 119 height 30
click at [1197, 188] on body "Company Website Social Media GBP Optimizer Ads Account Modern Culture Plumbing …" at bounding box center [675, 374] width 1350 height 748
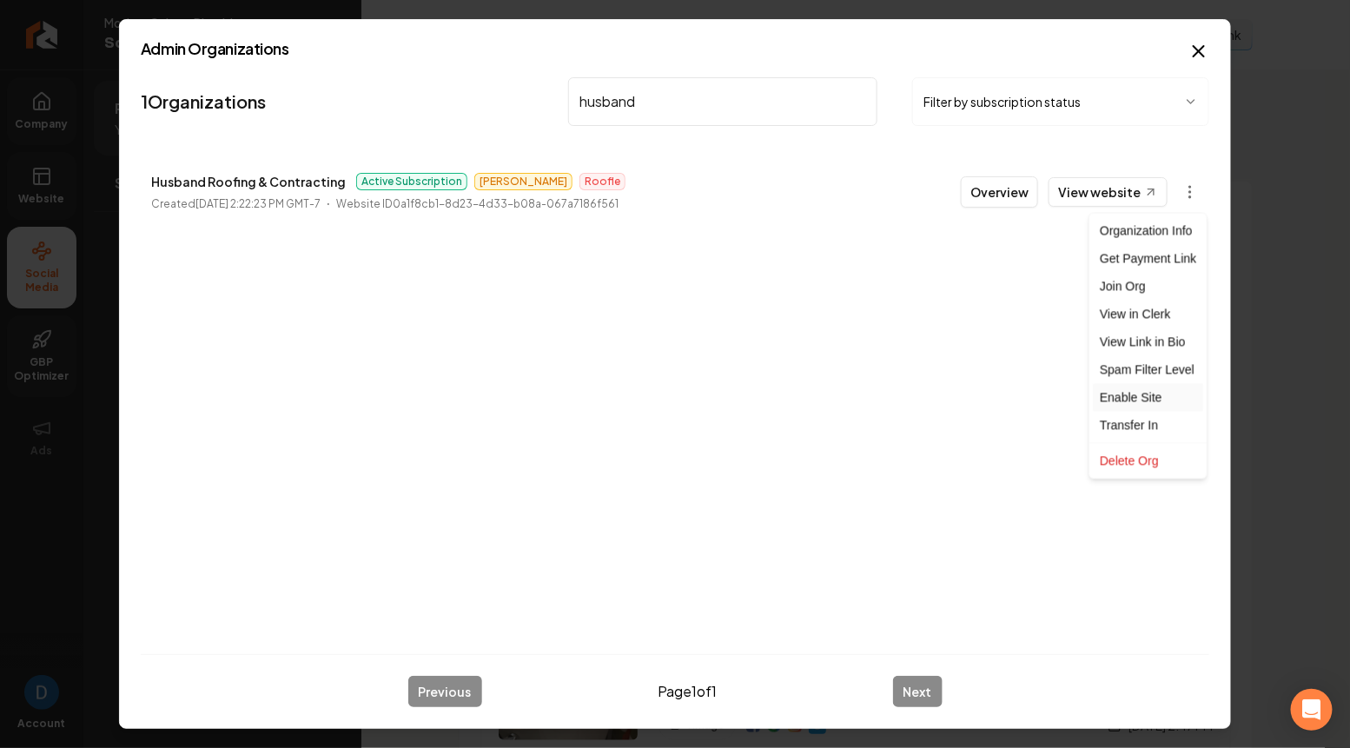
click at [1121, 397] on div "Enable Site" at bounding box center [1147, 398] width 110 height 28
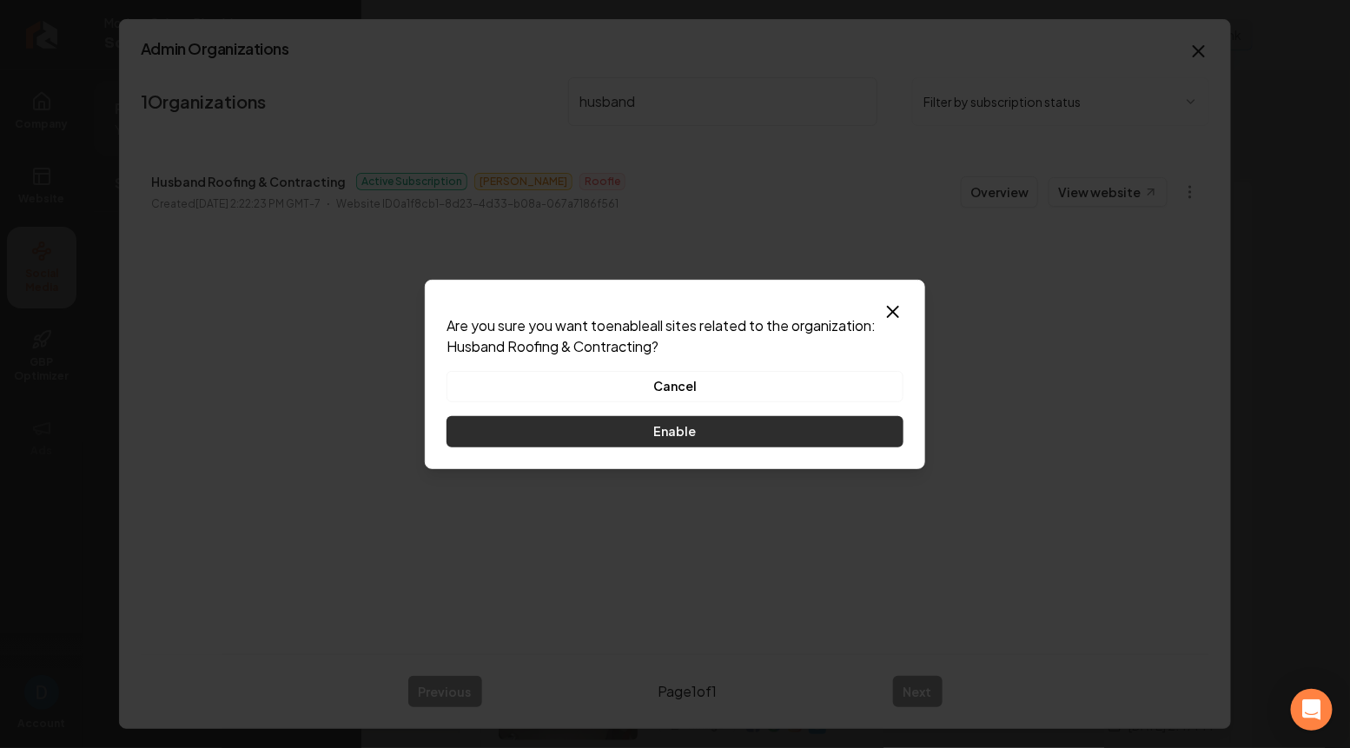
click at [743, 430] on button "Enable" at bounding box center [674, 431] width 457 height 31
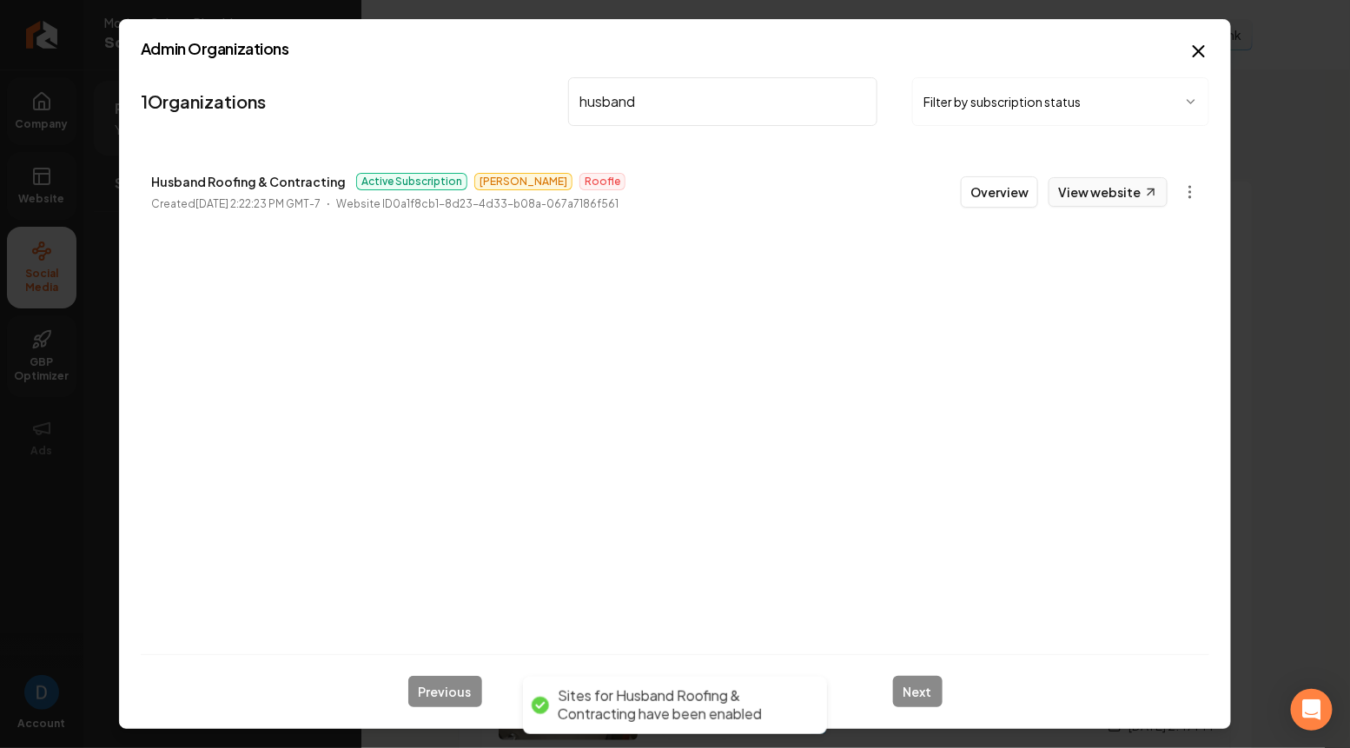
click at [1112, 188] on link "View website" at bounding box center [1107, 192] width 119 height 30
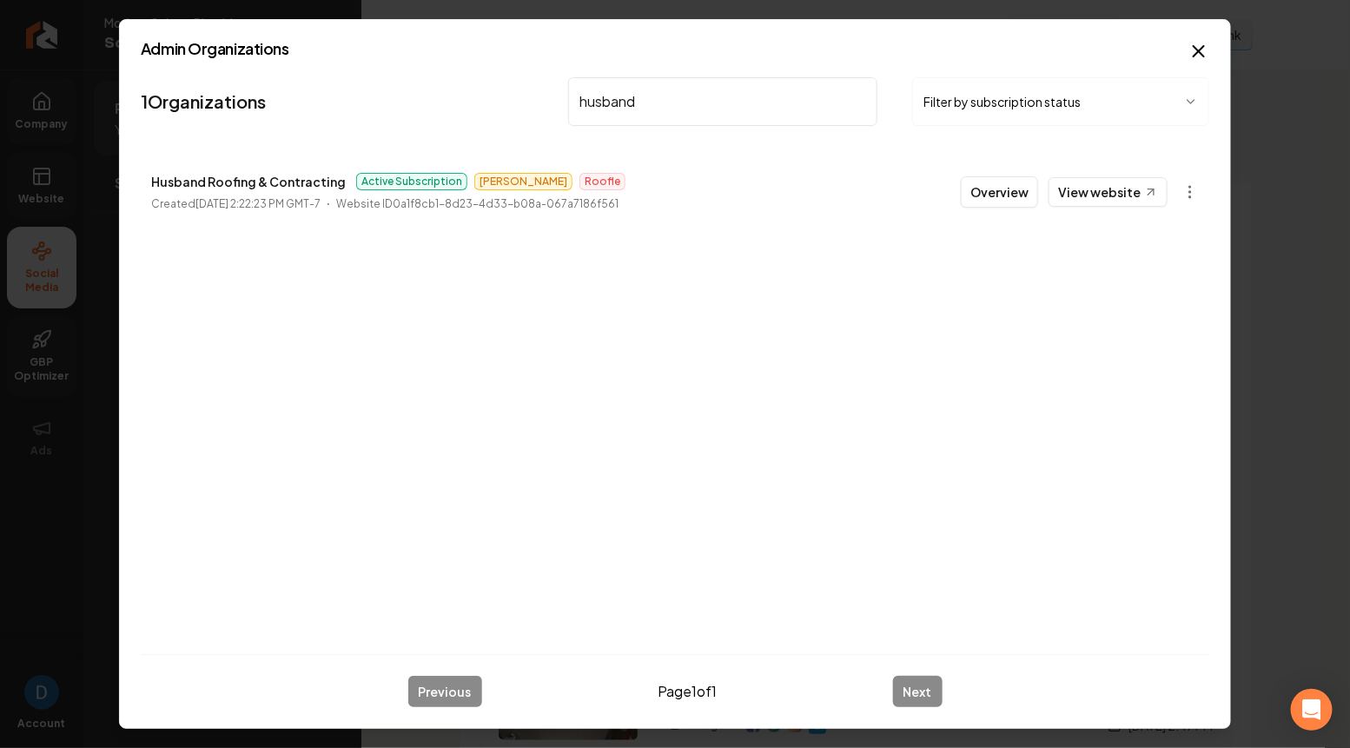
click at [631, 100] on input "husband" at bounding box center [722, 101] width 309 height 49
click at [1103, 183] on link "View website" at bounding box center [1107, 192] width 119 height 30
click at [632, 91] on input "Efficient klean" at bounding box center [722, 101] width 309 height 49
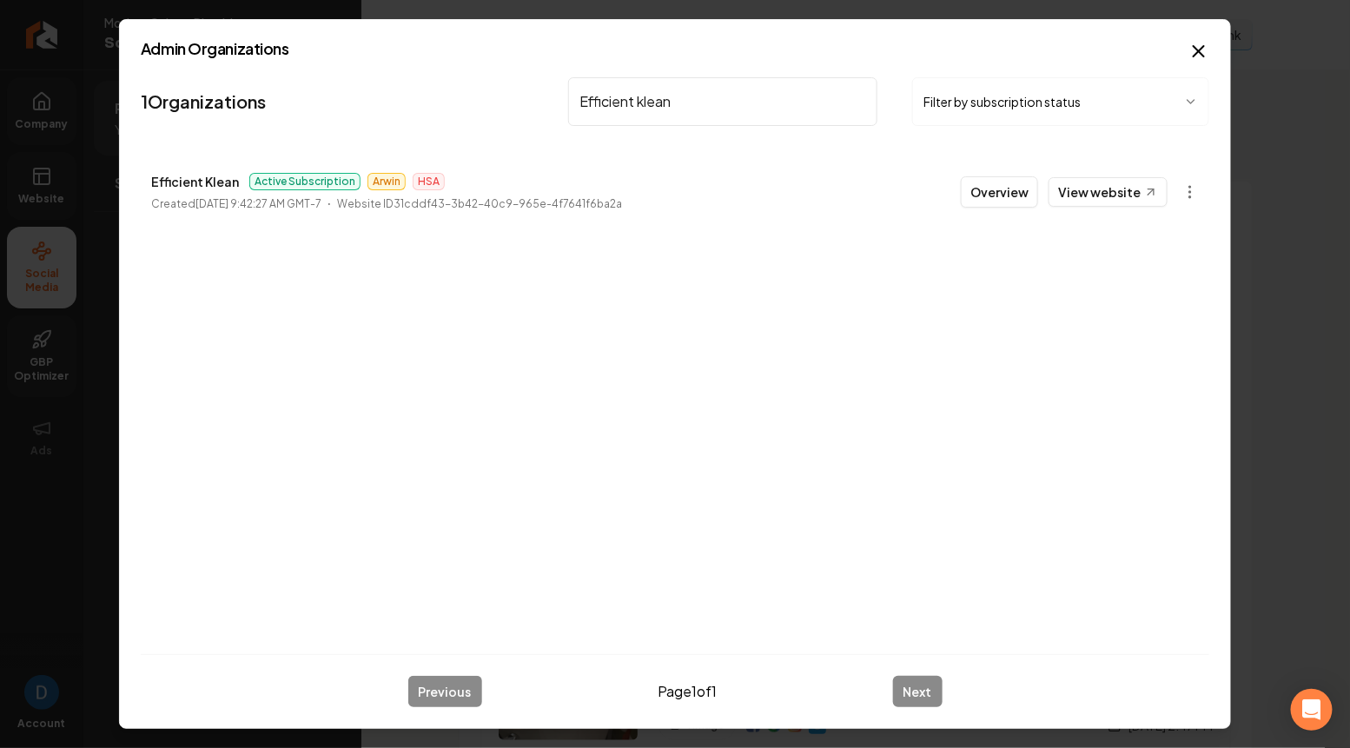
click at [632, 91] on input "Efficient klean" at bounding box center [722, 101] width 309 height 49
click at [1091, 183] on link "View website" at bounding box center [1107, 192] width 119 height 30
click at [310, 185] on p "Blue Collar Business Accelerator" at bounding box center [250, 181] width 198 height 21
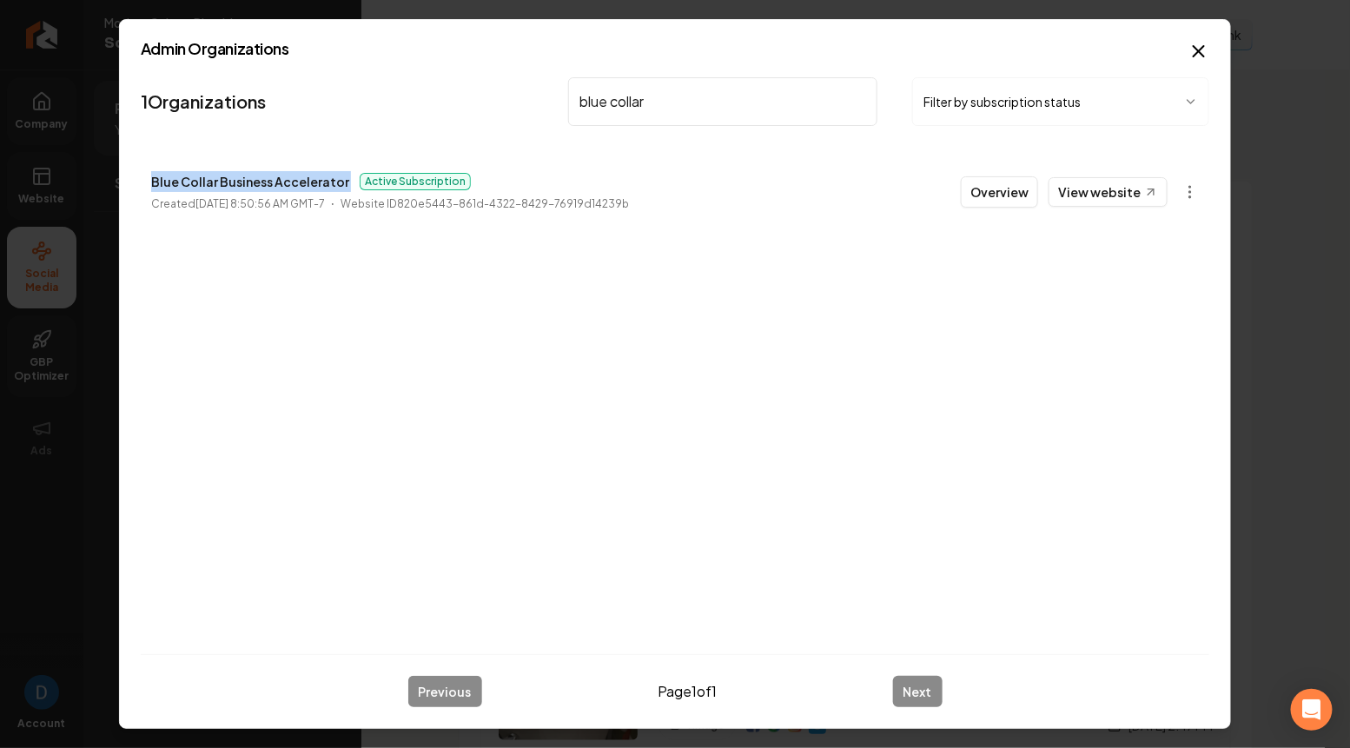
click at [310, 185] on p "Blue Collar Business Accelerator" at bounding box center [250, 181] width 198 height 21
copy p "Blue Collar Business Accelerator"
click at [642, 115] on input "blue collar" at bounding box center [722, 101] width 309 height 49
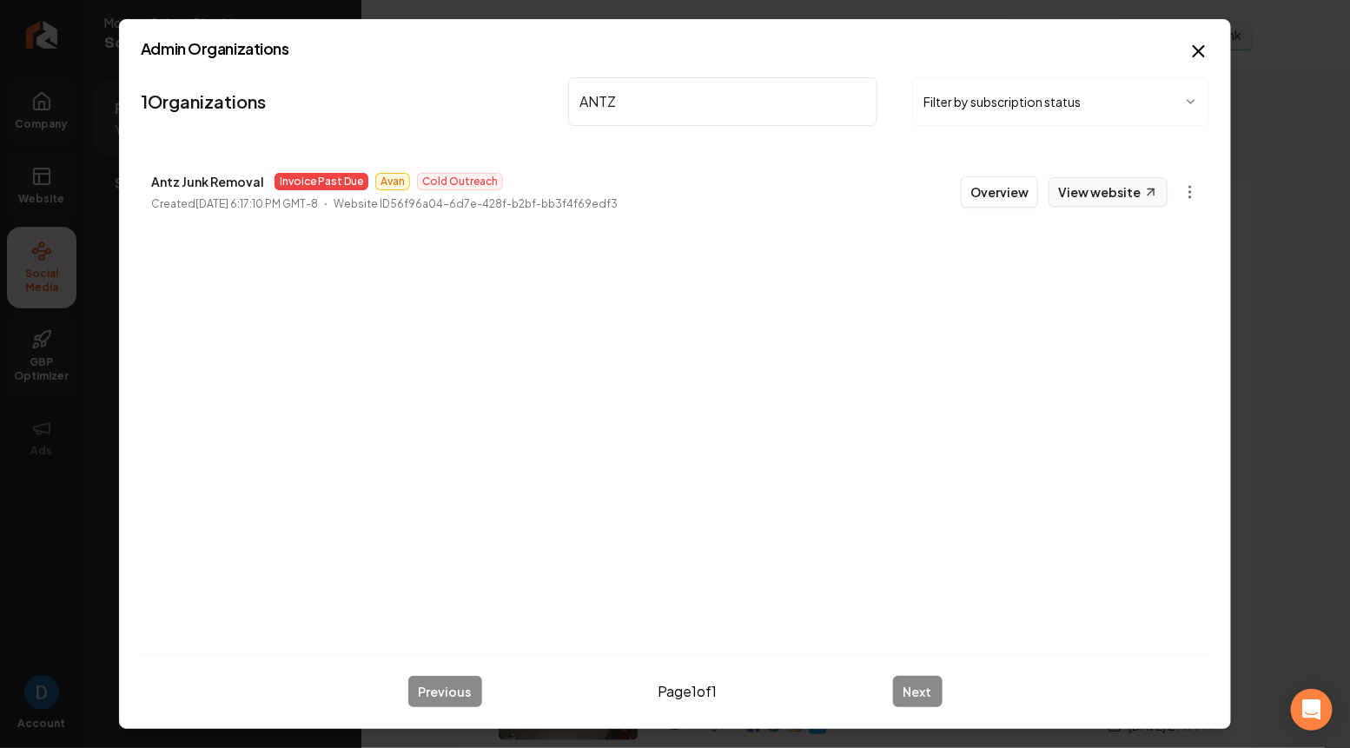
click at [1107, 185] on link "View website" at bounding box center [1107, 192] width 119 height 30
click at [662, 99] on input "ANTZ" at bounding box center [722, 101] width 309 height 49
paste input "Premier roofing experts"
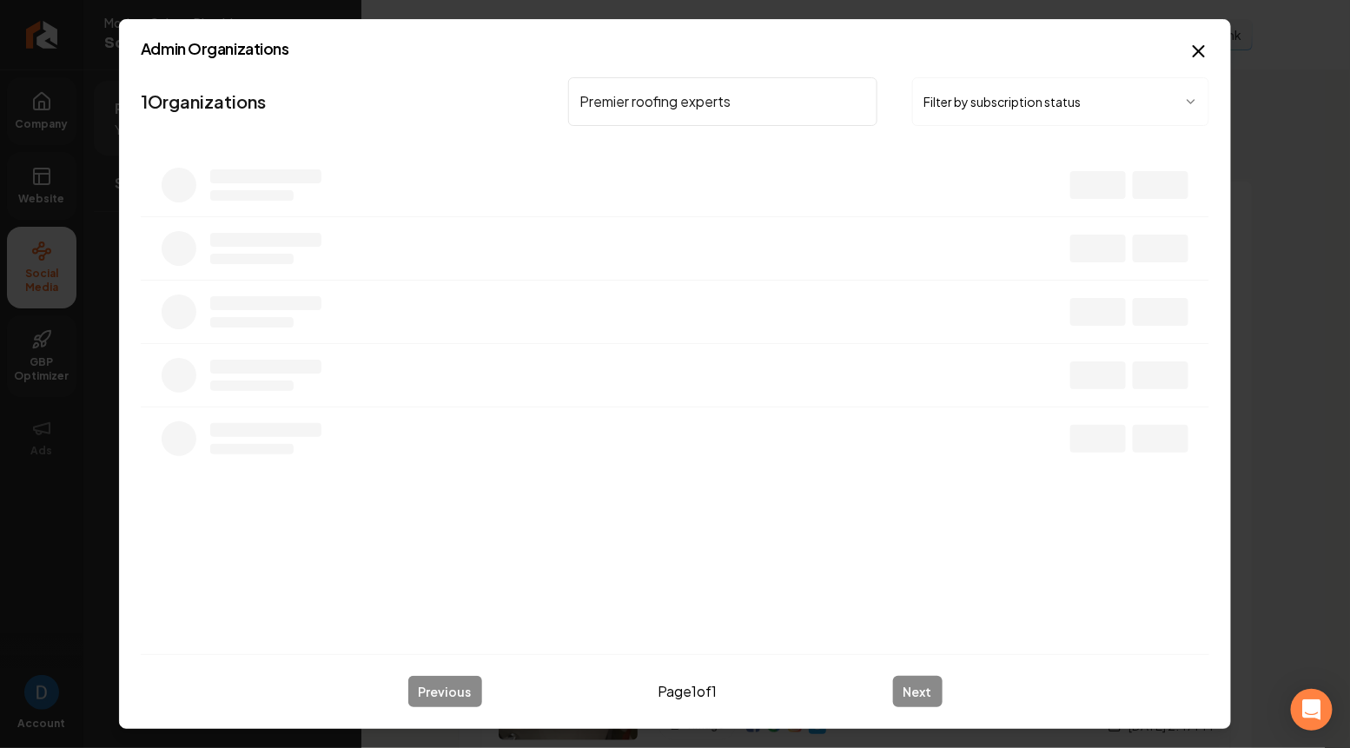
type input "Premier roofing experts"
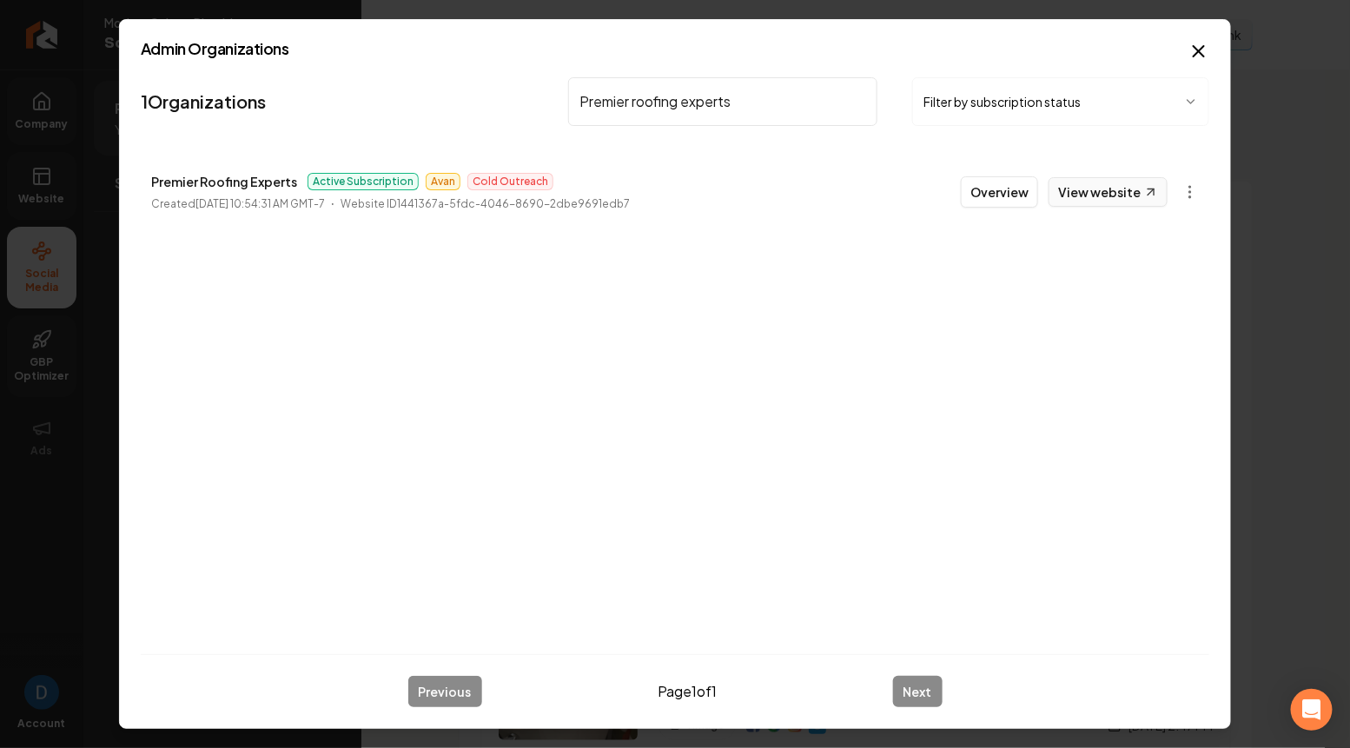
click at [1092, 191] on link "View website" at bounding box center [1107, 192] width 119 height 30
click at [978, 186] on button "Overview" at bounding box center [998, 191] width 77 height 31
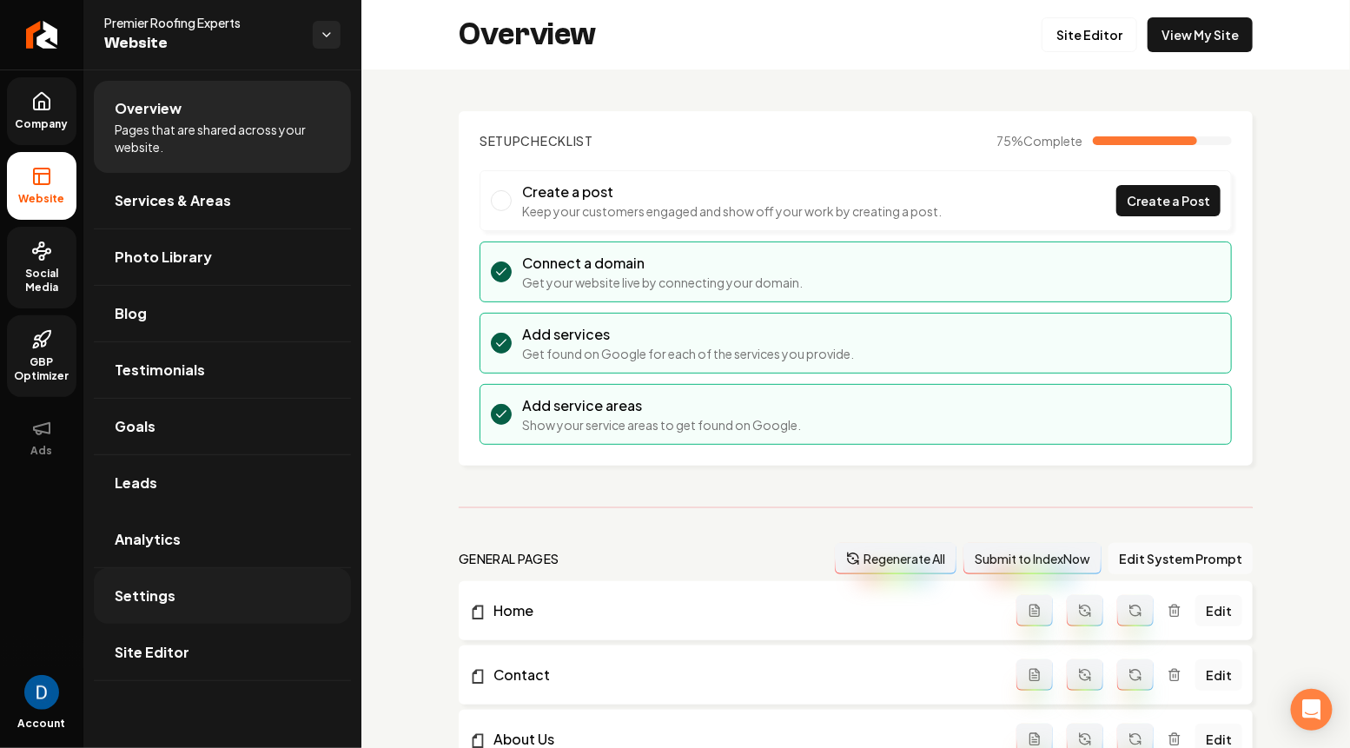
click at [186, 591] on link "Settings" at bounding box center [222, 596] width 257 height 56
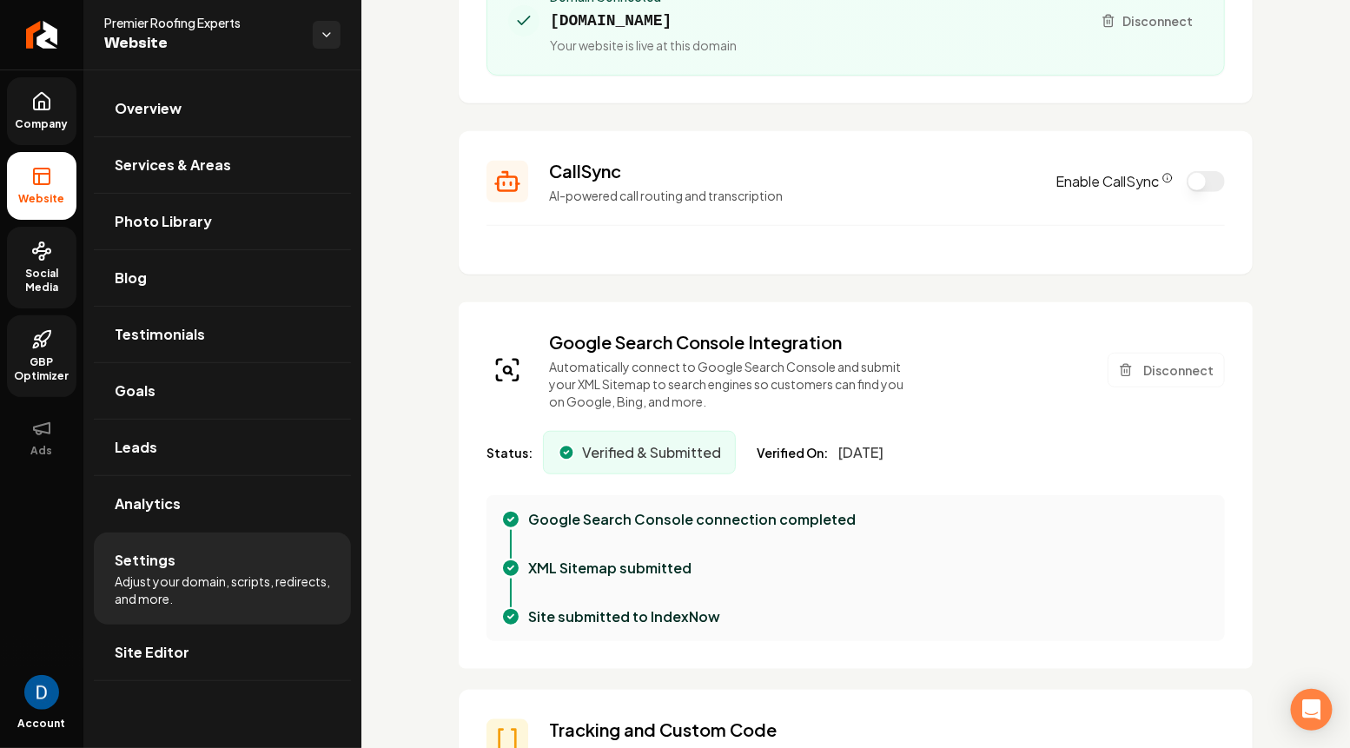
scroll to position [261, 0]
